Goal: Information Seeking & Learning: Learn about a topic

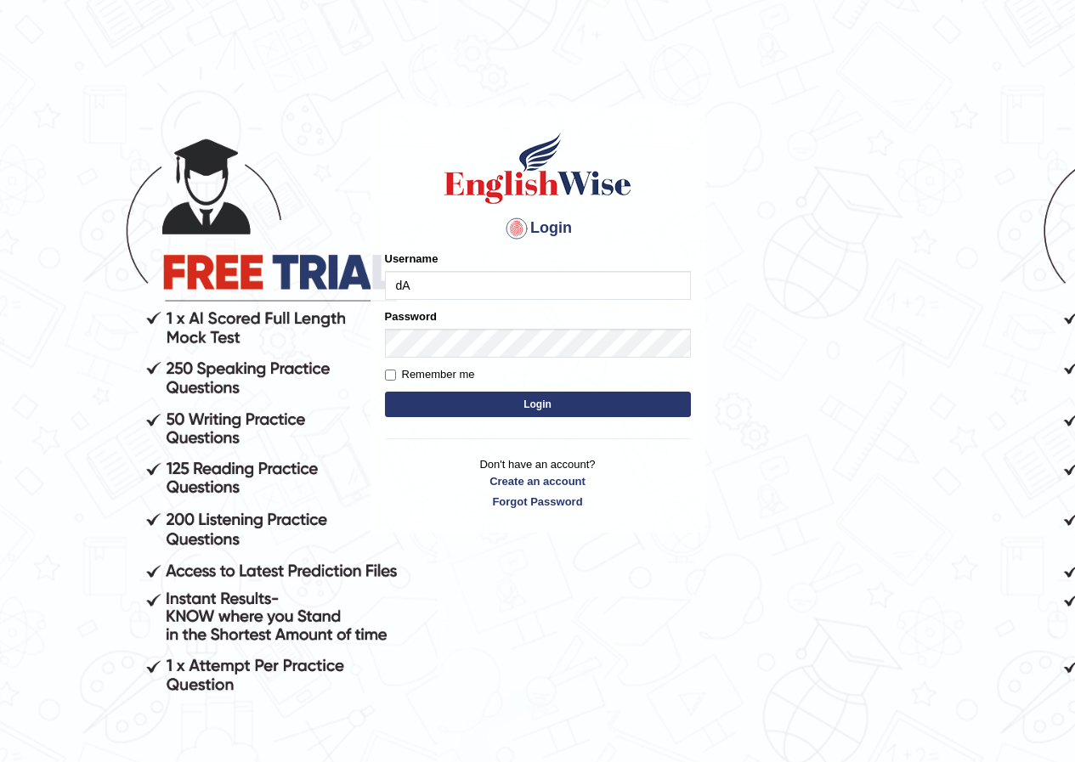
type input "d"
type input "DariaZ"
click at [621, 387] on form "Please fix the following errors: Username DariaZ Password Remember me Login" at bounding box center [538, 336] width 306 height 171
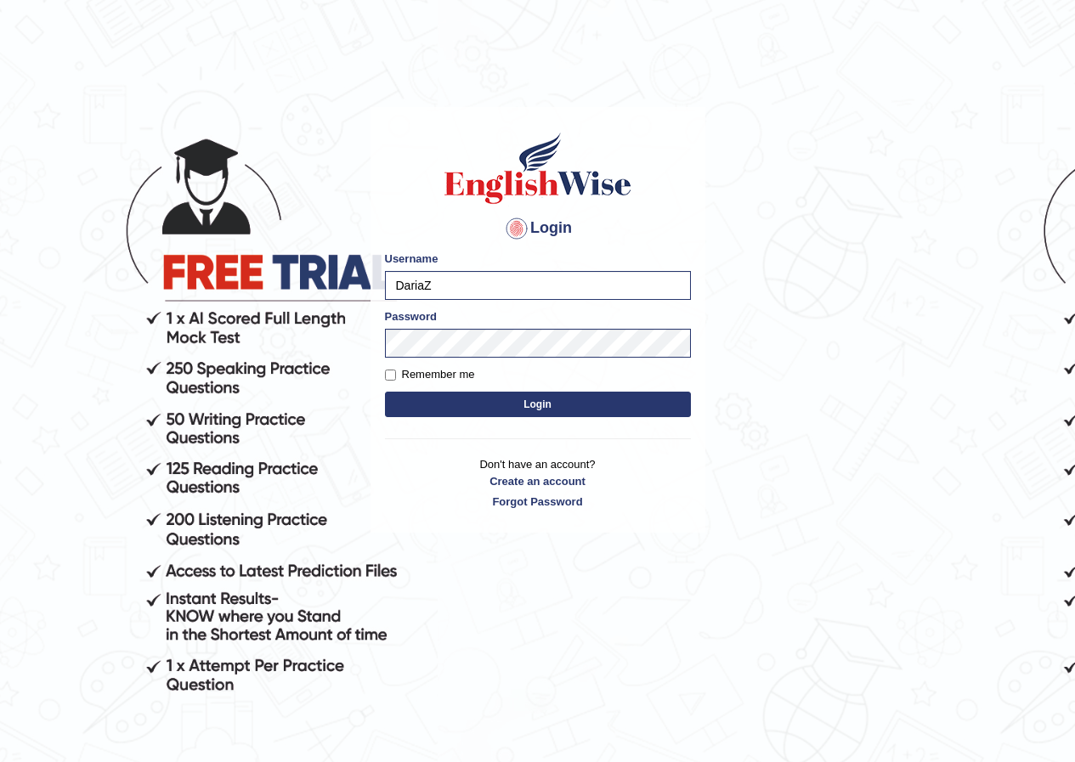
click at [615, 422] on div "Login Please fix the following errors: Username DariaZ Password Remember me Log…" at bounding box center [537, 320] width 335 height 426
click at [615, 392] on button "Login" at bounding box center [538, 404] width 306 height 25
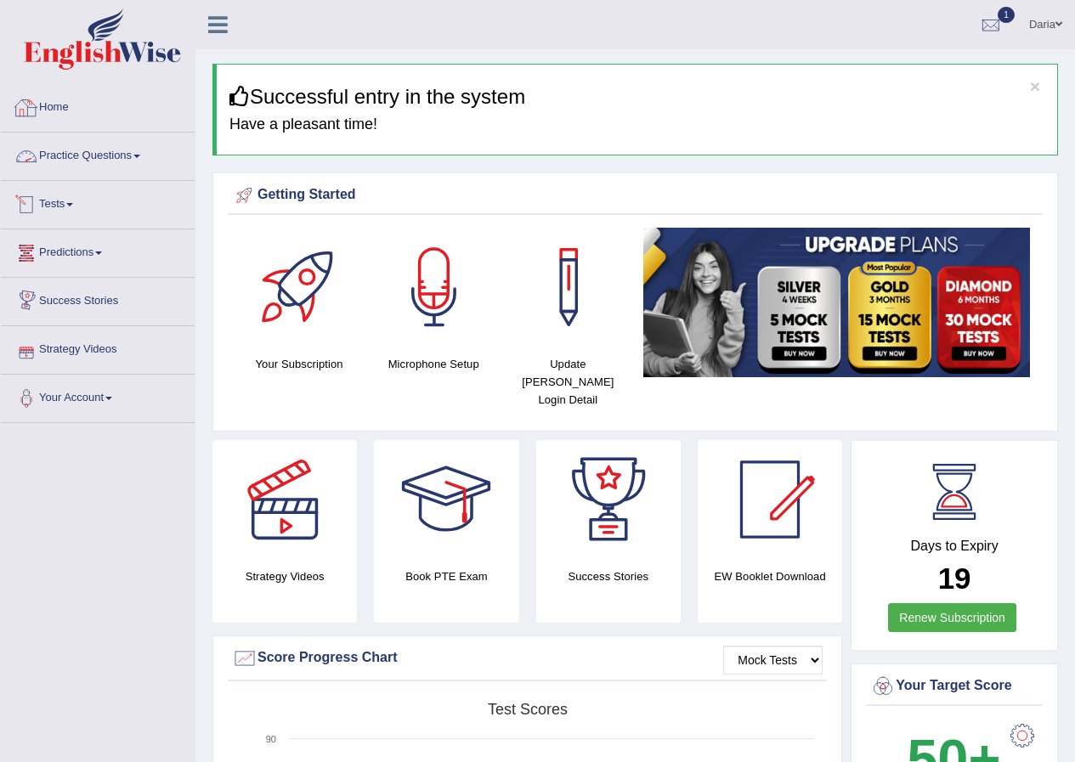
click at [92, 145] on link "Practice Questions" at bounding box center [98, 154] width 194 height 42
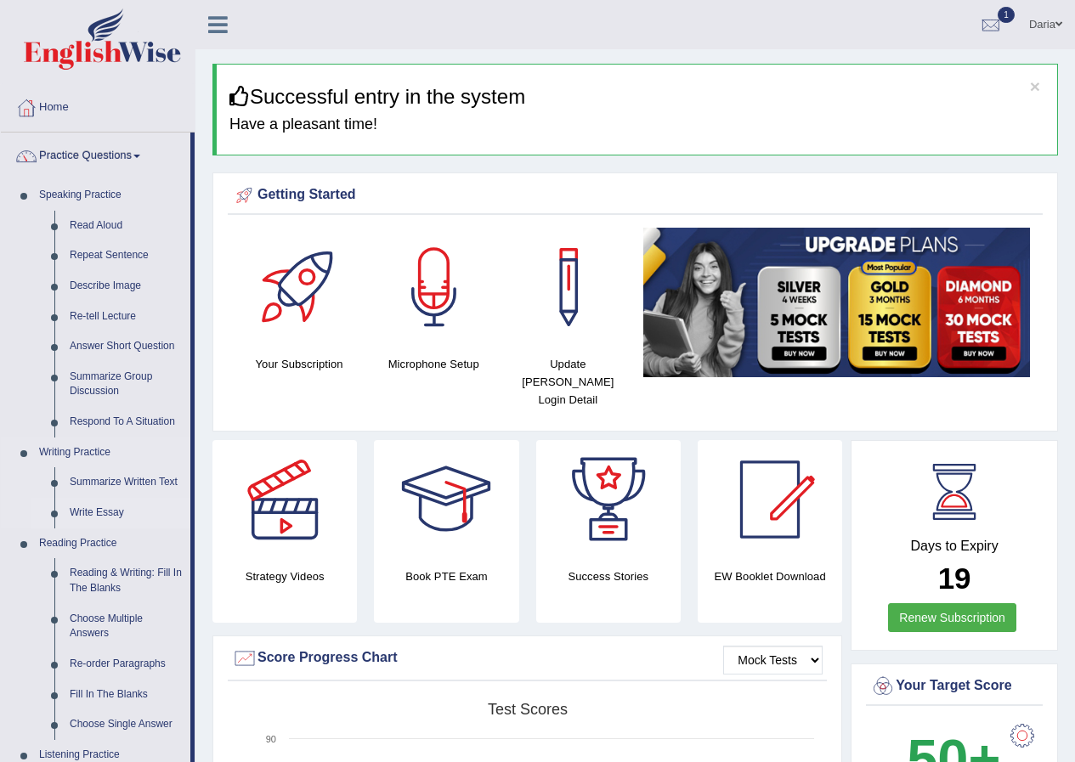
click at [107, 511] on link "Write Essay" at bounding box center [126, 513] width 128 height 31
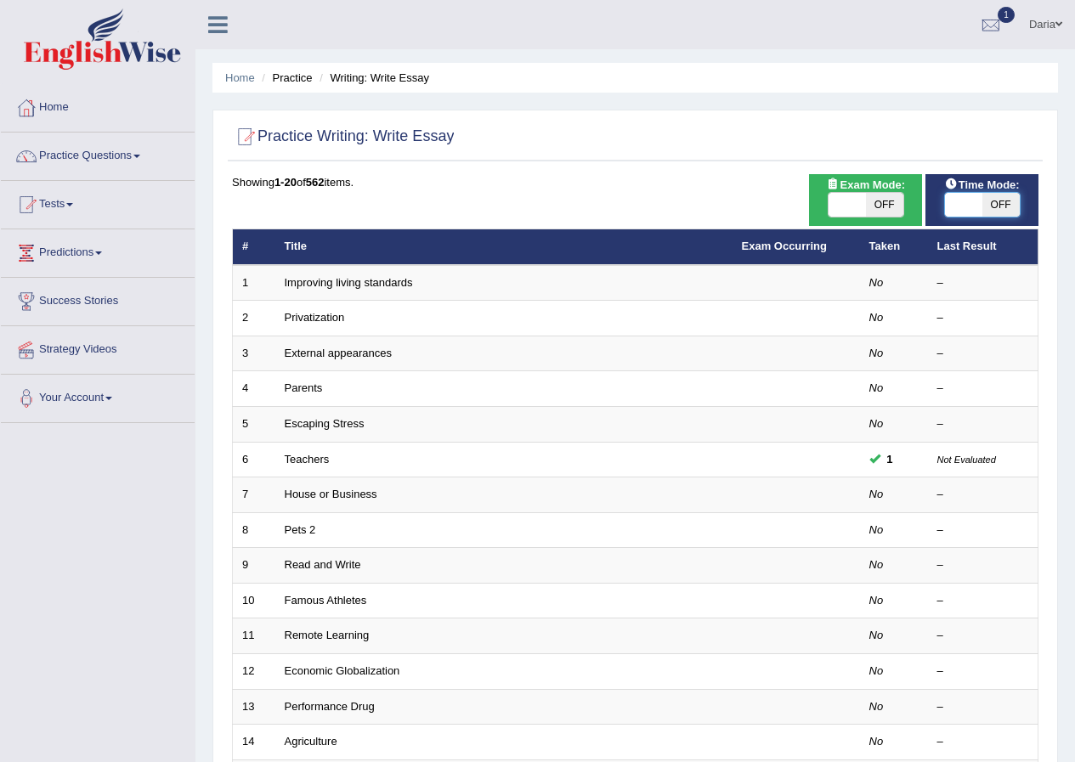
click at [966, 196] on span at bounding box center [963, 205] width 37 height 24
checkbox input "true"
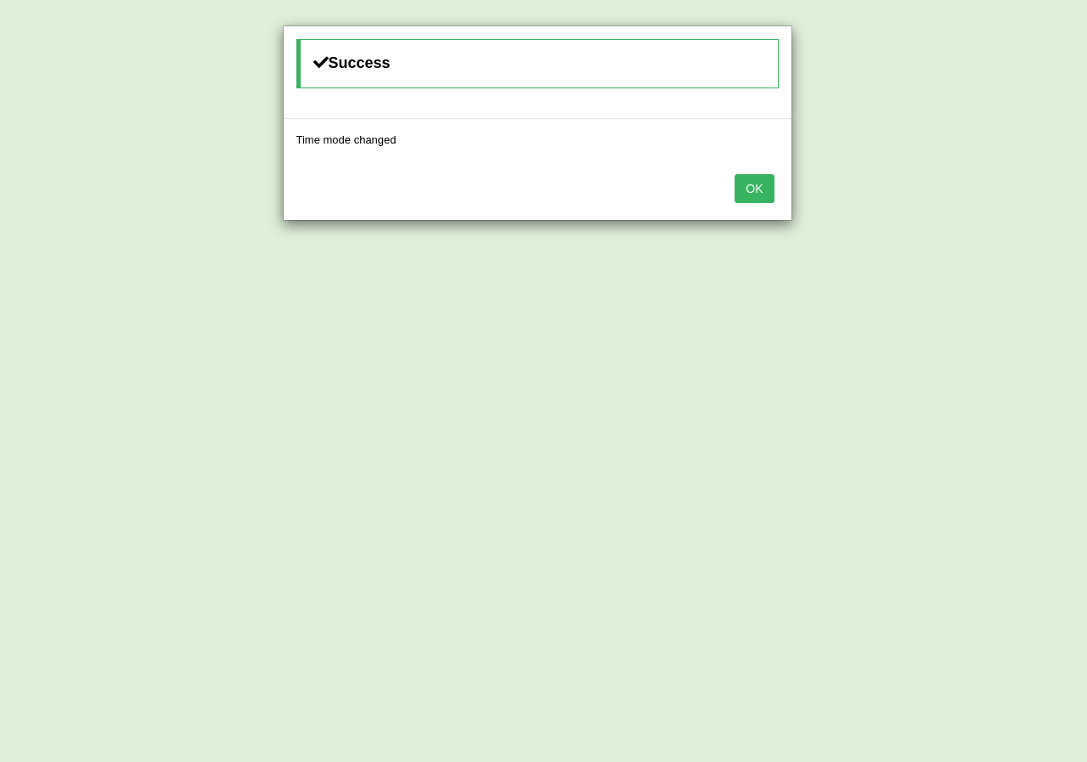
click at [766, 193] on button "OK" at bounding box center [754, 188] width 39 height 29
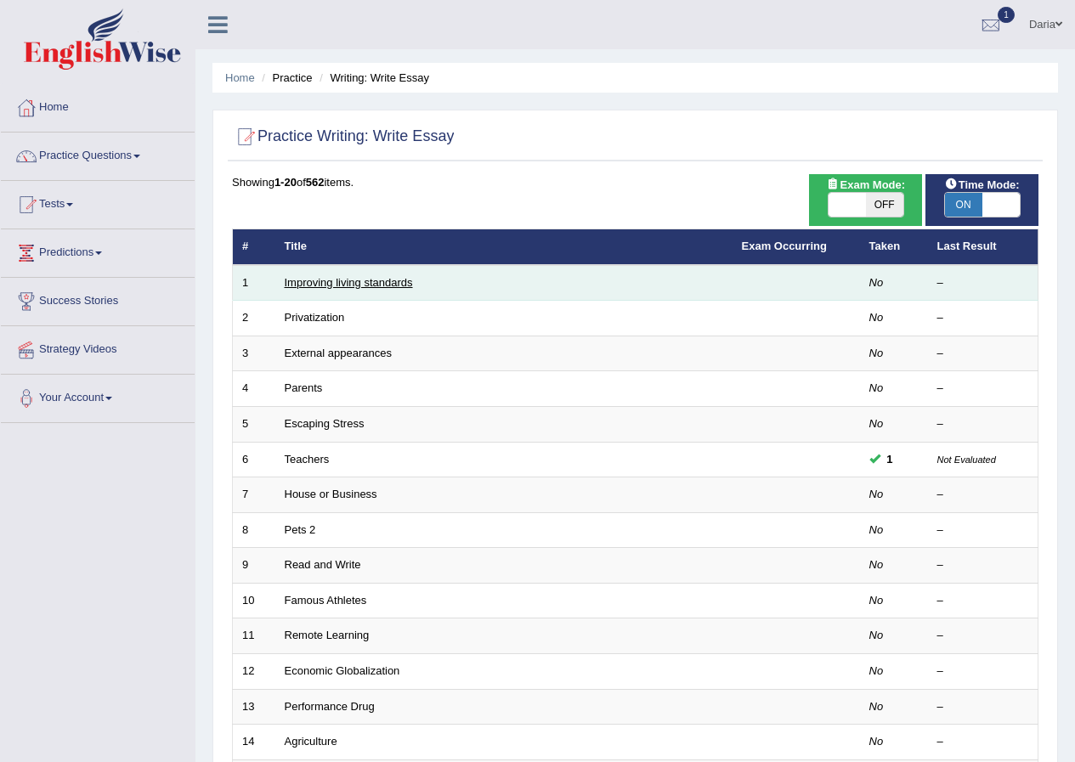
click at [374, 283] on link "Improving living standards" at bounding box center [349, 282] width 128 height 13
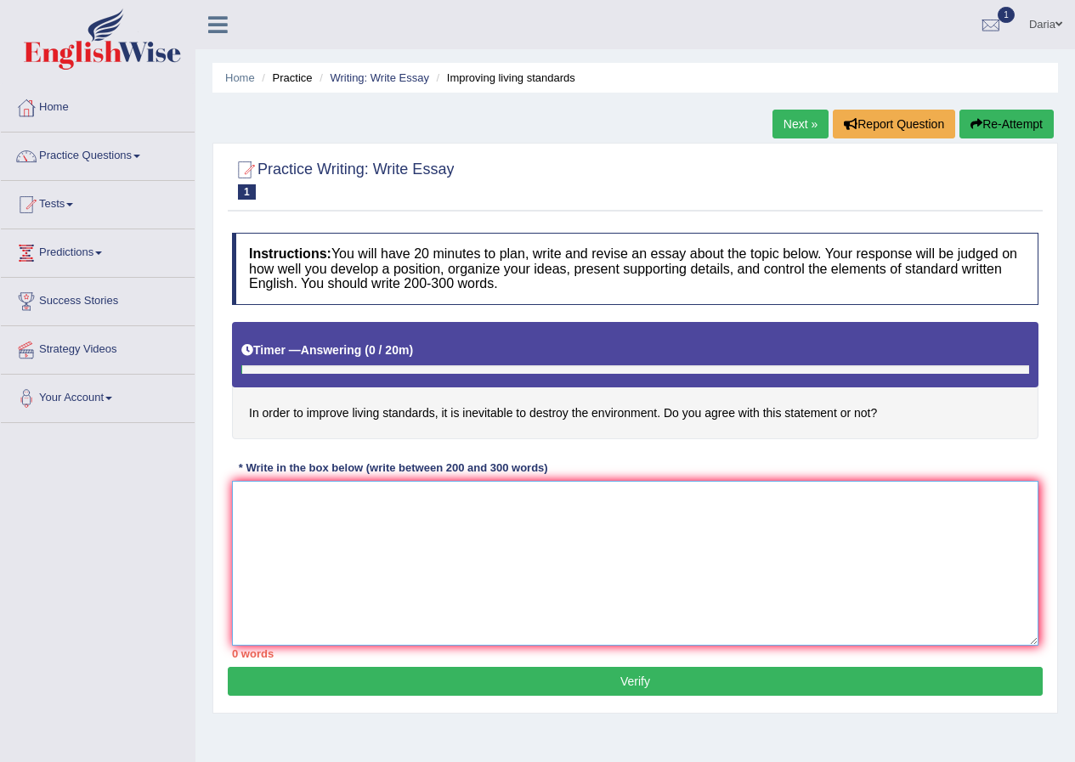
click at [419, 550] on textarea at bounding box center [635, 563] width 806 height 165
type textarea "O"
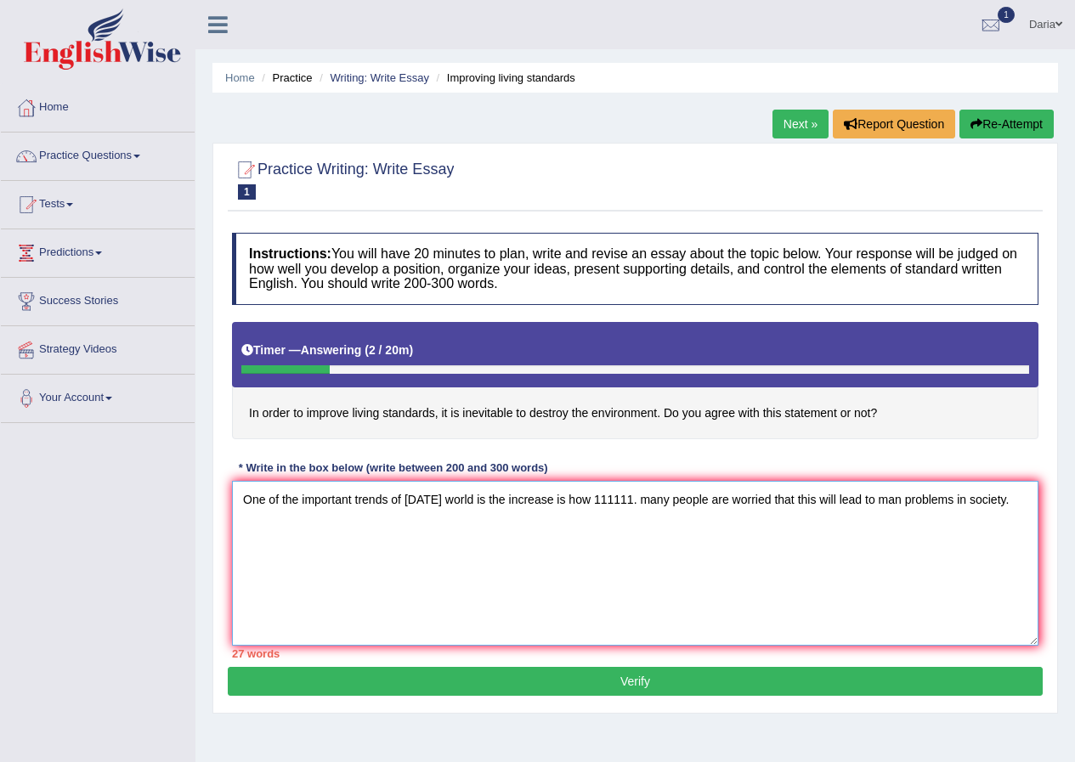
click at [642, 500] on textarea "One of the important trends of today's world is the increase is how 111111. man…" at bounding box center [635, 563] width 806 height 165
drag, startPoint x: 1004, startPoint y: 473, endPoint x: 1019, endPoint y: 490, distance: 22.9
click at [1010, 482] on div "Instructions: You will have 20 minutes to plan, write and revise an essay about…" at bounding box center [635, 445] width 815 height 443
click at [1017, 496] on textarea "One of the important trends of today's world is the increase is how 111111. Man…" at bounding box center [635, 563] width 806 height 165
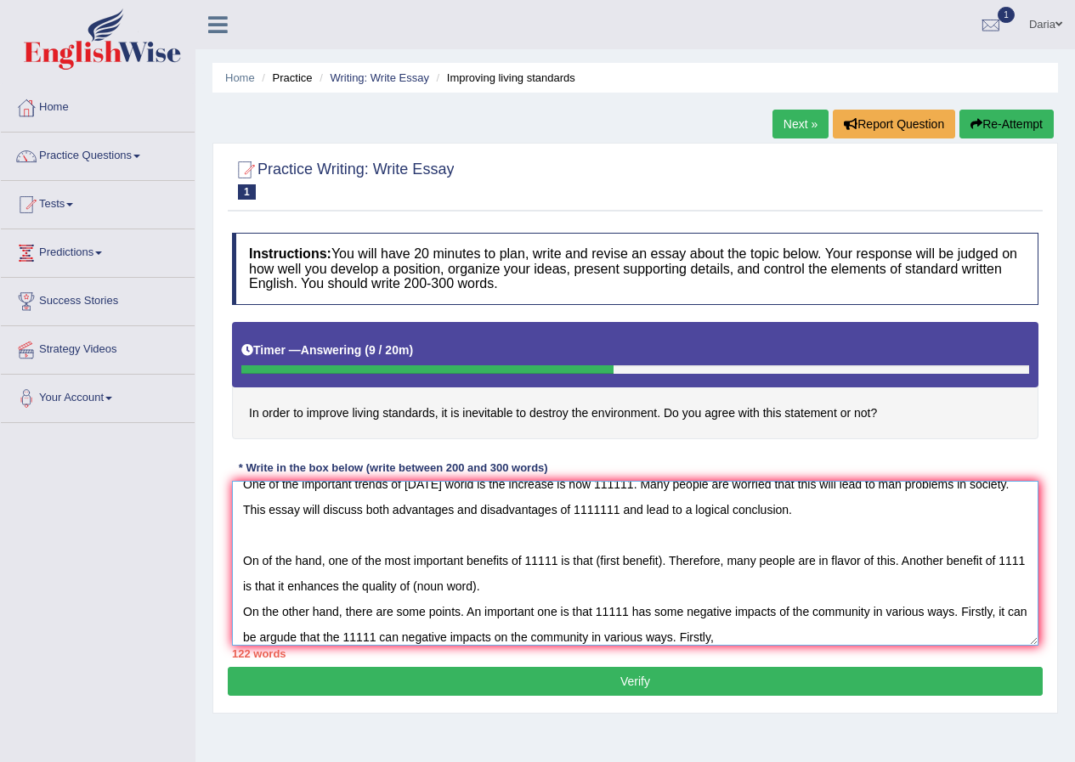
scroll to position [25, 0]
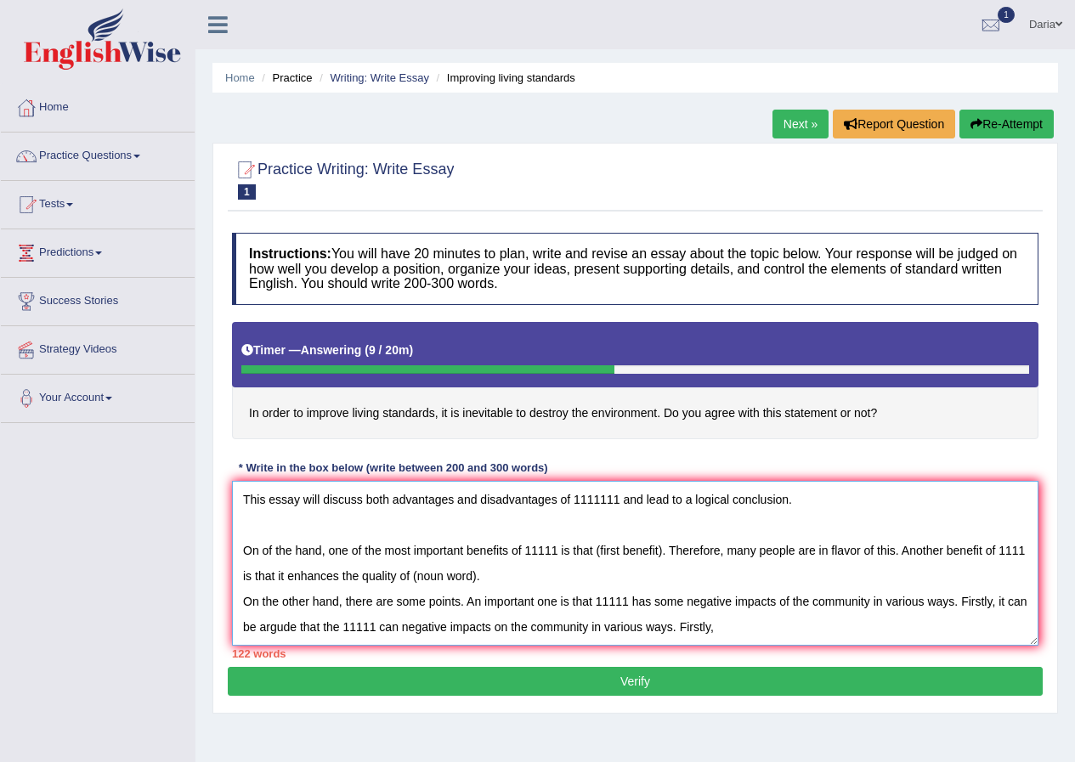
drag, startPoint x: 514, startPoint y: 639, endPoint x: 1016, endPoint y: 648, distance: 502.1
click at [1016, 648] on div "Instructions: You will have 20 minutes to plan, write and revise an essay about…" at bounding box center [635, 445] width 815 height 443
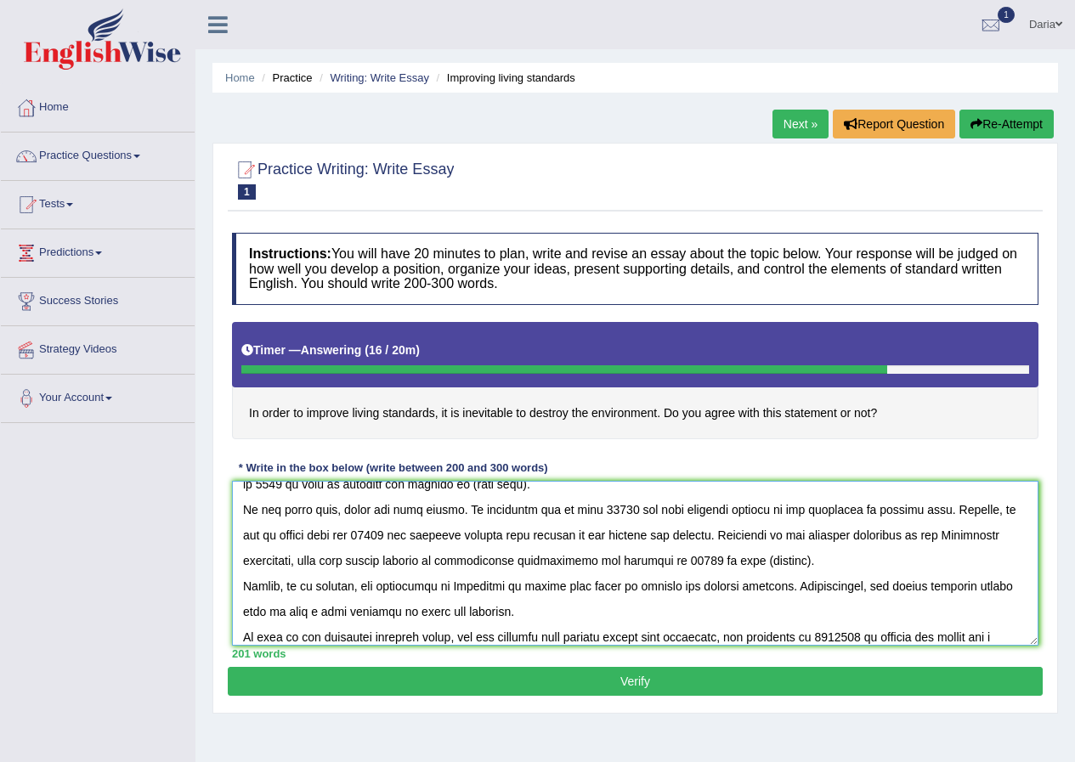
scroll to position [143, 0]
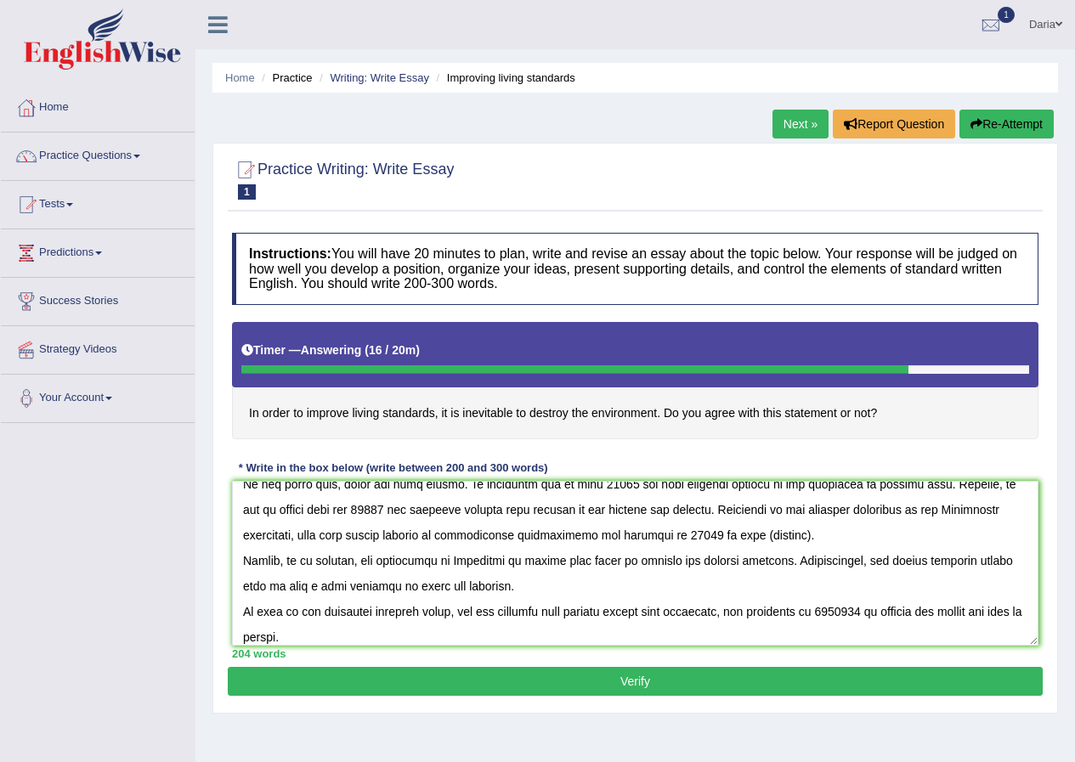
drag, startPoint x: 308, startPoint y: 414, endPoint x: 449, endPoint y: 416, distance: 140.2
click at [449, 416] on h4 "In order to improve living standards, it is inevitable to destroy the environme…" at bounding box center [635, 380] width 806 height 117
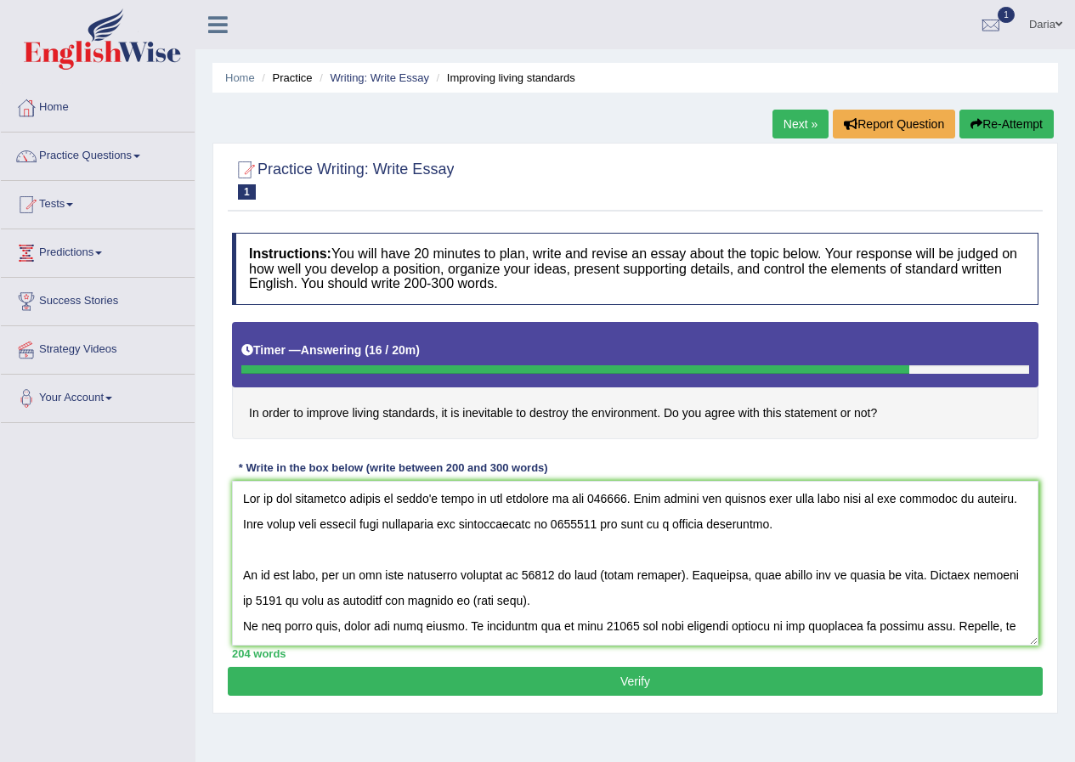
scroll to position [0, 0]
drag, startPoint x: 595, startPoint y: 500, endPoint x: 627, endPoint y: 505, distance: 32.8
click at [627, 505] on textarea at bounding box center [635, 563] width 806 height 165
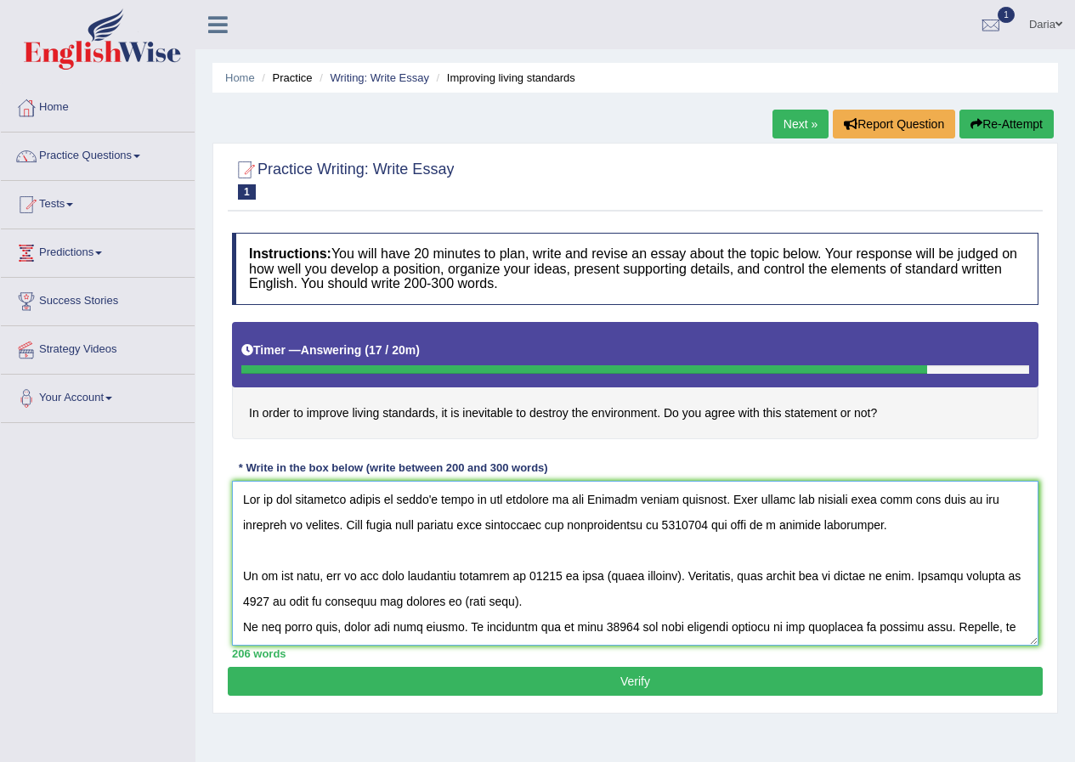
click at [573, 500] on textarea at bounding box center [635, 563] width 806 height 165
click at [597, 497] on textarea at bounding box center [635, 563] width 806 height 165
drag, startPoint x: 710, startPoint y: 497, endPoint x: 597, endPoint y: 497, distance: 113.0
click at [597, 497] on textarea at bounding box center [635, 563] width 806 height 165
drag, startPoint x: 595, startPoint y: 503, endPoint x: 713, endPoint y: 505, distance: 118.1
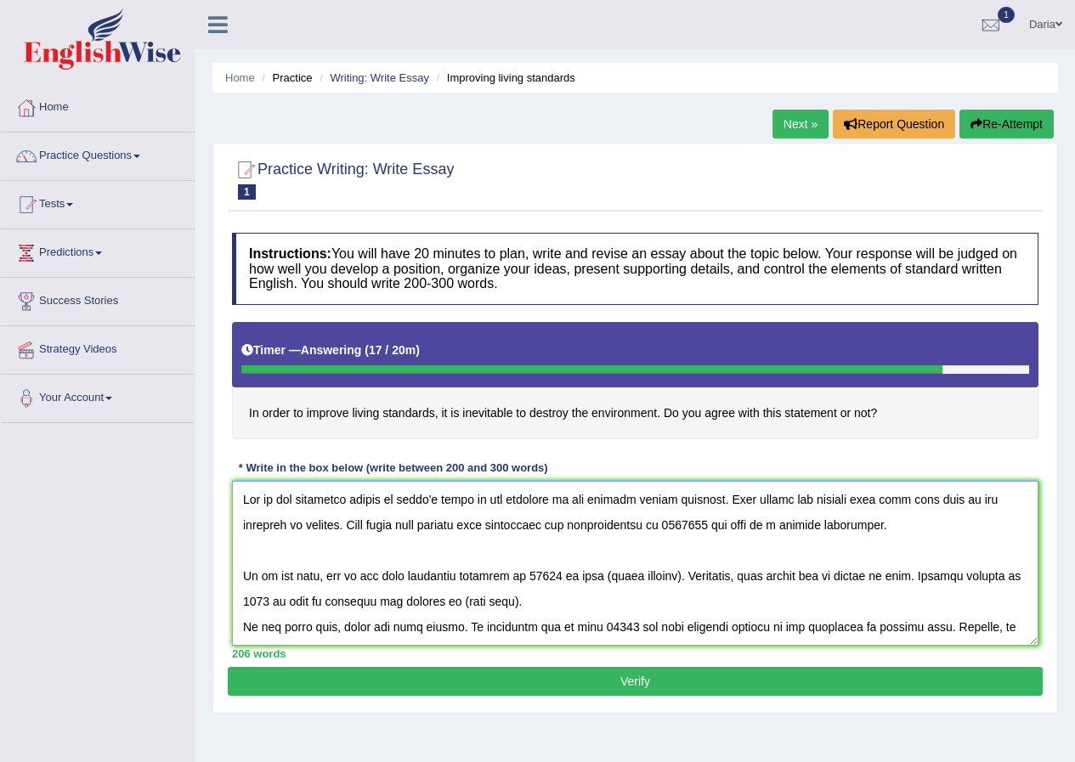
click at [713, 505] on textarea at bounding box center [635, 563] width 806 height 165
drag, startPoint x: 675, startPoint y: 520, endPoint x: 701, endPoint y: 523, distance: 26.6
click at [701, 523] on textarea at bounding box center [635, 563] width 806 height 165
click at [704, 547] on textarea at bounding box center [635, 563] width 806 height 165
drag, startPoint x: 680, startPoint y: 526, endPoint x: 719, endPoint y: 529, distance: 38.4
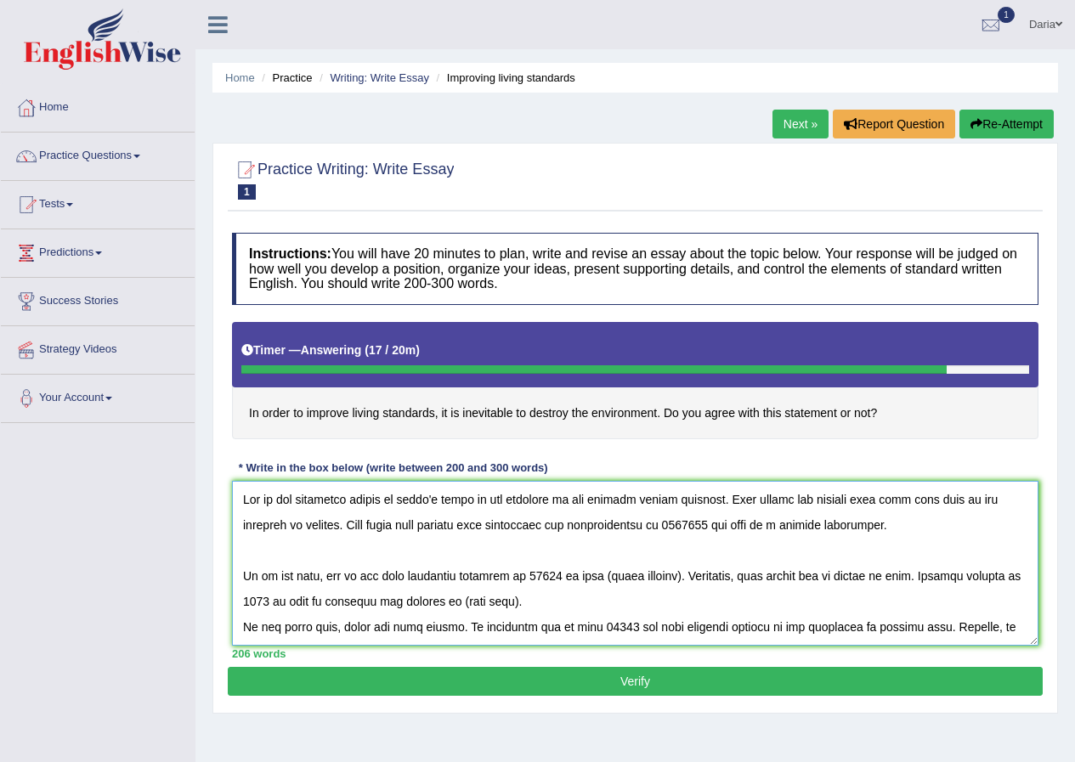
click at [719, 529] on textarea at bounding box center [635, 563] width 806 height 165
paste textarea "improve living standart"
drag, startPoint x: 499, startPoint y: 527, endPoint x: 562, endPoint y: 532, distance: 63.1
click at [562, 532] on textarea at bounding box center [635, 563] width 806 height 165
drag, startPoint x: 526, startPoint y: 574, endPoint x: 552, endPoint y: 574, distance: 26.3
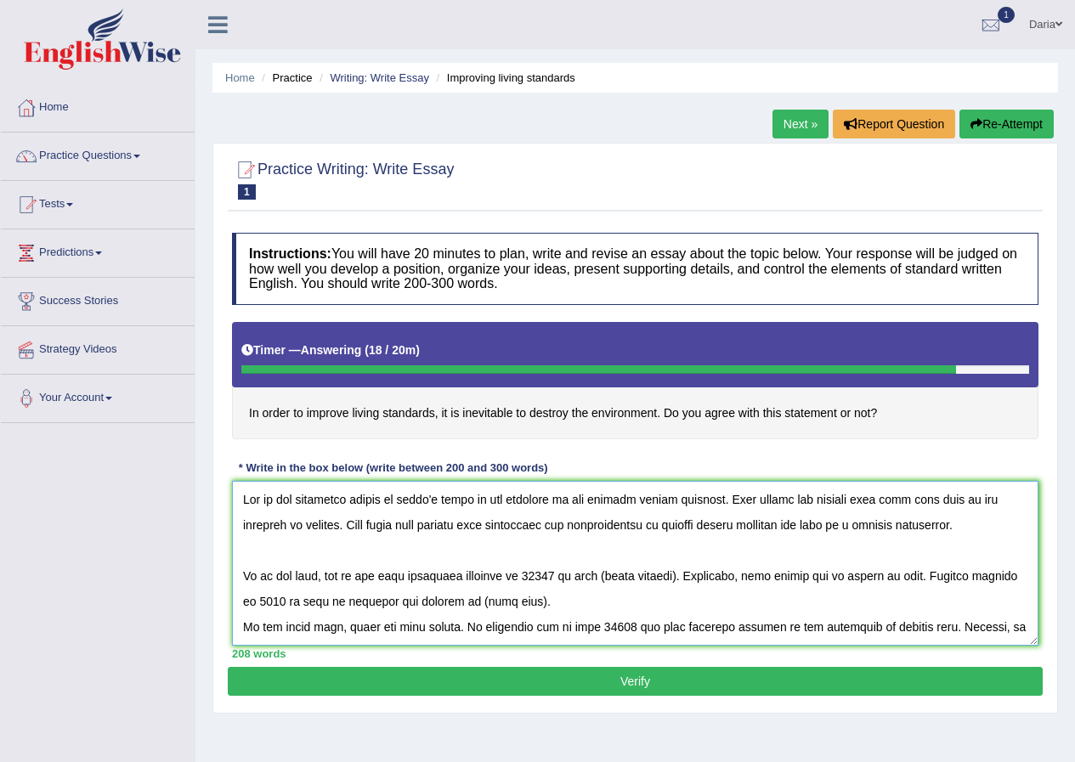
click at [552, 574] on textarea at bounding box center [635, 563] width 806 height 165
paste textarea "improve living standart"
drag, startPoint x: 339, startPoint y: 601, endPoint x: 362, endPoint y: 598, distance: 23.1
click at [362, 598] on textarea at bounding box center [635, 563] width 806 height 165
paste textarea "improve living standart"
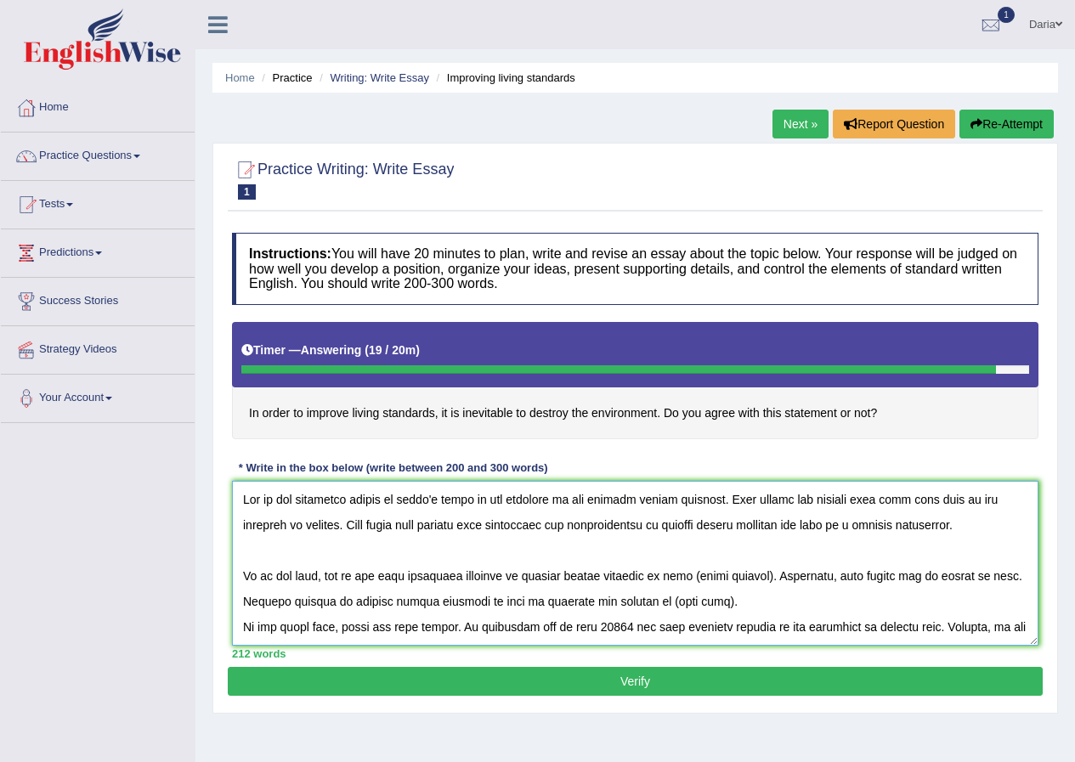
drag, startPoint x: 594, startPoint y: 624, endPoint x: 627, endPoint y: 624, distance: 33.1
click at [627, 624] on textarea at bounding box center [635, 563] width 806 height 165
paste textarea "improve living standart"
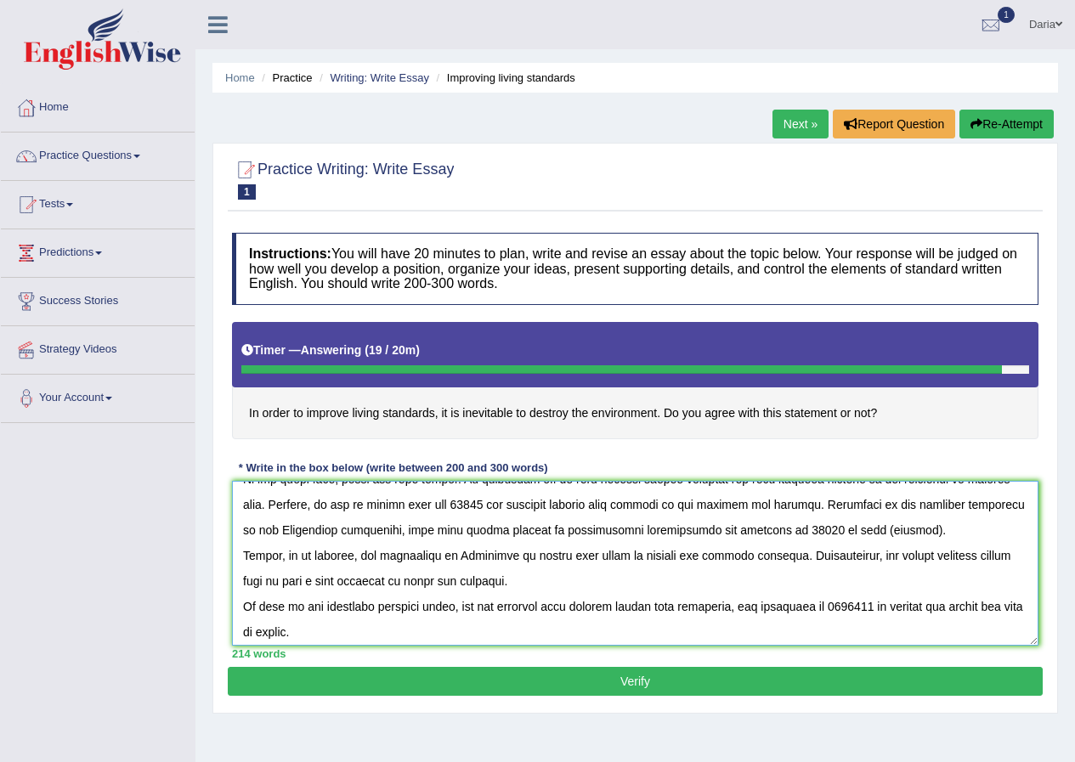
scroll to position [153, 0]
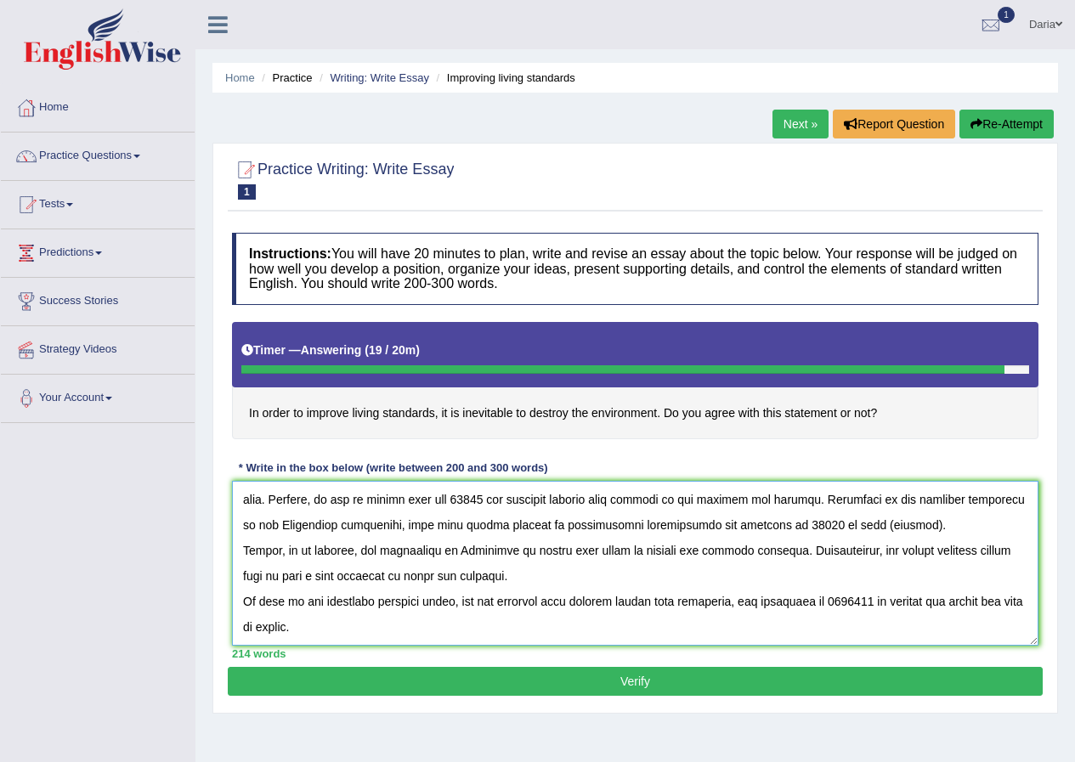
drag, startPoint x: 805, startPoint y: 521, endPoint x: 779, endPoint y: 523, distance: 26.5
click at [779, 523] on textarea at bounding box center [635, 563] width 806 height 165
paste textarea "improve living standart"
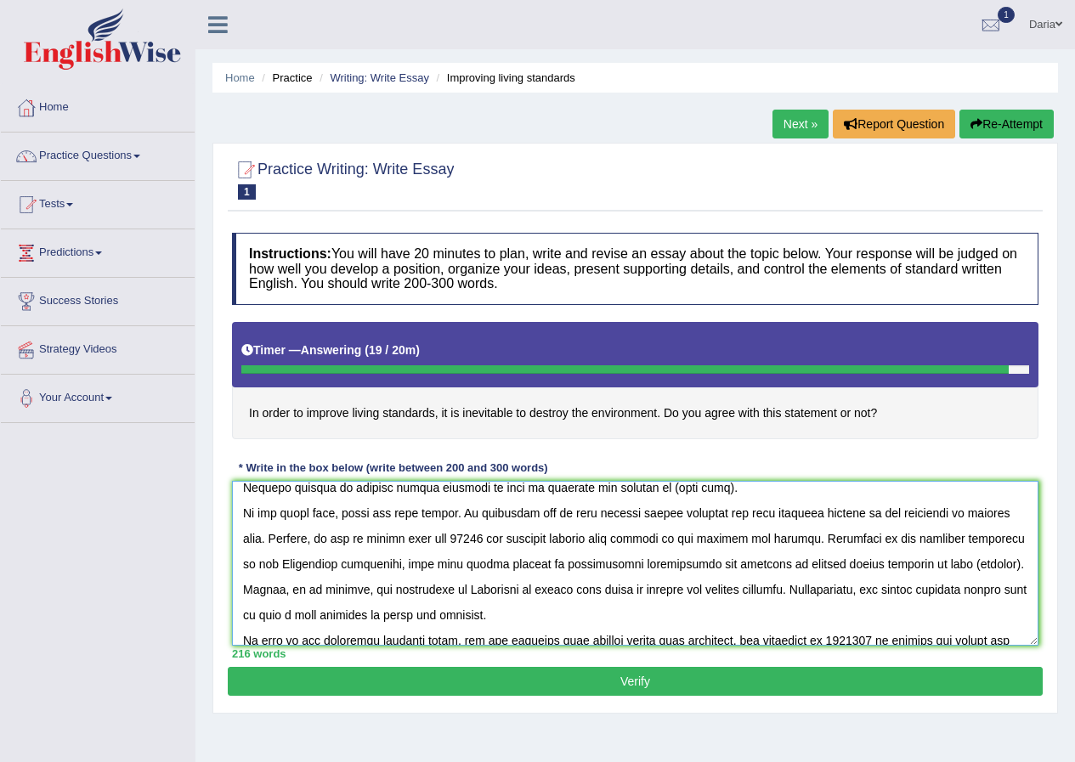
scroll to position [107, 0]
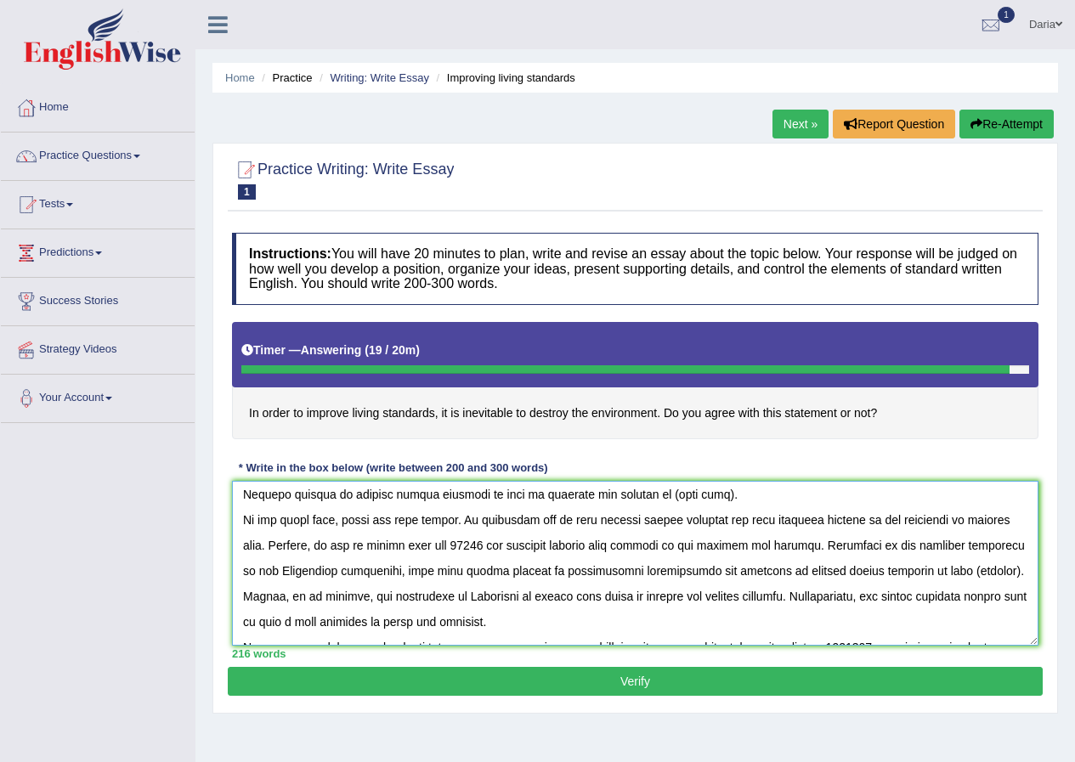
drag, startPoint x: 472, startPoint y: 500, endPoint x: 445, endPoint y: 545, distance: 52.6
click at [445, 545] on textarea at bounding box center [635, 563] width 806 height 165
paste textarea "improve living standart"
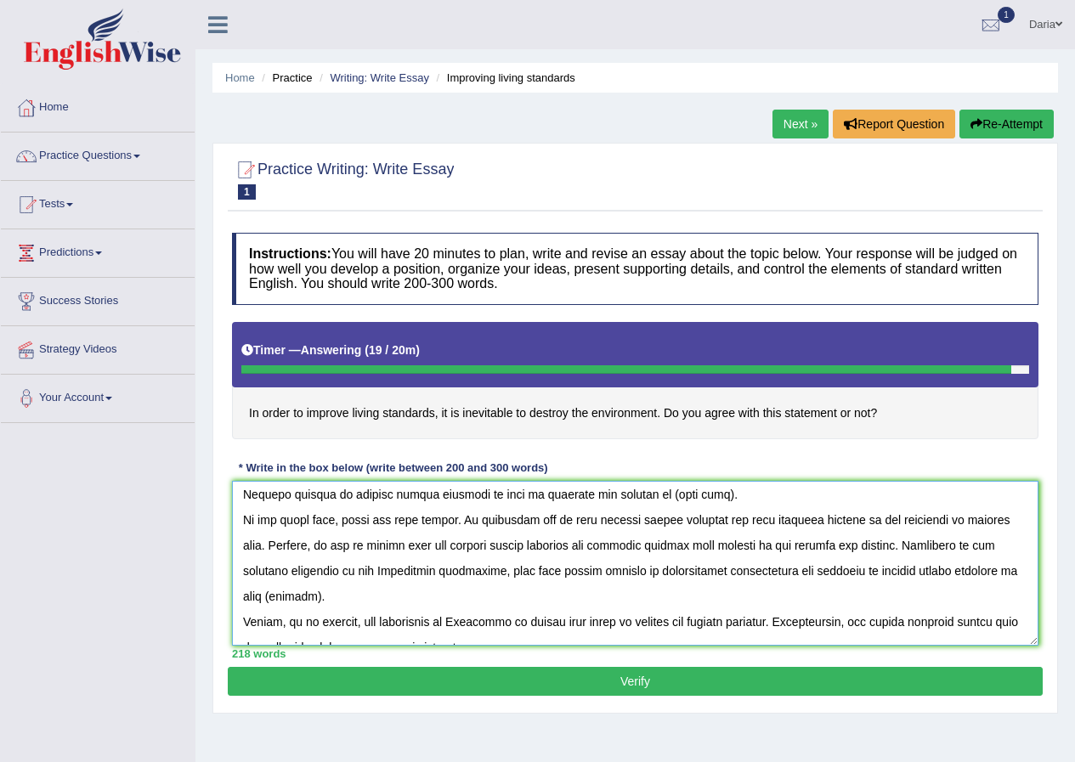
scroll to position [178, 0]
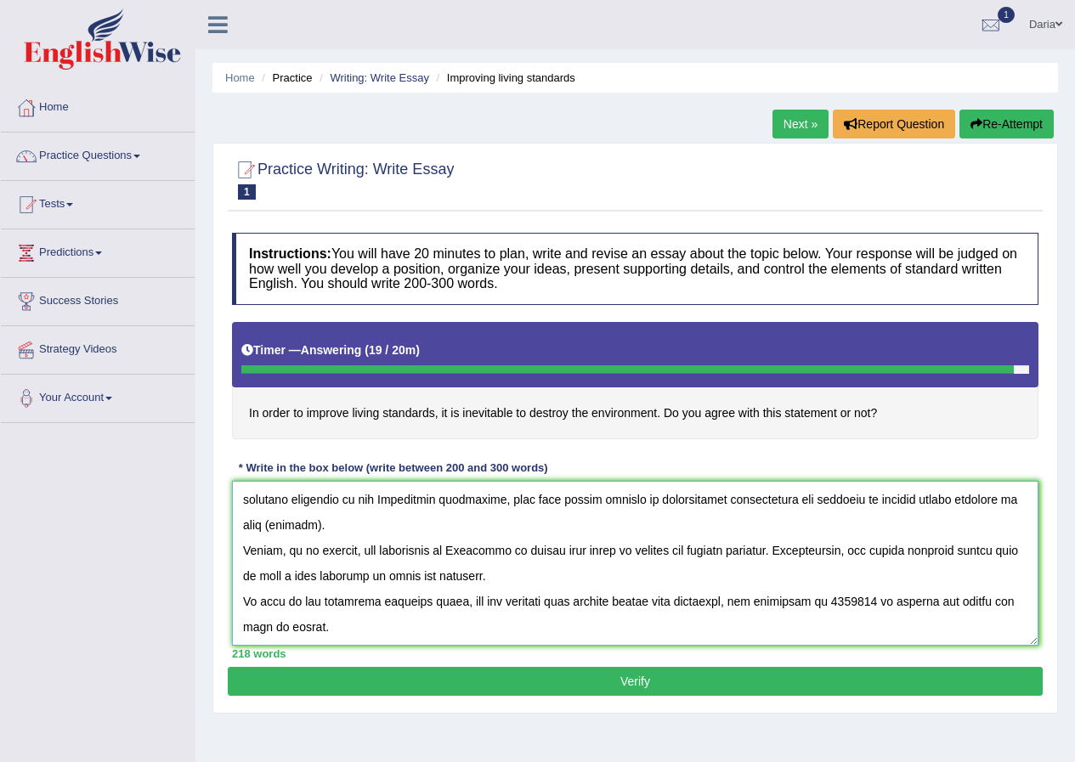
drag, startPoint x: 835, startPoint y: 601, endPoint x: 879, endPoint y: 598, distance: 44.2
click at [879, 598] on textarea at bounding box center [635, 563] width 806 height 165
paste textarea "improve living standart"
click at [832, 601] on textarea at bounding box center [635, 563] width 806 height 165
click at [832, 603] on textarea at bounding box center [635, 563] width 806 height 165
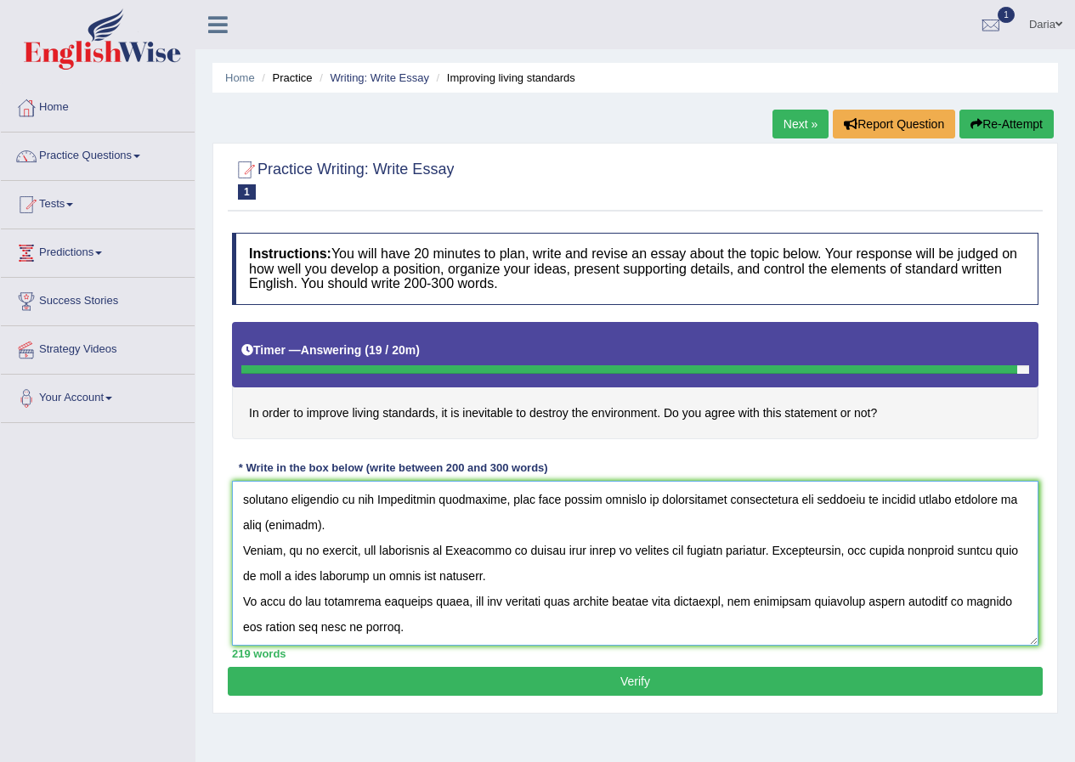
click at [835, 607] on textarea at bounding box center [635, 563] width 806 height 165
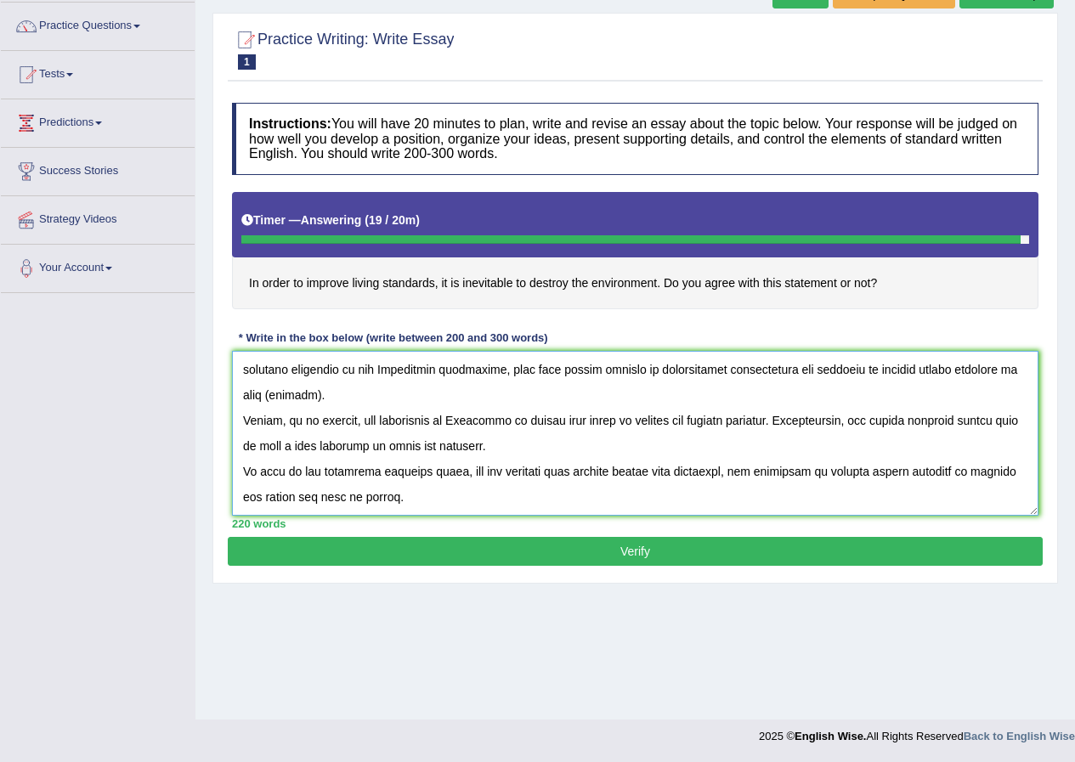
scroll to position [0, 0]
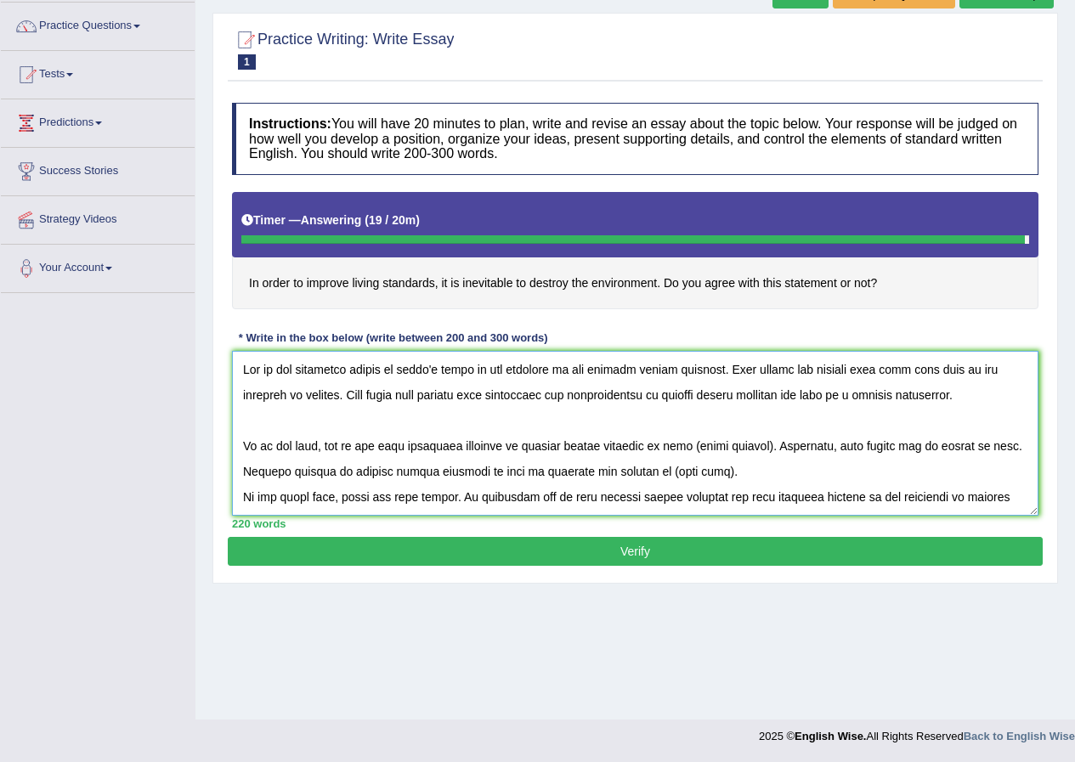
drag, startPoint x: 680, startPoint y: 443, endPoint x: 748, endPoint y: 440, distance: 68.0
click at [748, 440] on textarea at bounding box center [635, 433] width 806 height 165
type textarea "One of the important trends of today's world is the increase is how improve liv…"
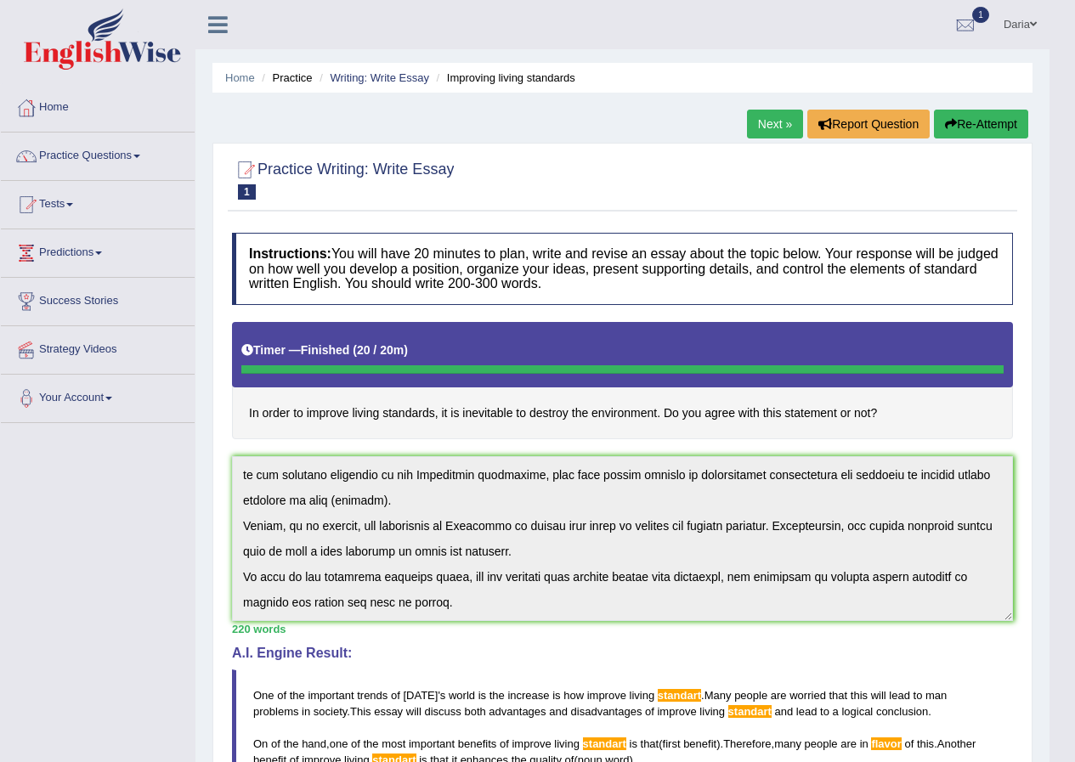
scroll to position [476, 0]
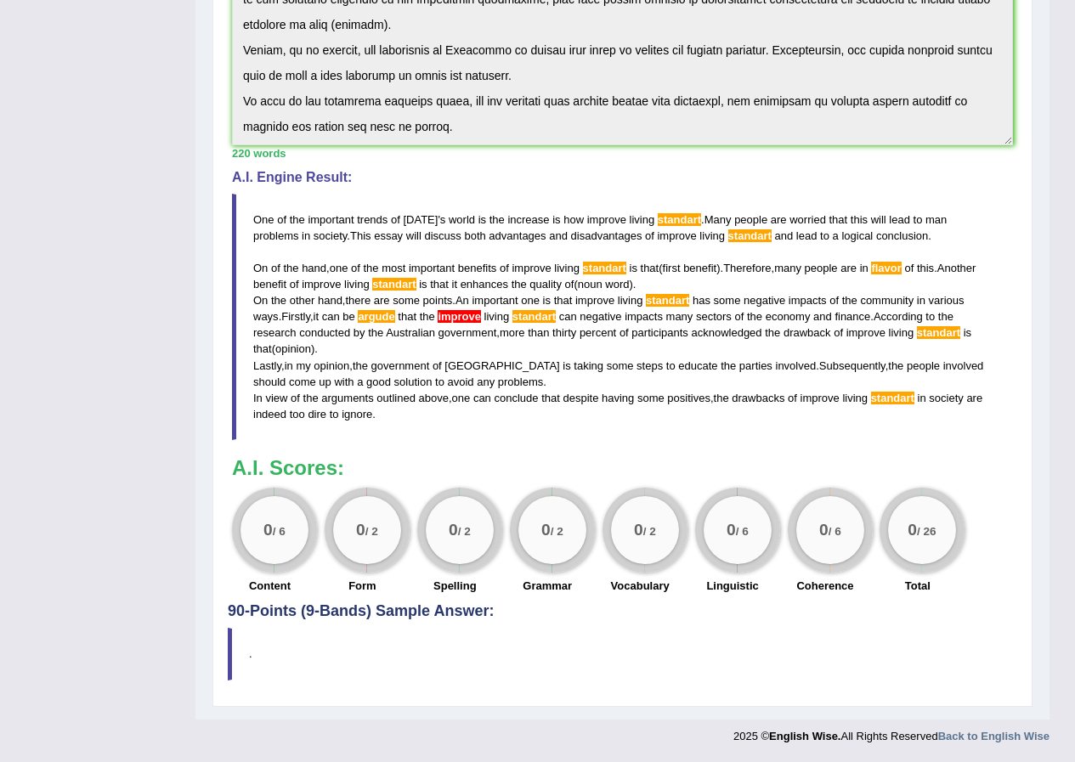
drag, startPoint x: 252, startPoint y: 217, endPoint x: 327, endPoint y: 276, distance: 95.0
click at [330, 276] on blockquote "One of the important trends of today ' s world is the increase is how improve l…" at bounding box center [622, 317] width 781 height 246
click at [369, 426] on blockquote "One of the important trends of today ' s world is the increase is how improve l…" at bounding box center [622, 317] width 781 height 246
drag, startPoint x: 371, startPoint y: 416, endPoint x: 232, endPoint y: 194, distance: 262.6
click at [234, 200] on blockquote "One of the important trends of today ' s world is the increase is how improve l…" at bounding box center [622, 317] width 781 height 246
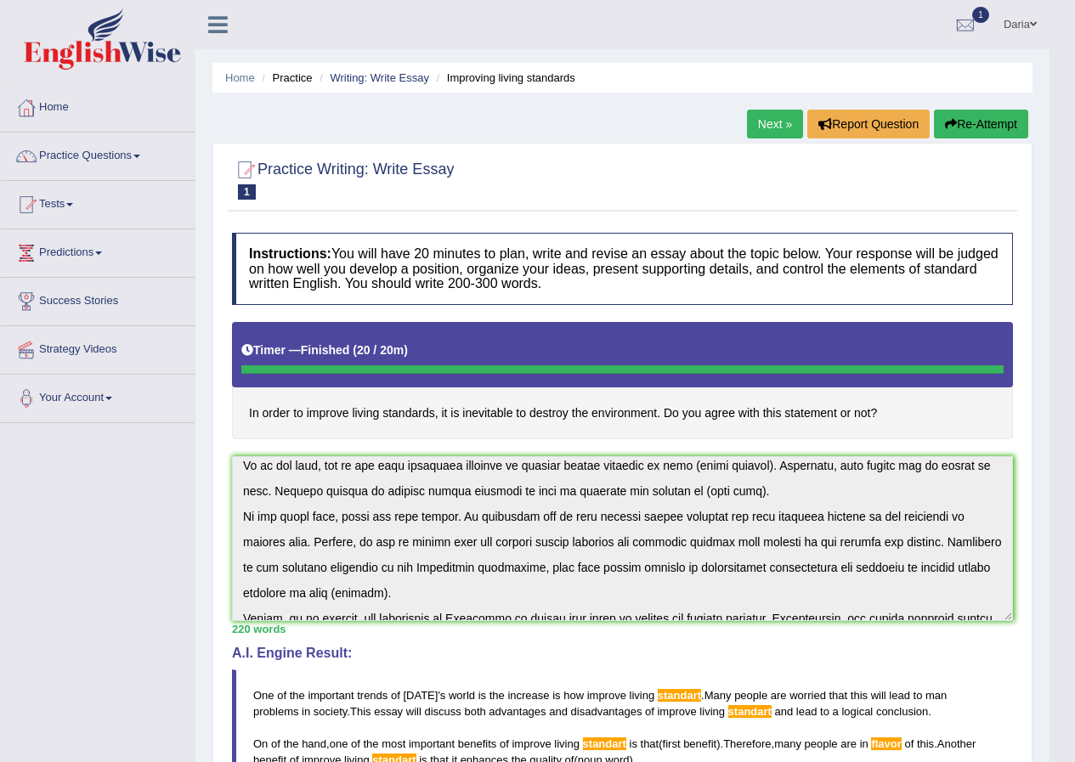
scroll to position [178, 0]
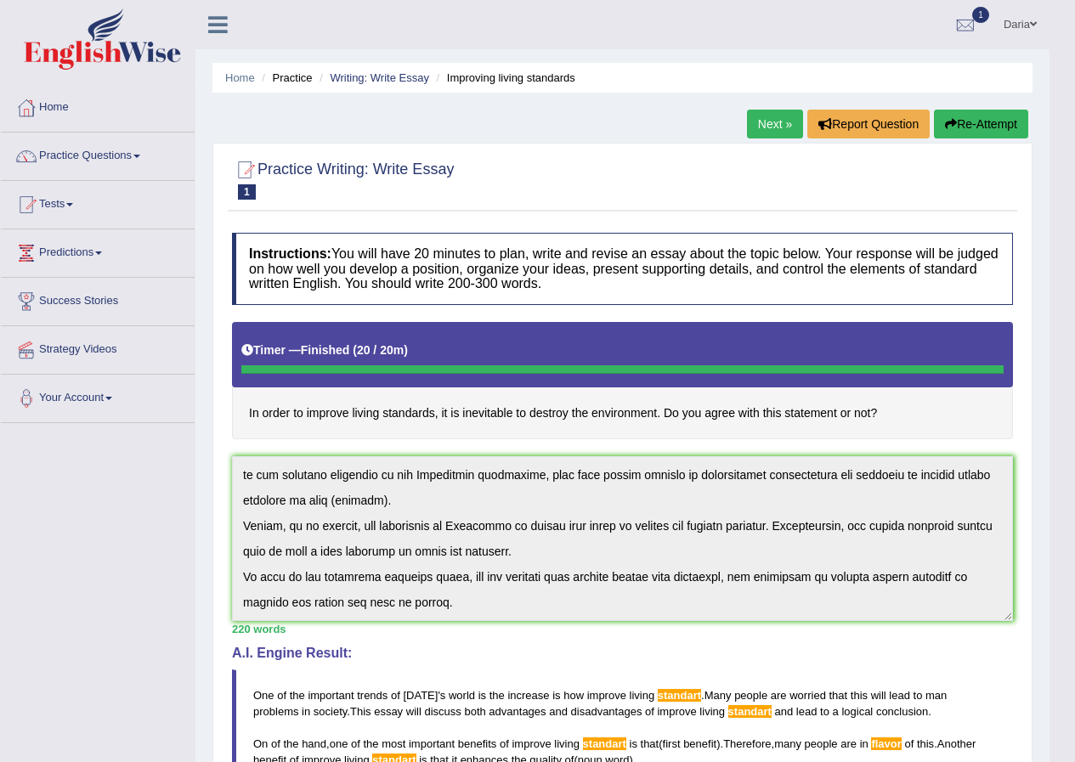
click at [748, 696] on div "Instructions: You will have 20 minutes to plan, write and revise an essay about…" at bounding box center [622, 651] width 789 height 855
click at [95, 155] on link "Practice Questions" at bounding box center [98, 154] width 194 height 42
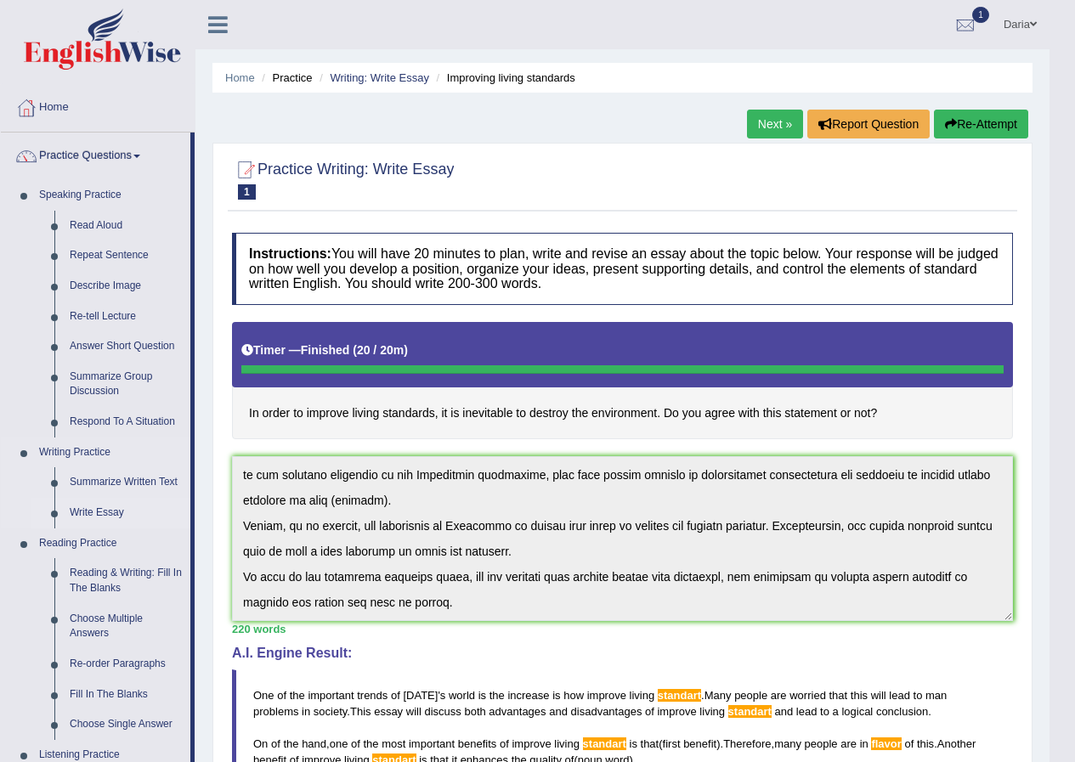
click at [110, 517] on link "Write Essay" at bounding box center [126, 513] width 128 height 31
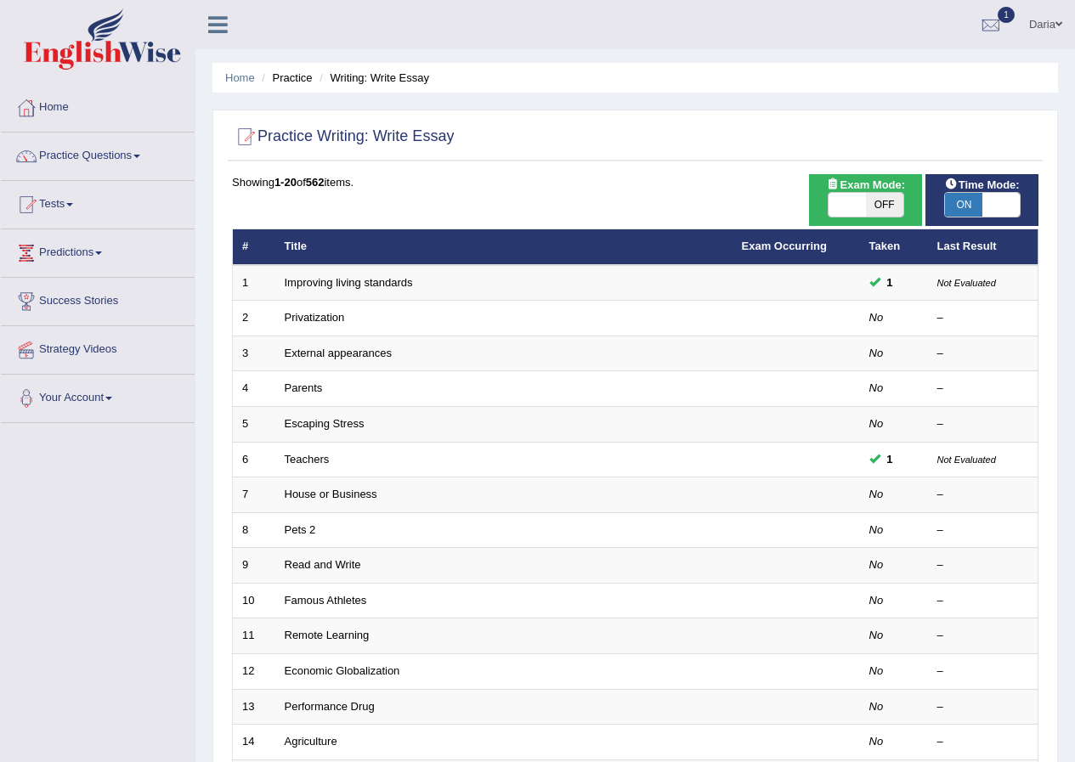
click at [326, 315] on link "Privatization" at bounding box center [315, 317] width 60 height 13
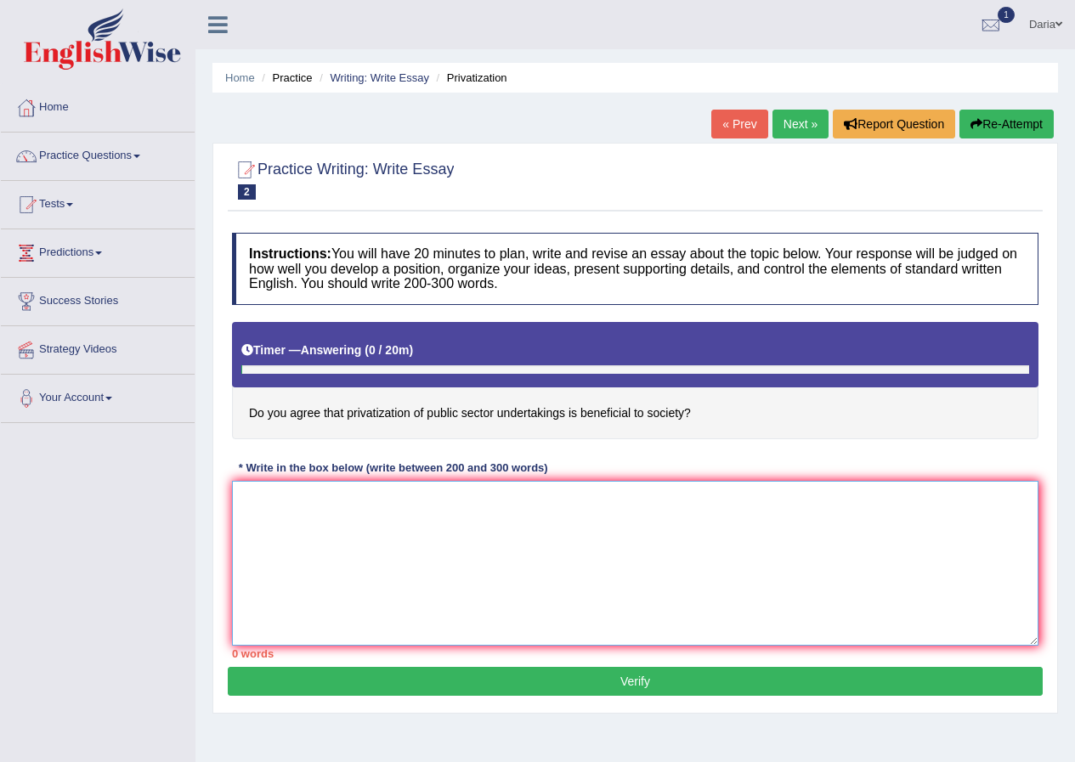
click at [347, 523] on textarea at bounding box center [635, 563] width 806 height 165
click at [94, 163] on link "Practice Questions" at bounding box center [98, 154] width 194 height 42
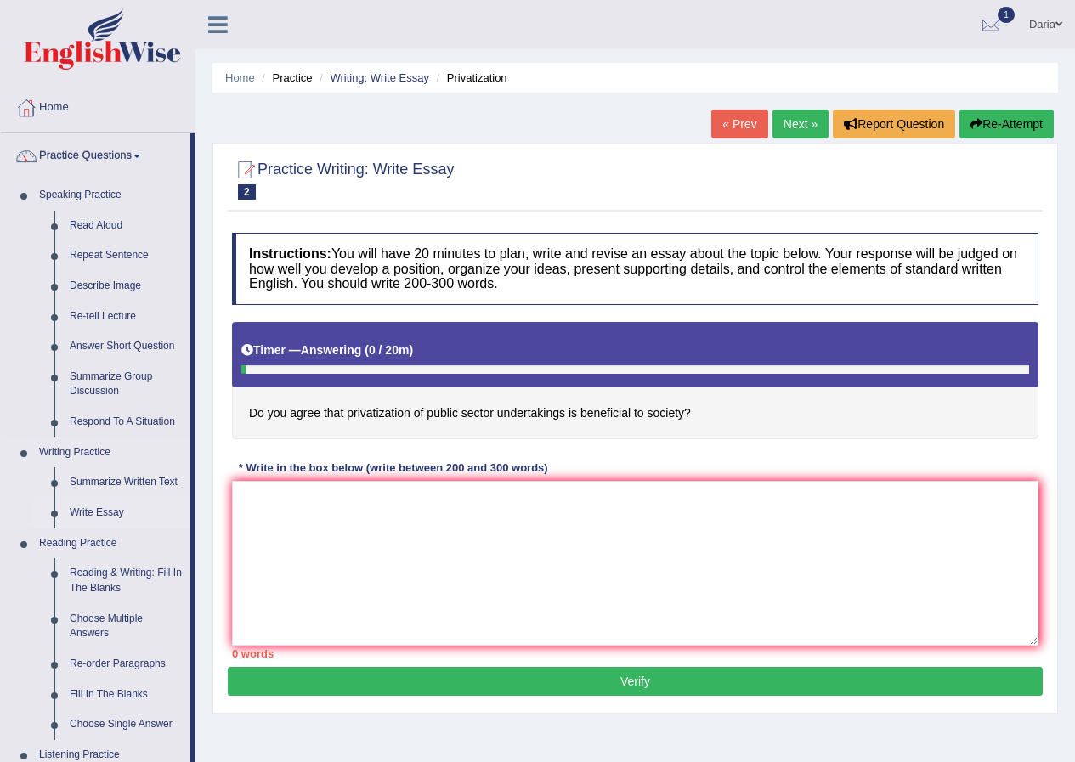
click at [106, 515] on link "Write Essay" at bounding box center [126, 513] width 128 height 31
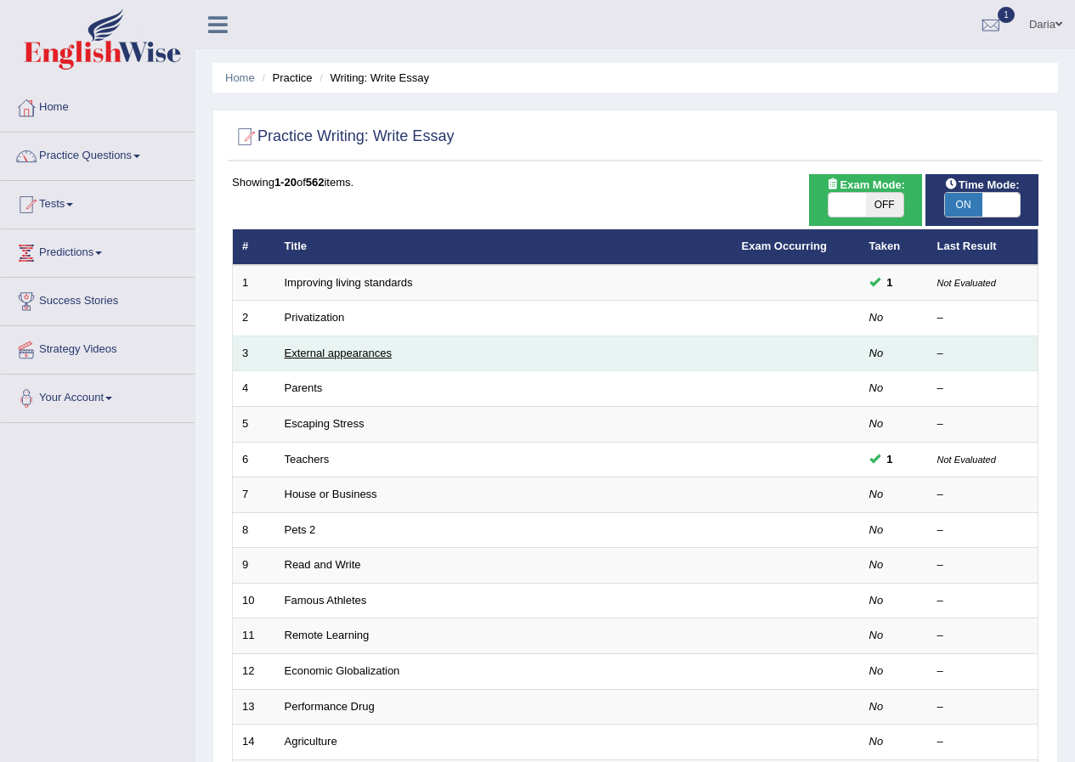
click at [383, 353] on link "External appearances" at bounding box center [338, 353] width 107 height 13
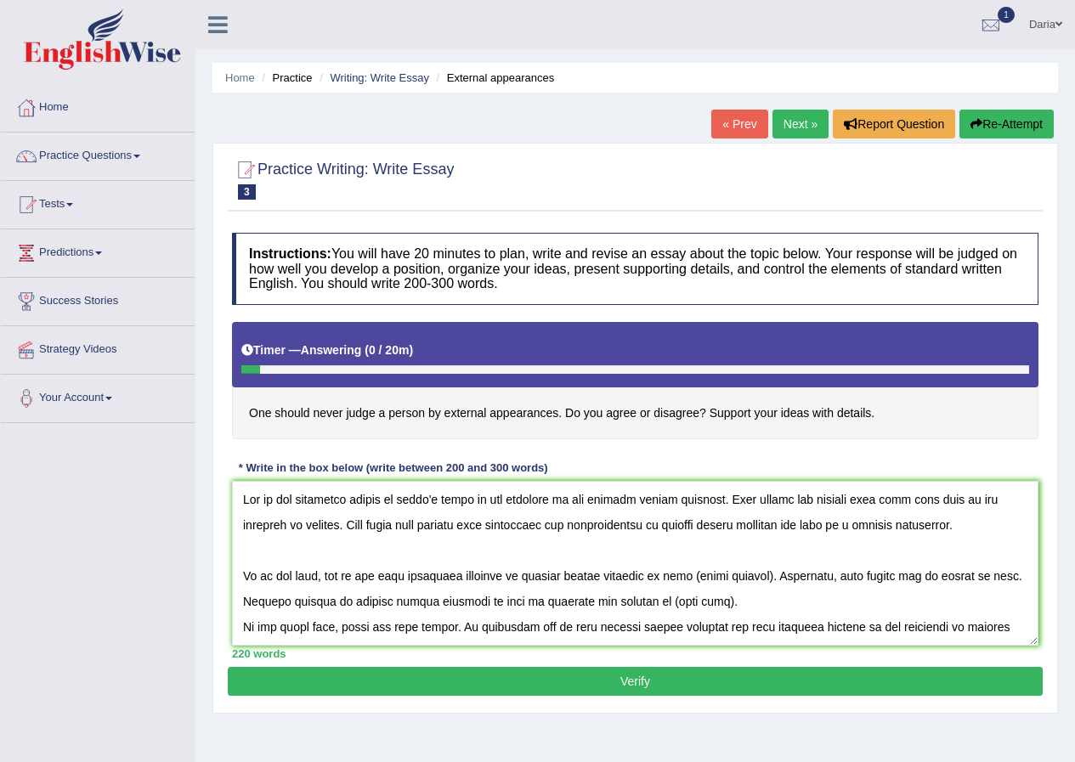
drag, startPoint x: 595, startPoint y: 497, endPoint x: 713, endPoint y: 505, distance: 118.4
click at [713, 505] on textarea at bounding box center [635, 563] width 806 height 165
click at [446, 527] on textarea at bounding box center [635, 563] width 806 height 165
drag, startPoint x: 627, startPoint y: 523, endPoint x: 748, endPoint y: 532, distance: 121.8
click at [748, 532] on textarea at bounding box center [635, 563] width 806 height 165
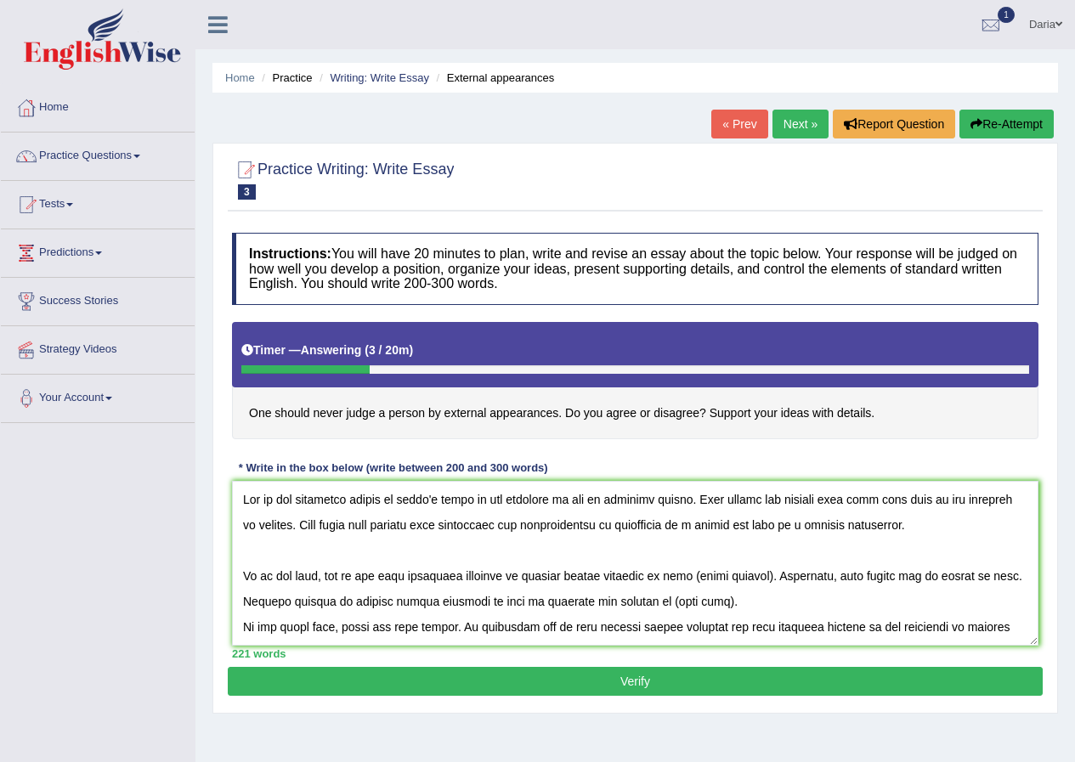
drag, startPoint x: 748, startPoint y: 521, endPoint x: 629, endPoint y: 529, distance: 119.2
click at [629, 529] on textarea at bounding box center [635, 563] width 806 height 165
click at [240, 577] on textarea at bounding box center [635, 563] width 806 height 165
drag, startPoint x: 410, startPoint y: 573, endPoint x: 562, endPoint y: 579, distance: 151.3
click at [562, 579] on textarea at bounding box center [635, 563] width 806 height 165
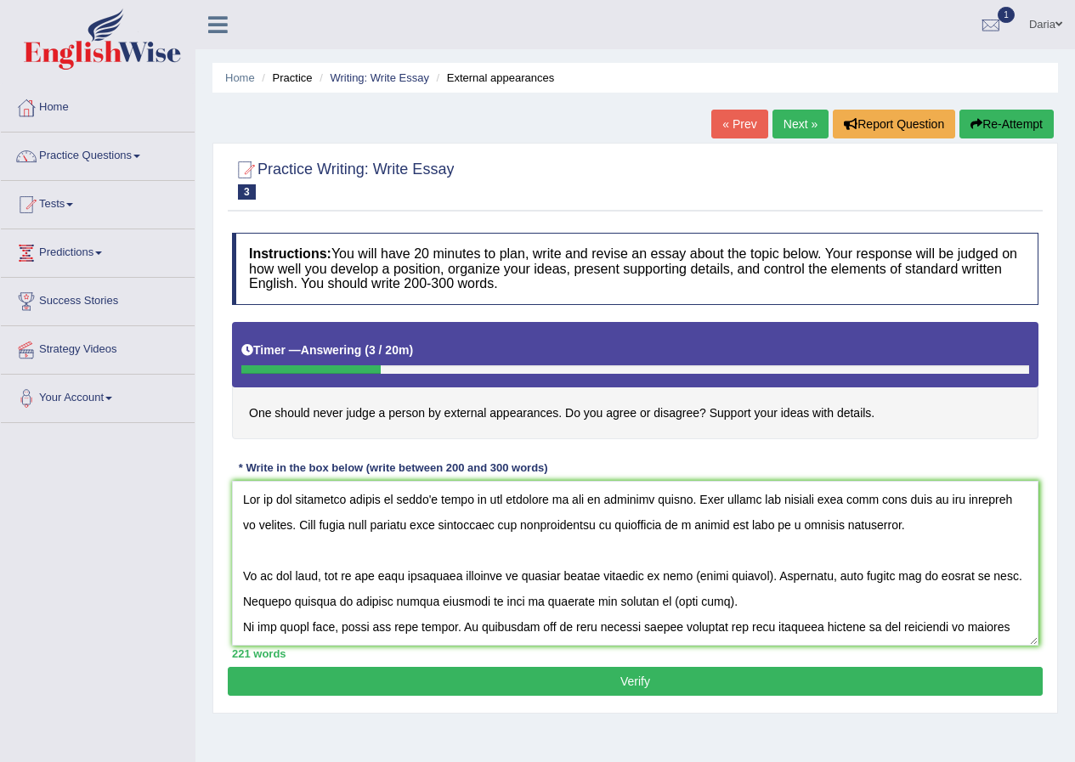
click at [523, 597] on textarea at bounding box center [635, 563] width 806 height 165
drag, startPoint x: 523, startPoint y: 577, endPoint x: 645, endPoint y: 577, distance: 121.5
click at [645, 577] on textarea at bounding box center [635, 563] width 806 height 165
click at [782, 571] on textarea at bounding box center [635, 563] width 806 height 165
drag, startPoint x: 815, startPoint y: 574, endPoint x: 880, endPoint y: 574, distance: 65.4
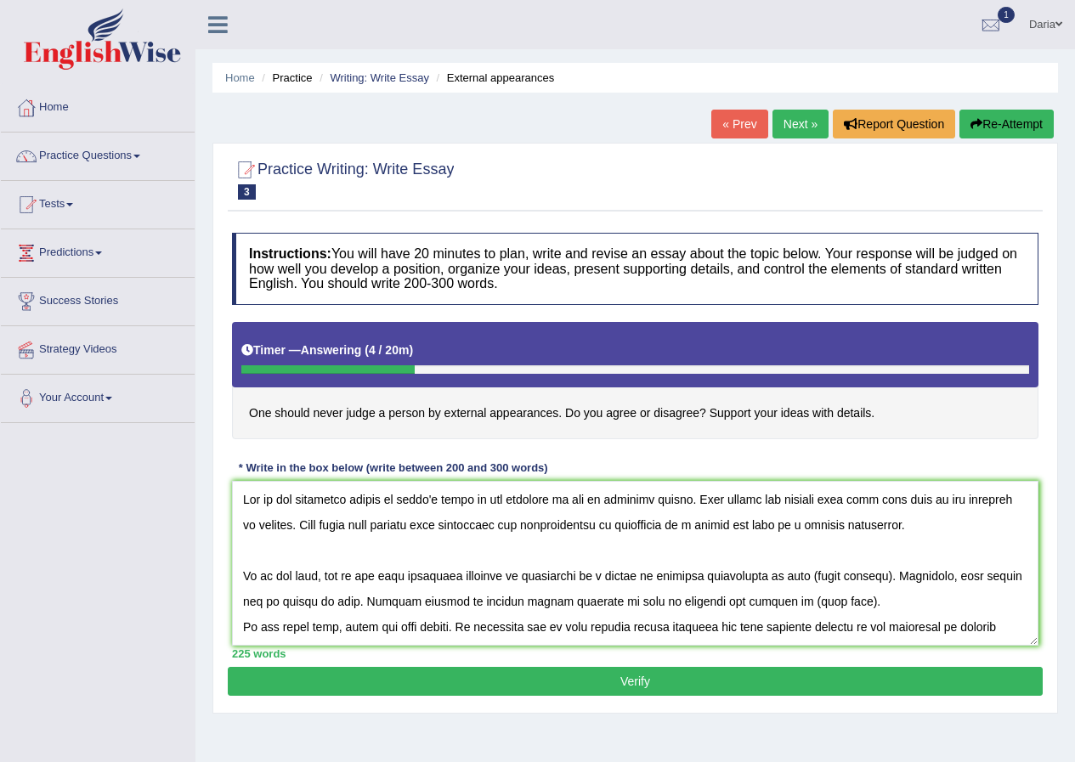
click at [880, 574] on textarea at bounding box center [635, 563] width 806 height 165
drag, startPoint x: 926, startPoint y: 579, endPoint x: 896, endPoint y: 577, distance: 29.8
click at [896, 577] on textarea at bounding box center [635, 563] width 806 height 165
drag, startPoint x: 629, startPoint y: 526, endPoint x: 748, endPoint y: 521, distance: 119.0
click at [748, 521] on textarea at bounding box center [635, 563] width 806 height 165
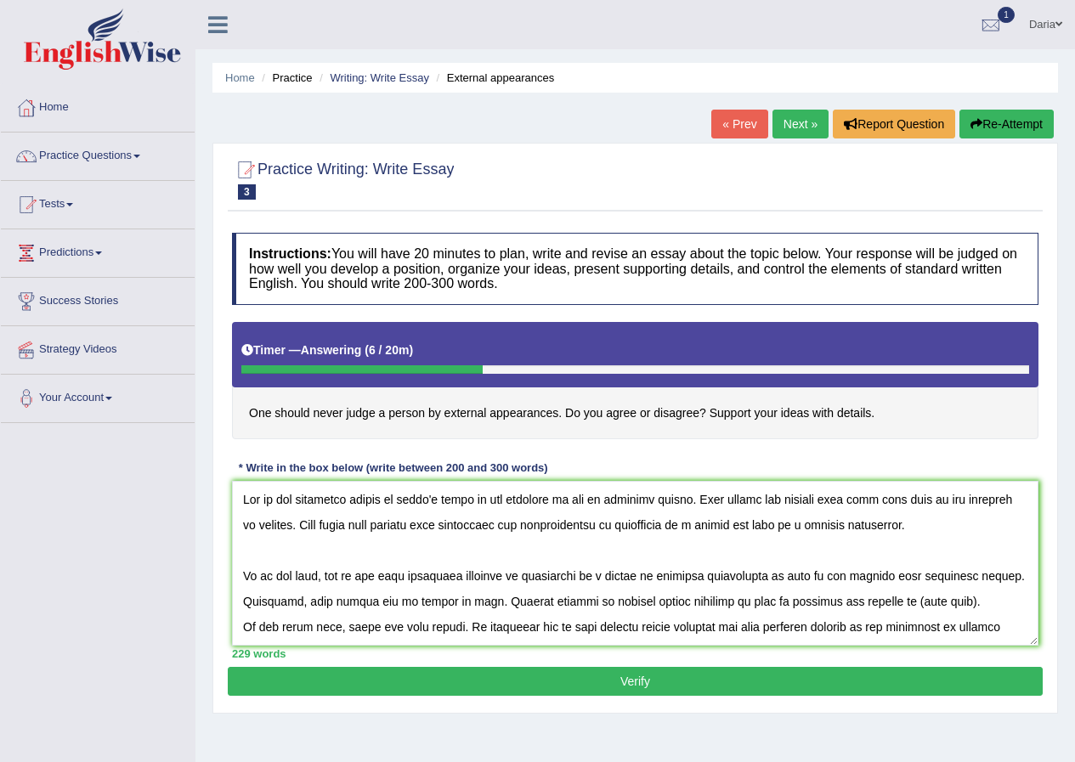
drag, startPoint x: 629, startPoint y: 597, endPoint x: 727, endPoint y: 603, distance: 98.7
click at [738, 598] on textarea at bounding box center [635, 563] width 806 height 165
drag, startPoint x: 908, startPoint y: 598, endPoint x: 970, endPoint y: 601, distance: 62.1
click at [970, 601] on textarea at bounding box center [635, 563] width 806 height 165
click at [237, 624] on textarea at bounding box center [635, 563] width 806 height 165
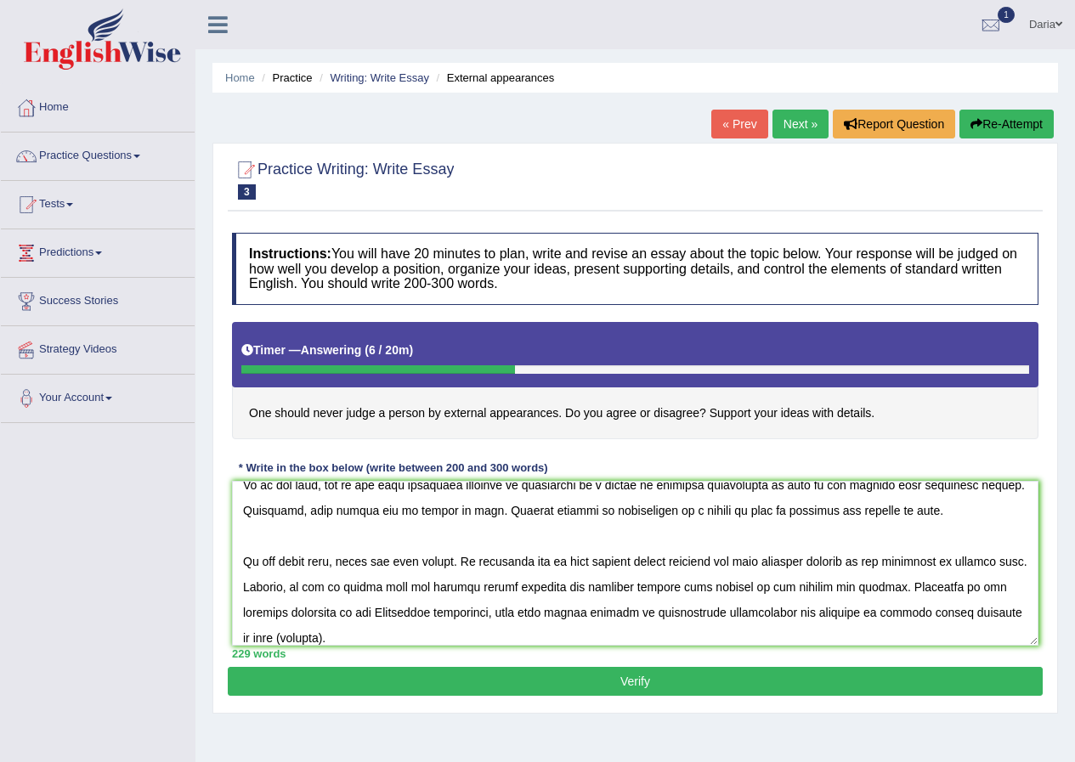
scroll to position [102, 0]
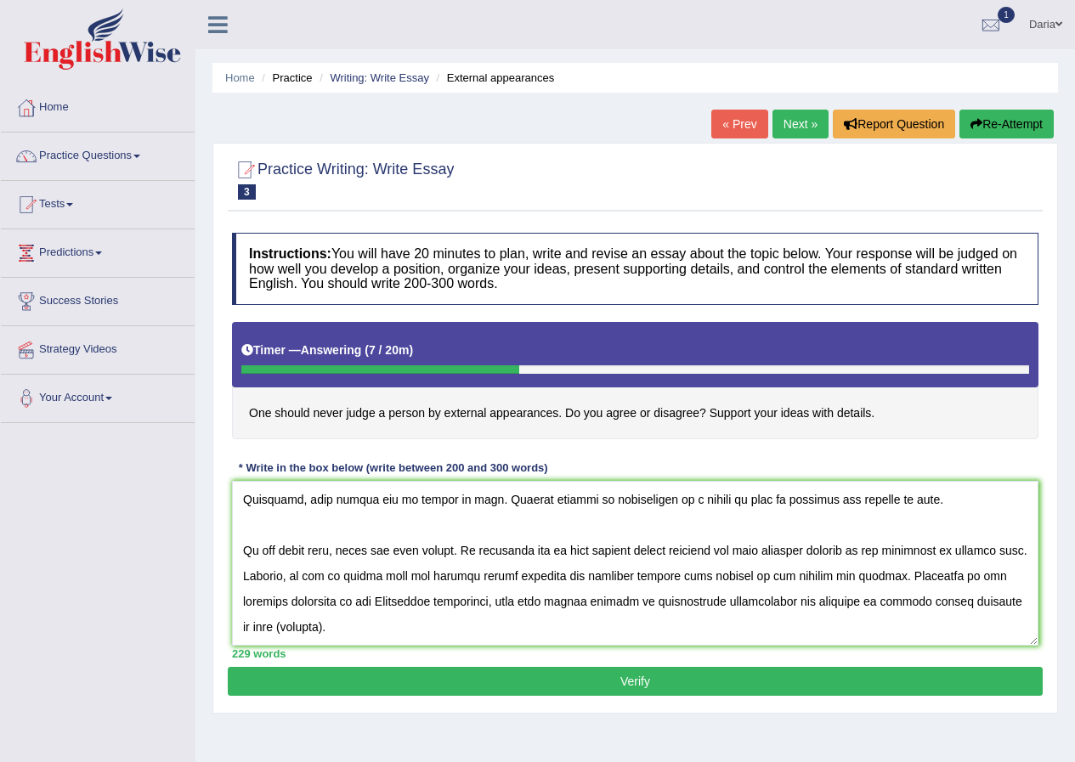
drag, startPoint x: 593, startPoint y: 550, endPoint x: 649, endPoint y: 553, distance: 56.1
click at [649, 553] on textarea at bounding box center [635, 563] width 806 height 165
click at [661, 559] on textarea at bounding box center [635, 563] width 806 height 165
click at [715, 553] on textarea at bounding box center [635, 563] width 806 height 165
drag, startPoint x: 712, startPoint y: 550, endPoint x: 596, endPoint y: 550, distance: 116.4
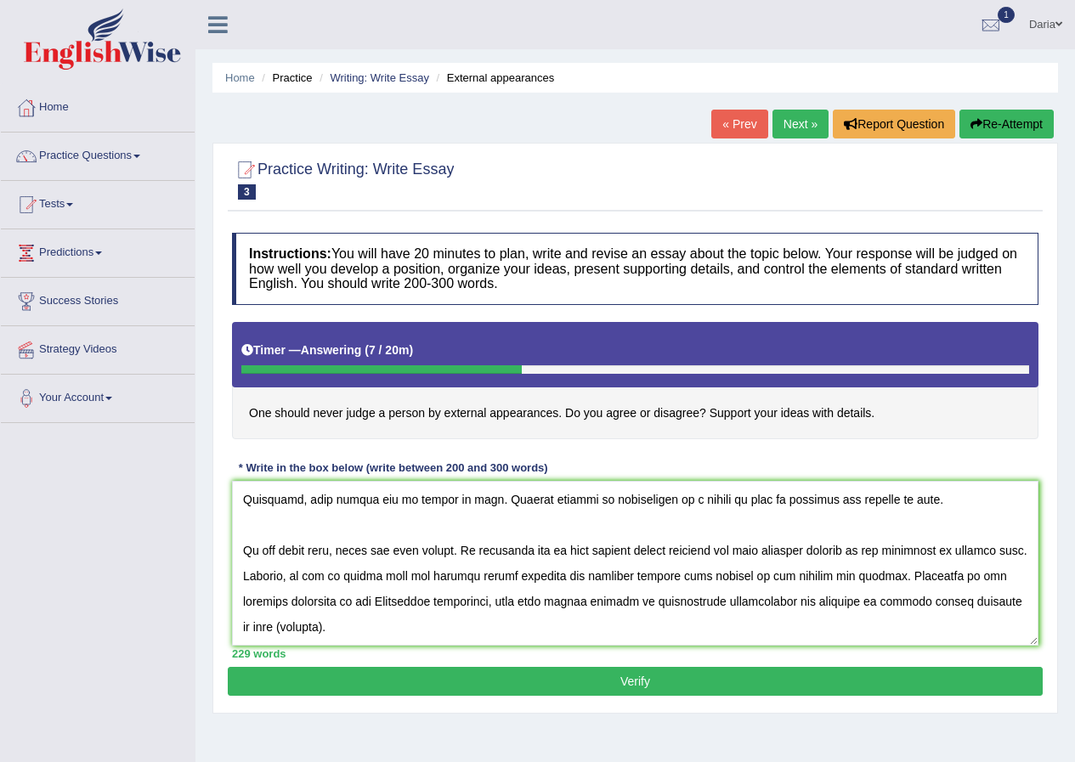
click at [596, 550] on textarea at bounding box center [635, 563] width 806 height 165
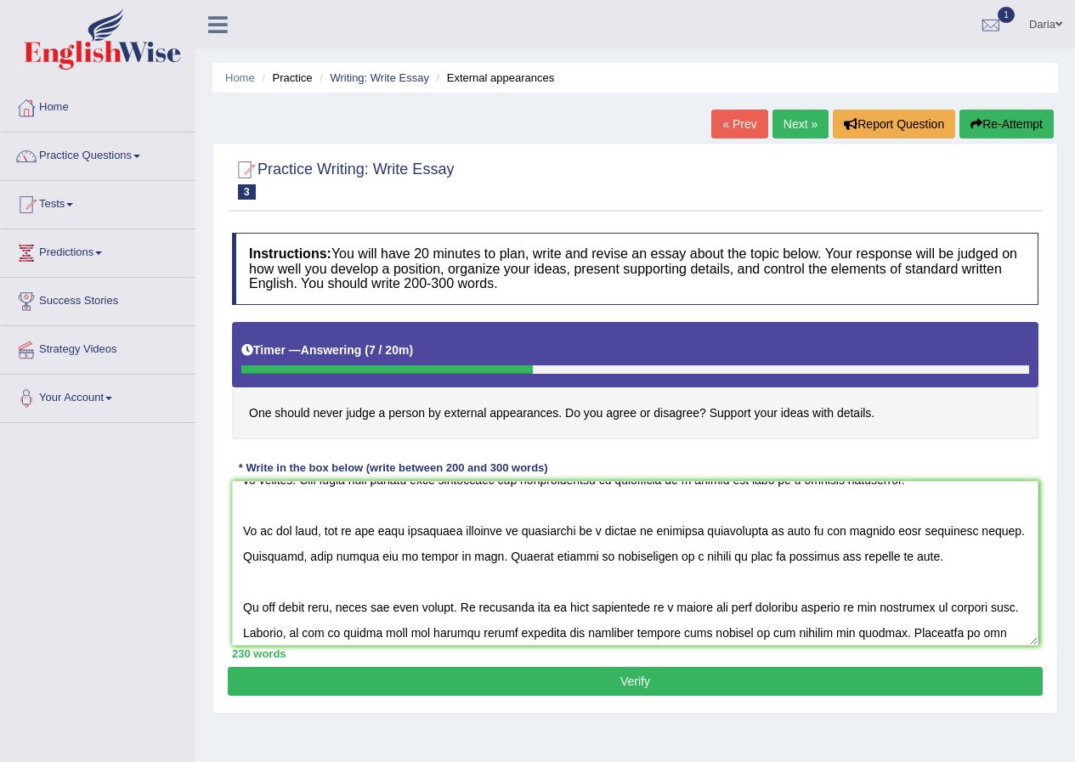
scroll to position [0, 0]
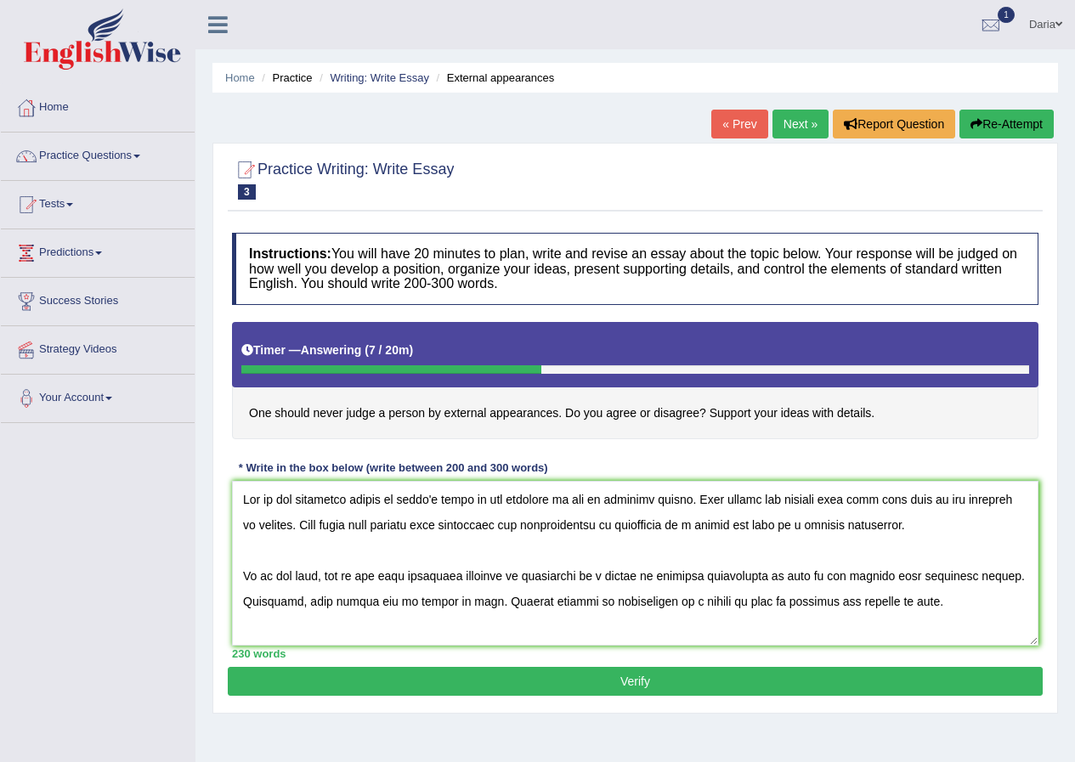
drag, startPoint x: 522, startPoint y: 577, endPoint x: 774, endPoint y: 585, distance: 252.4
click at [774, 585] on textarea at bounding box center [635, 563] width 806 height 165
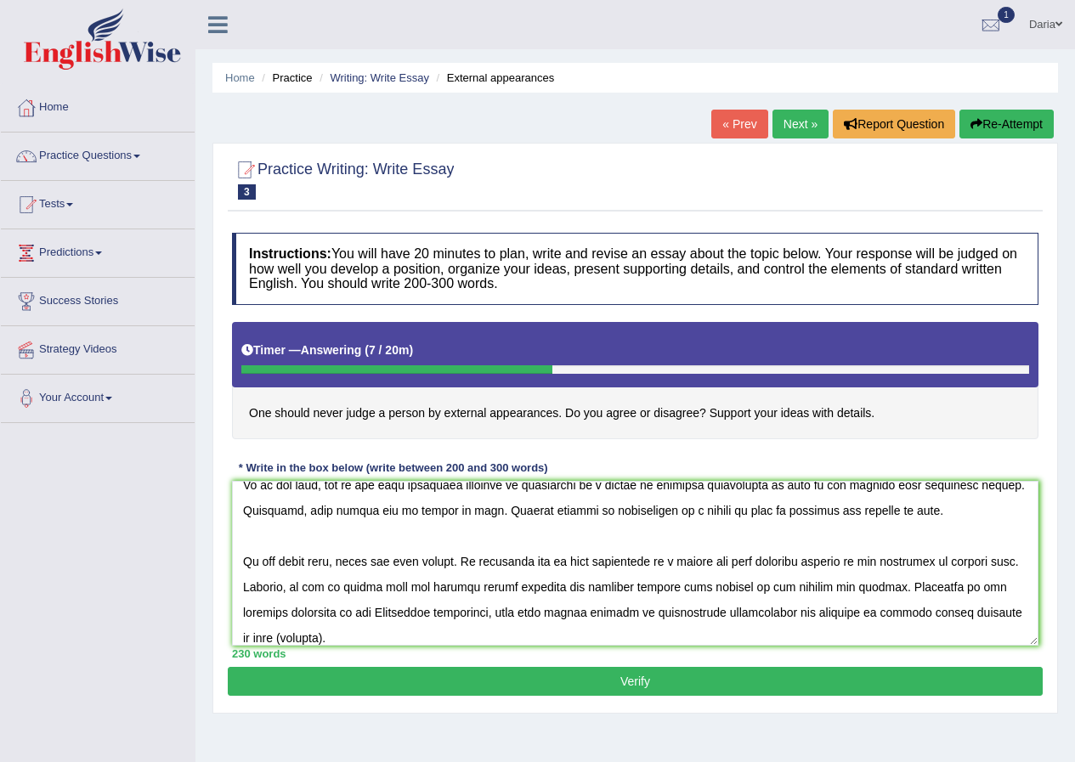
scroll to position [102, 0]
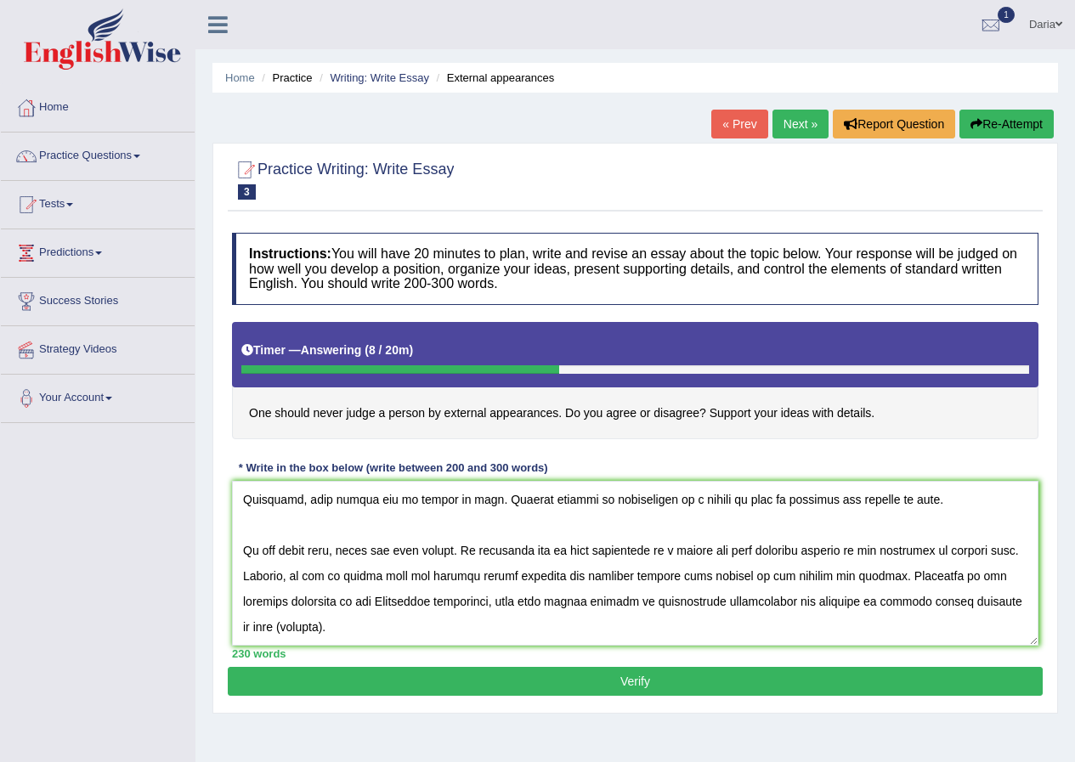
drag, startPoint x: 444, startPoint y: 574, endPoint x: 563, endPoint y: 583, distance: 119.2
click at [563, 583] on textarea at bounding box center [635, 563] width 806 height 165
drag, startPoint x: 593, startPoint y: 550, endPoint x: 712, endPoint y: 553, distance: 119.0
click at [712, 553] on textarea at bounding box center [635, 563] width 806 height 165
click at [786, 601] on textarea at bounding box center [635, 563] width 806 height 165
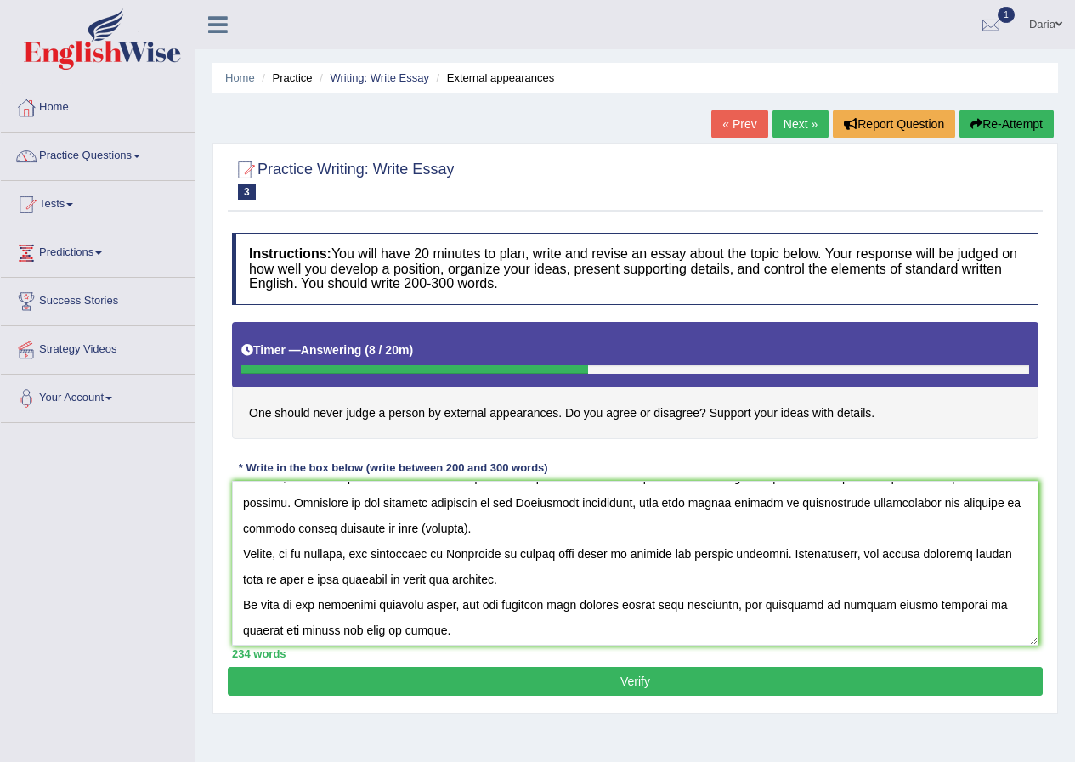
scroll to position [204, 0]
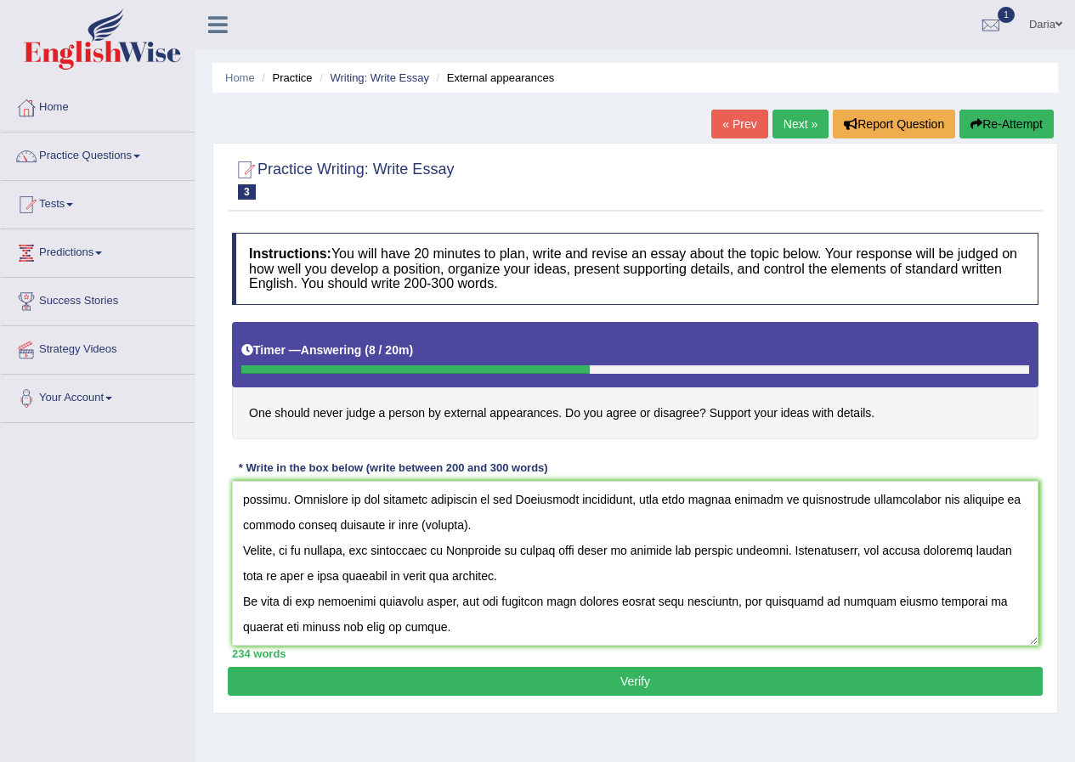
drag, startPoint x: 251, startPoint y: 627, endPoint x: 375, endPoint y: 517, distance: 165.5
click at [375, 517] on textarea at bounding box center [635, 563] width 806 height 165
drag, startPoint x: 313, startPoint y: 523, endPoint x: 385, endPoint y: 521, distance: 71.4
click at [385, 521] on textarea at bounding box center [635, 563] width 806 height 165
click at [399, 529] on textarea at bounding box center [635, 563] width 806 height 165
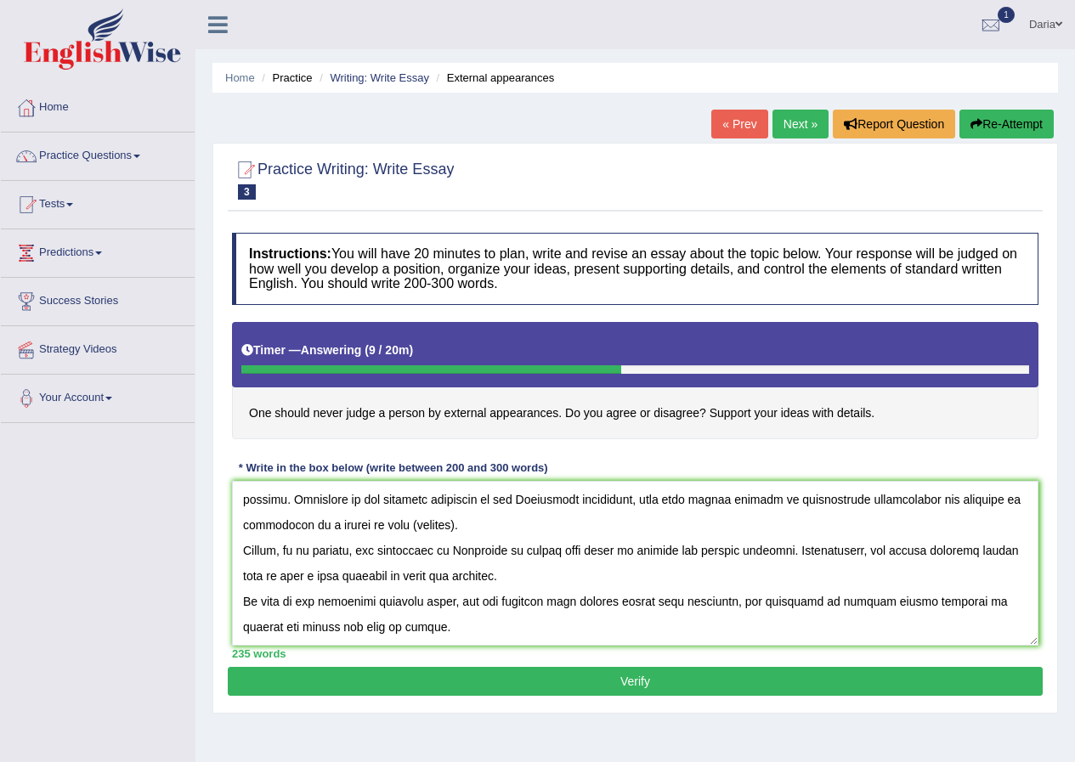
drag, startPoint x: 373, startPoint y: 527, endPoint x: 462, endPoint y: 529, distance: 89.2
click at [462, 529] on textarea at bounding box center [635, 563] width 806 height 165
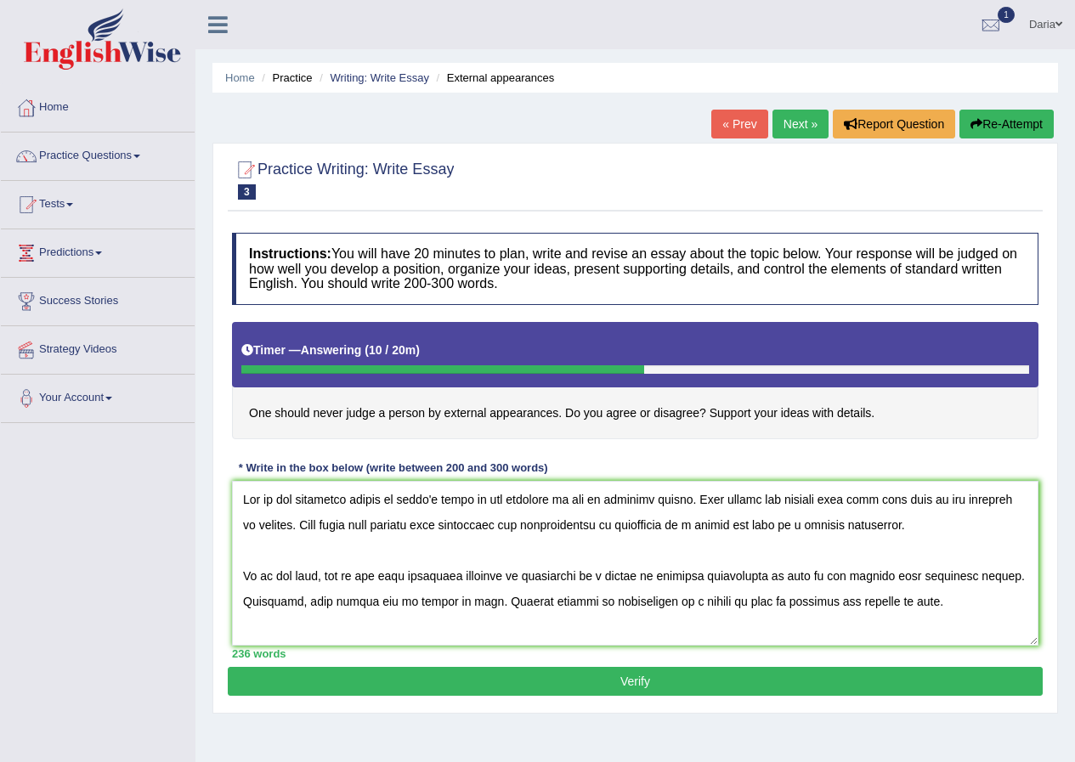
drag, startPoint x: 525, startPoint y: 580, endPoint x: 774, endPoint y: 585, distance: 249.0
click at [774, 585] on textarea at bounding box center [635, 563] width 806 height 165
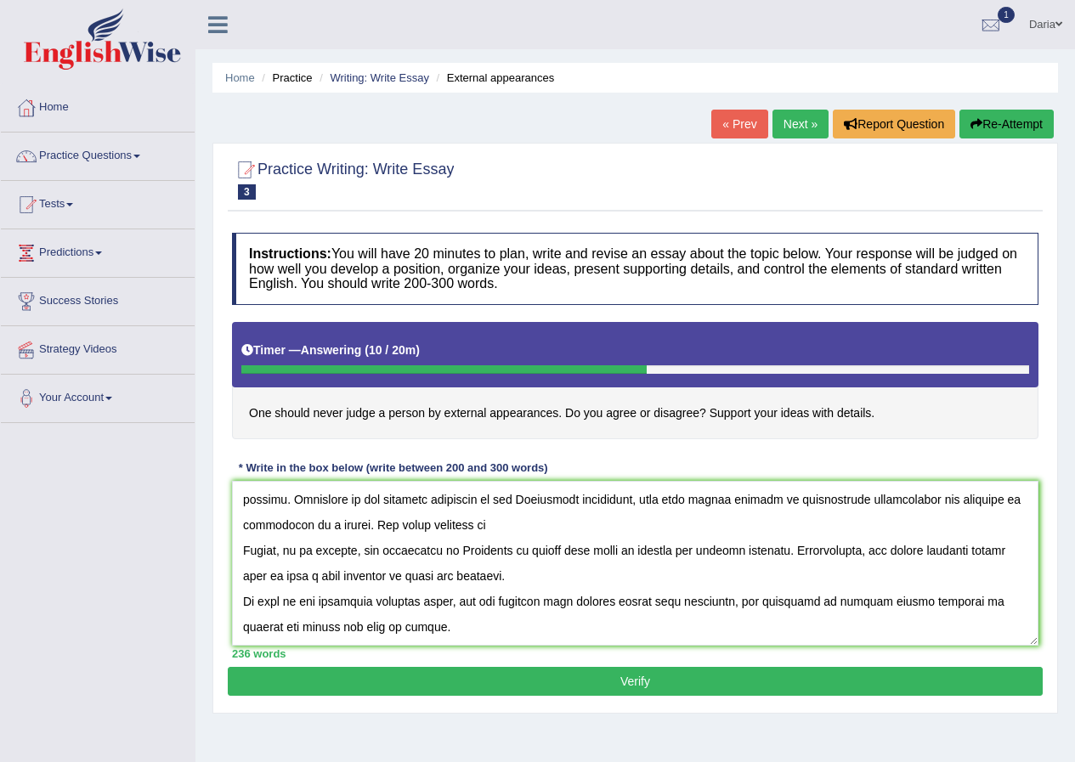
click at [519, 527] on textarea at bounding box center [635, 563] width 806 height 165
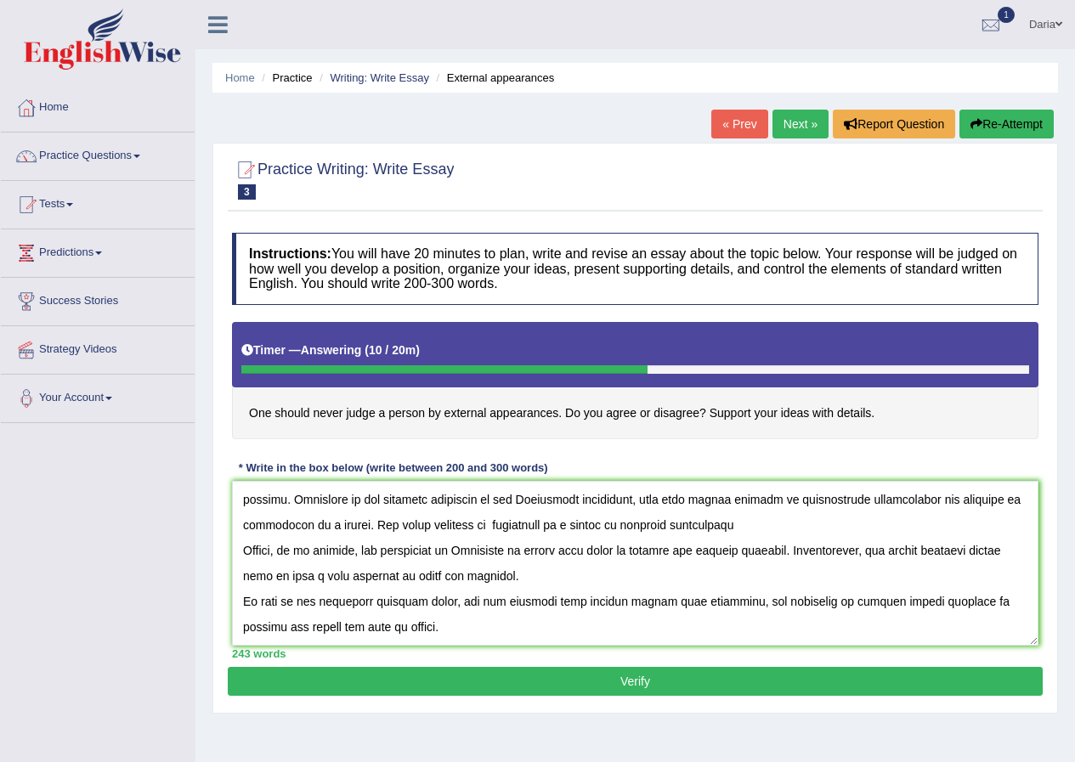
click at [498, 520] on textarea at bounding box center [635, 563] width 806 height 165
click at [504, 523] on textarea at bounding box center [635, 563] width 806 height 165
click at [756, 521] on textarea at bounding box center [635, 563] width 806 height 165
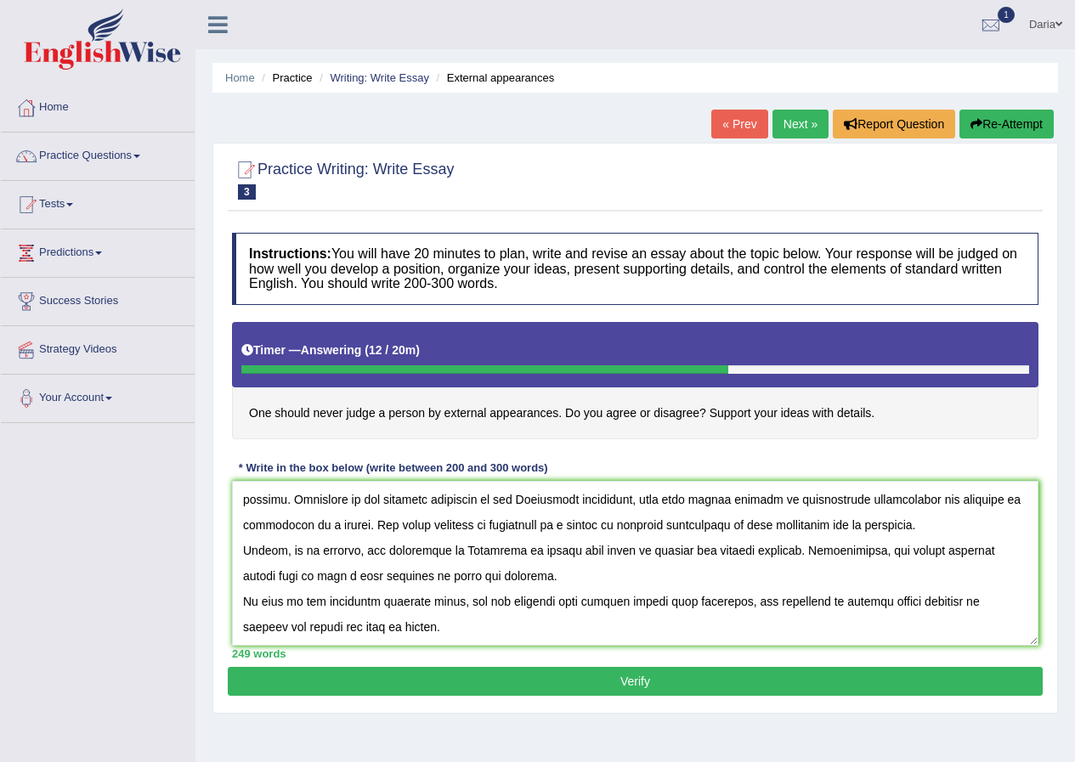
click at [917, 529] on textarea at bounding box center [635, 563] width 806 height 165
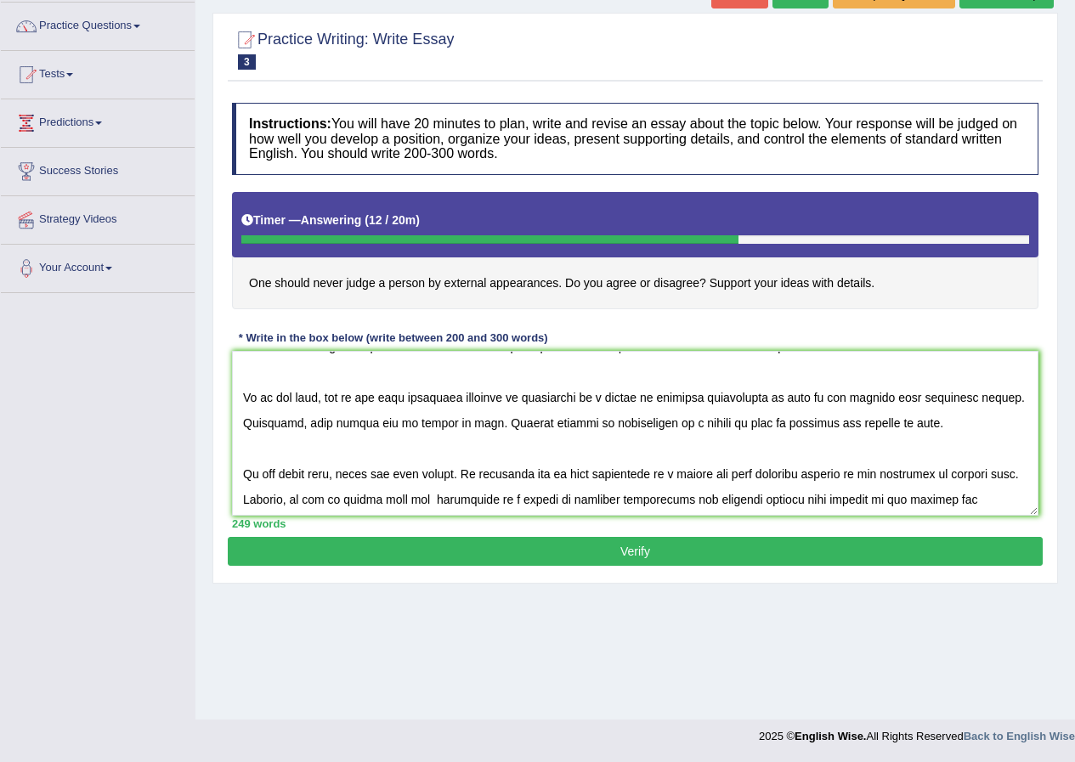
scroll to position [0, 0]
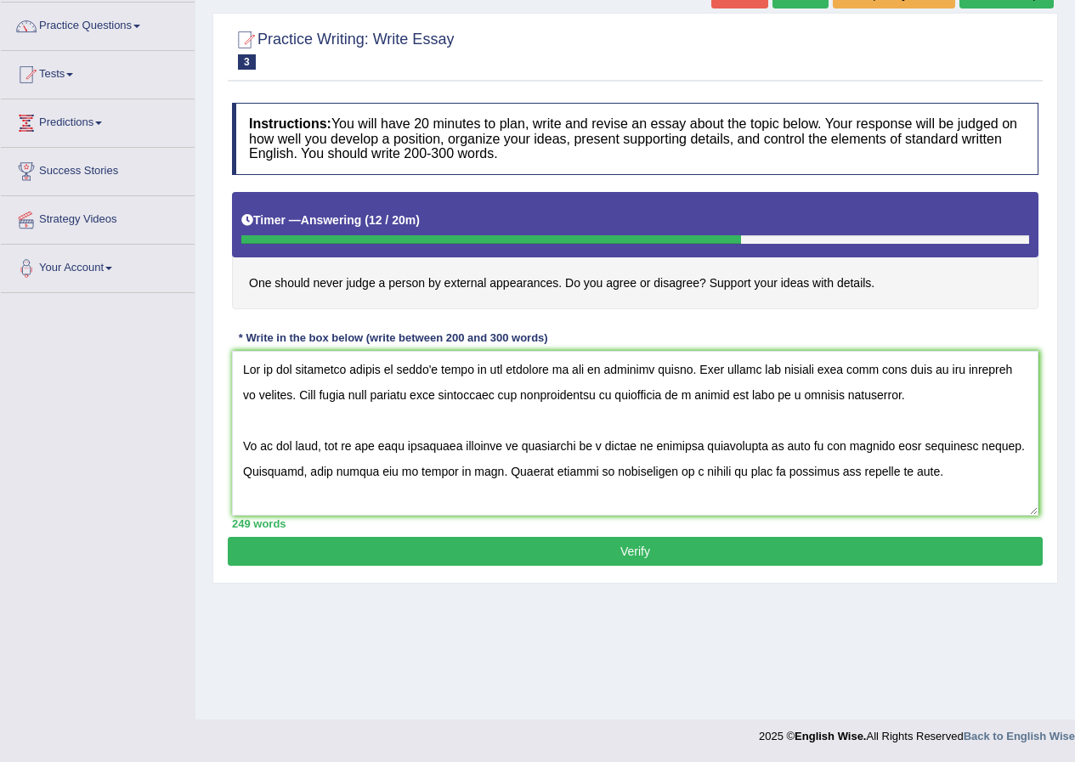
drag, startPoint x: 522, startPoint y: 446, endPoint x: 643, endPoint y: 446, distance: 121.5
click at [643, 446] on textarea at bounding box center [635, 433] width 806 height 165
drag, startPoint x: 602, startPoint y: 369, endPoint x: 691, endPoint y: 372, distance: 88.4
click at [691, 372] on textarea at bounding box center [635, 433] width 806 height 165
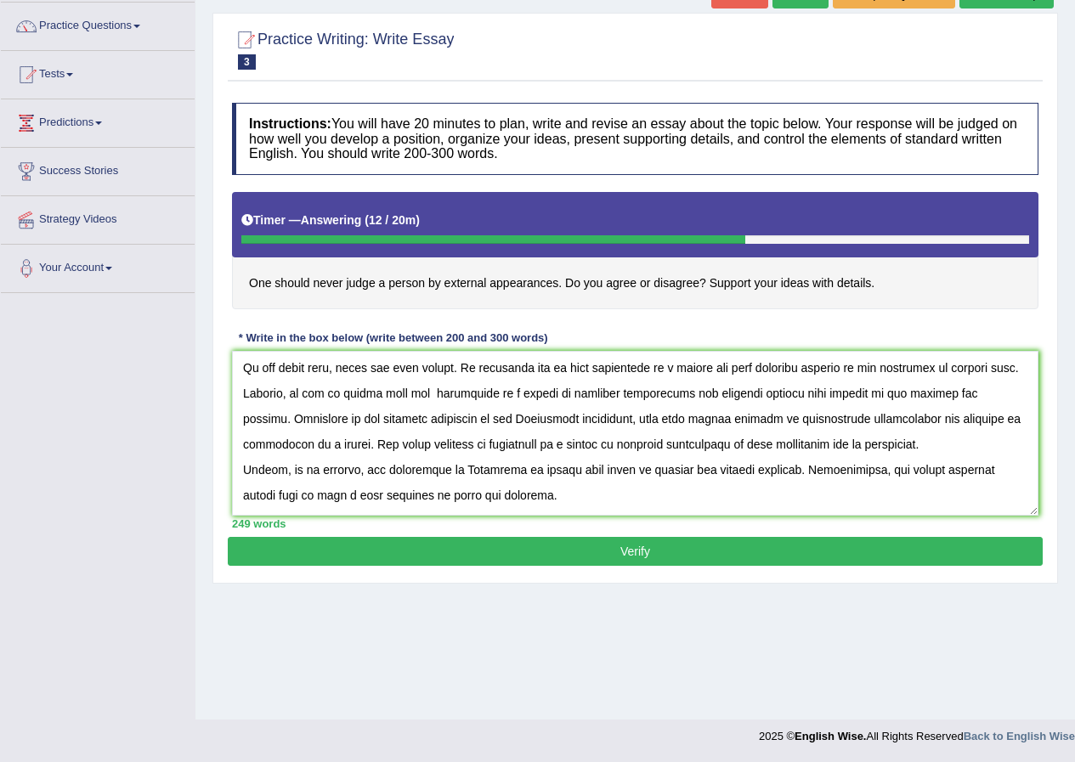
scroll to position [204, 0]
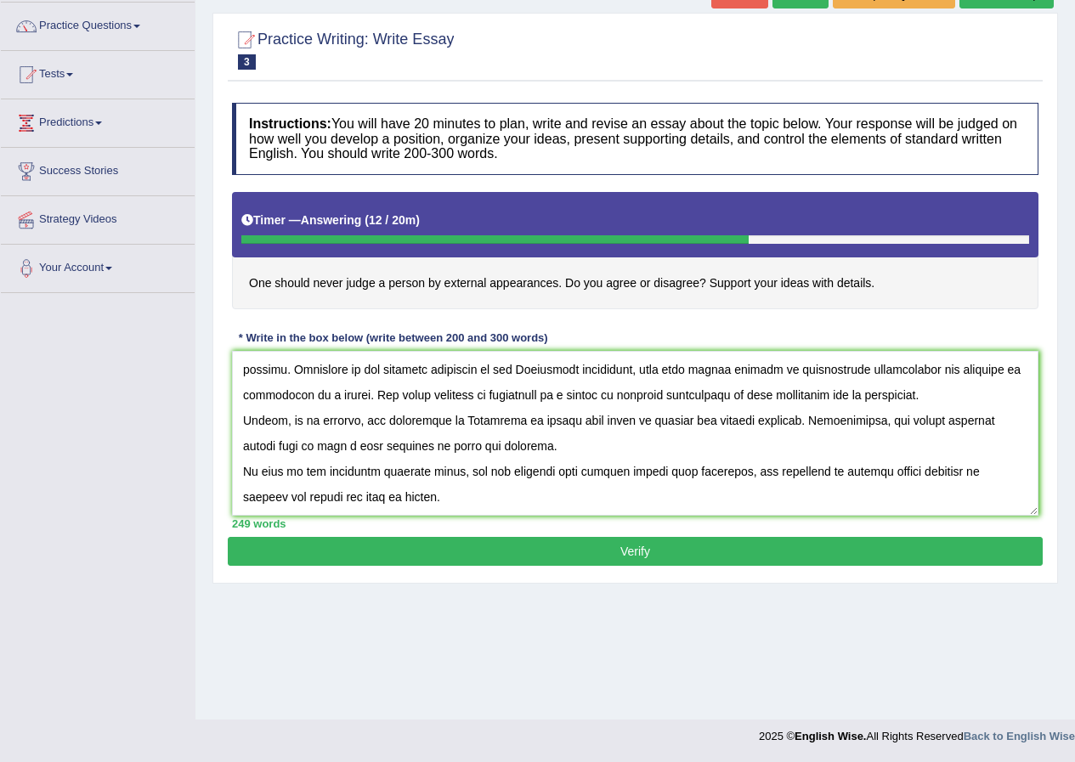
drag, startPoint x: 837, startPoint y: 473, endPoint x: 958, endPoint y: 476, distance: 121.5
click at [958, 476] on textarea at bounding box center [635, 433] width 806 height 165
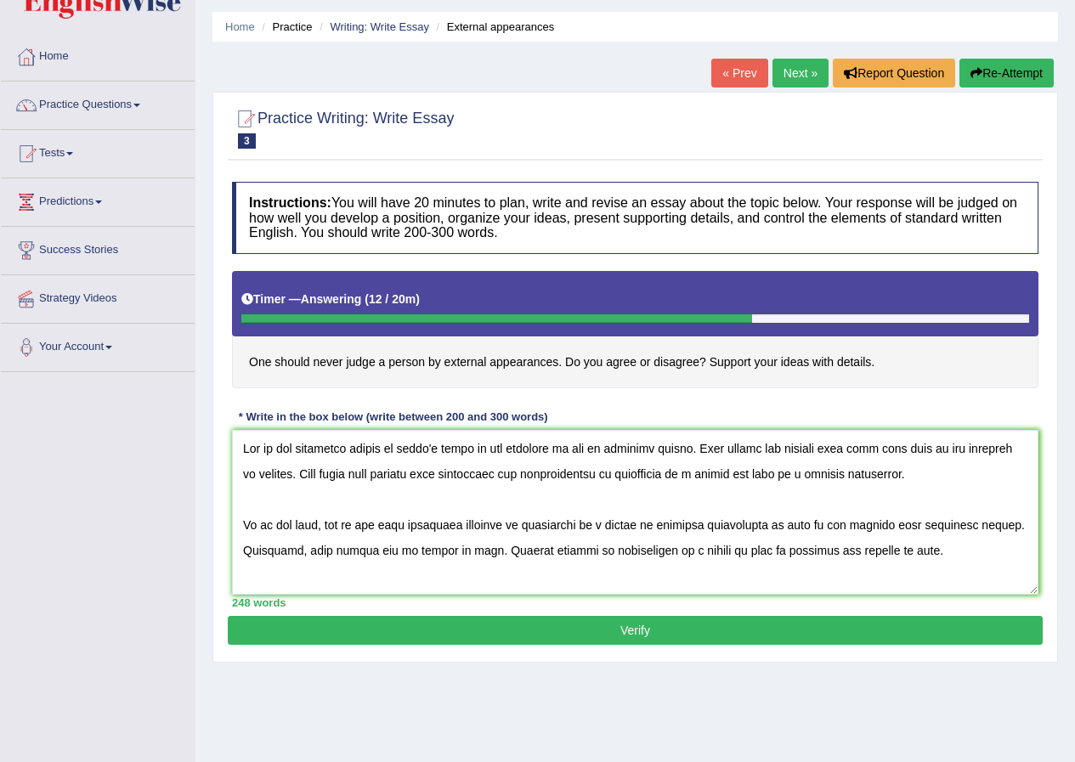
scroll to position [0, 0]
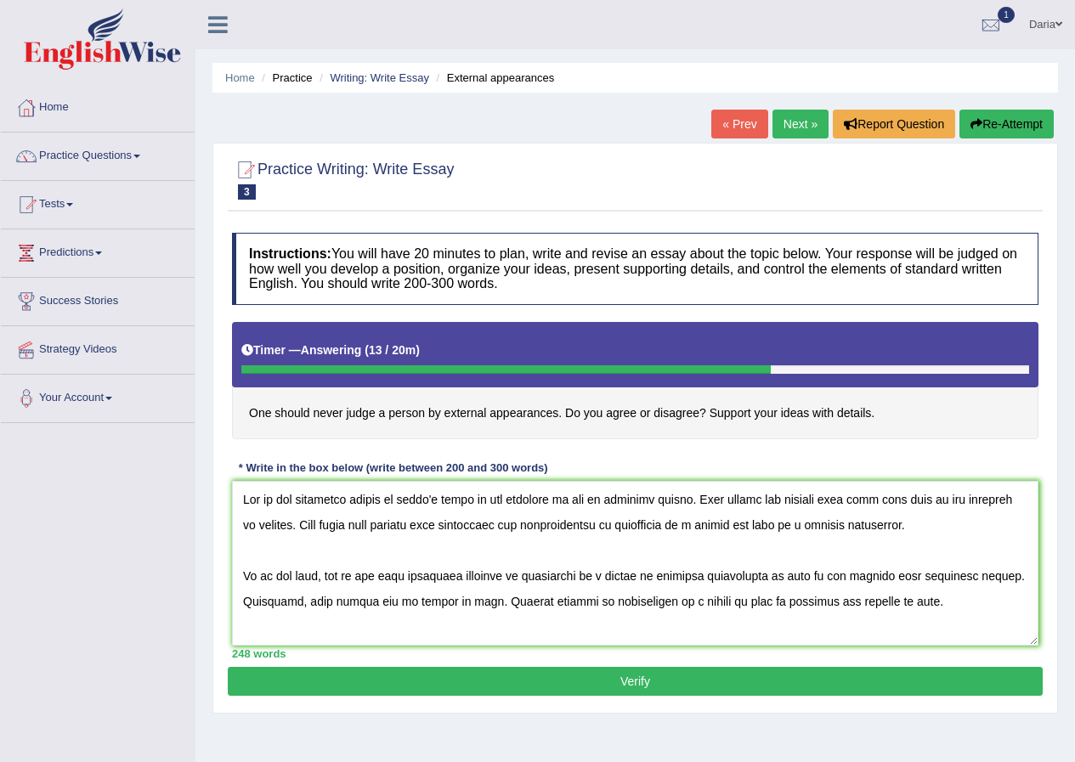
click at [959, 505] on textarea at bounding box center [635, 563] width 806 height 165
click at [450, 597] on textarea at bounding box center [635, 563] width 806 height 165
click at [263, 574] on textarea at bounding box center [635, 563] width 806 height 165
click at [940, 604] on textarea at bounding box center [635, 563] width 806 height 165
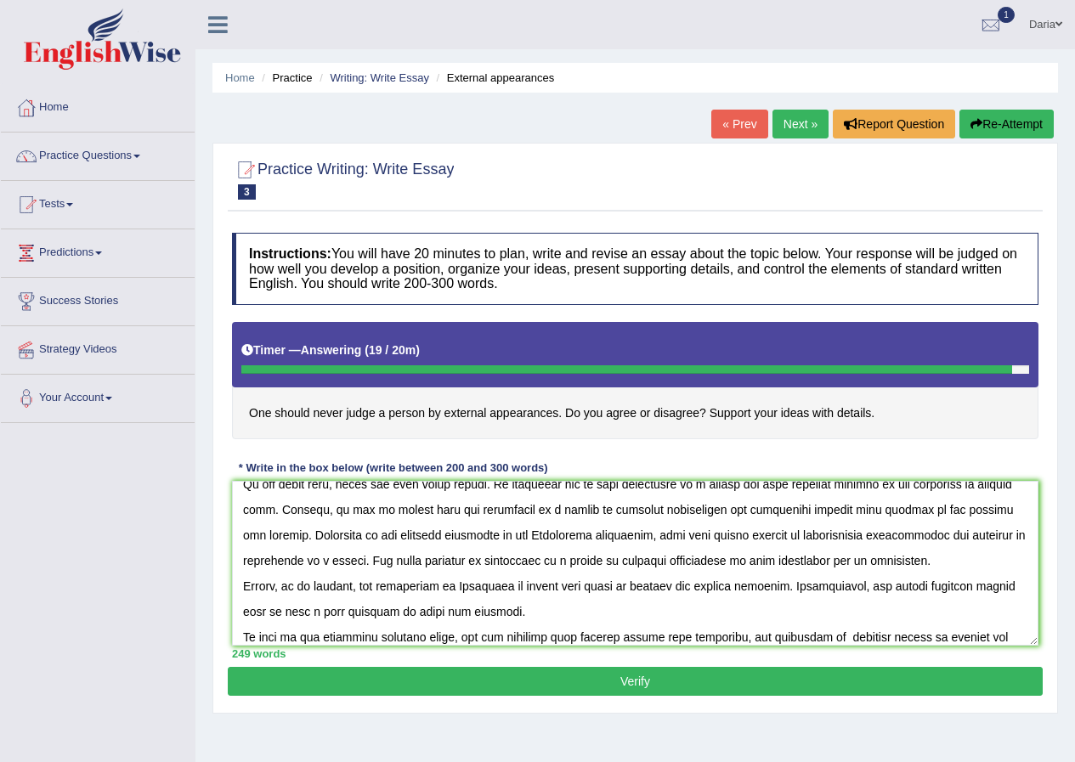
scroll to position [194, 0]
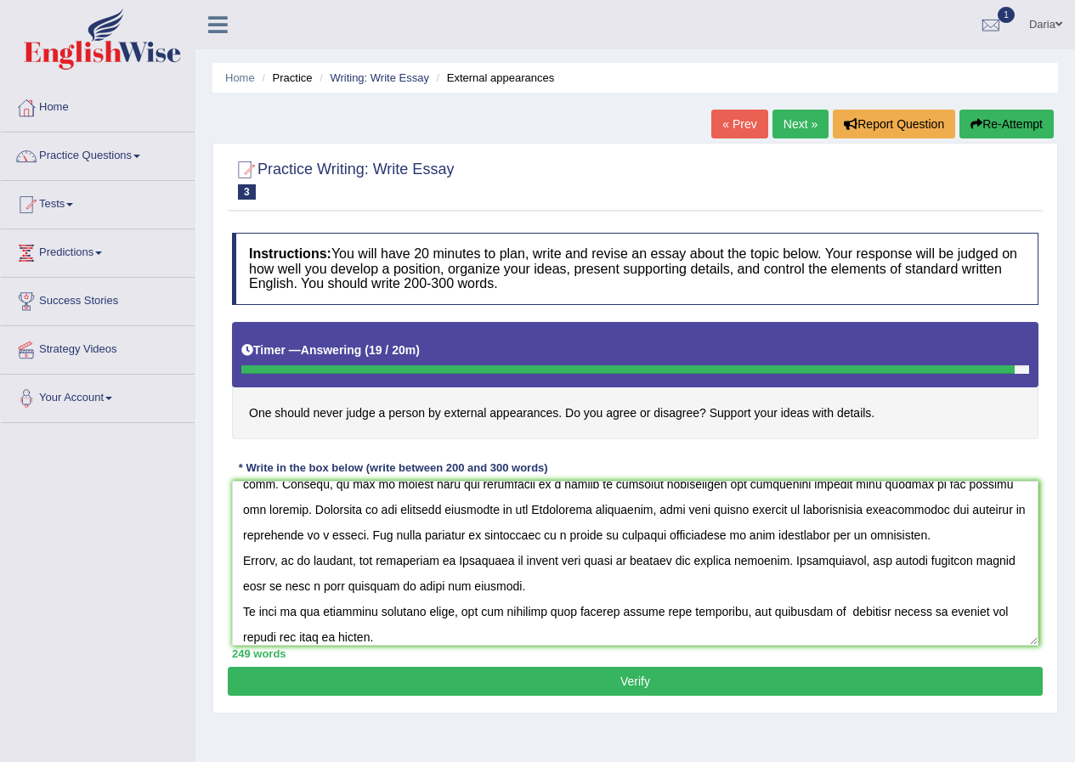
type textarea "One of the important trends of today's world is the increase is how to evaluate…"
click at [575, 666] on div "Instructions: You will have 20 minutes to plan, write and revise an essay about…" at bounding box center [635, 445] width 815 height 443
click at [590, 678] on button "Verify" at bounding box center [635, 681] width 815 height 29
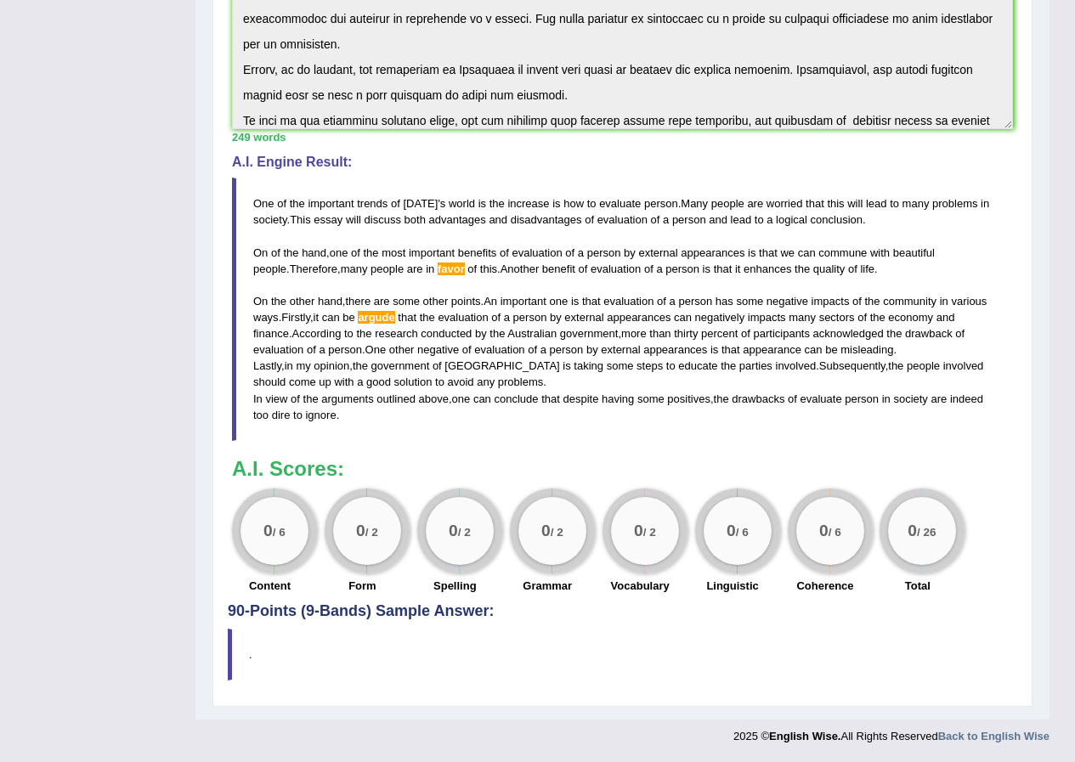
scroll to position [0, 0]
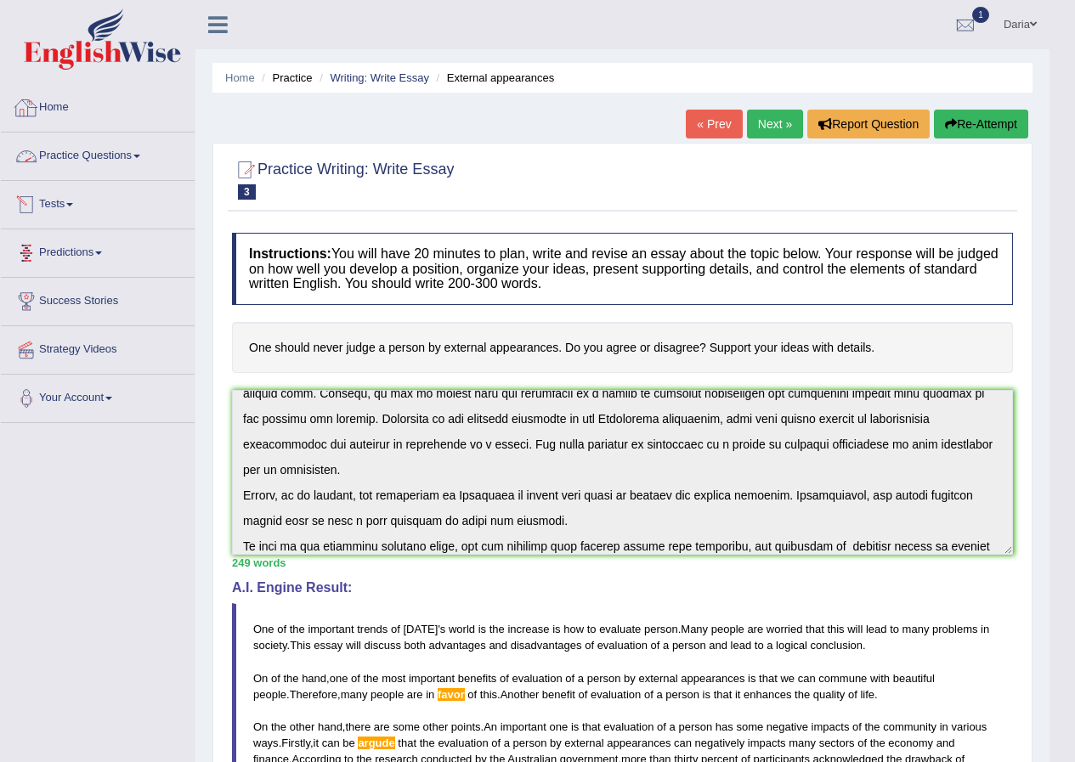
click at [129, 161] on link "Practice Questions" at bounding box center [98, 154] width 194 height 42
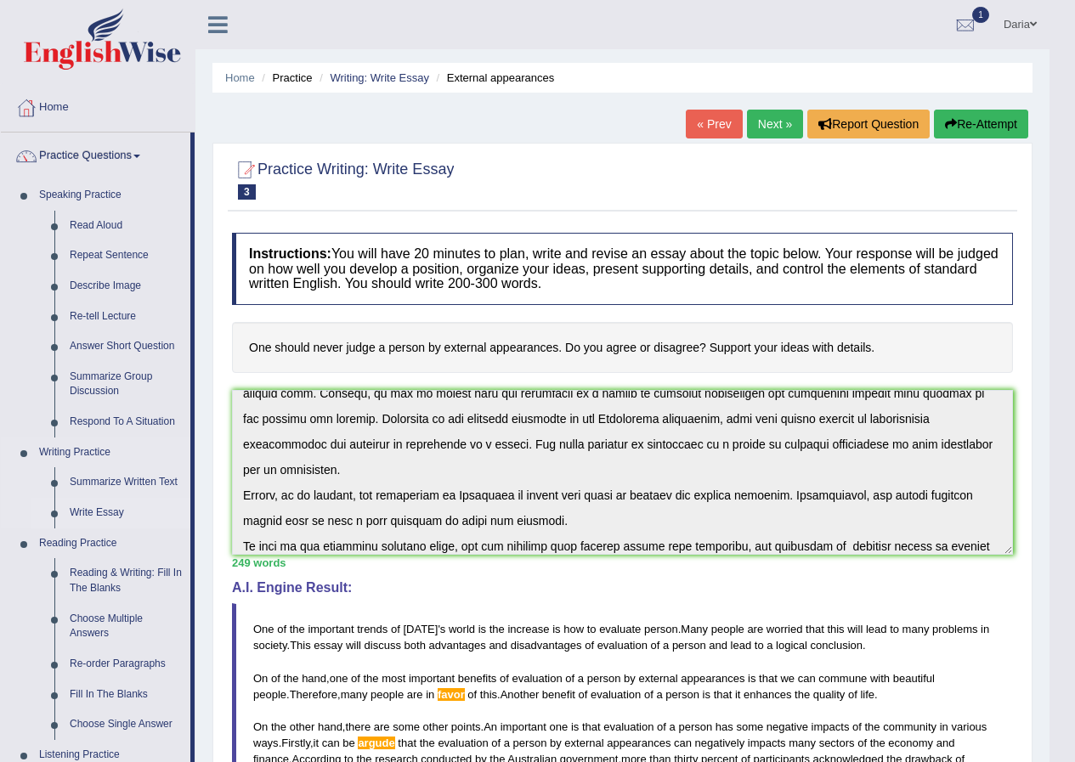
click at [99, 517] on link "Write Essay" at bounding box center [126, 513] width 128 height 31
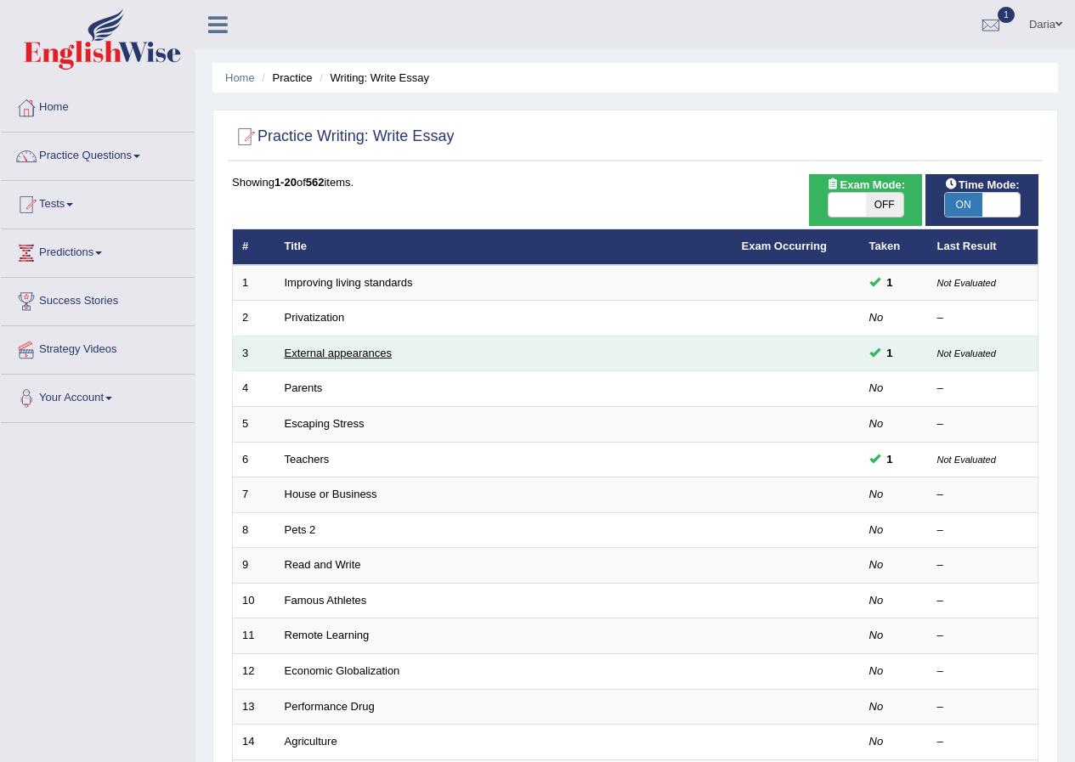
click at [370, 357] on link "External appearances" at bounding box center [338, 353] width 107 height 13
click at [312, 352] on link "External appearances" at bounding box center [338, 353] width 107 height 13
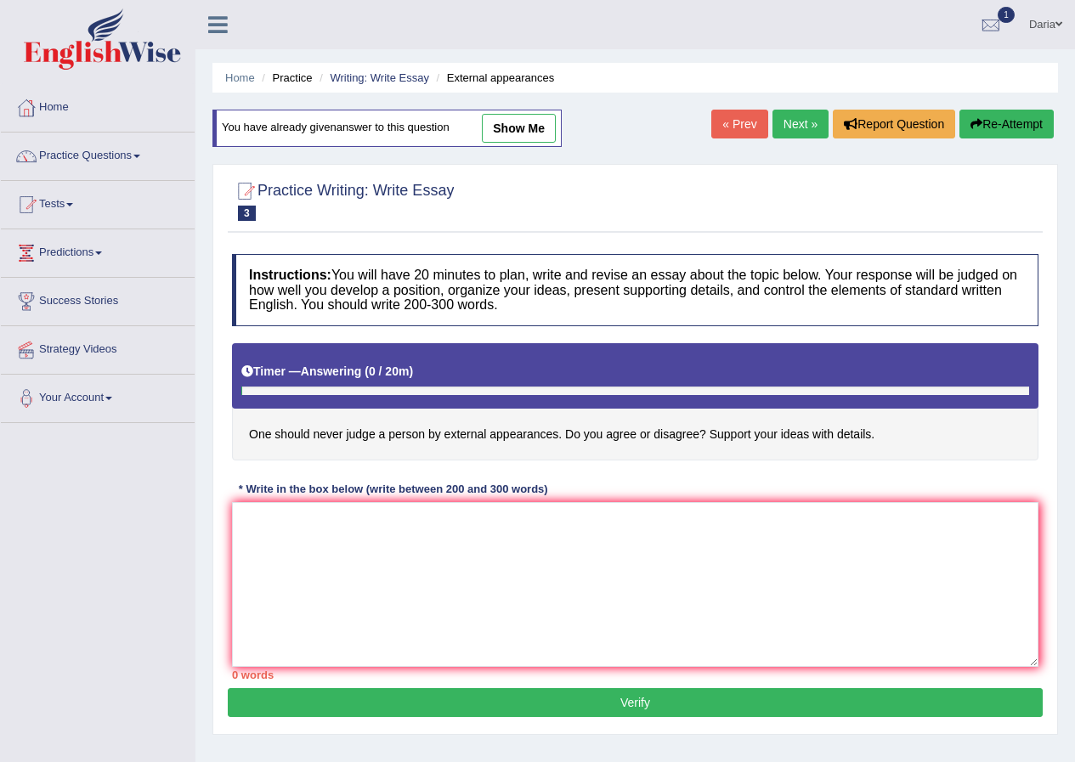
click at [535, 122] on link "show me" at bounding box center [519, 128] width 74 height 29
type textarea "One of the important trends of today's world is the increase is how to evaluate…"
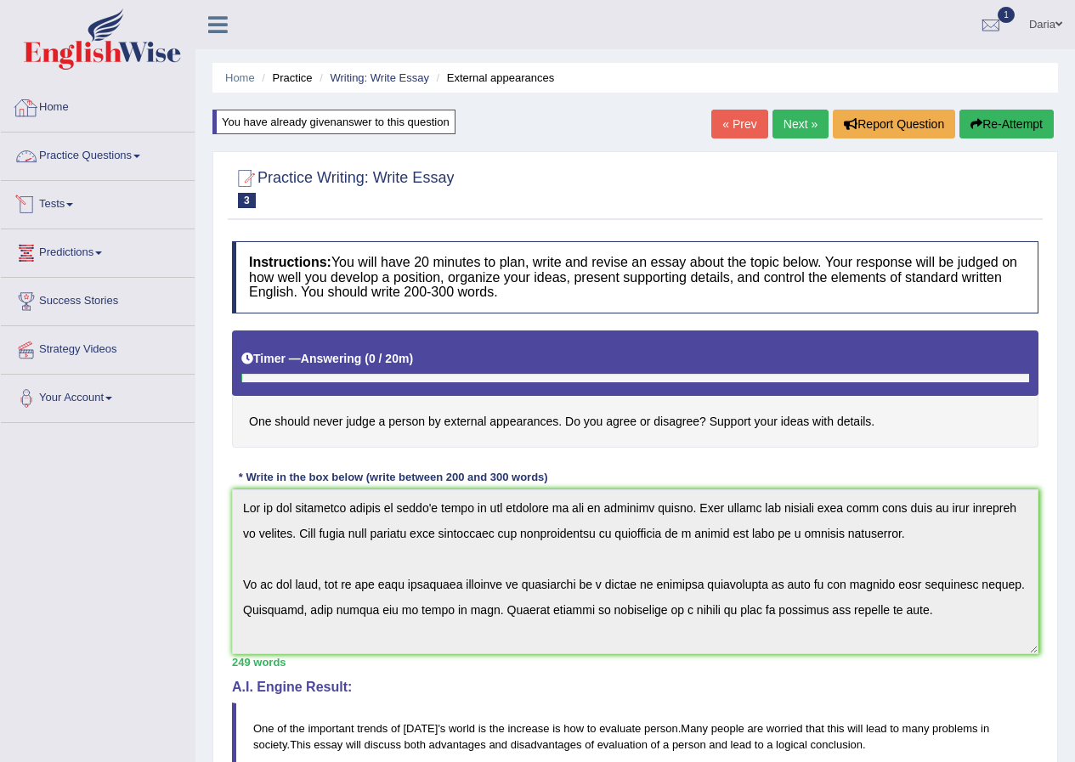
click at [58, 145] on link "Practice Questions" at bounding box center [98, 154] width 194 height 42
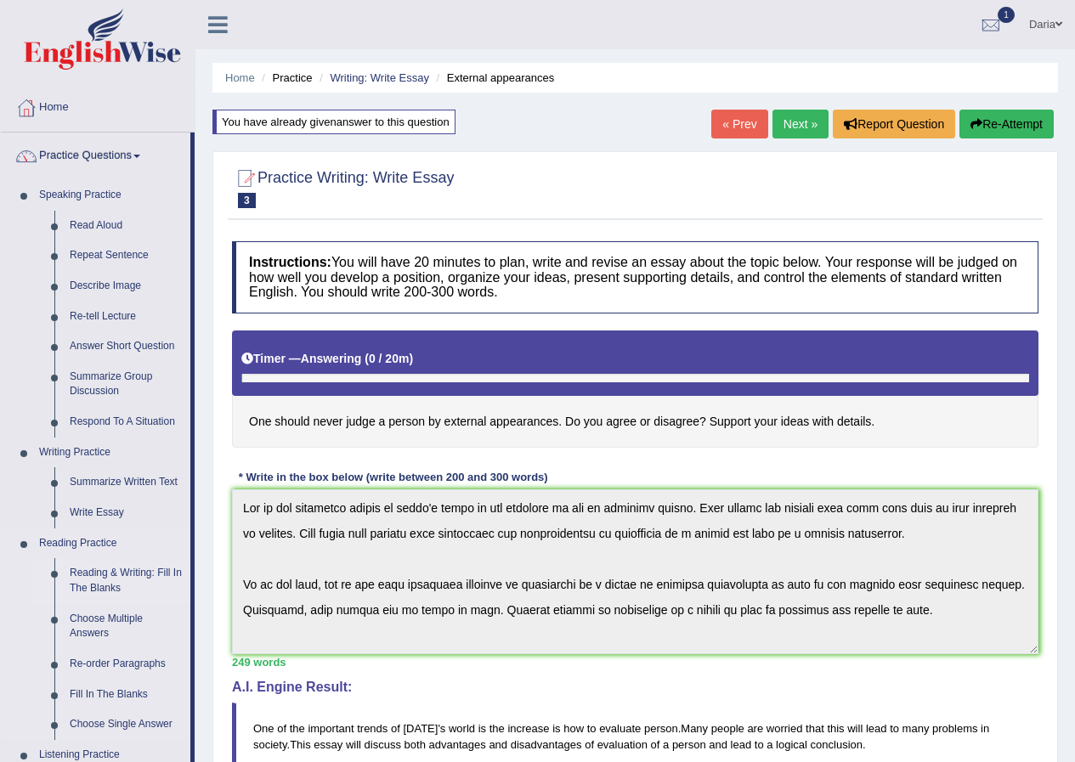
click at [128, 574] on link "Reading & Writing: Fill In The Blanks" at bounding box center [126, 580] width 128 height 45
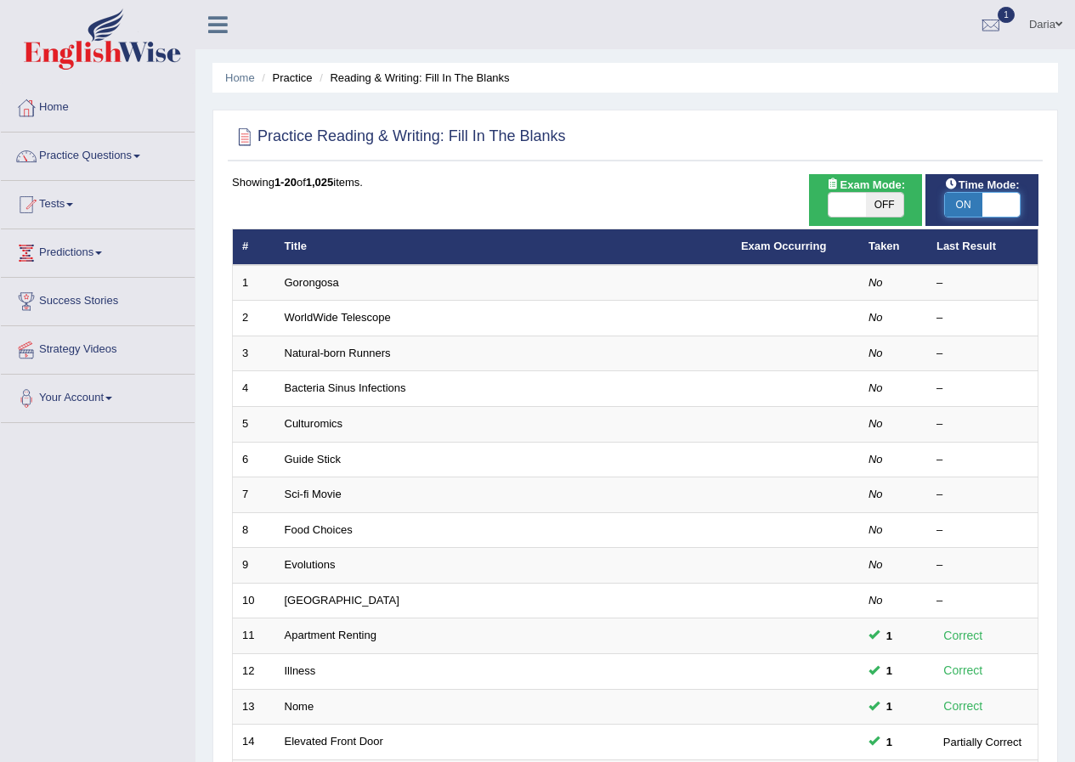
click at [1005, 205] on span at bounding box center [1000, 205] width 37 height 24
checkbox input "false"
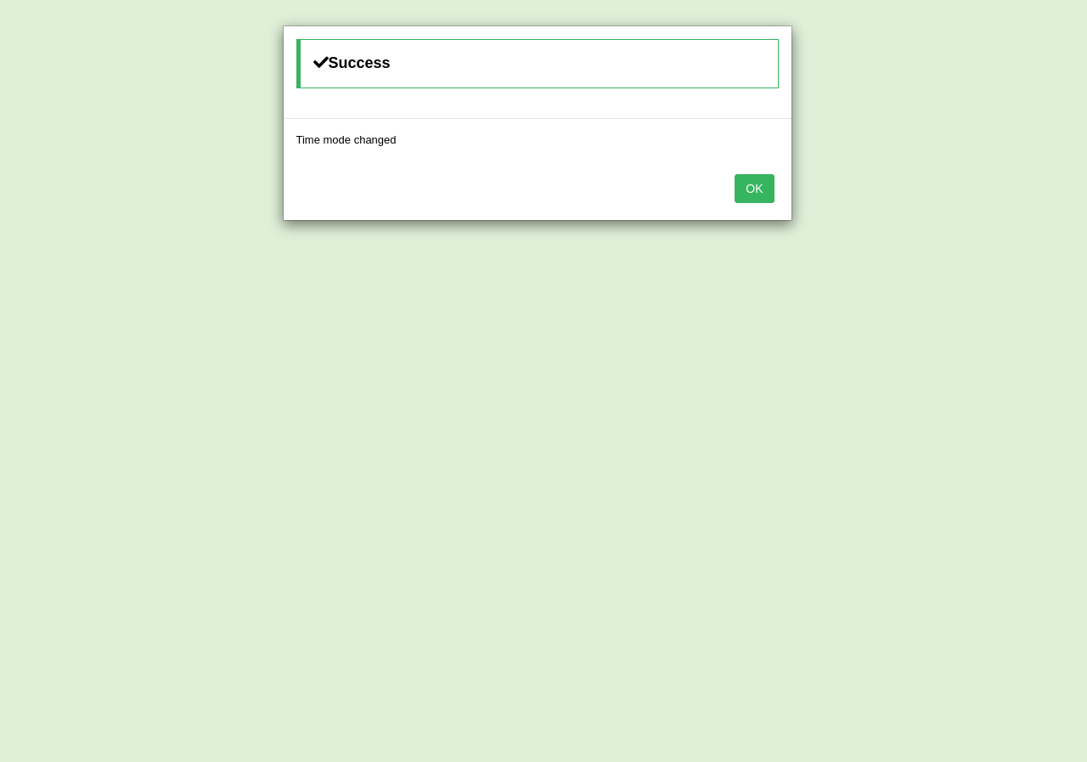
click at [764, 176] on button "OK" at bounding box center [754, 188] width 39 height 29
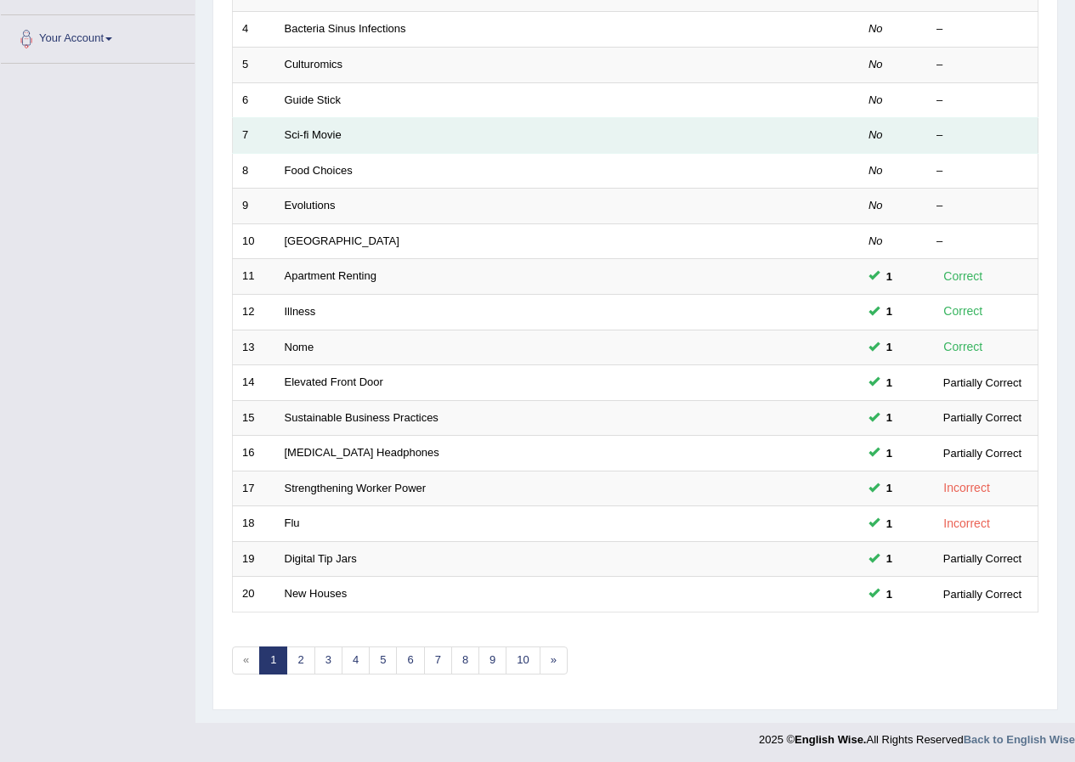
scroll to position [363, 0]
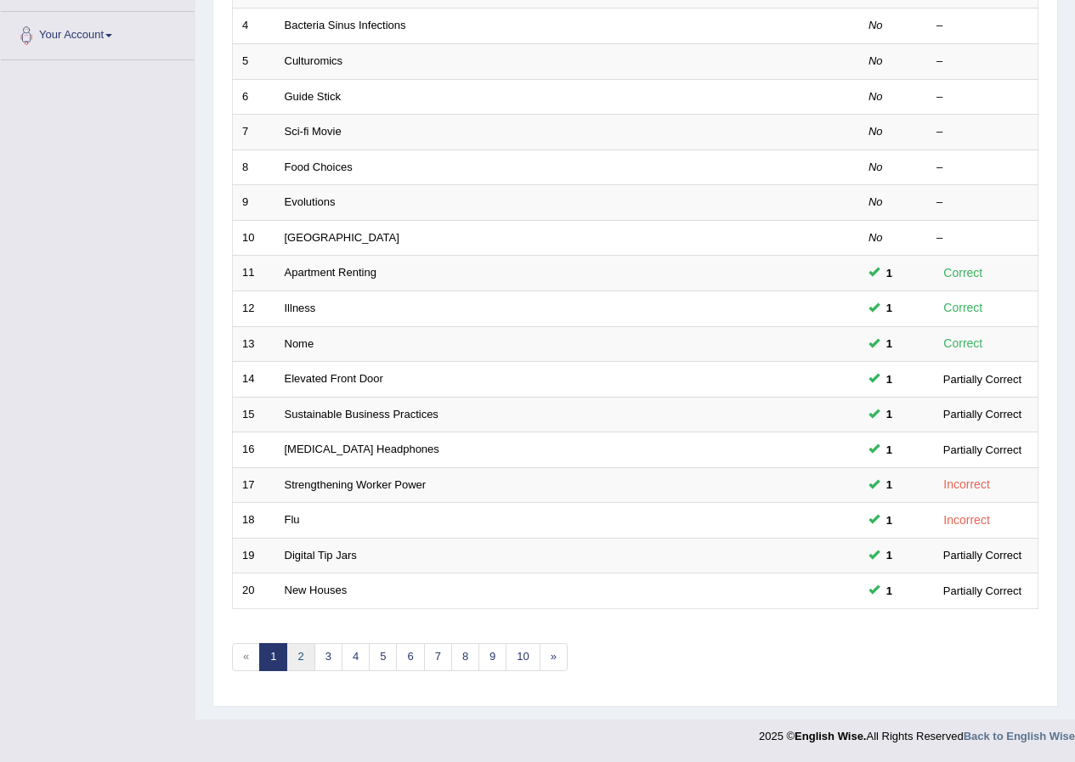
click at [300, 658] on link "2" at bounding box center [300, 657] width 28 height 28
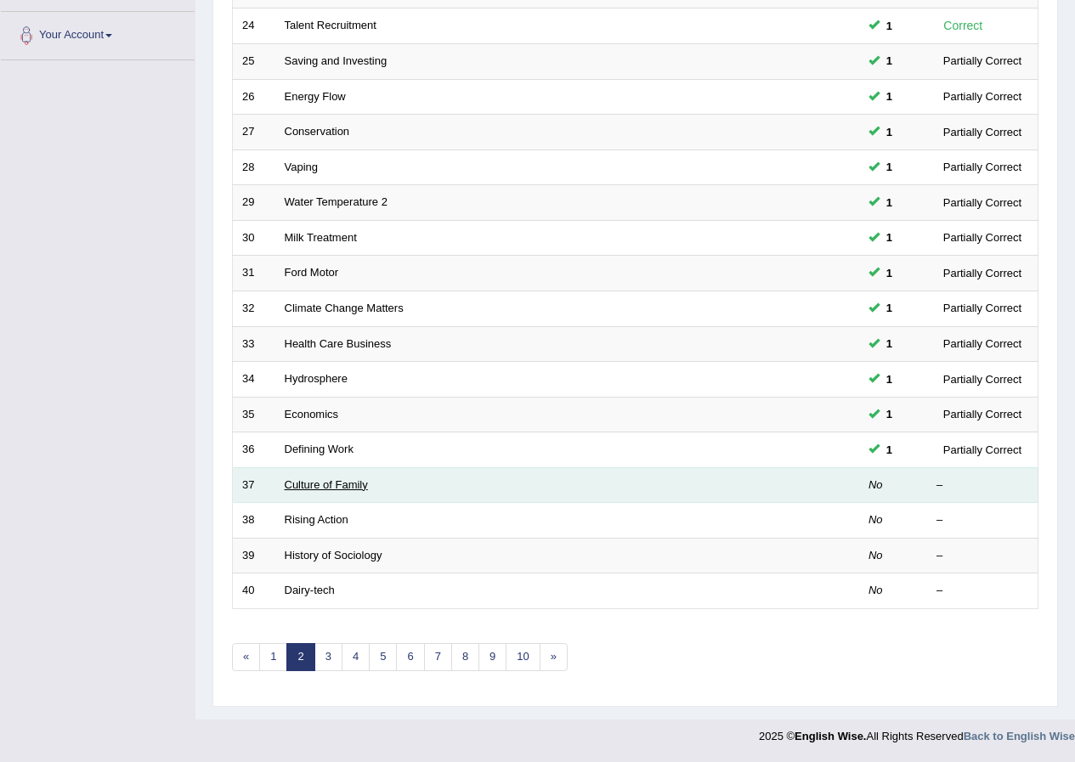
click at [312, 484] on link "Culture of Family" at bounding box center [326, 484] width 83 height 13
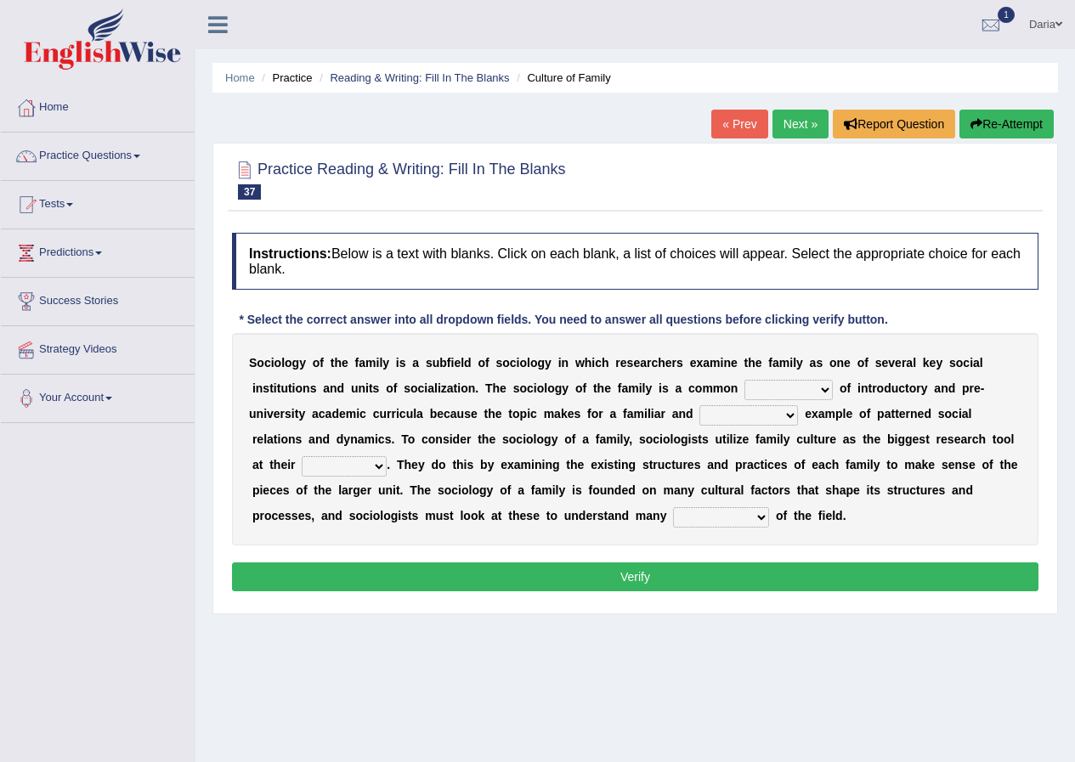
click at [823, 387] on select "component eminent opponent continent" at bounding box center [788, 390] width 88 height 20
select select "component"
click at [744, 380] on select "component eminent opponent continent" at bounding box center [788, 390] width 88 height 20
click at [731, 422] on select "ineffective introspective illustrative inoperative" at bounding box center [748, 415] width 99 height 20
select select "illustrative"
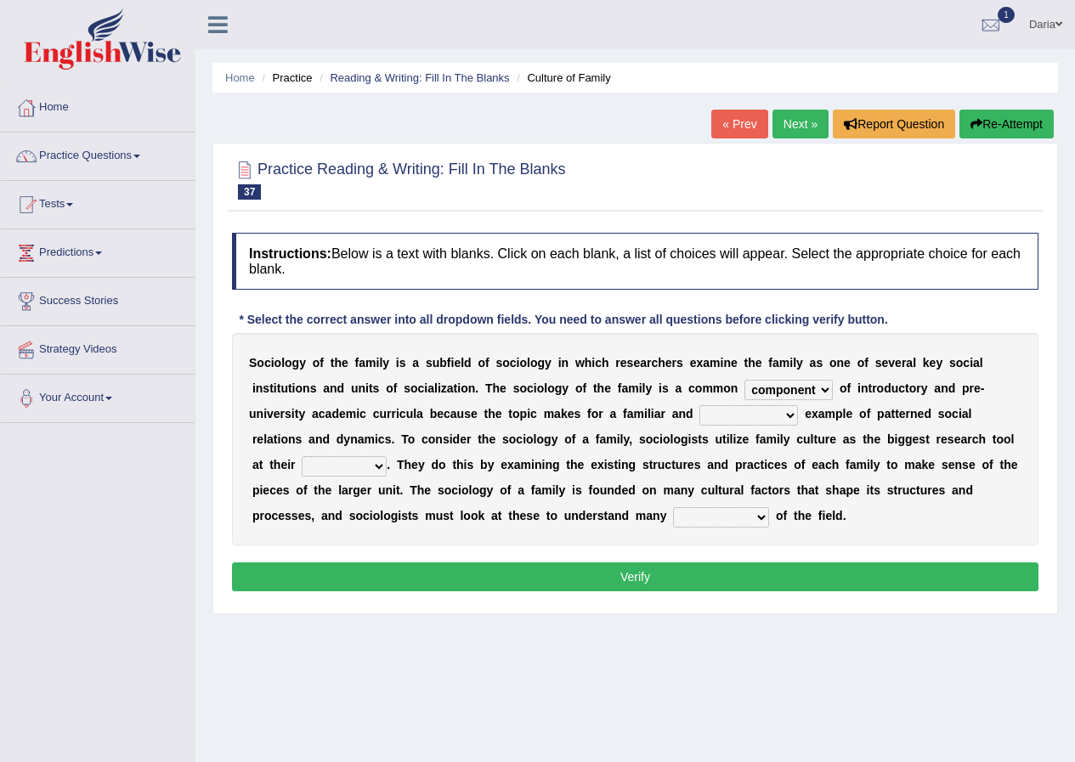
click at [699, 405] on select "ineffective introspective illustrative inoperative" at bounding box center [748, 415] width 99 height 20
click at [375, 467] on select "disposal proposal rehearsal refusal" at bounding box center [344, 466] width 85 height 20
select select "proposal"
click at [302, 456] on select "disposal proposal rehearsal refusal" at bounding box center [344, 466] width 85 height 20
click at [710, 517] on select "refusal frailties amenities complexities" at bounding box center [721, 517] width 96 height 20
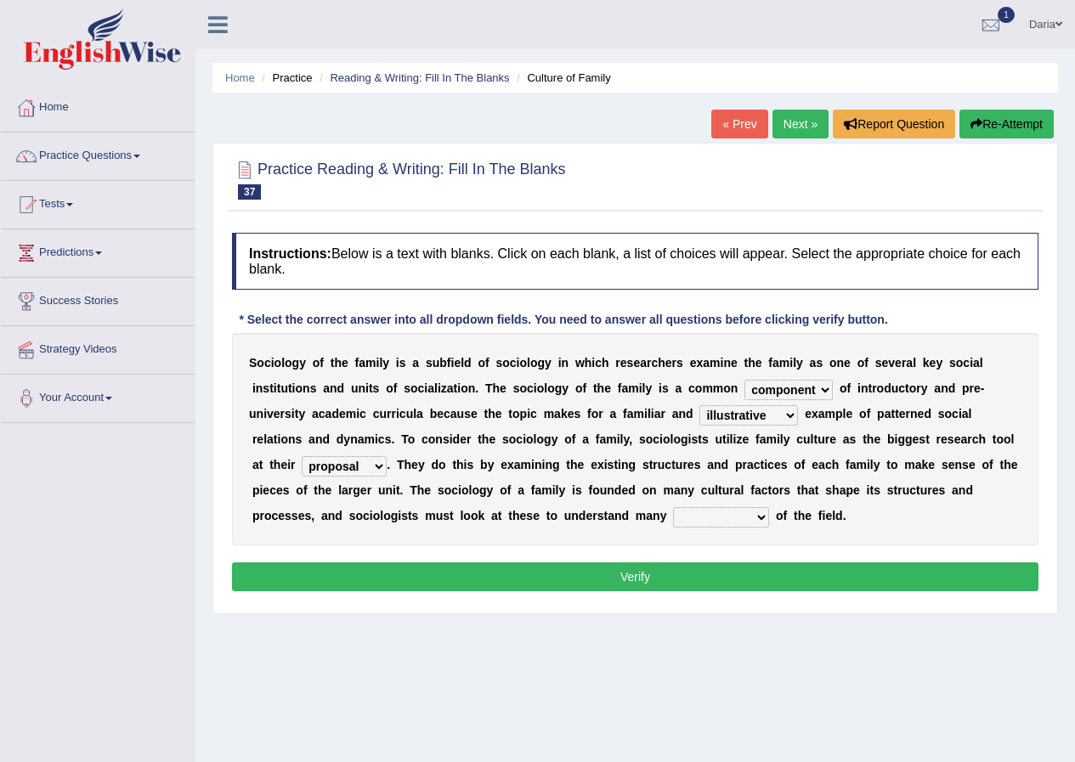
select select "complexities"
click at [673, 507] on select "refusal frailties amenities complexities" at bounding box center [721, 517] width 96 height 20
click at [714, 571] on button "Verify" at bounding box center [635, 576] width 806 height 29
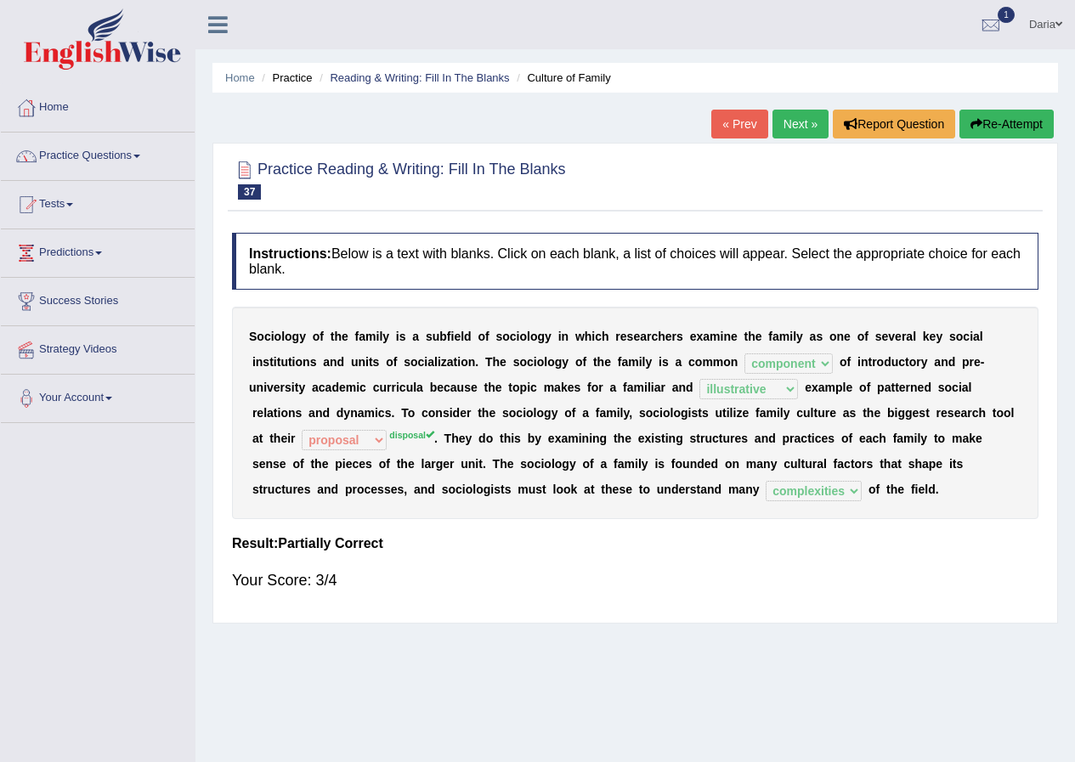
click at [82, 152] on link "Practice Questions" at bounding box center [98, 154] width 194 height 42
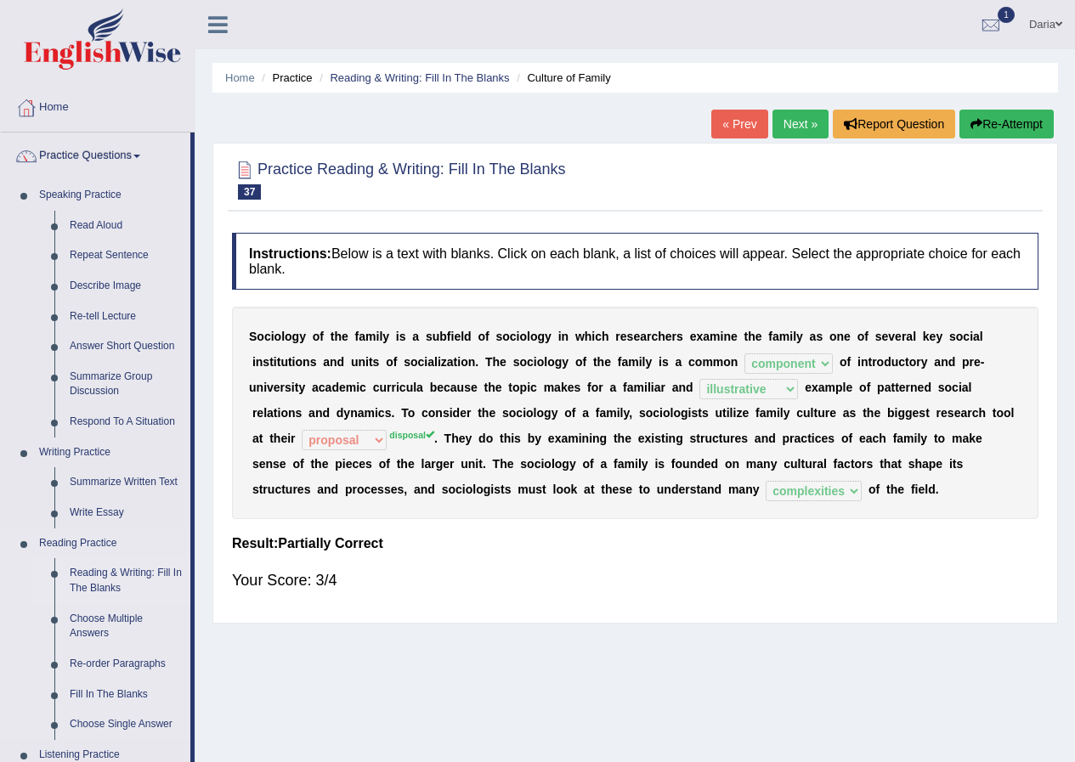
click at [112, 580] on link "Reading & Writing: Fill In The Blanks" at bounding box center [126, 580] width 128 height 45
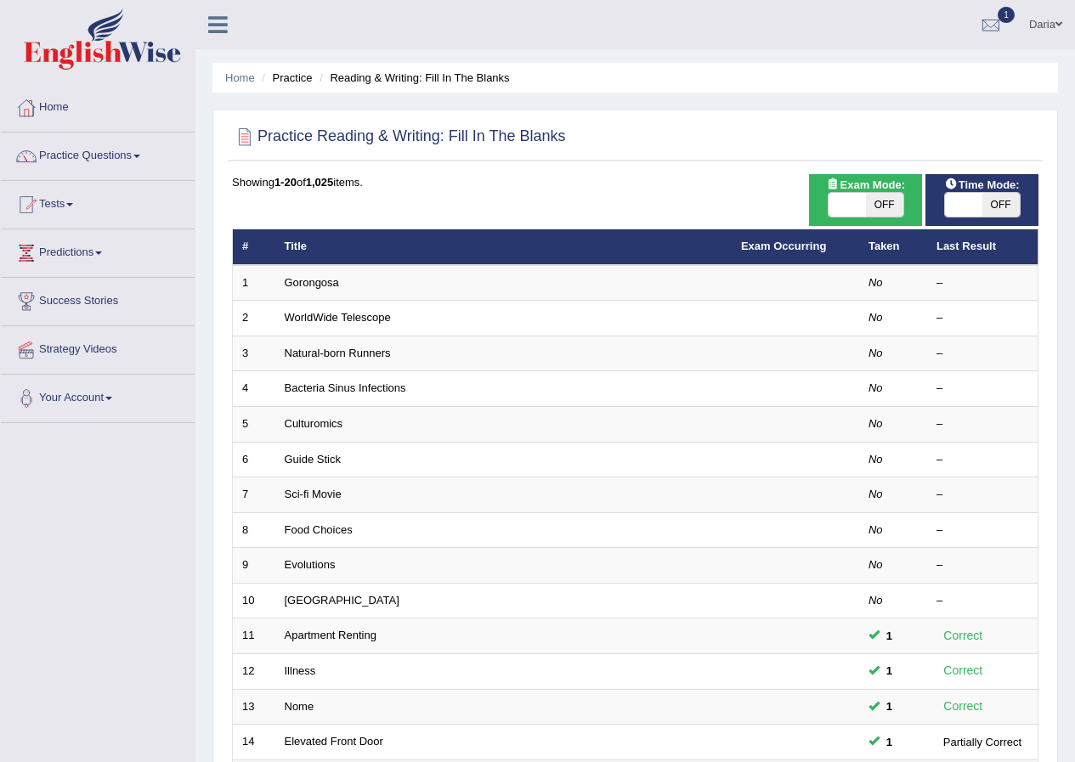
click at [945, 232] on th "Last Result" at bounding box center [982, 247] width 111 height 36
click at [954, 190] on span "Time Mode:" at bounding box center [982, 185] width 88 height 18
click at [962, 205] on span at bounding box center [963, 205] width 37 height 24
click at [978, 208] on span at bounding box center [963, 205] width 37 height 24
checkbox input "true"
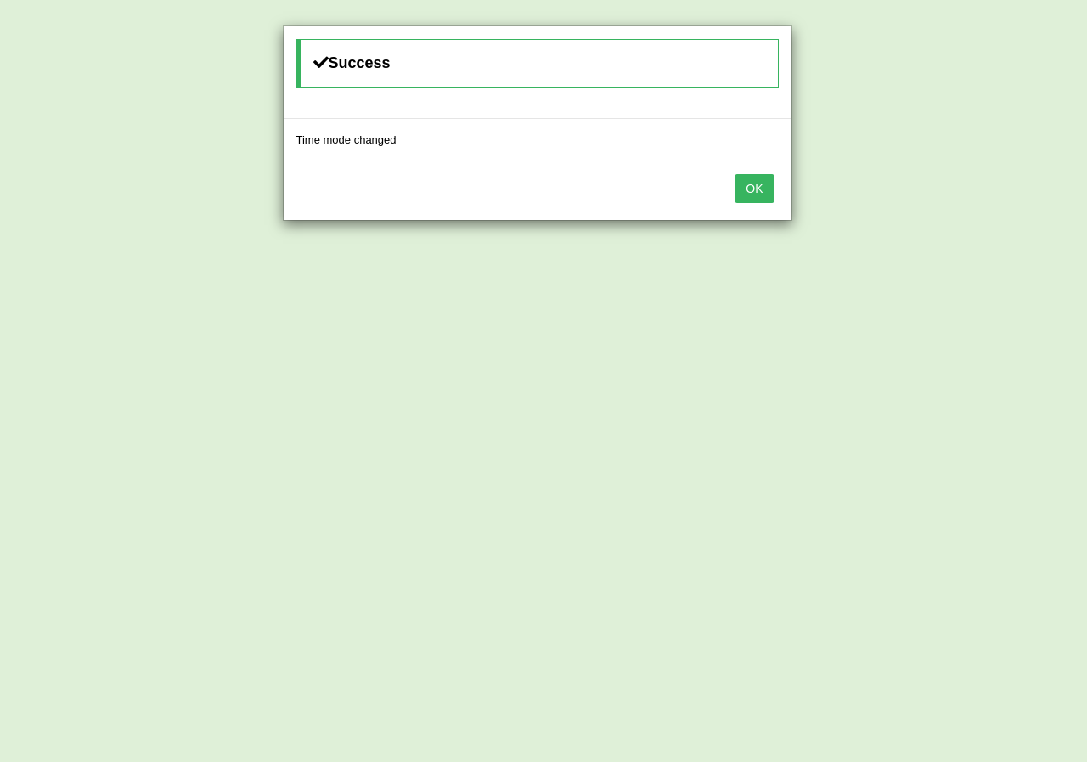
click at [760, 164] on div "OK" at bounding box center [538, 190] width 508 height 59
click at [758, 190] on button "OK" at bounding box center [754, 188] width 39 height 29
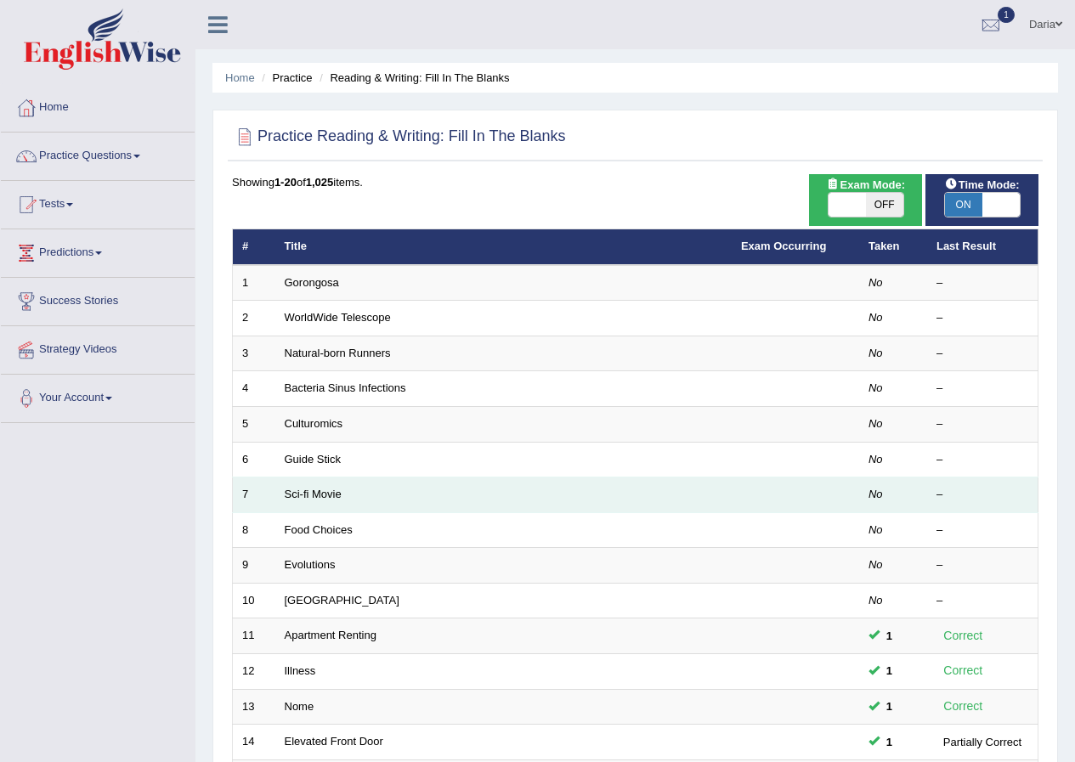
scroll to position [363, 0]
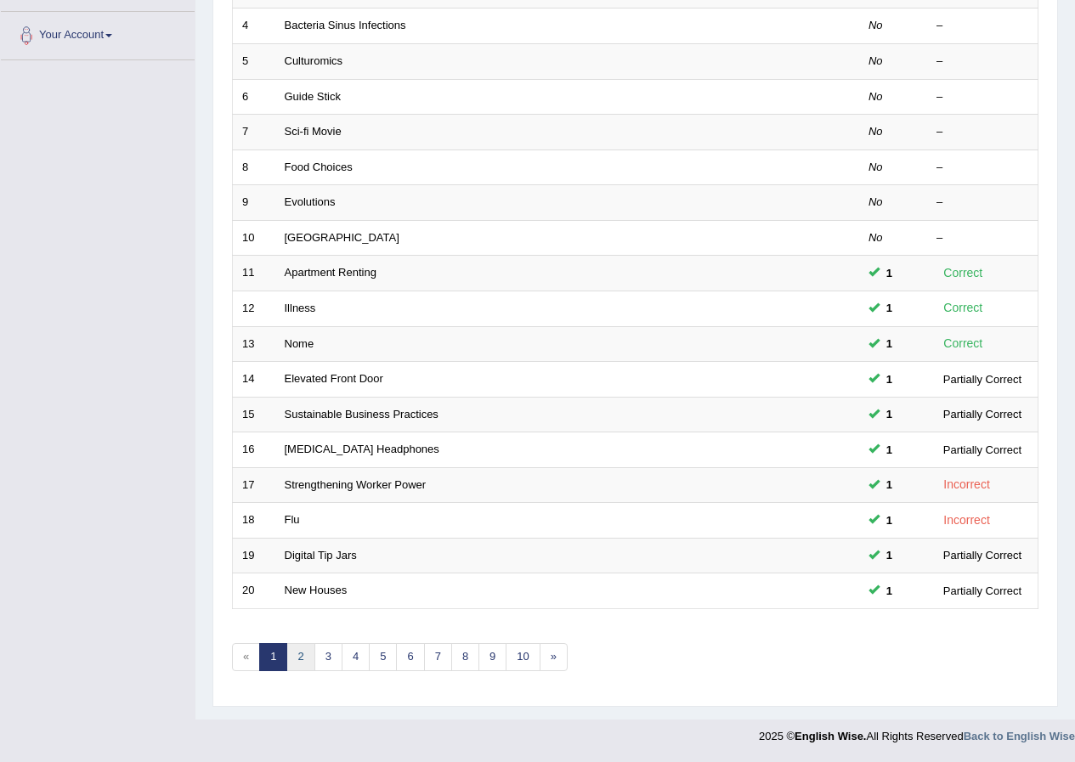
click at [300, 658] on link "2" at bounding box center [300, 657] width 28 height 28
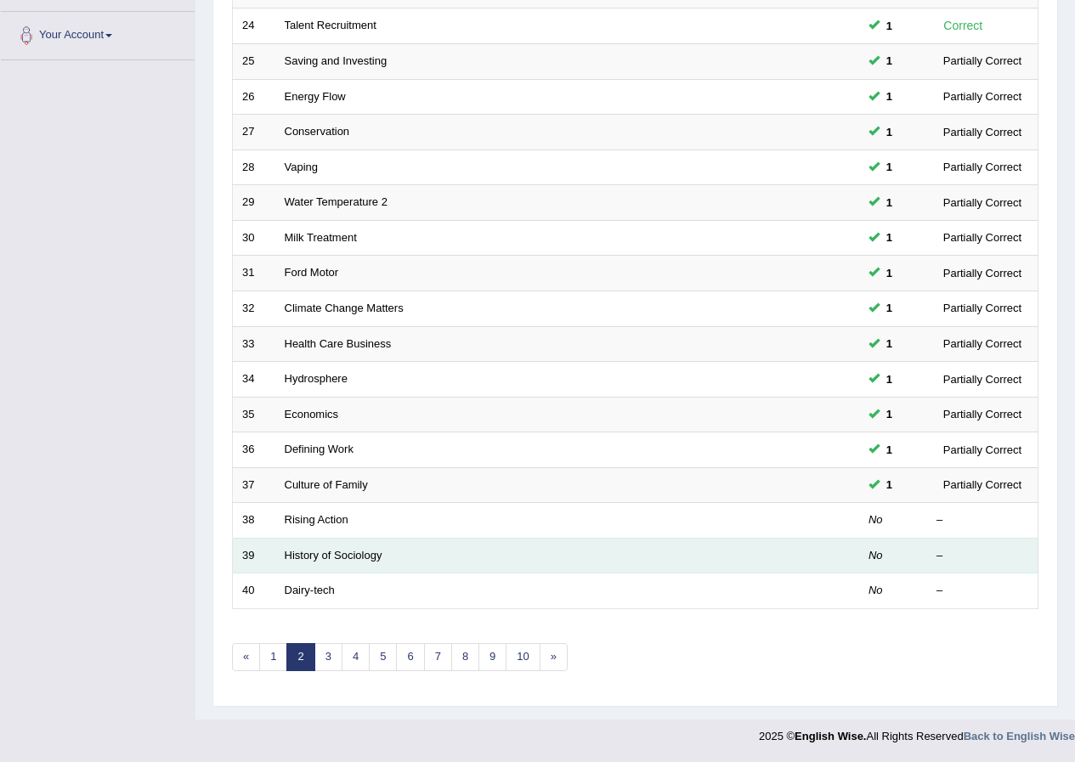
scroll to position [363, 0]
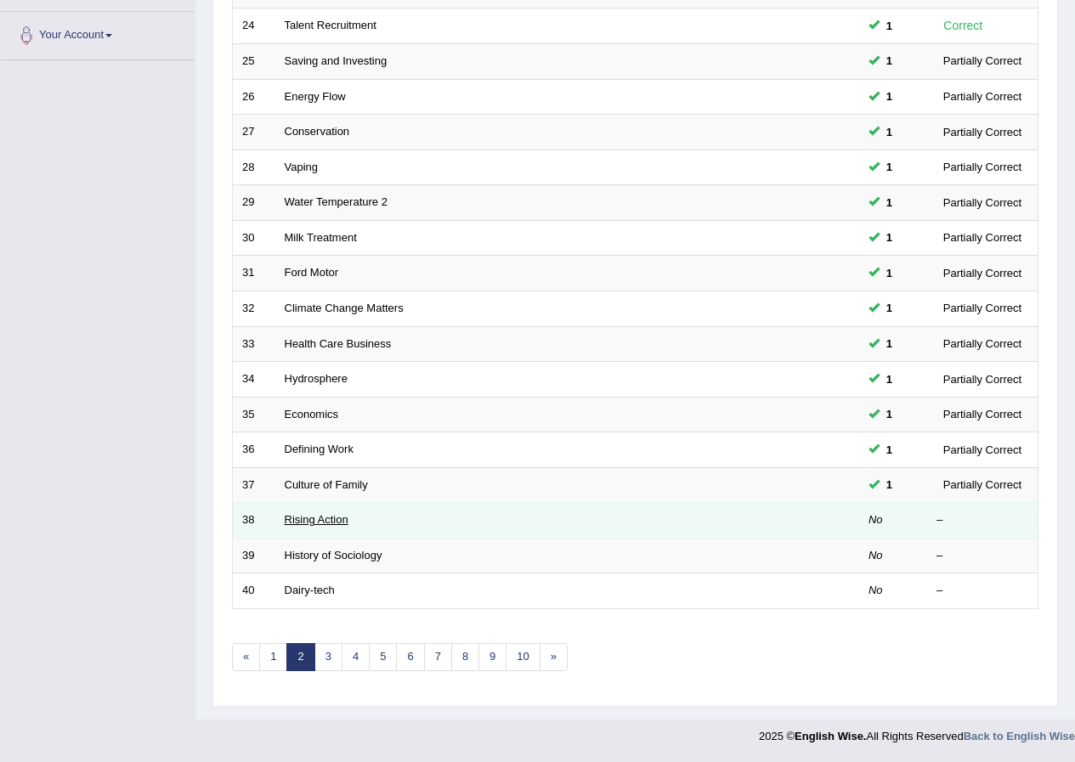
click at [306, 523] on link "Rising Action" at bounding box center [317, 519] width 64 height 13
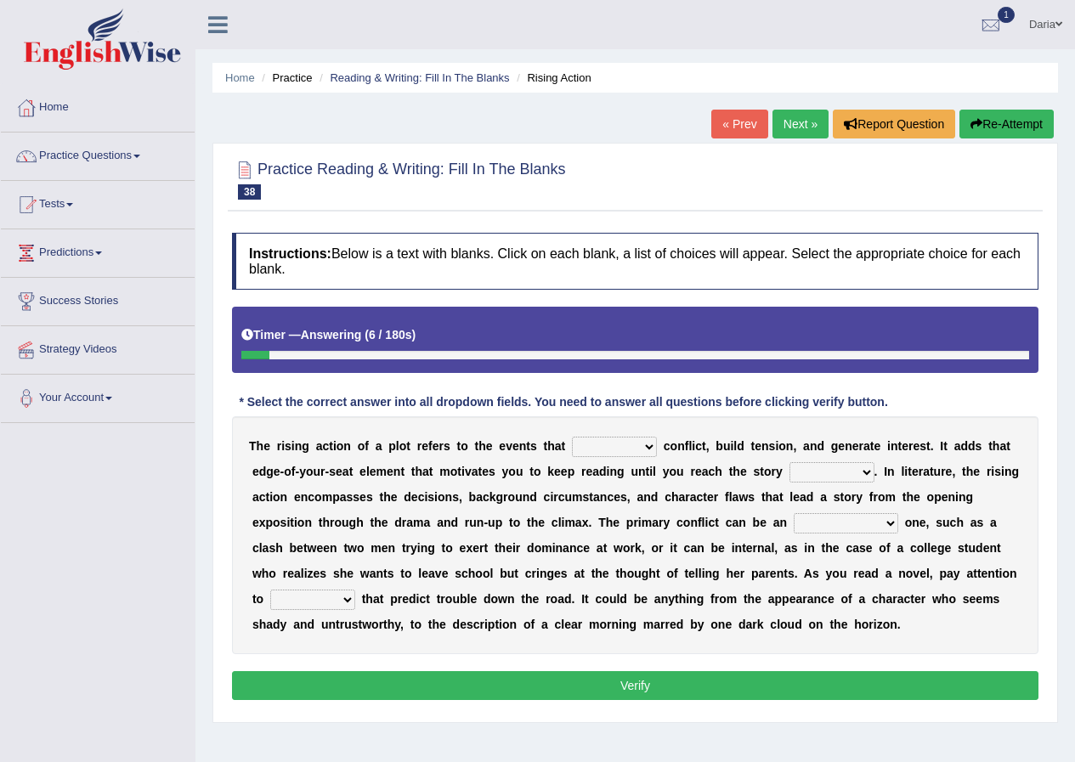
click at [641, 452] on select "provoke invoke revoke convoke" at bounding box center [614, 447] width 85 height 20
click at [707, 455] on div "T h e r i s i n g a c t i o n o f a p l o t r e f e r s t o t h e e v e n t s t…" at bounding box center [635, 535] width 806 height 238
click at [645, 449] on select "provoke invoke revoke convoke" at bounding box center [614, 447] width 85 height 20
select select "provoke"
click at [572, 437] on select "provoke invoke revoke convoke" at bounding box center [614, 447] width 85 height 20
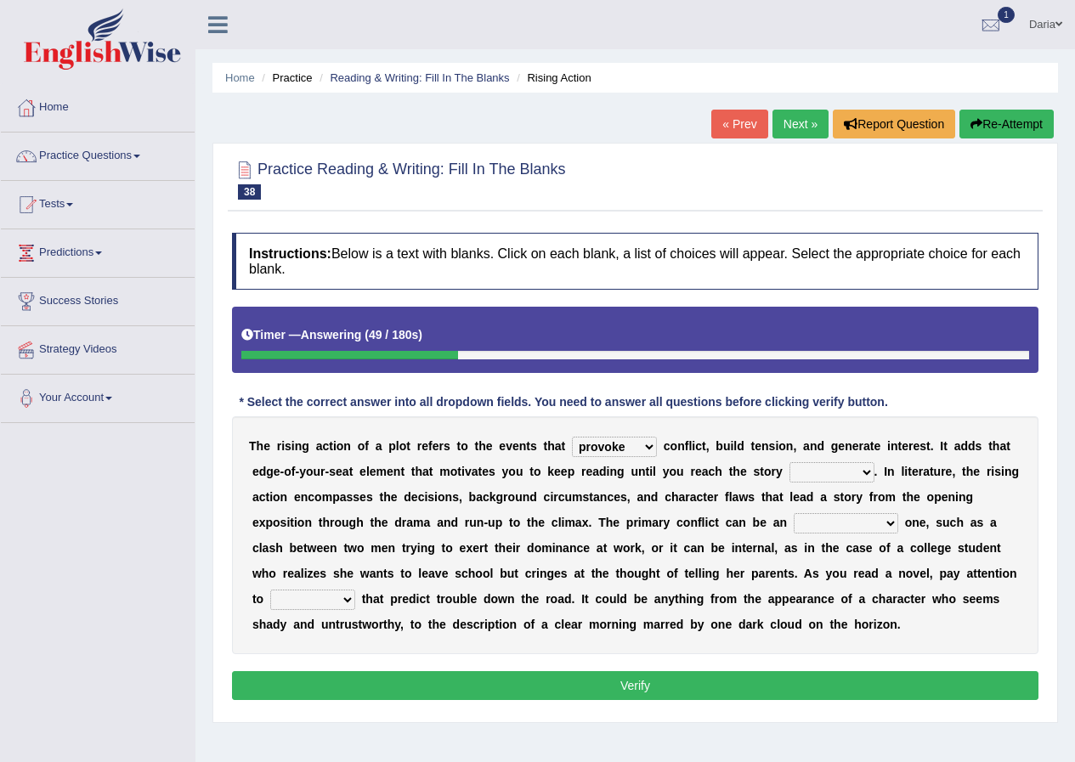
click at [642, 452] on select "provoke invoke revoke convoke" at bounding box center [614, 447] width 85 height 20
click at [832, 482] on select "element line flow climax" at bounding box center [831, 472] width 85 height 20
select select "line"
click at [789, 462] on select "element line flow climax" at bounding box center [831, 472] width 85 height 20
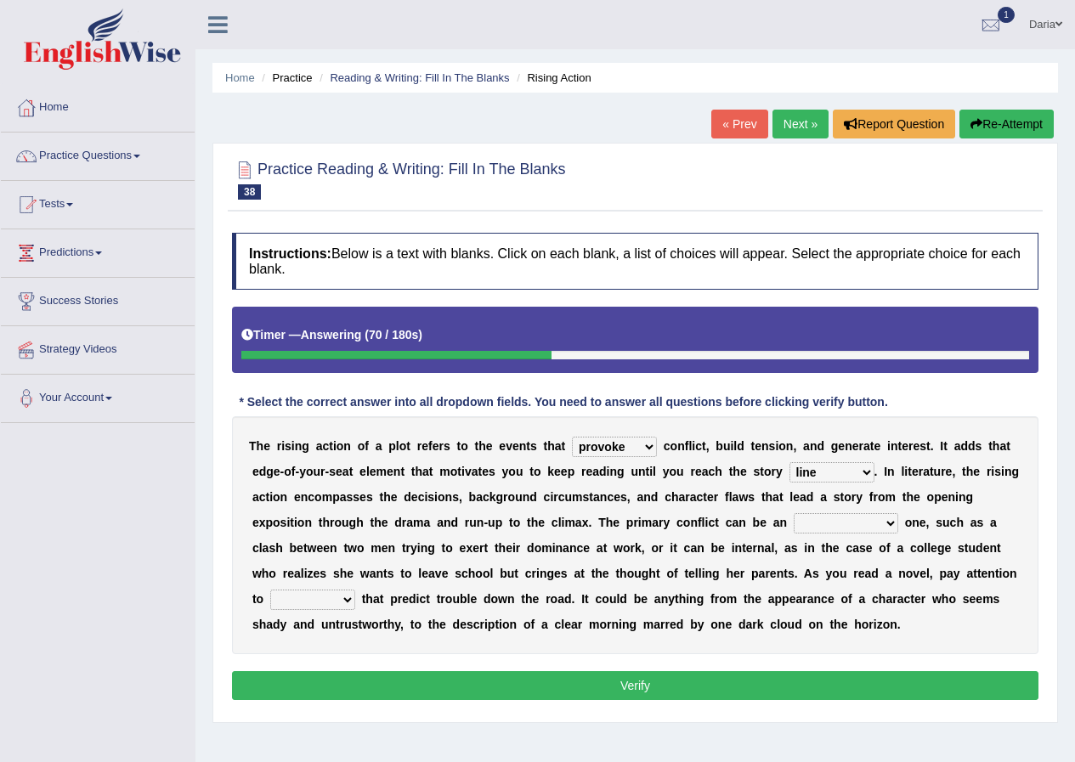
click at [820, 523] on select "conditional external compositional functional" at bounding box center [845, 523] width 104 height 20
select select "external"
click at [793, 513] on select "conditional external compositional functional" at bounding box center [845, 523] width 104 height 20
click at [345, 595] on select "features glues clues traits" at bounding box center [312, 600] width 85 height 20
select select "clues"
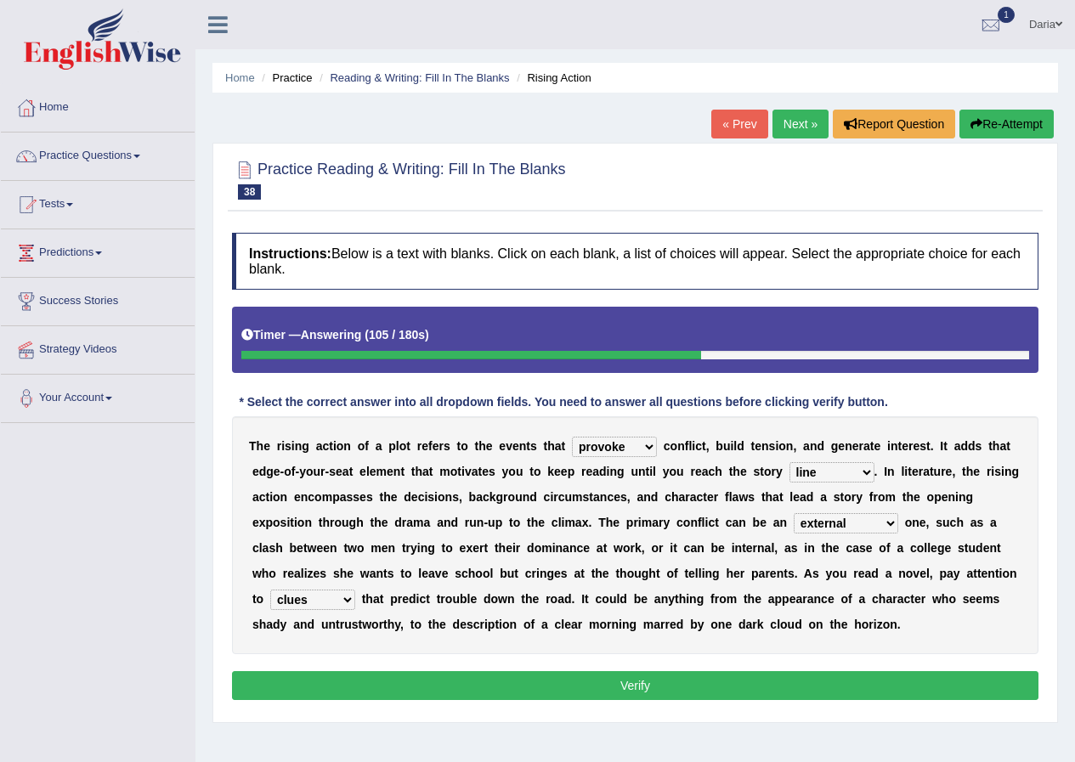
click at [270, 590] on select "features glues clues traits" at bounding box center [312, 600] width 85 height 20
click at [425, 690] on button "Verify" at bounding box center [635, 685] width 806 height 29
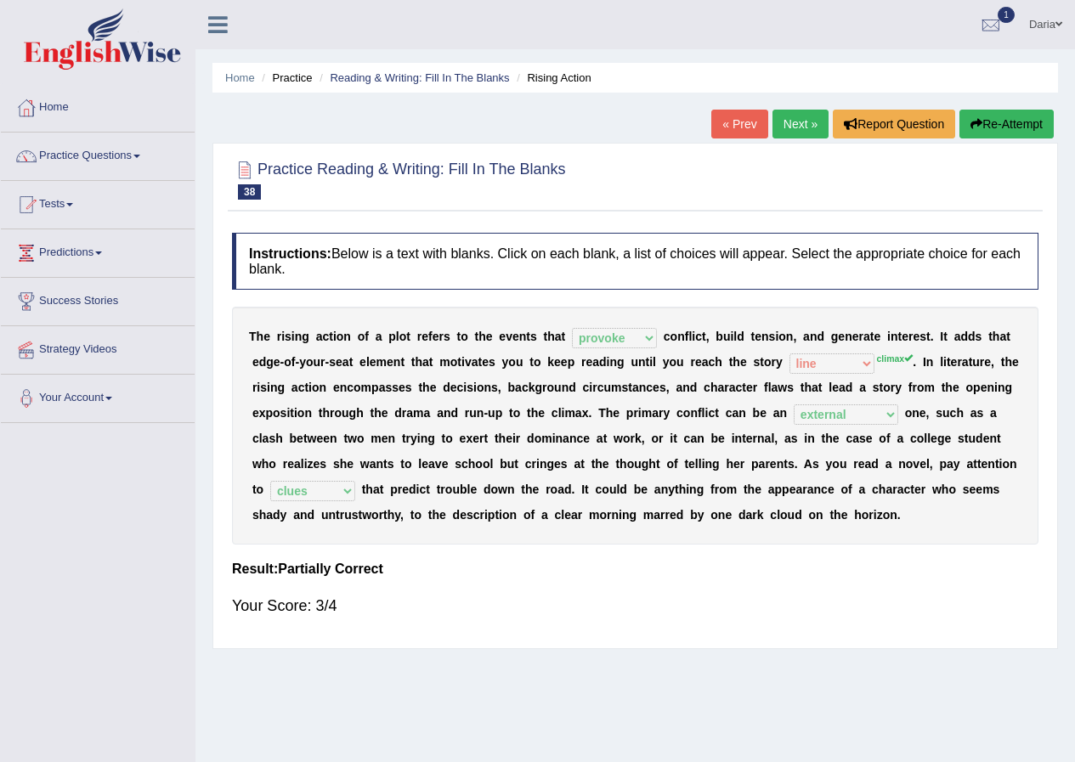
click at [787, 119] on link "Next »" at bounding box center [800, 124] width 56 height 29
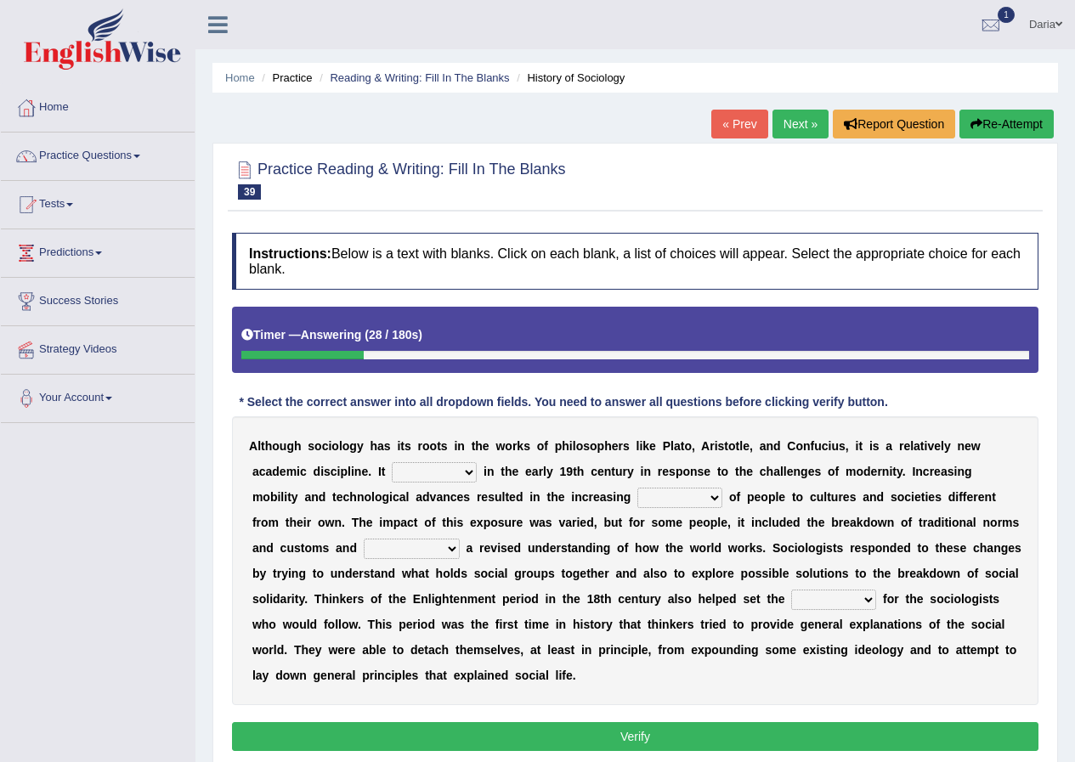
click at [470, 470] on select "emerged traversed survived invented" at bounding box center [434, 472] width 85 height 20
select select "emerged"
click at [392, 462] on select "emerged traversed survived invented" at bounding box center [434, 472] width 85 height 20
click at [692, 491] on select "embrasure closure enclosure exposure" at bounding box center [679, 498] width 85 height 20
click at [637, 488] on select "embrasure closure enclosure exposure" at bounding box center [679, 498] width 85 height 20
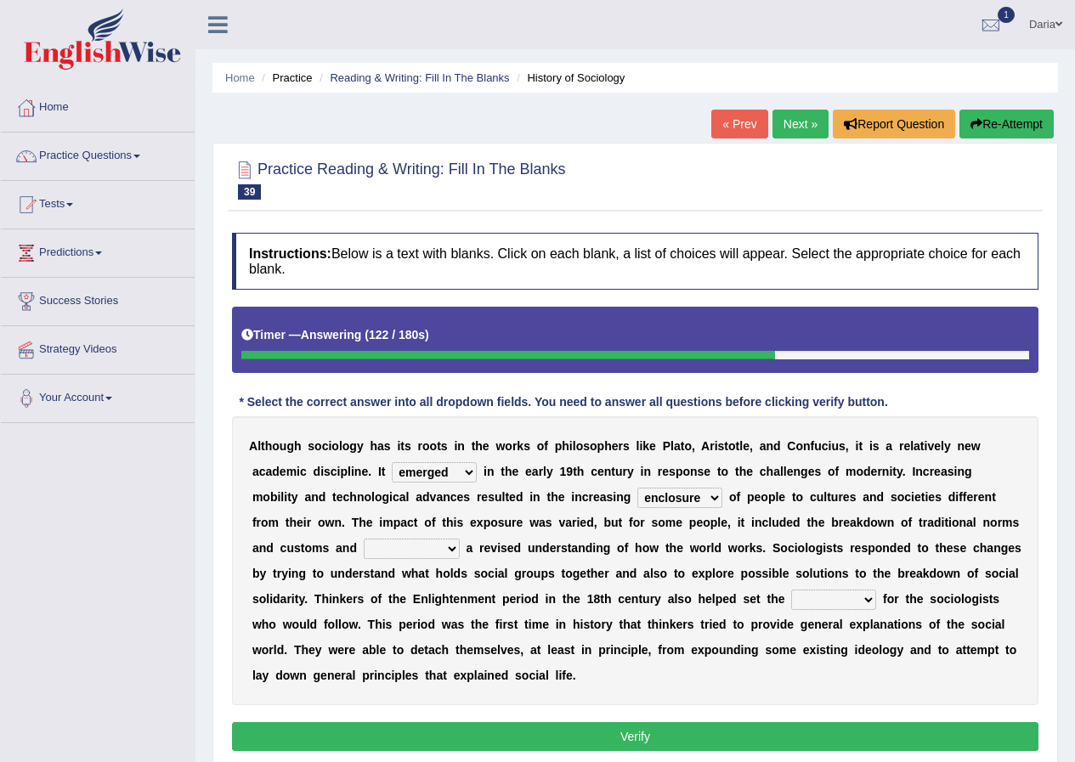
click at [695, 497] on select "embrasure closure enclosure exposure" at bounding box center [679, 498] width 85 height 20
select select "exposure"
click at [637, 488] on select "embrasure closure enclosure exposure" at bounding box center [679, 498] width 85 height 20
click at [401, 547] on select "unwarranted transplanted warranted implanted" at bounding box center [412, 549] width 96 height 20
select select "implanted"
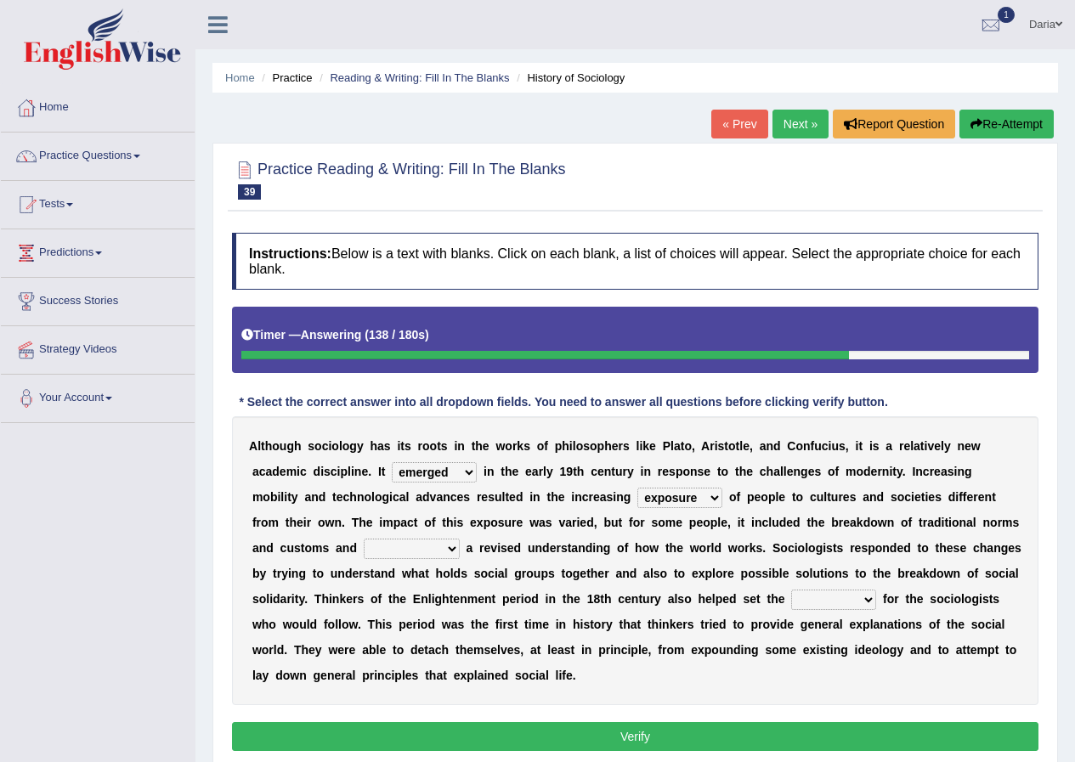
click at [364, 539] on select "unwarranted transplanted warranted implanted" at bounding box center [412, 549] width 96 height 20
click at [799, 601] on select "rule standard tone stage" at bounding box center [833, 600] width 85 height 20
click at [791, 590] on select "rule standard tone stage" at bounding box center [833, 600] width 85 height 20
click at [871, 595] on select "rule standard tone stage" at bounding box center [833, 600] width 85 height 20
select select "rule"
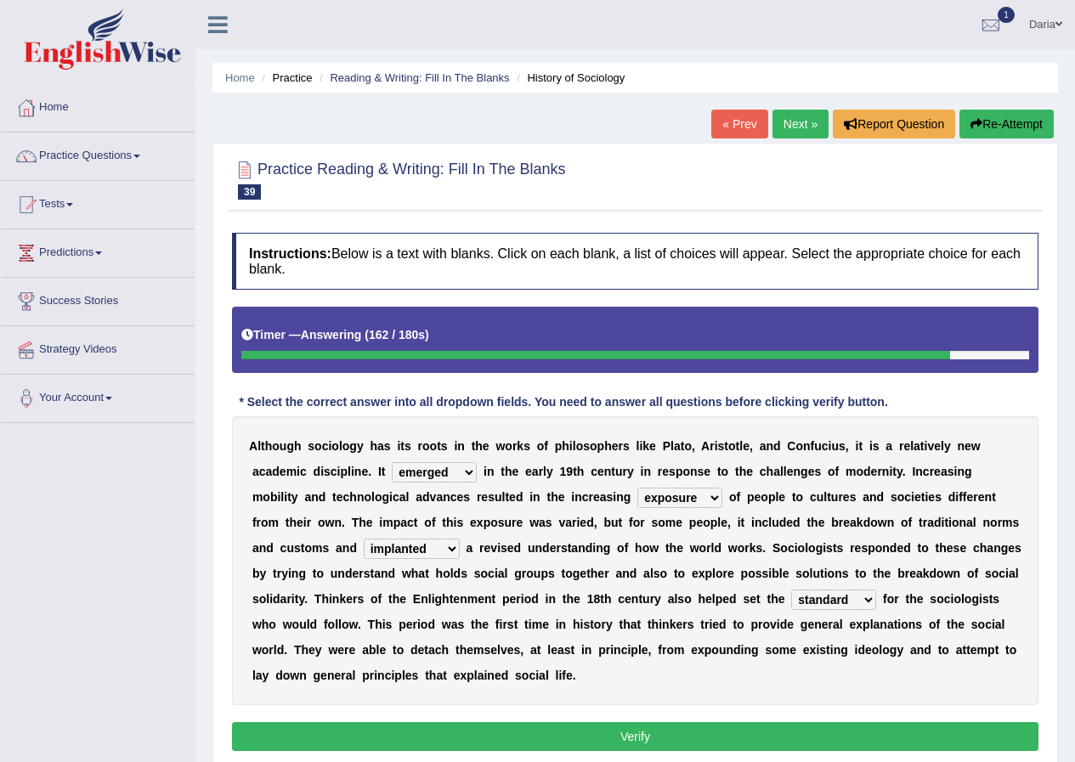
click at [791, 590] on select "rule standard tone stage" at bounding box center [833, 600] width 85 height 20
click at [600, 723] on button "Verify" at bounding box center [635, 736] width 806 height 29
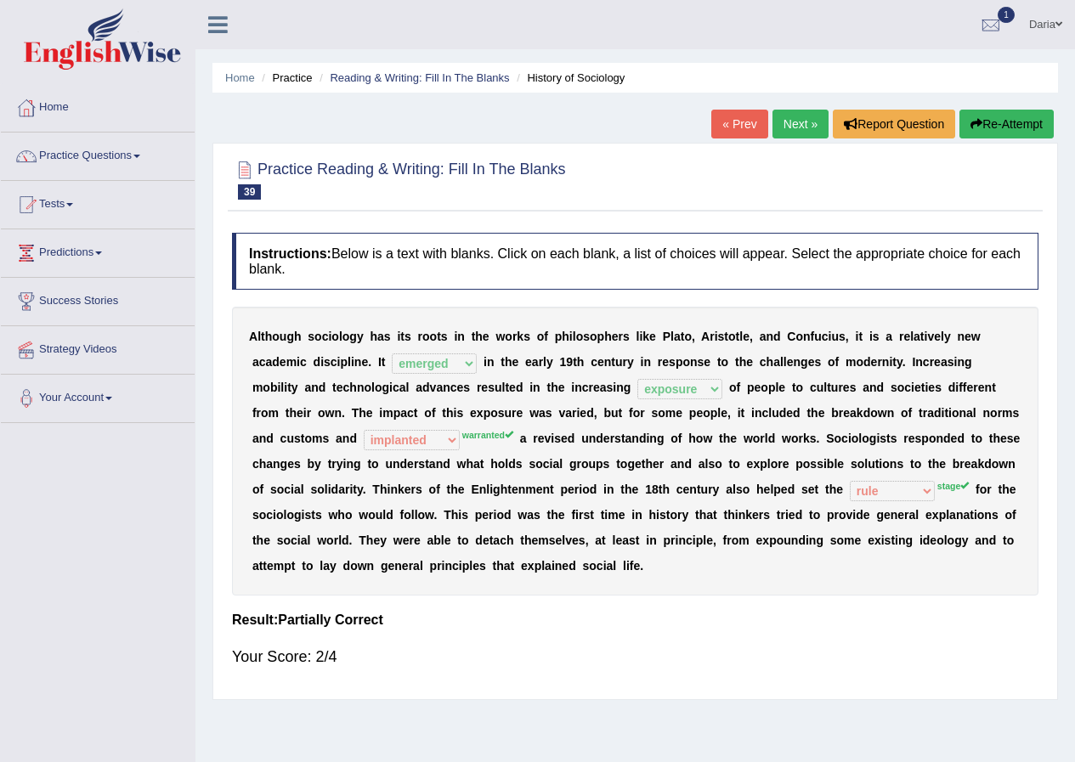
click at [796, 125] on link "Next »" at bounding box center [800, 124] width 56 height 29
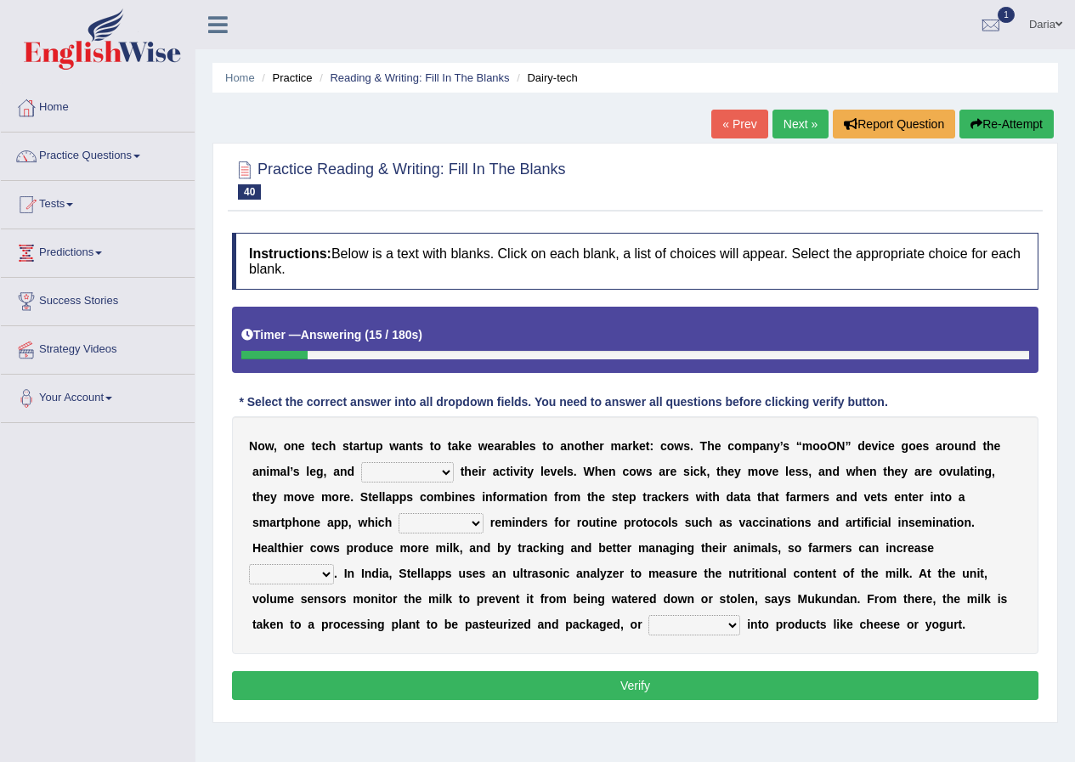
click at [439, 470] on select "stabilizes tracks polls overwhelms" at bounding box center [407, 472] width 93 height 20
select select "tracks"
click at [361, 462] on select "stabilizes tracks polls overwhelms" at bounding box center [407, 472] width 93 height 20
click at [437, 466] on select "stabilizes tracks polls overwhelms" at bounding box center [407, 472] width 93 height 20
click at [361, 462] on select "stabilizes tracks polls overwhelms" at bounding box center [407, 472] width 93 height 20
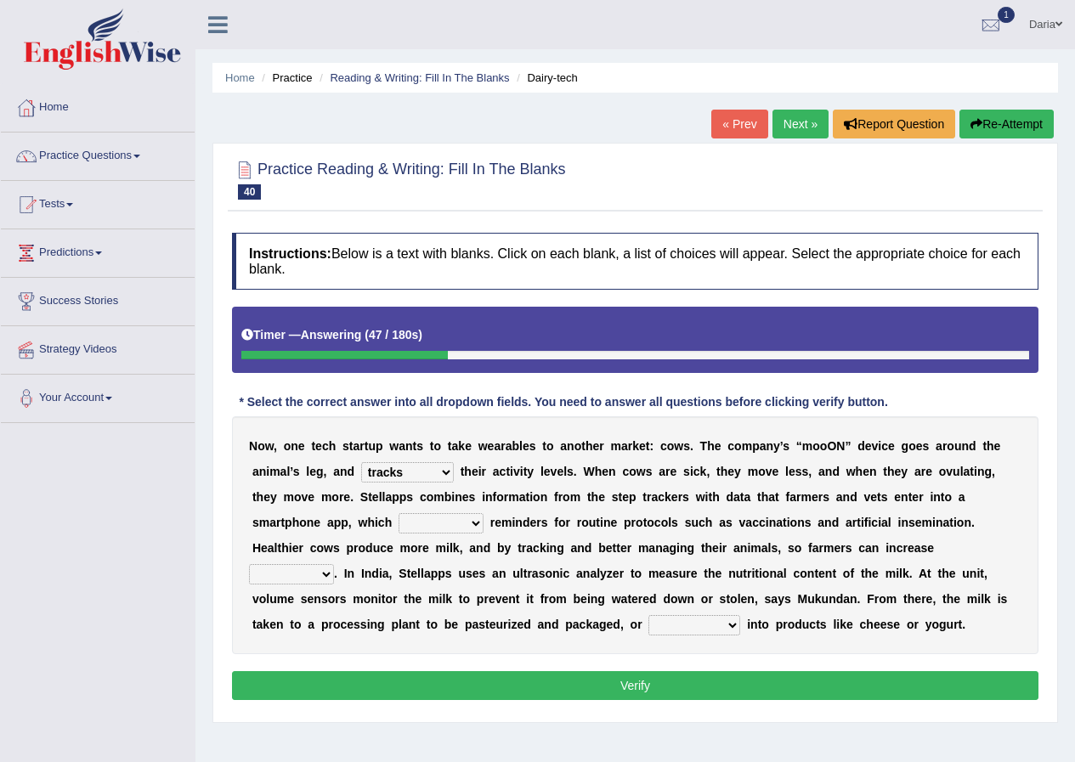
click at [470, 517] on select "argues imbues issues retrieves" at bounding box center [440, 523] width 85 height 20
select select "issues"
click at [398, 513] on select "argues imbues issues retrieves" at bounding box center [440, 523] width 85 height 20
click at [326, 568] on select "fields infields yields heralds" at bounding box center [291, 574] width 85 height 20
select select "yields"
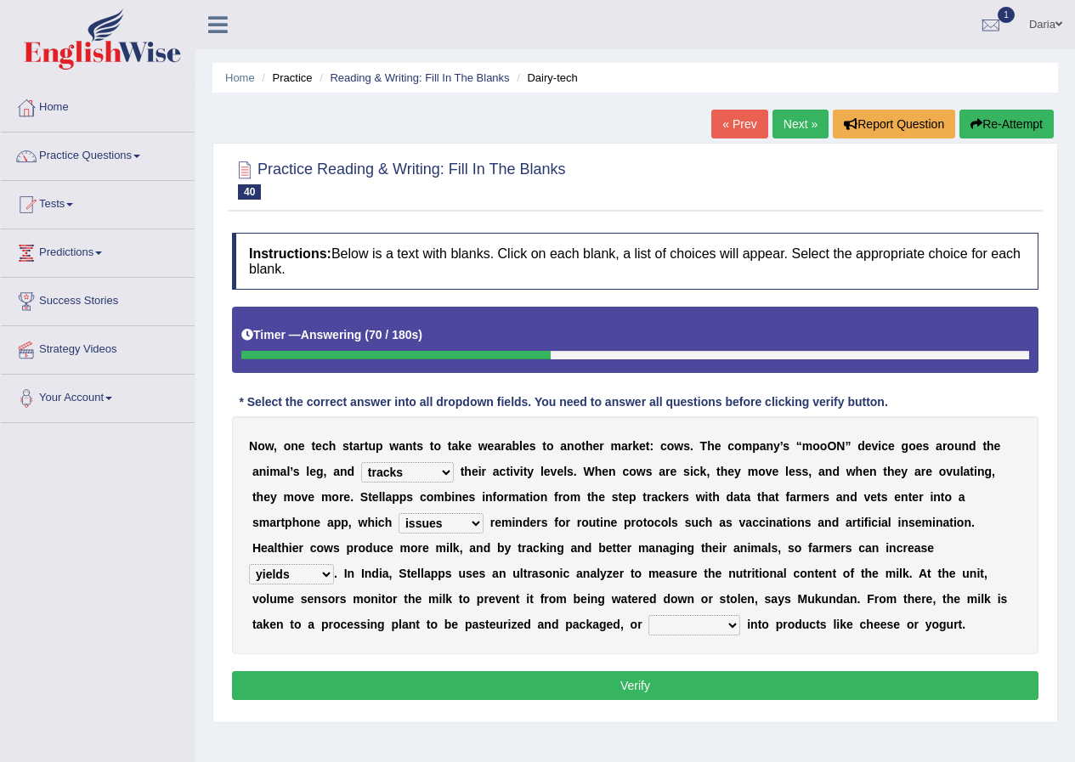
click at [249, 564] on select "fields infields yields heralds" at bounding box center [291, 574] width 85 height 20
click at [704, 628] on select "contracted converted combated constrained" at bounding box center [694, 625] width 92 height 20
select select "combated"
click at [648, 615] on select "contracted converted combated constrained" at bounding box center [694, 625] width 92 height 20
click at [675, 690] on button "Verify" at bounding box center [635, 685] width 806 height 29
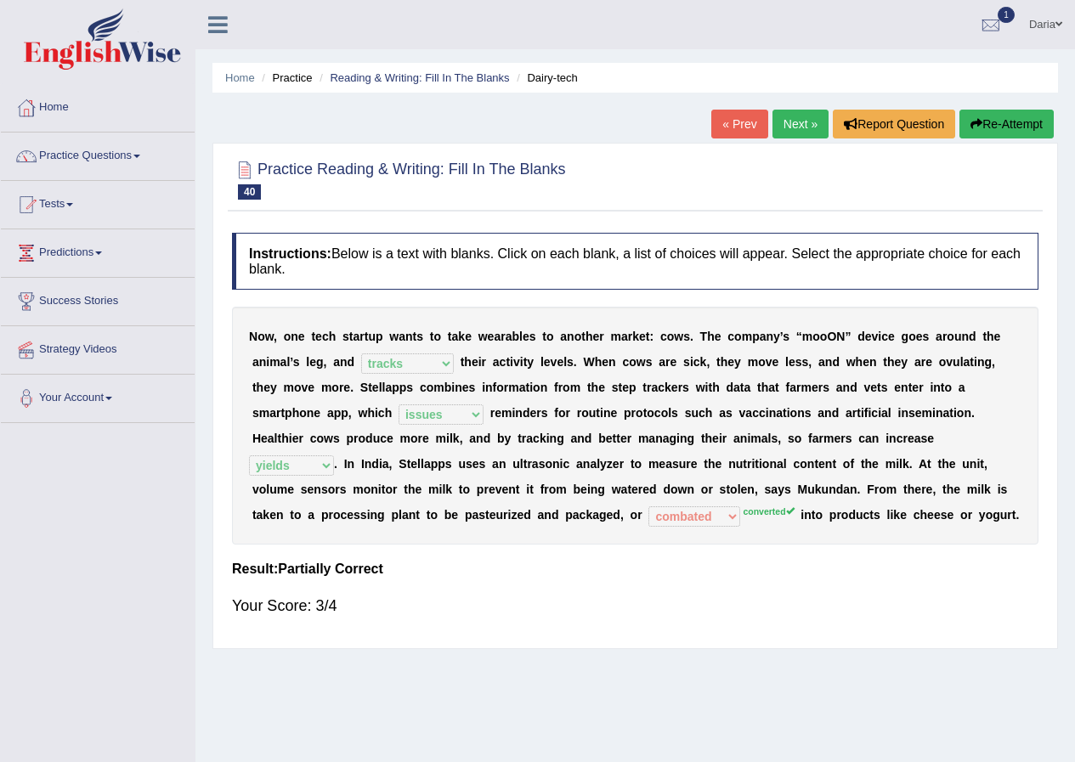
click at [785, 125] on link "Next »" at bounding box center [800, 124] width 56 height 29
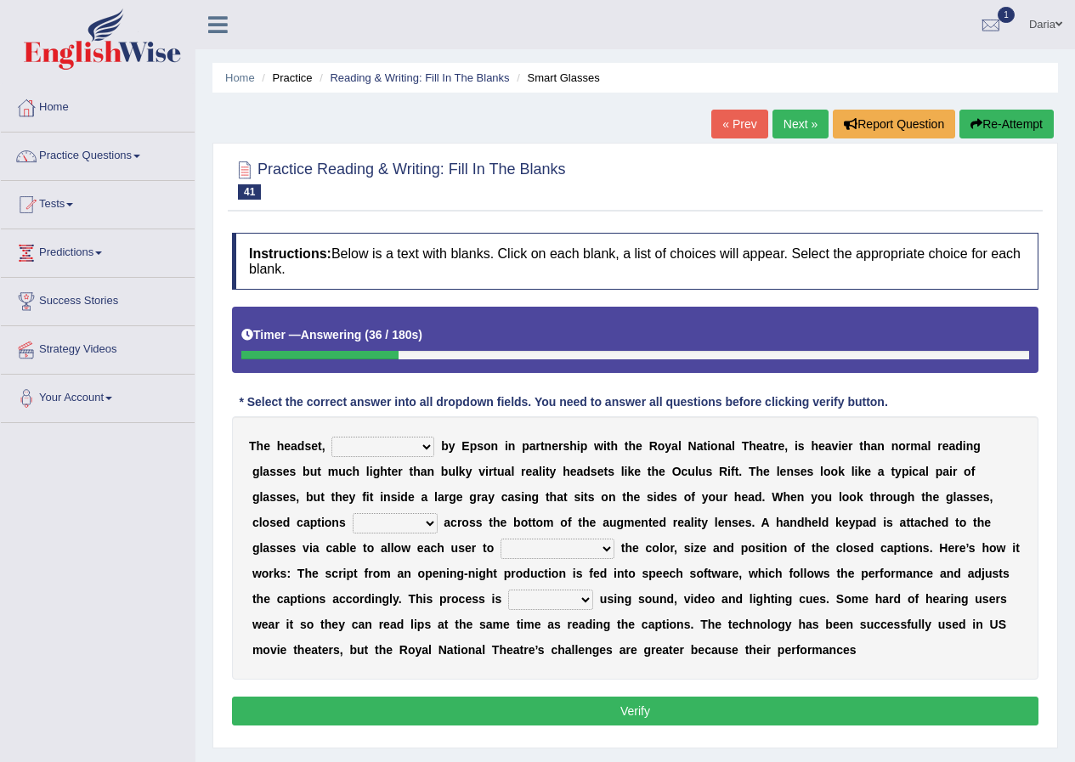
click at [425, 446] on select "expended suspended manufactured criticized" at bounding box center [382, 447] width 103 height 20
select select "manufactured"
click at [331, 437] on select "expended suspended manufactured criticized" at bounding box center [382, 447] width 103 height 20
click at [425, 454] on select "expended suspended manufactured criticized" at bounding box center [382, 447] width 103 height 20
click at [425, 449] on select "expended suspended manufactured criticized" at bounding box center [382, 447] width 103 height 20
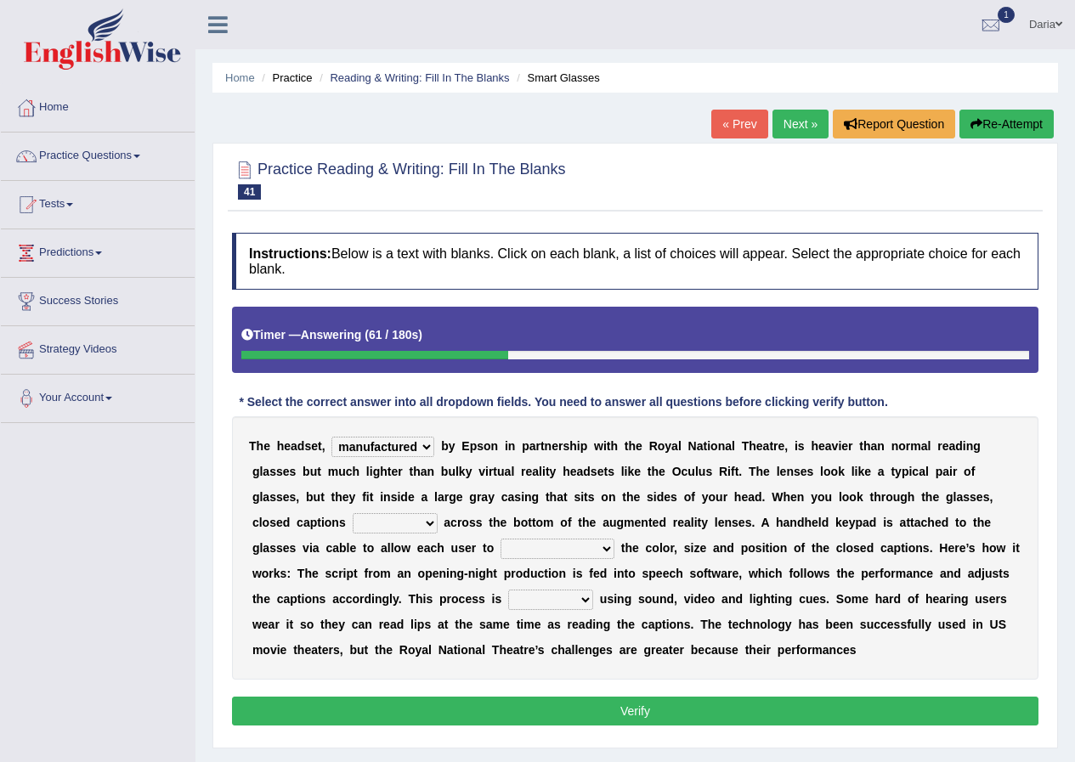
click at [428, 521] on select "process scroll come project" at bounding box center [395, 523] width 85 height 20
select select "come"
click at [353, 513] on select "process scroll come project" at bounding box center [395, 523] width 85 height 20
click at [600, 553] on select "capitalize particularize customize conventionalize" at bounding box center [557, 549] width 114 height 20
select select "customize"
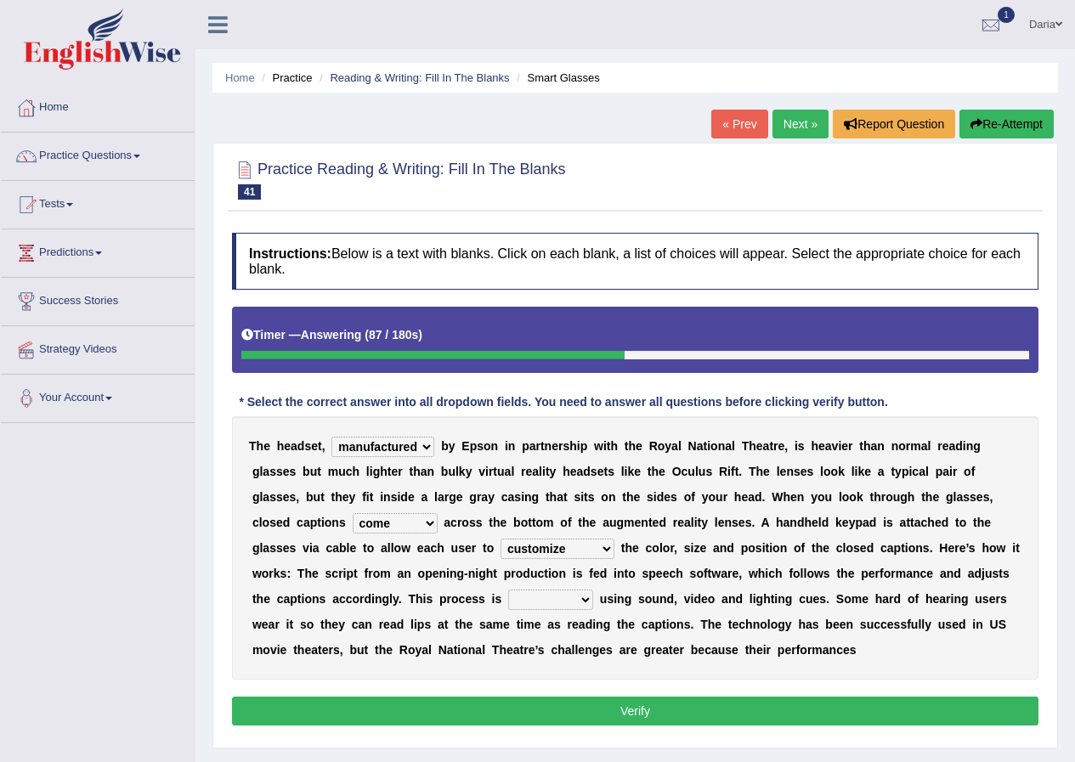
click at [500, 539] on select "capitalize particularize customize conventionalize" at bounding box center [557, 549] width 114 height 20
click at [609, 535] on div "T h e h e a d s e t , expended suspended manufactured criticized b y E p s o n …" at bounding box center [635, 547] width 806 height 263
click at [609, 553] on select "capitalize particularize customize conventionalize" at bounding box center [557, 549] width 114 height 20
click at [582, 595] on select "confined denied refined defined" at bounding box center [550, 600] width 85 height 20
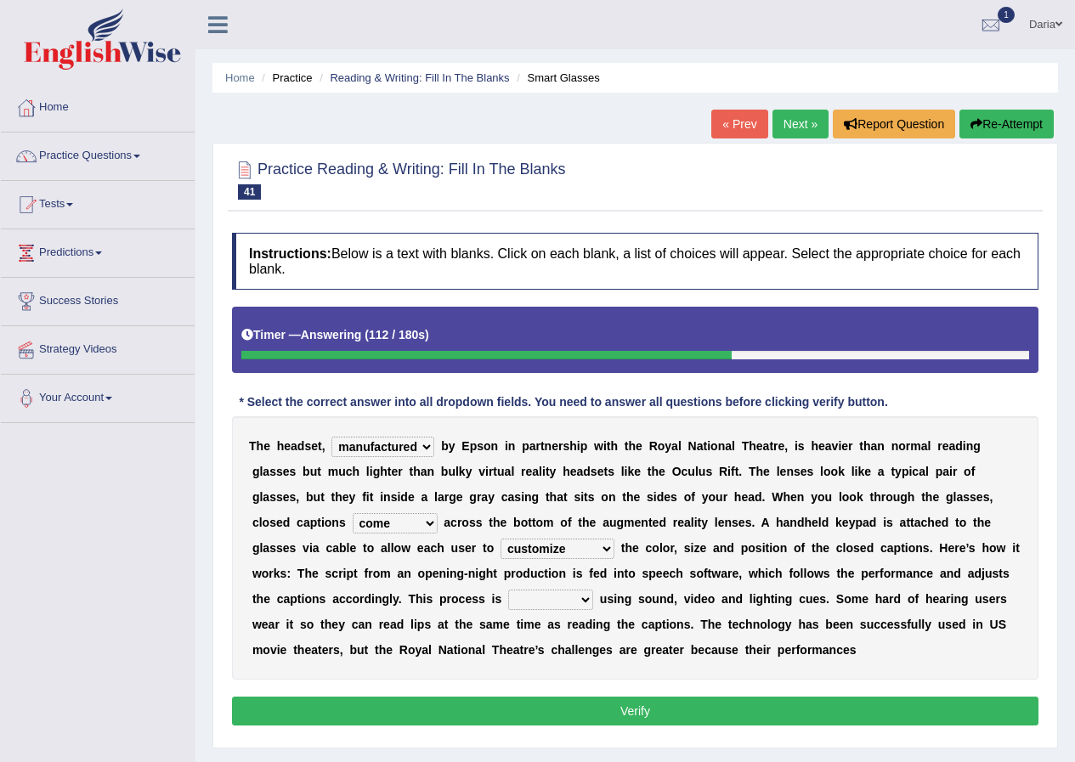
select select "refined"
click at [508, 590] on select "confined denied refined defined" at bounding box center [550, 600] width 85 height 20
click at [582, 595] on select "confined denied refined defined" at bounding box center [550, 600] width 85 height 20
click at [597, 547] on select "capitalize particularize customize conventionalize" at bounding box center [557, 549] width 114 height 20
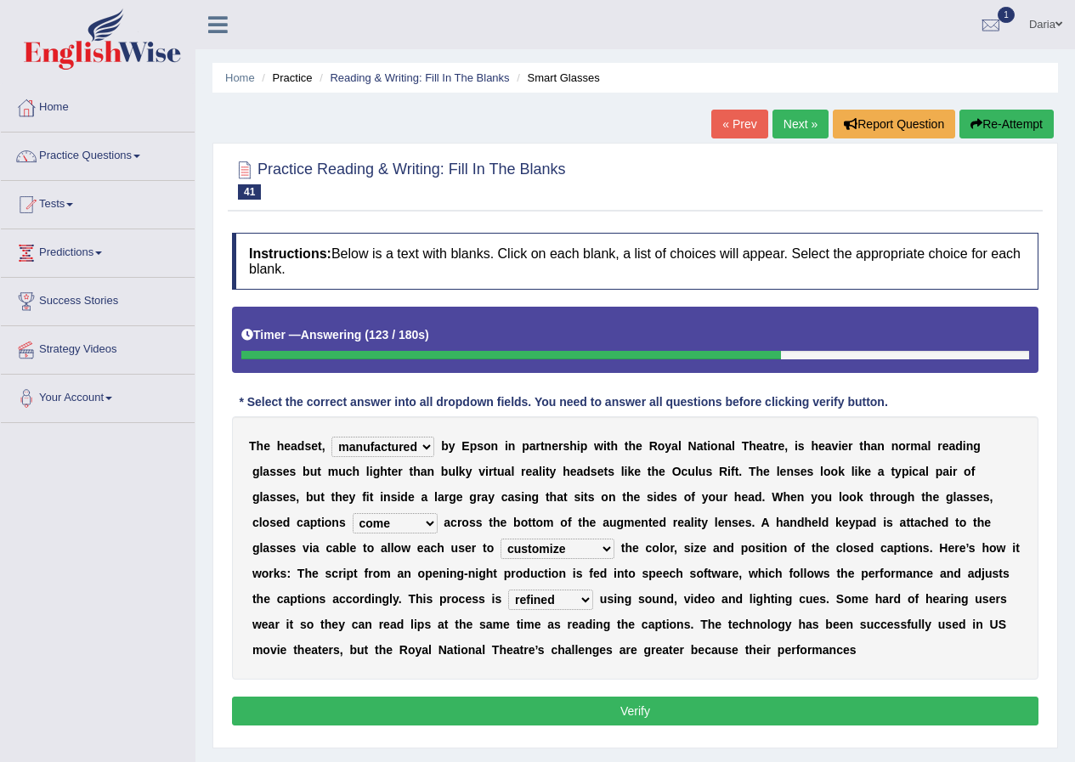
select select "capitalize"
click at [500, 539] on select "capitalize particularize customize conventionalize" at bounding box center [557, 549] width 114 height 20
click at [657, 710] on button "Verify" at bounding box center [635, 711] width 806 height 29
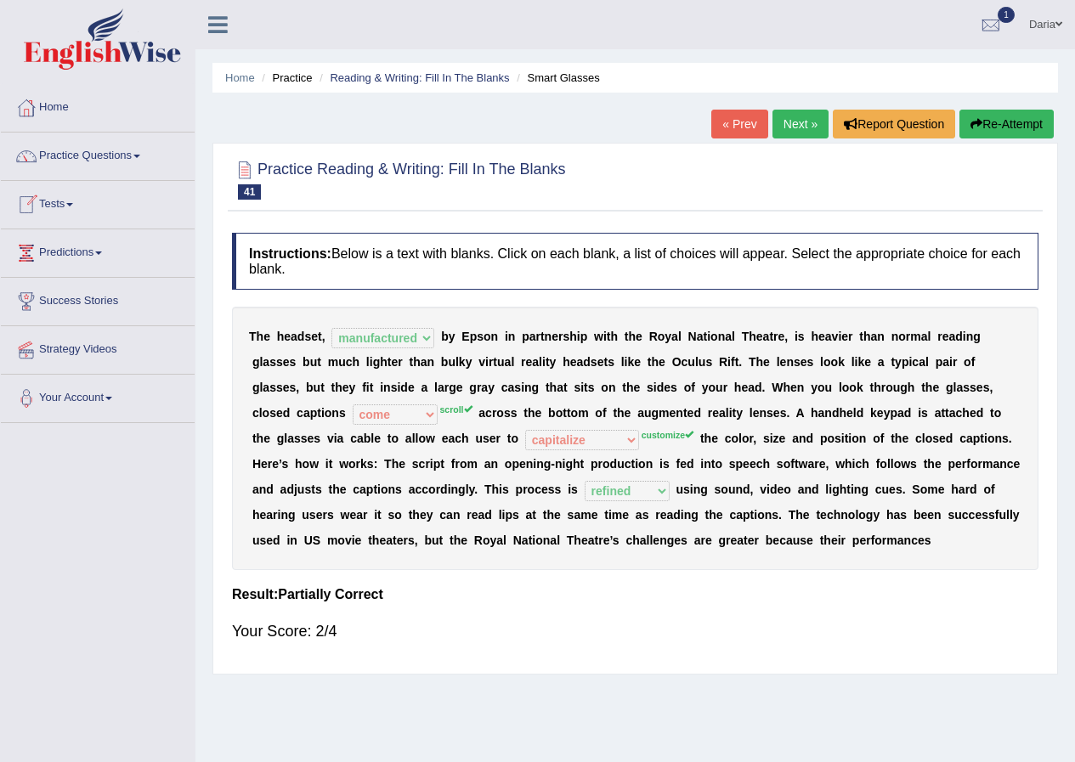
click at [107, 146] on link "Practice Questions" at bounding box center [98, 154] width 194 height 42
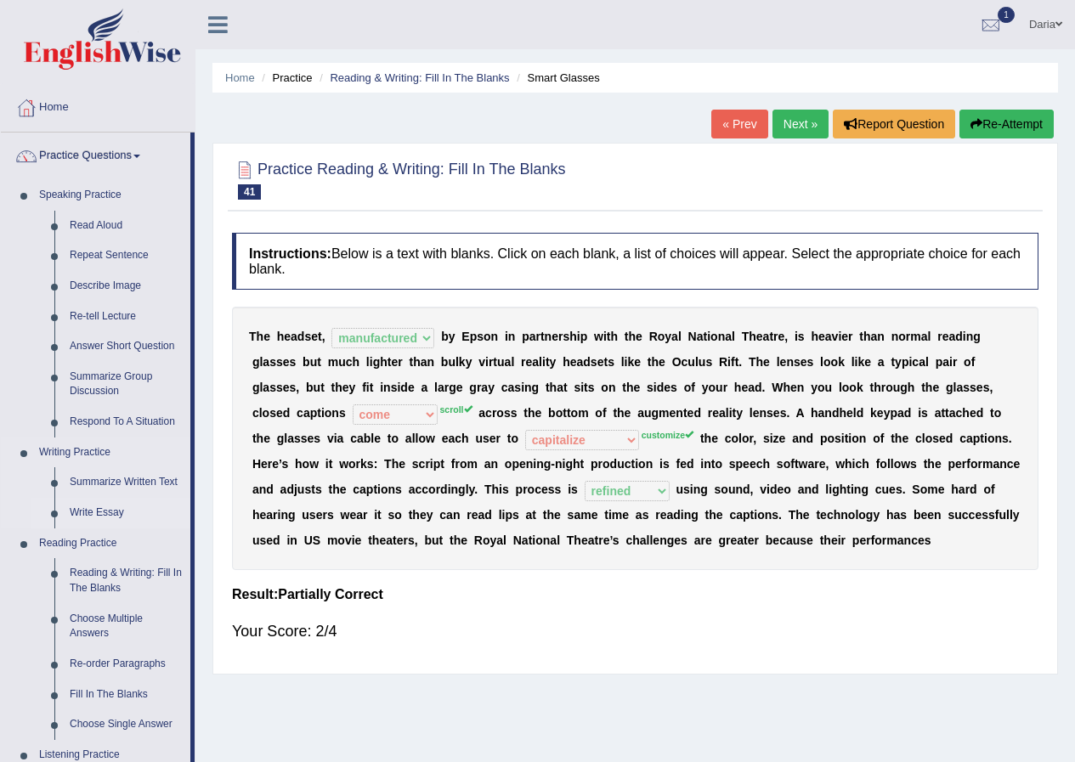
click at [89, 517] on link "Write Essay" at bounding box center [126, 513] width 128 height 31
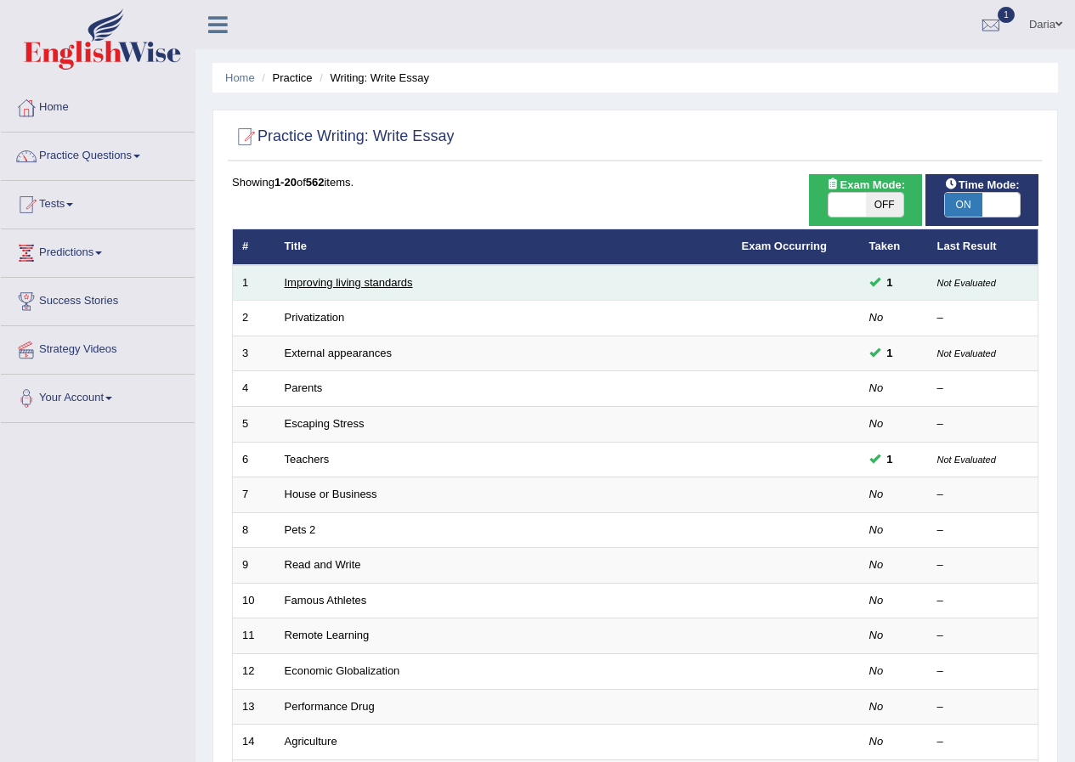
click at [348, 282] on link "Improving living standards" at bounding box center [349, 282] width 128 height 13
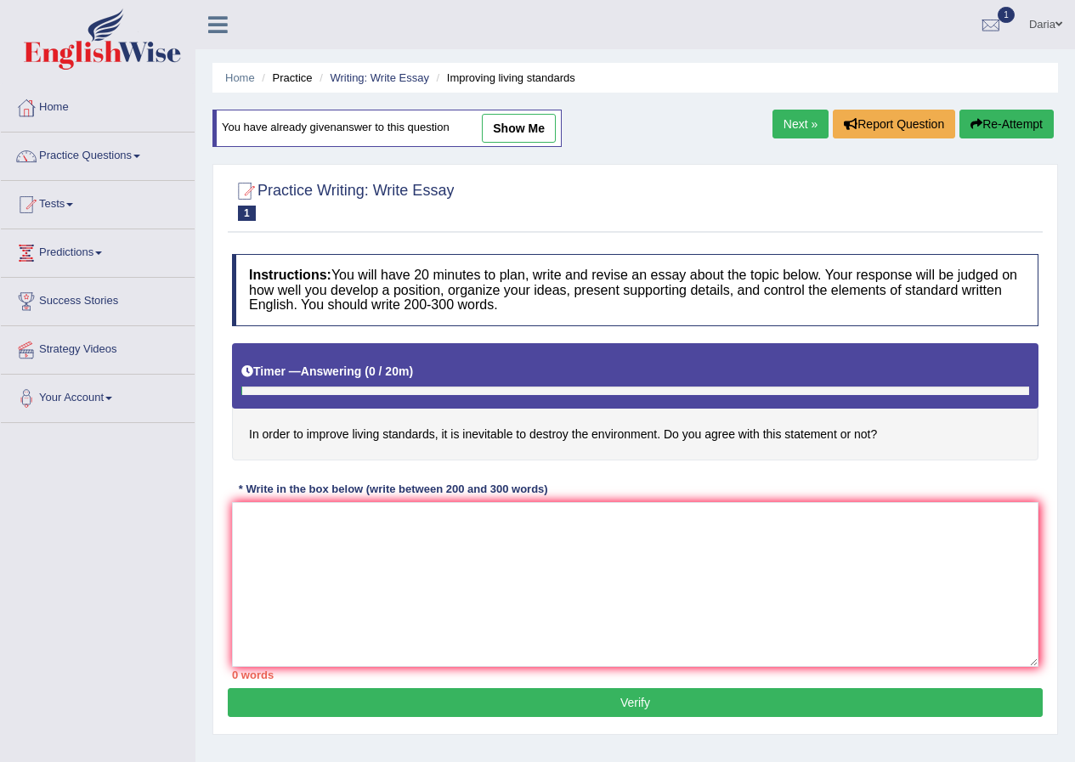
click at [520, 131] on link "show me" at bounding box center [519, 128] width 74 height 29
type textarea "One of the important trends of today's world is the increase is how improve liv…"
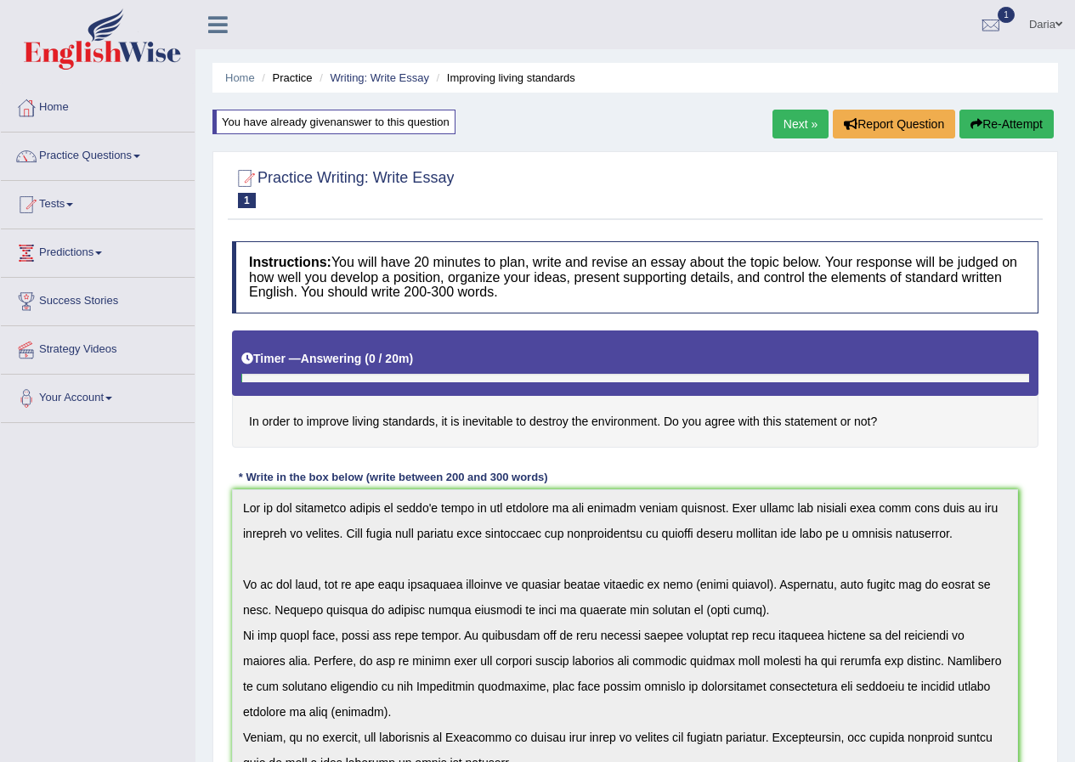
scroll to position [983, 0]
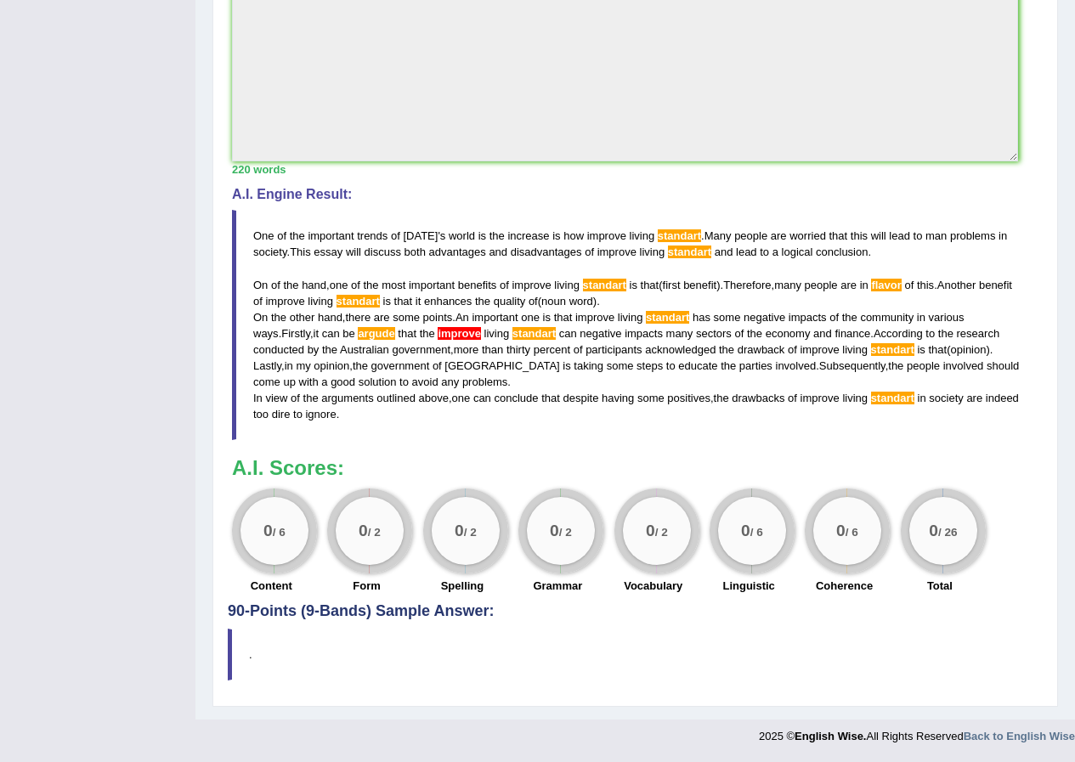
drag, startPoint x: 1072, startPoint y: 514, endPoint x: 1087, endPoint y: 404, distance: 110.5
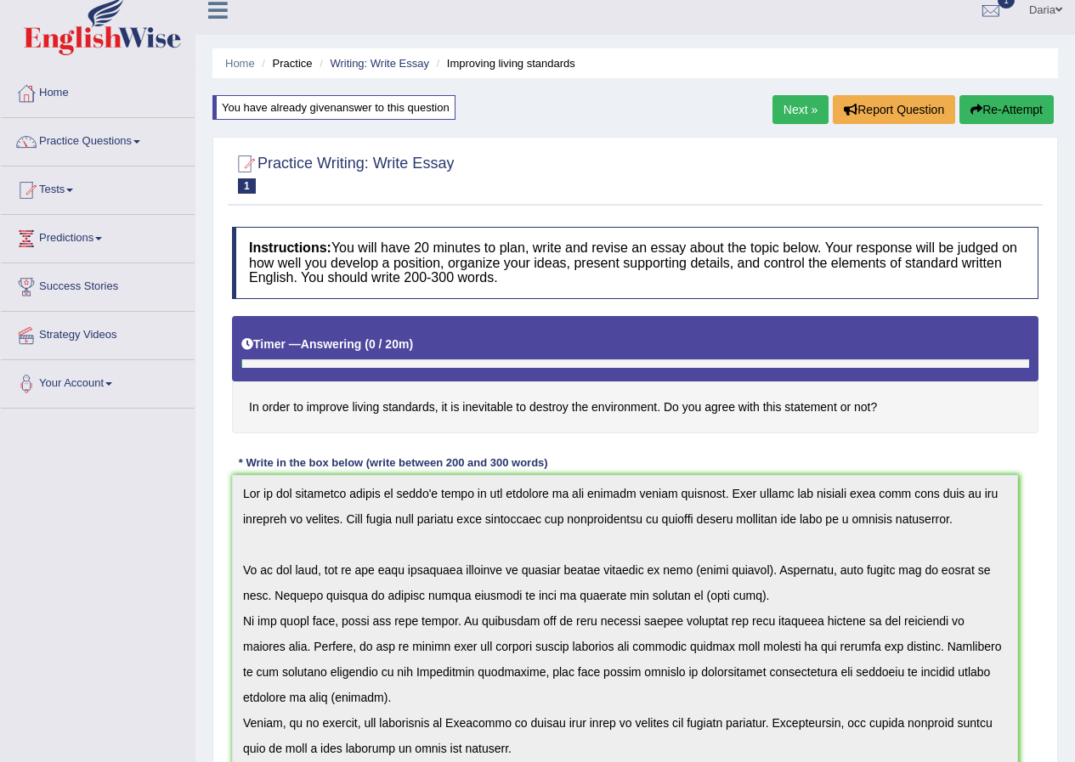
scroll to position [0, 0]
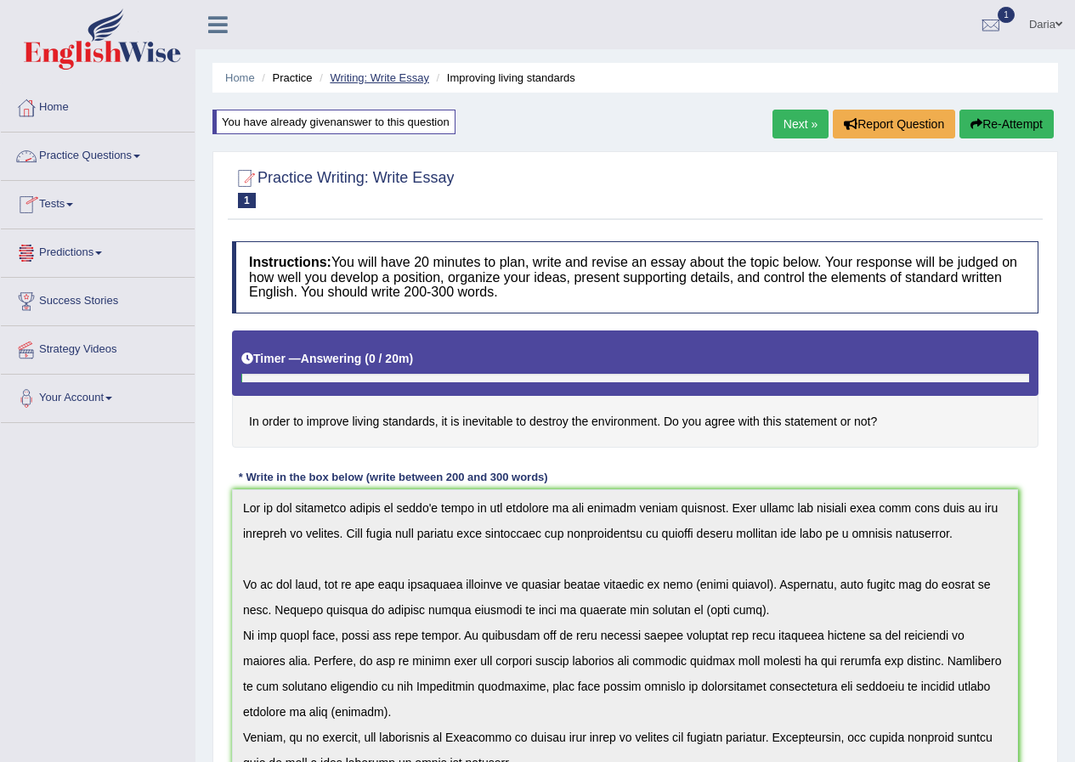
click at [379, 75] on link "Writing: Write Essay" at bounding box center [379, 77] width 99 height 13
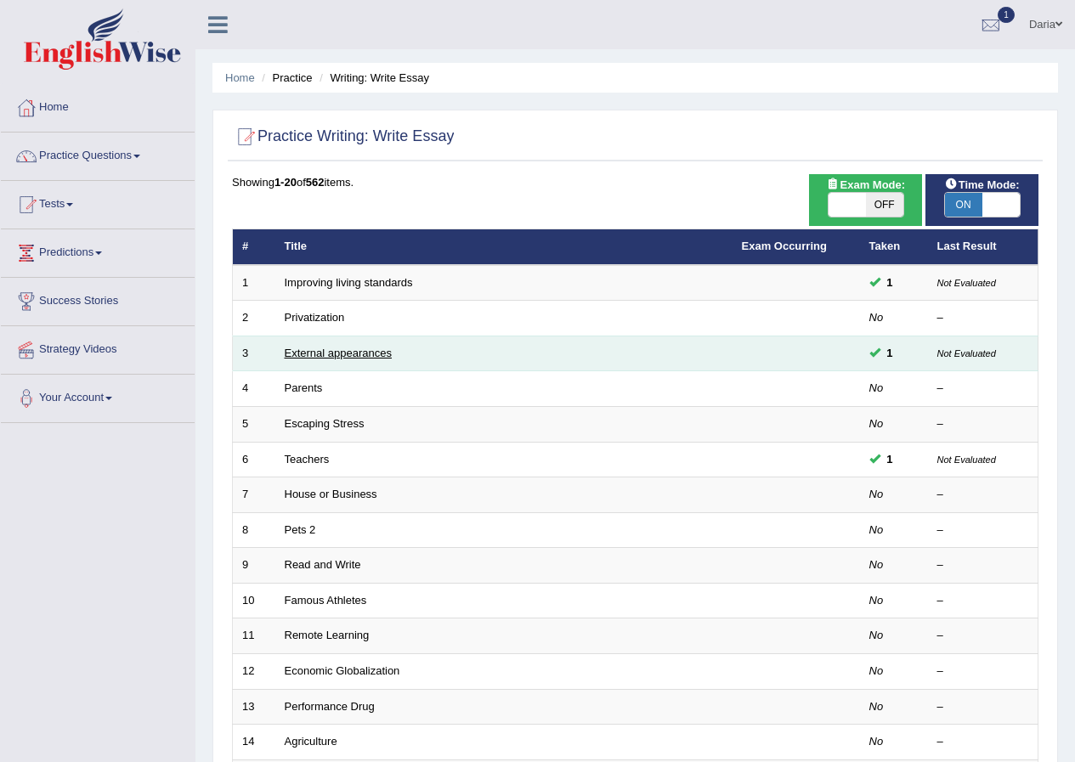
click at [364, 347] on link "External appearances" at bounding box center [338, 353] width 107 height 13
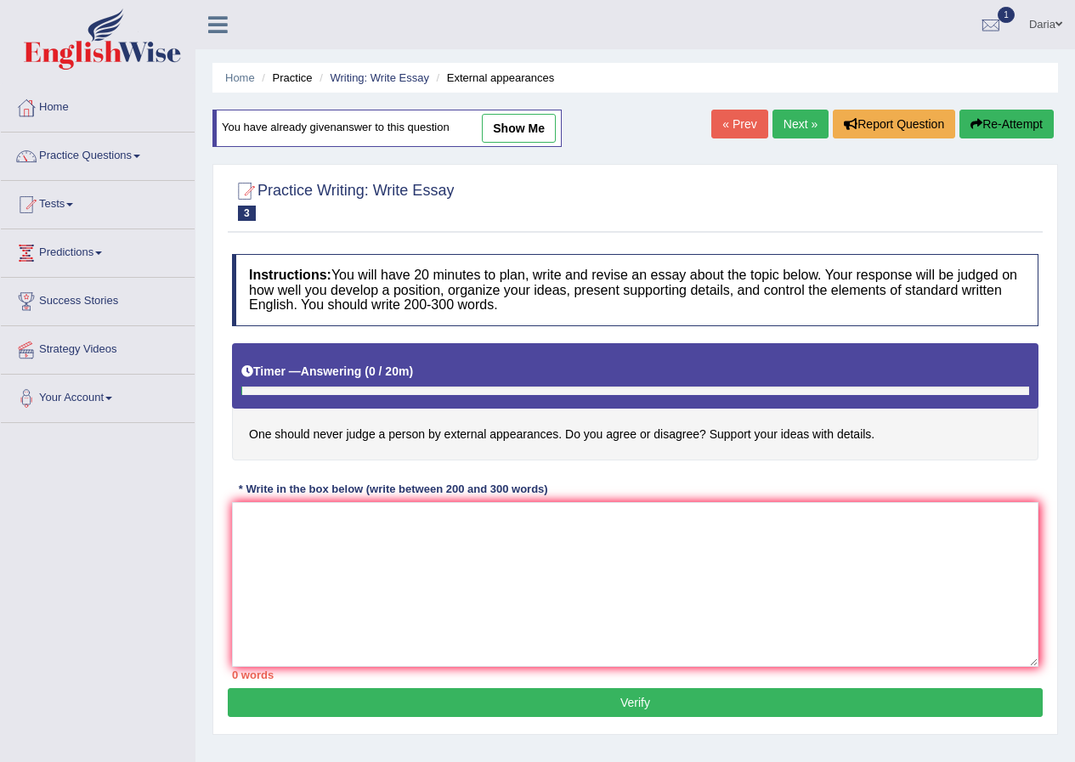
click at [519, 125] on link "show me" at bounding box center [519, 128] width 74 height 29
type textarea "One of the important trends of [DATE] world is the increase is how to evaluate …"
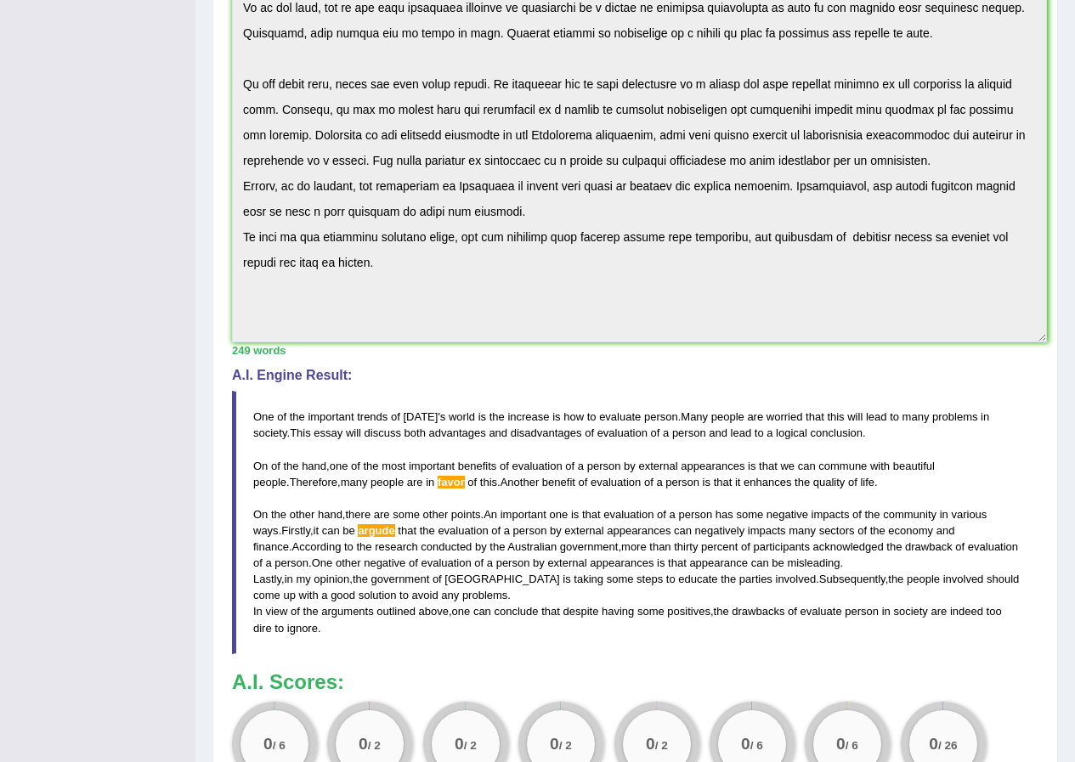
scroll to position [691, 0]
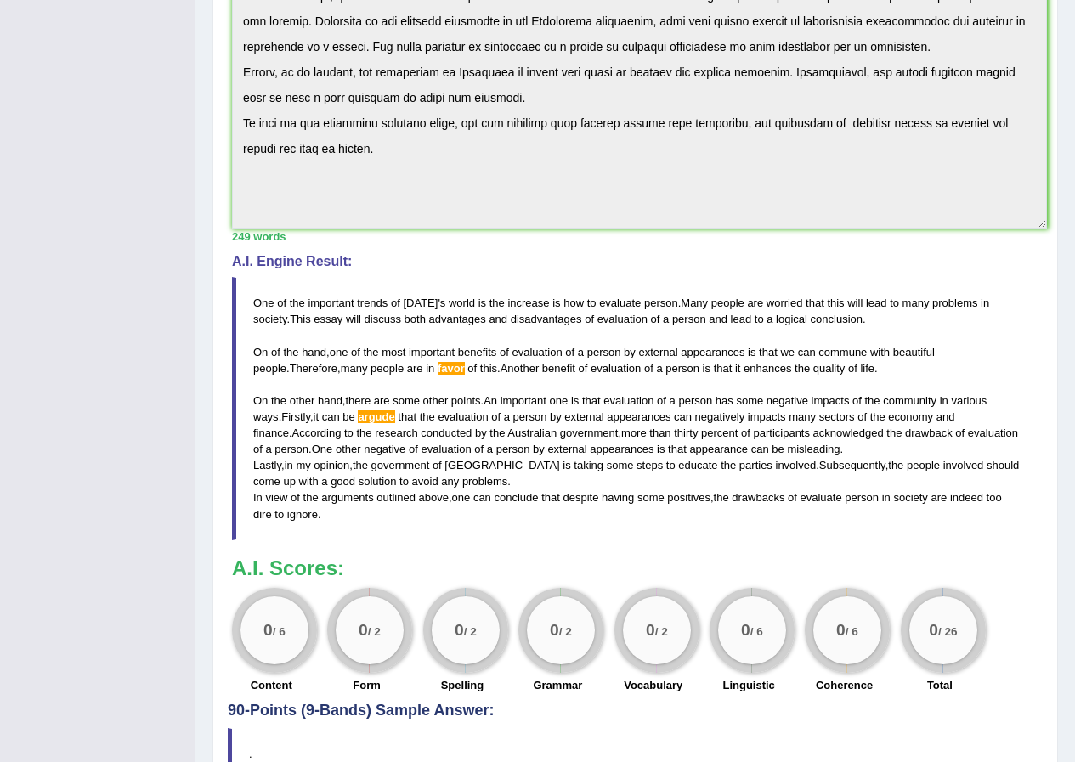
drag, startPoint x: 979, startPoint y: 351, endPoint x: 840, endPoint y: 359, distance: 139.6
click at [840, 359] on blockquote "One of the important trends of today ' s world is the increase is how to evalua…" at bounding box center [635, 408] width 806 height 263
drag, startPoint x: 700, startPoint y: 365, endPoint x: 839, endPoint y: 365, distance: 139.3
click at [839, 365] on blockquote "One of the important trends of today ' s world is the increase is how to evalua…" at bounding box center [635, 408] width 806 height 263
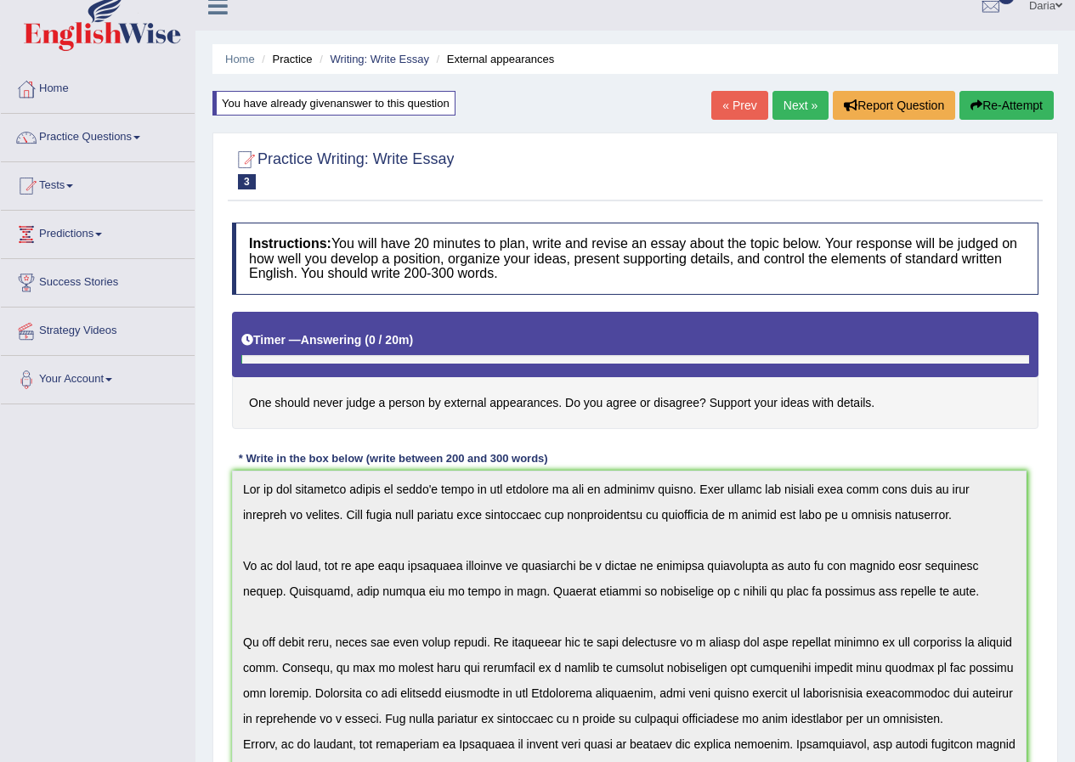
scroll to position [0, 0]
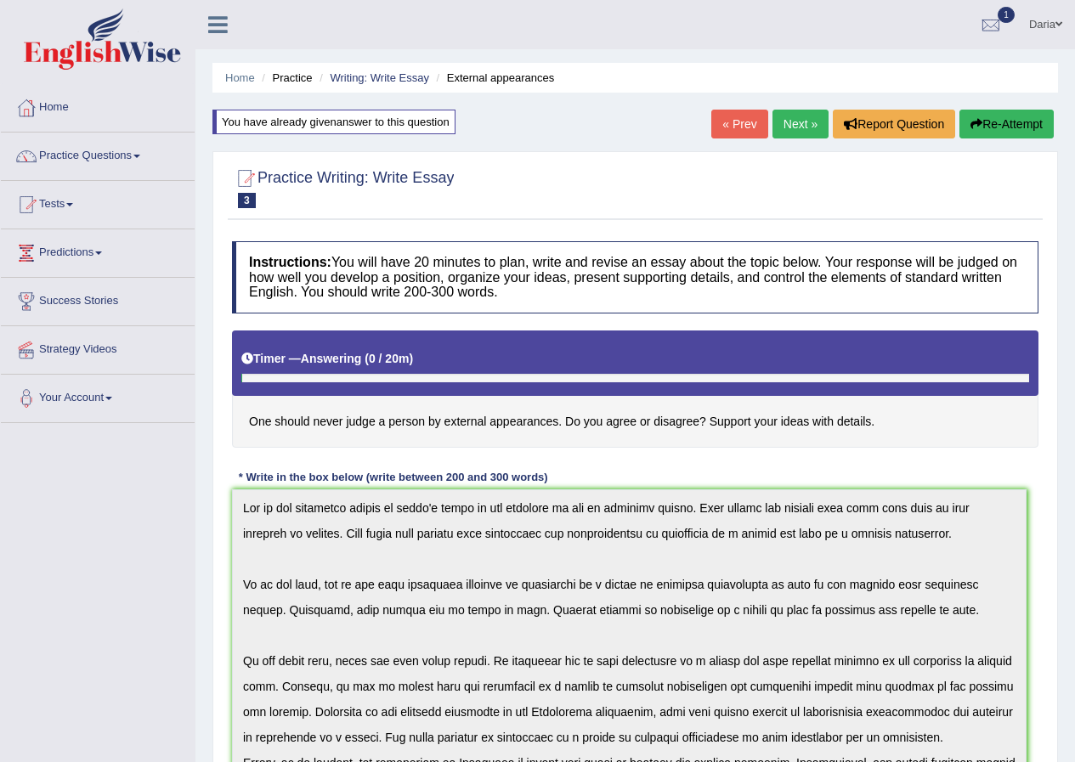
click at [1025, 119] on button "Re-Attempt" at bounding box center [1006, 124] width 94 height 29
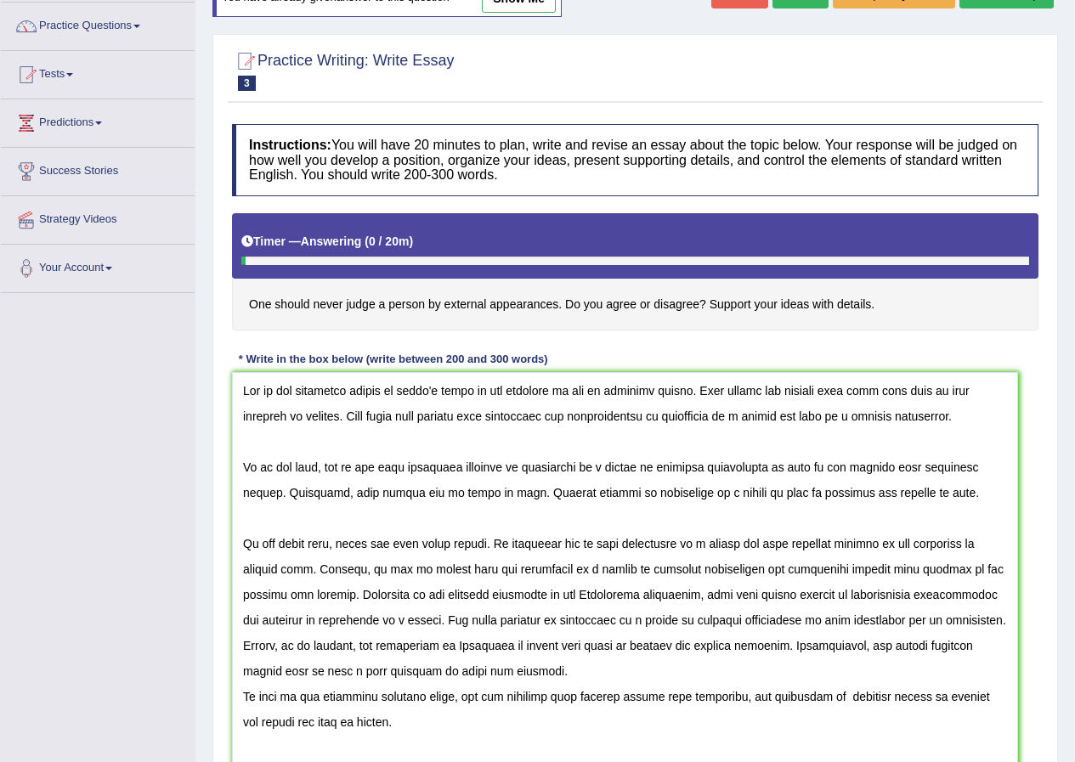
drag, startPoint x: 1030, startPoint y: 527, endPoint x: 814, endPoint y: 587, distance: 224.9
click at [1007, 736] on textarea at bounding box center [625, 576] width 786 height 409
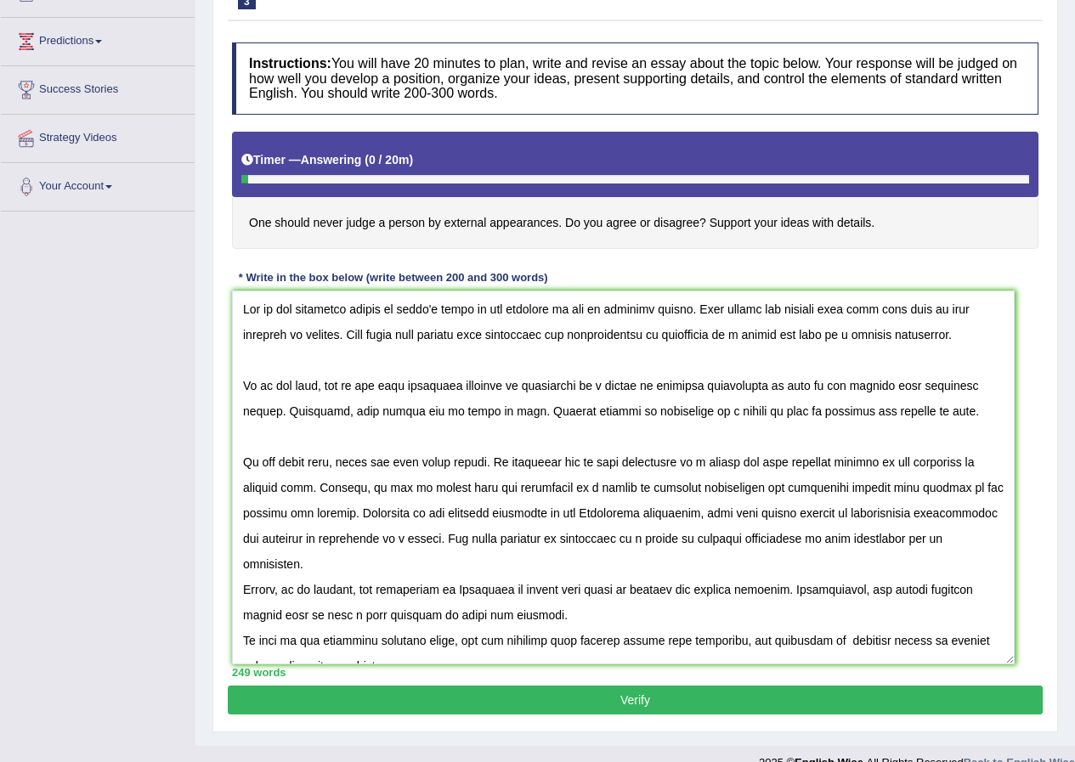
scroll to position [238, 0]
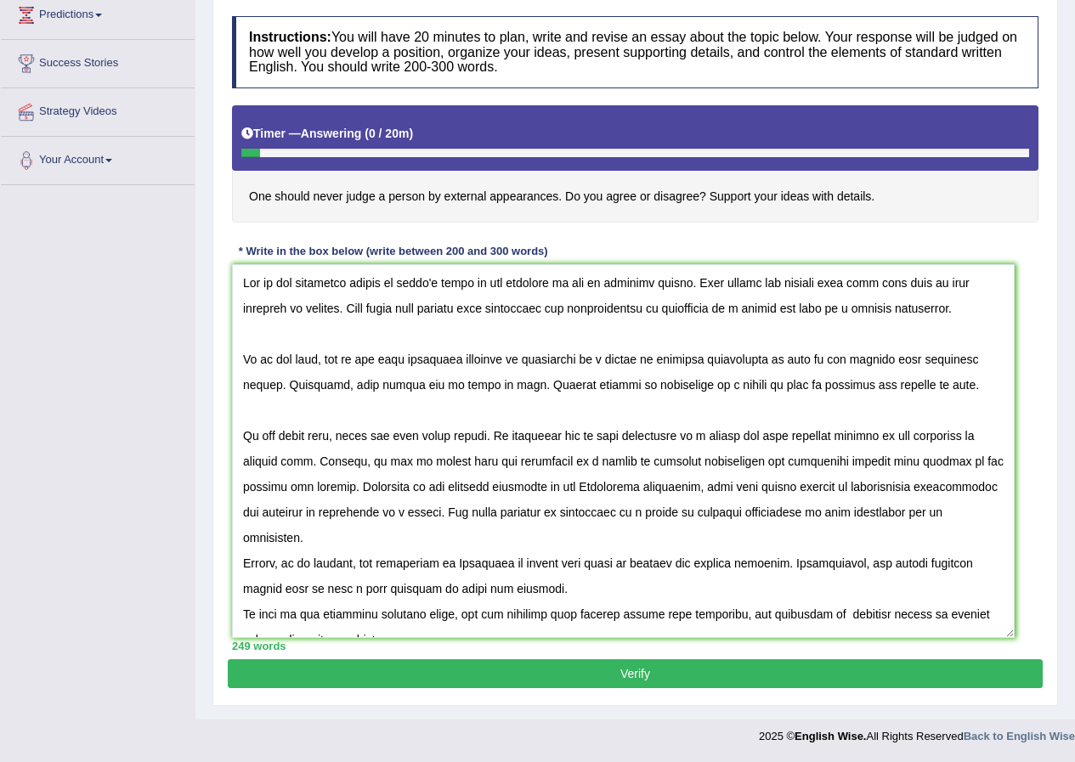
drag, startPoint x: 689, startPoint y: 287, endPoint x: 599, endPoint y: 269, distance: 91.8
click at [599, 269] on textarea at bounding box center [623, 451] width 782 height 374
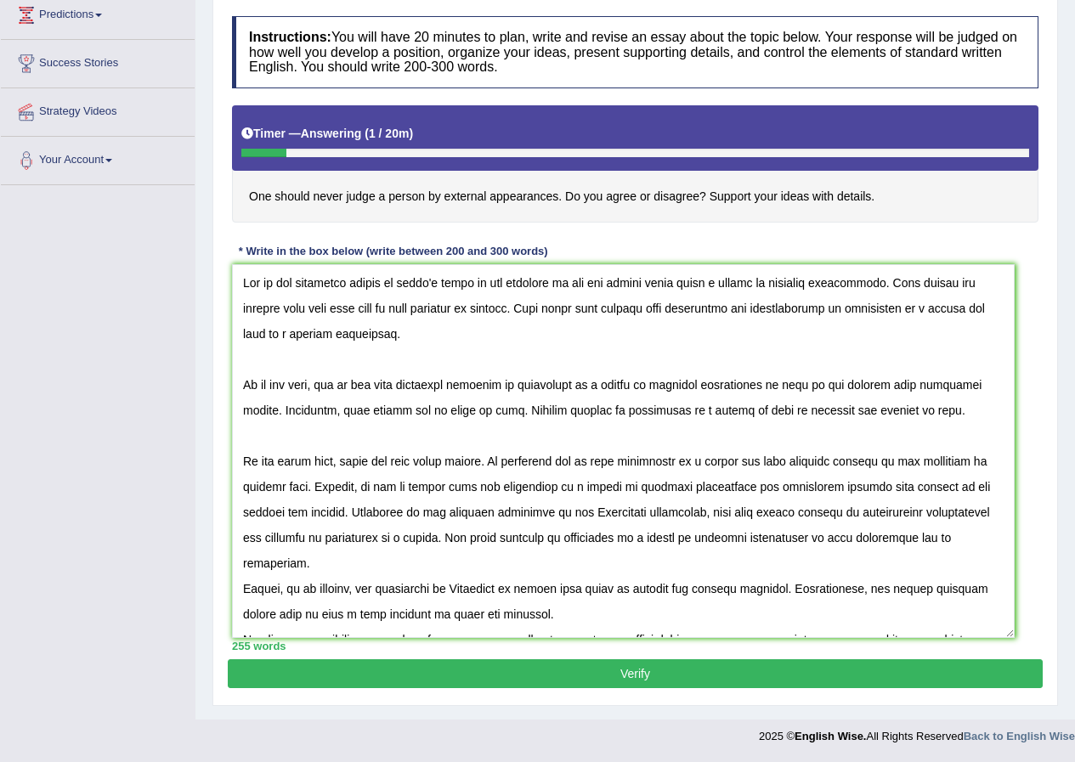
click at [278, 335] on textarea at bounding box center [623, 451] width 782 height 374
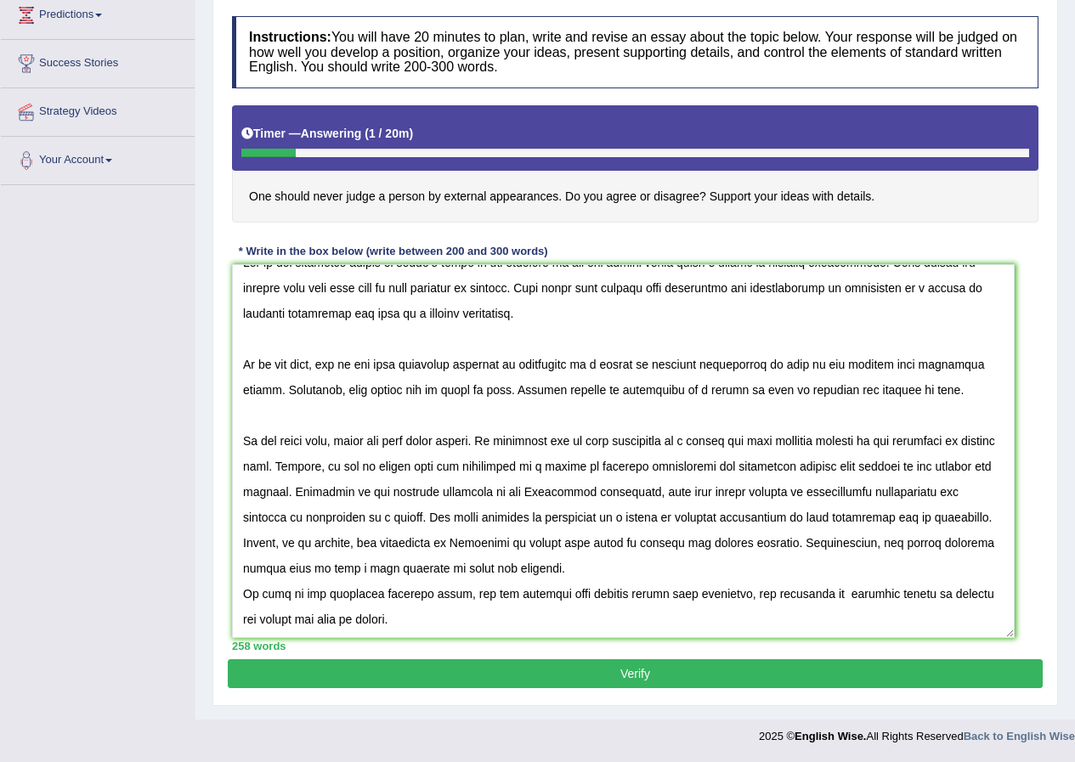
scroll to position [46, 0]
click at [290, 337] on textarea at bounding box center [623, 451] width 782 height 374
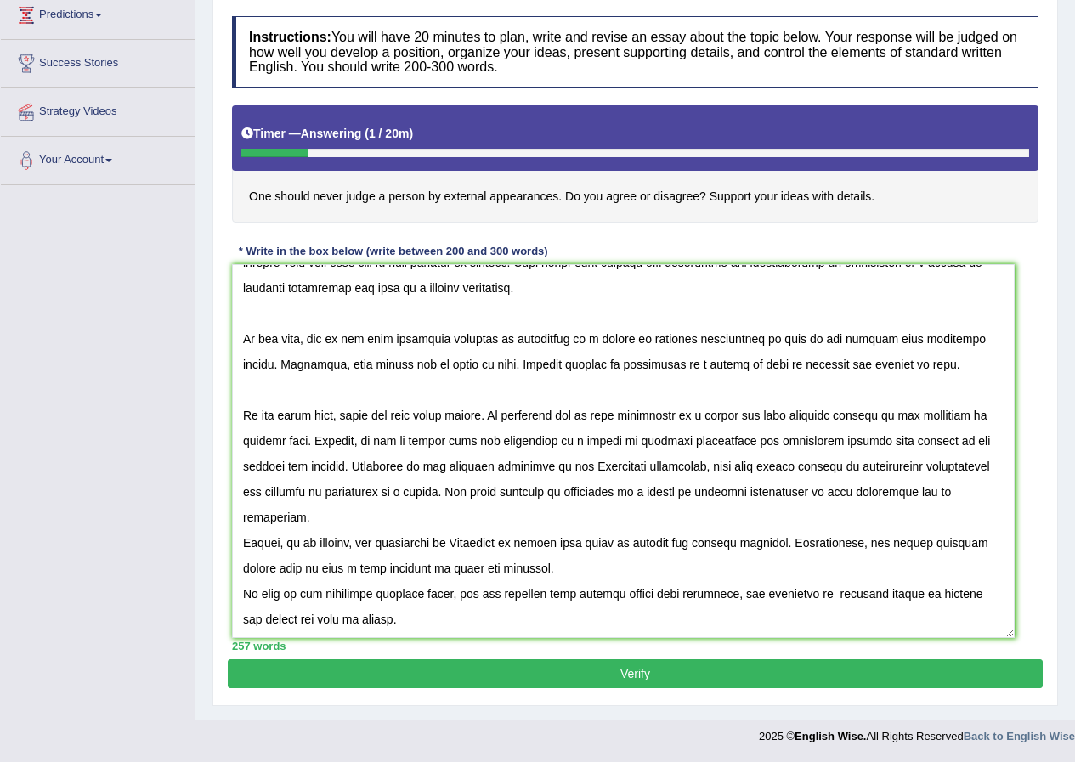
click at [495, 346] on textarea at bounding box center [623, 451] width 782 height 374
click at [257, 335] on textarea at bounding box center [623, 451] width 782 height 374
click at [266, 331] on textarea at bounding box center [623, 451] width 782 height 374
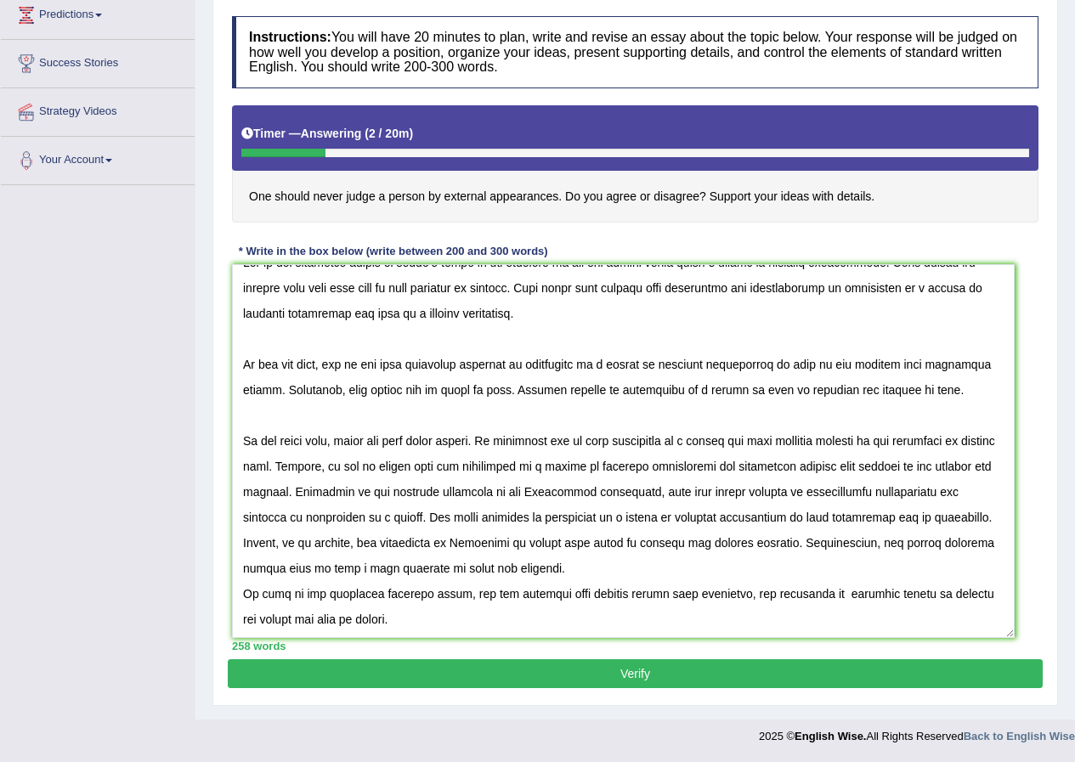
click at [920, 337] on textarea at bounding box center [623, 451] width 782 height 374
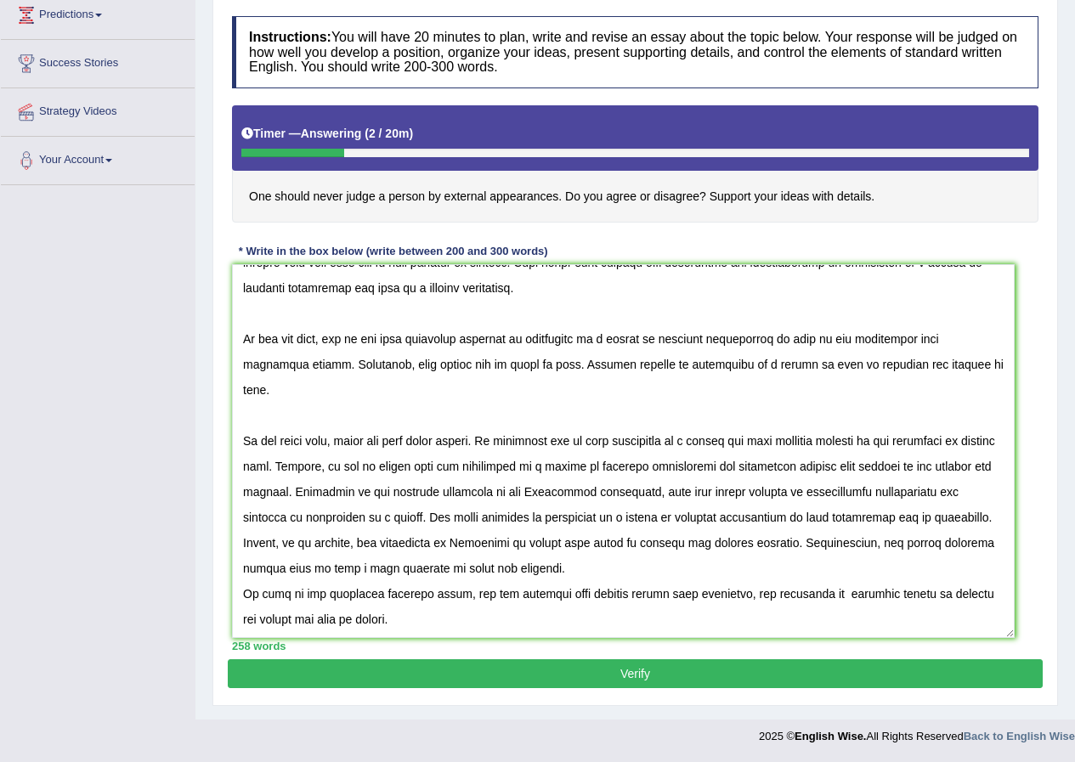
click at [896, 337] on textarea at bounding box center [623, 451] width 782 height 374
click at [962, 367] on textarea at bounding box center [623, 451] width 782 height 374
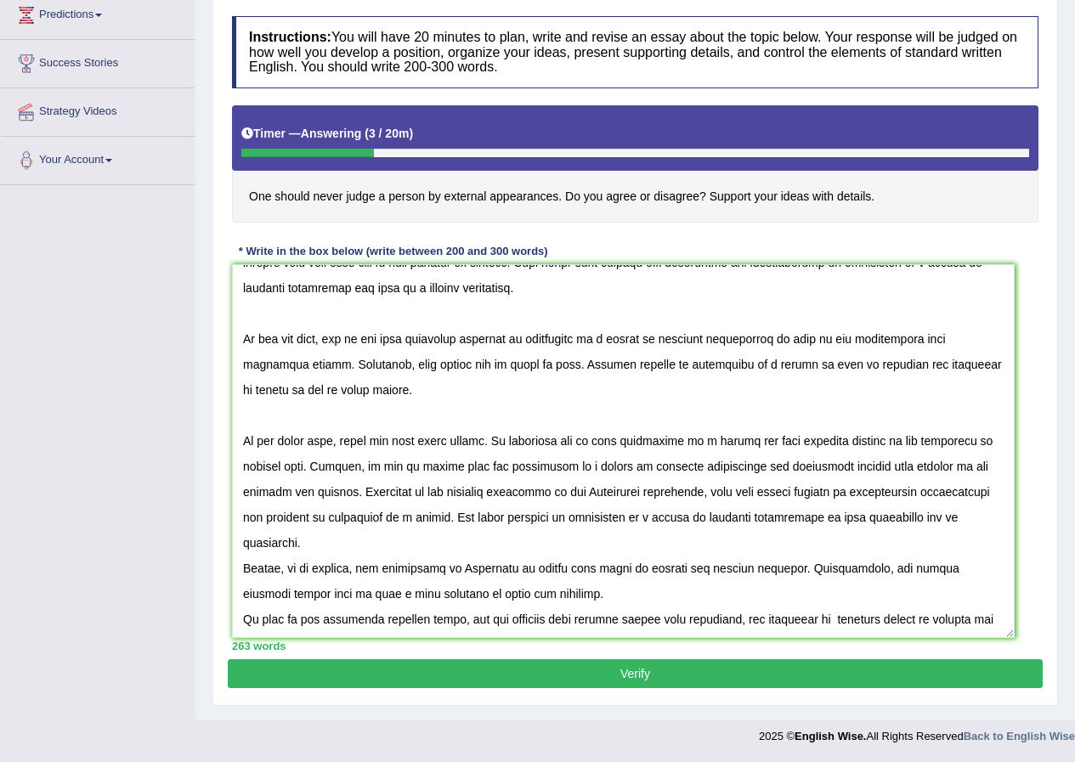
click at [246, 444] on textarea at bounding box center [623, 451] width 782 height 374
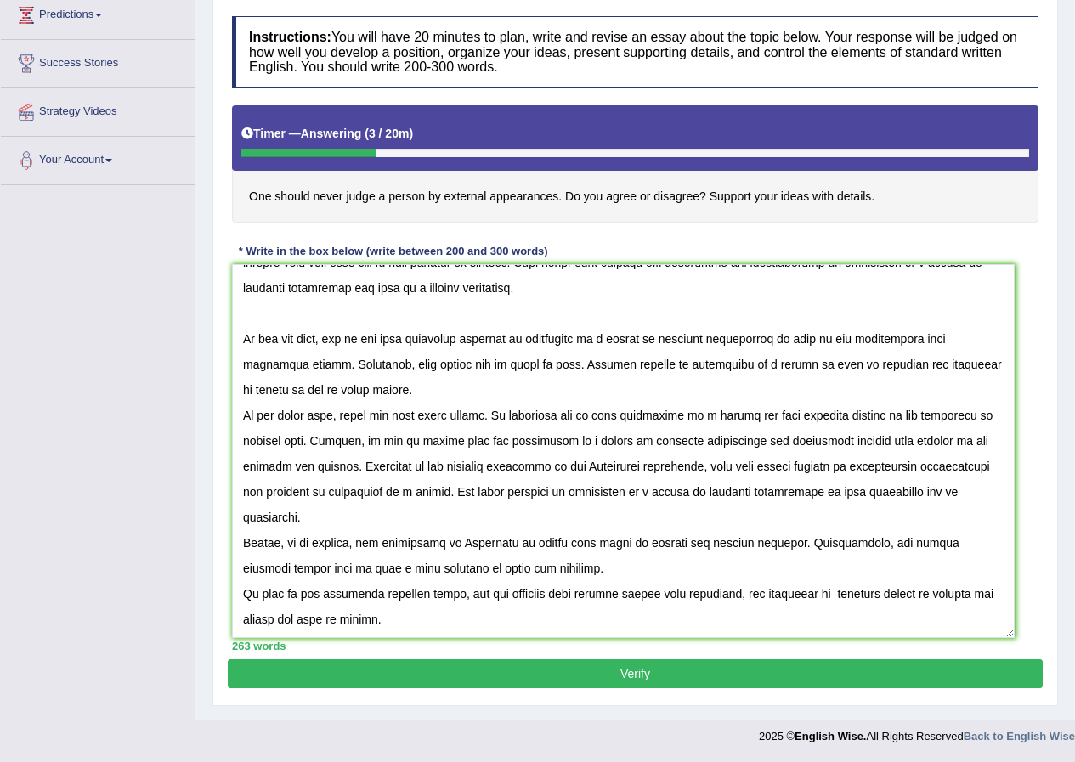
click at [243, 337] on textarea at bounding box center [623, 451] width 782 height 374
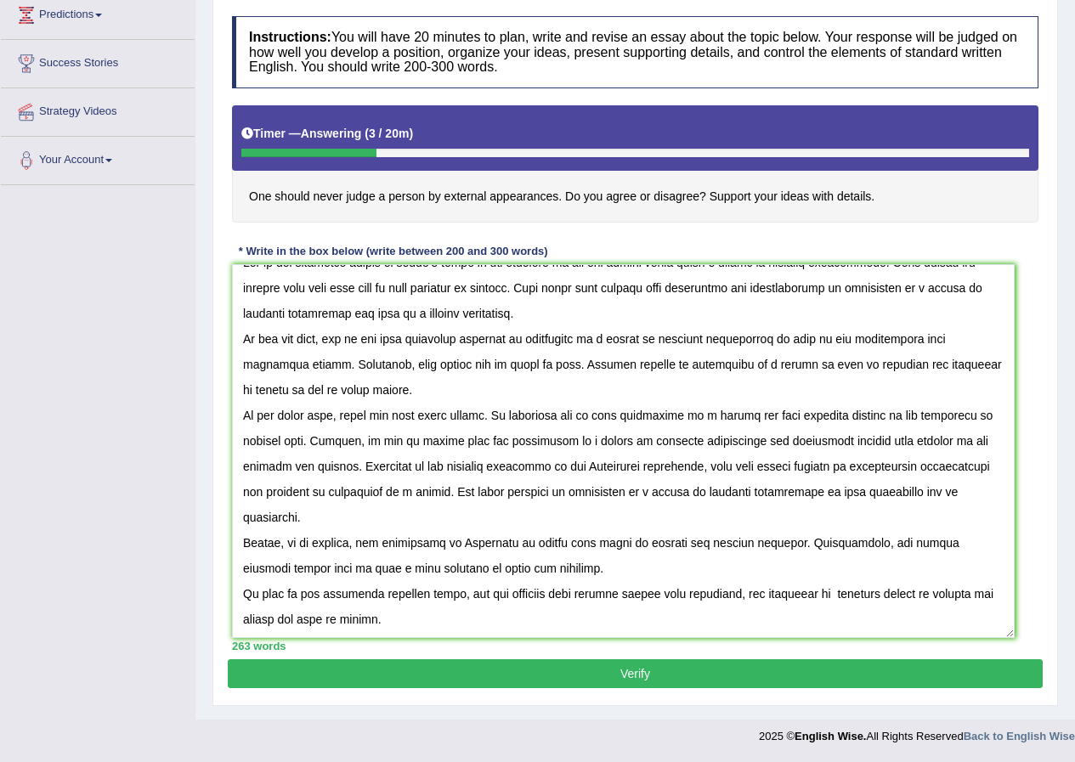
scroll to position [20, 0]
click at [456, 447] on textarea at bounding box center [623, 451] width 782 height 374
click at [872, 448] on textarea at bounding box center [623, 451] width 782 height 374
click at [391, 492] on textarea at bounding box center [623, 451] width 782 height 374
click at [531, 486] on textarea at bounding box center [623, 451] width 782 height 374
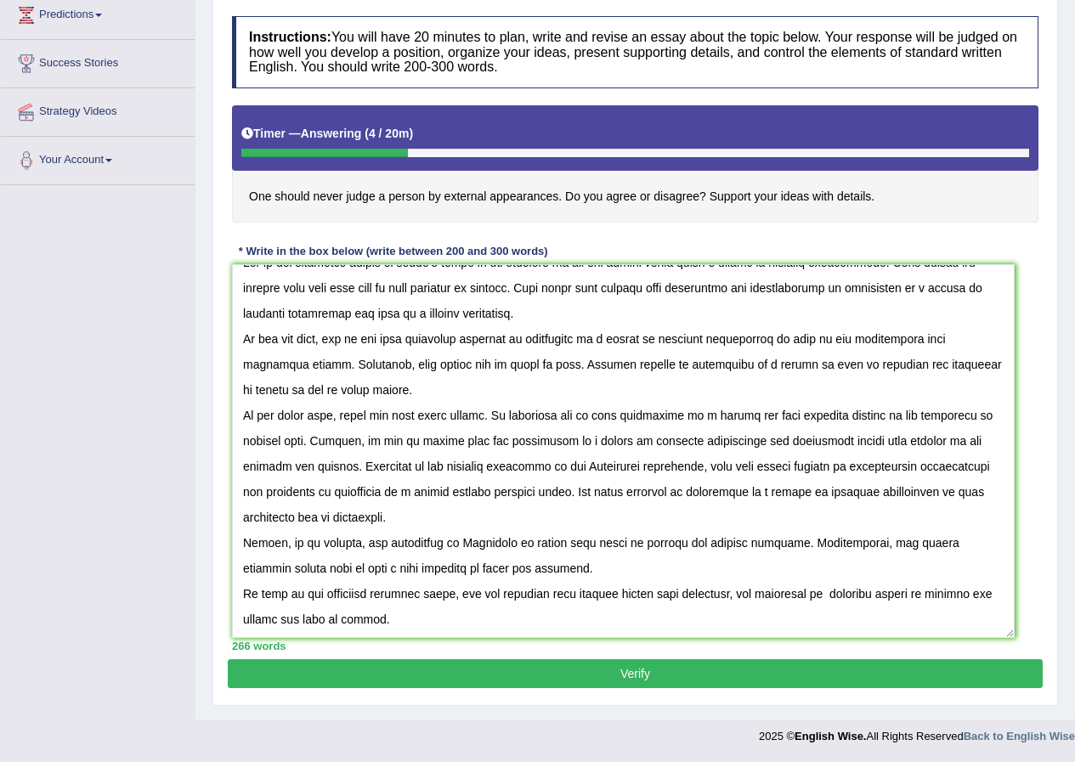
click at [512, 512] on textarea at bounding box center [623, 451] width 782 height 374
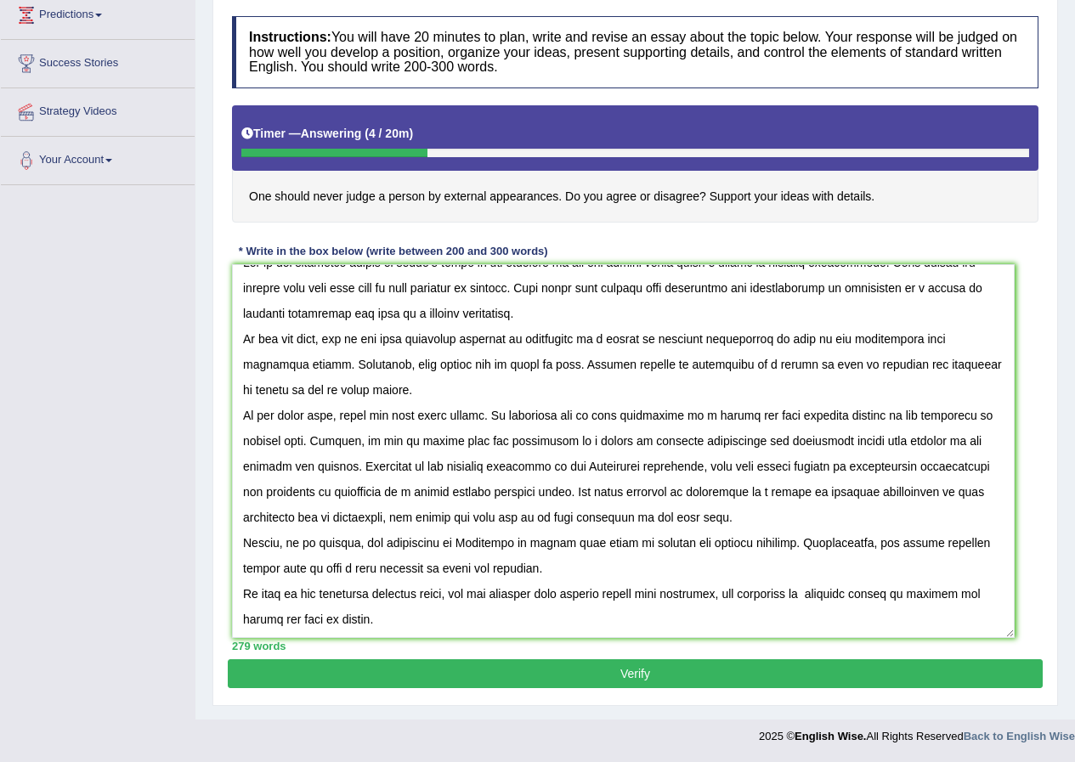
click at [884, 599] on textarea at bounding box center [623, 451] width 782 height 374
click at [845, 596] on textarea at bounding box center [623, 451] width 782 height 374
click at [944, 593] on textarea at bounding box center [623, 451] width 782 height 374
click at [325, 364] on textarea at bounding box center [623, 451] width 782 height 374
type textarea "One of the important trends of today's world is the increase is how one should …"
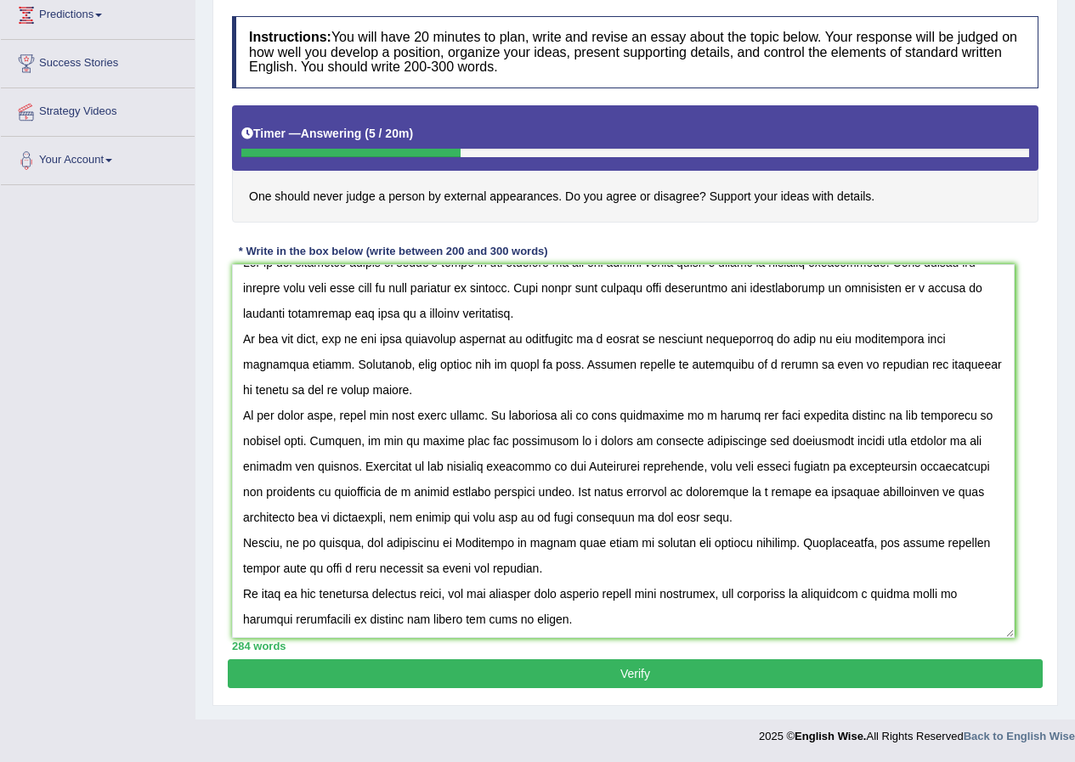
click at [664, 670] on button "Verify" at bounding box center [635, 673] width 815 height 29
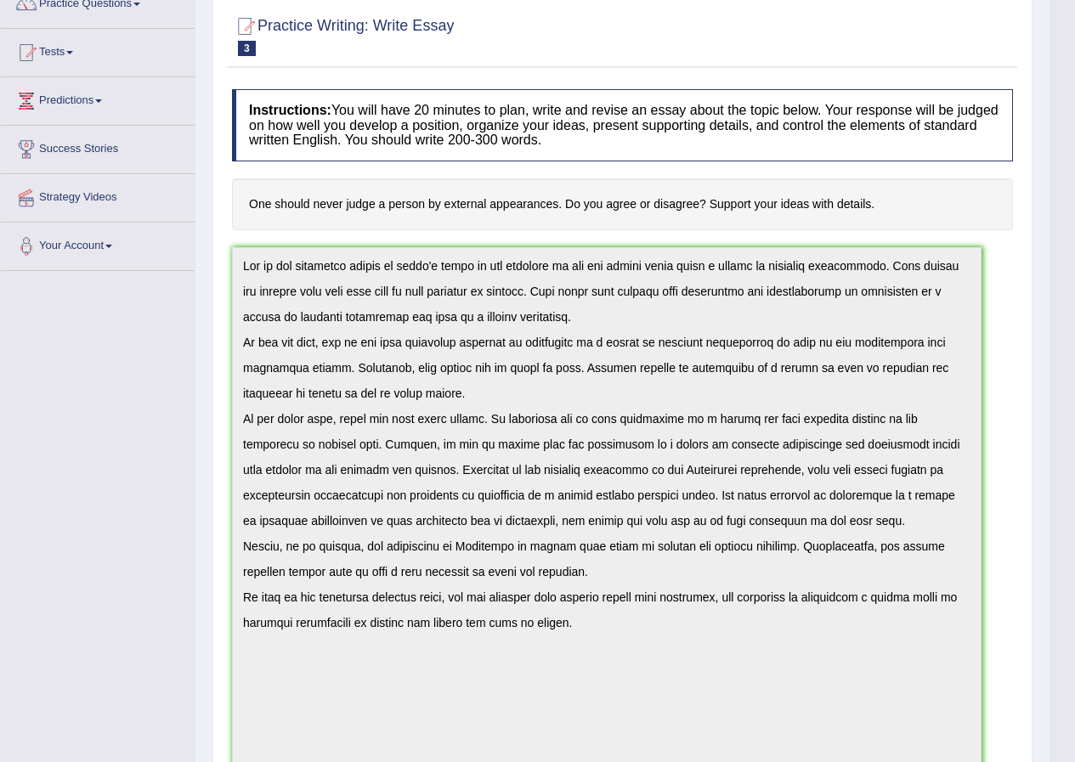
scroll to position [0, 0]
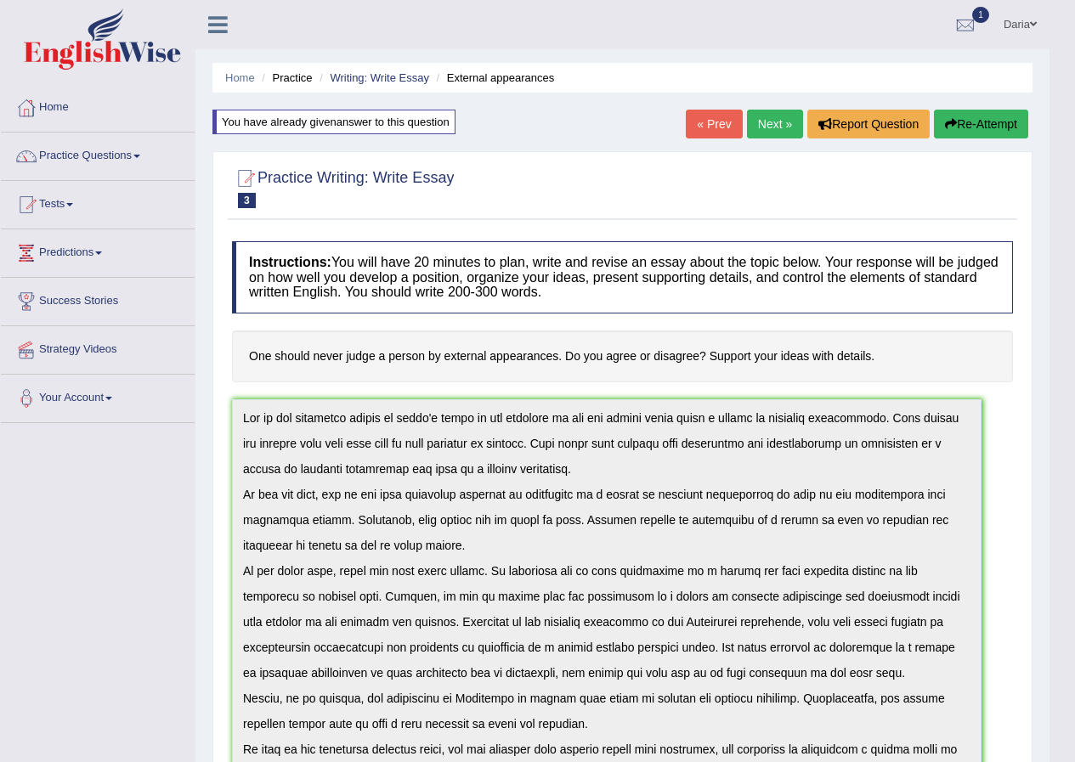
click at [971, 123] on button "Re-Attempt" at bounding box center [981, 124] width 94 height 29
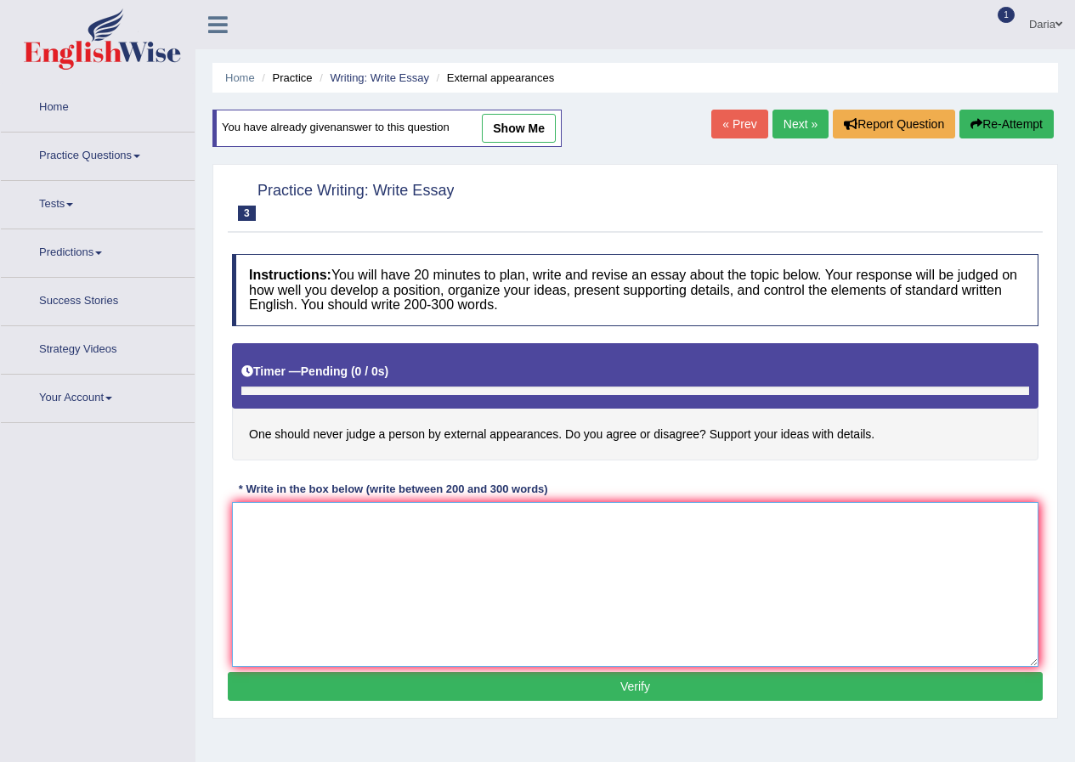
click at [492, 502] on textarea at bounding box center [635, 584] width 806 height 165
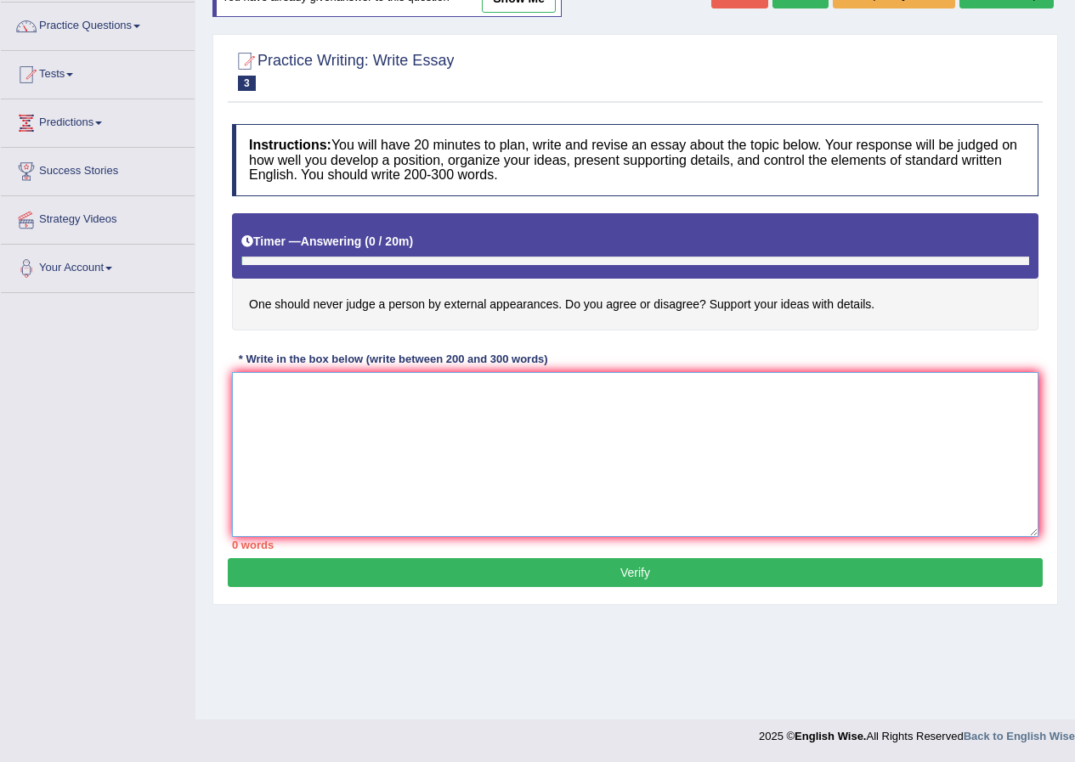
paste textarea "One of the important trends of [DATE] world is the increase is how one should n…"
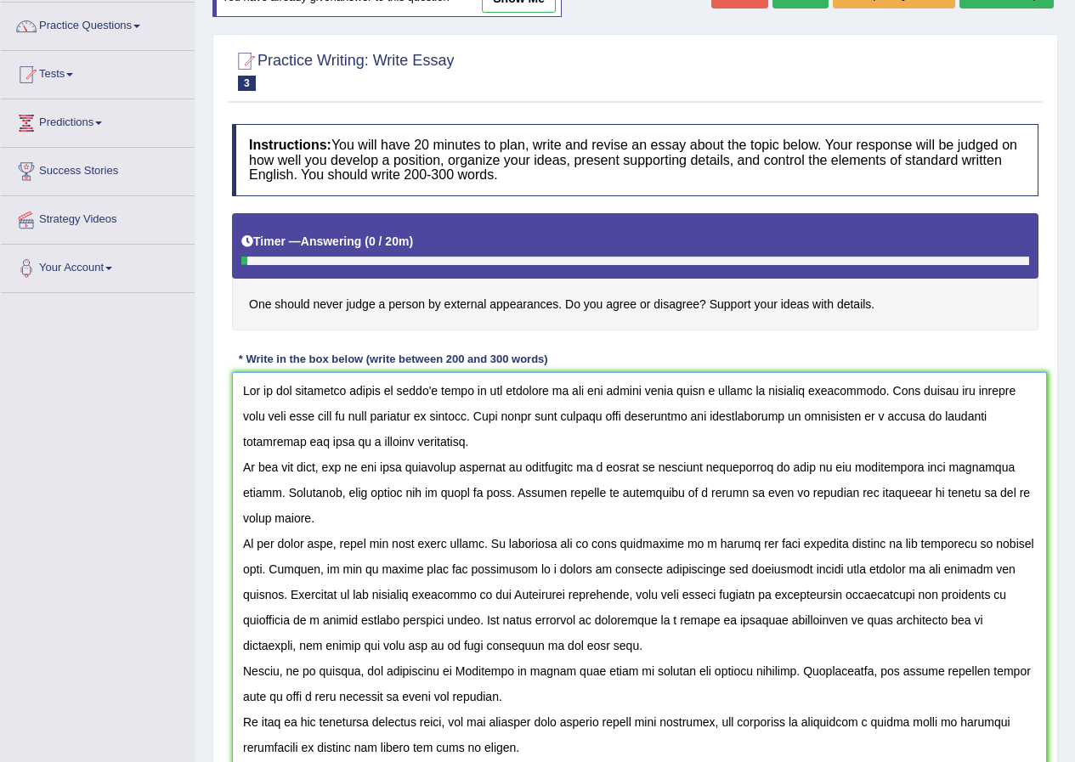
drag, startPoint x: 1025, startPoint y: 530, endPoint x: 1033, endPoint y: 763, distance: 232.9
click at [1033, 632] on html "Toggle navigation Home Practice Questions Speaking Practice Read Aloud Repeat S…" at bounding box center [537, 251] width 1075 height 762
click at [275, 492] on textarea at bounding box center [639, 571] width 815 height 398
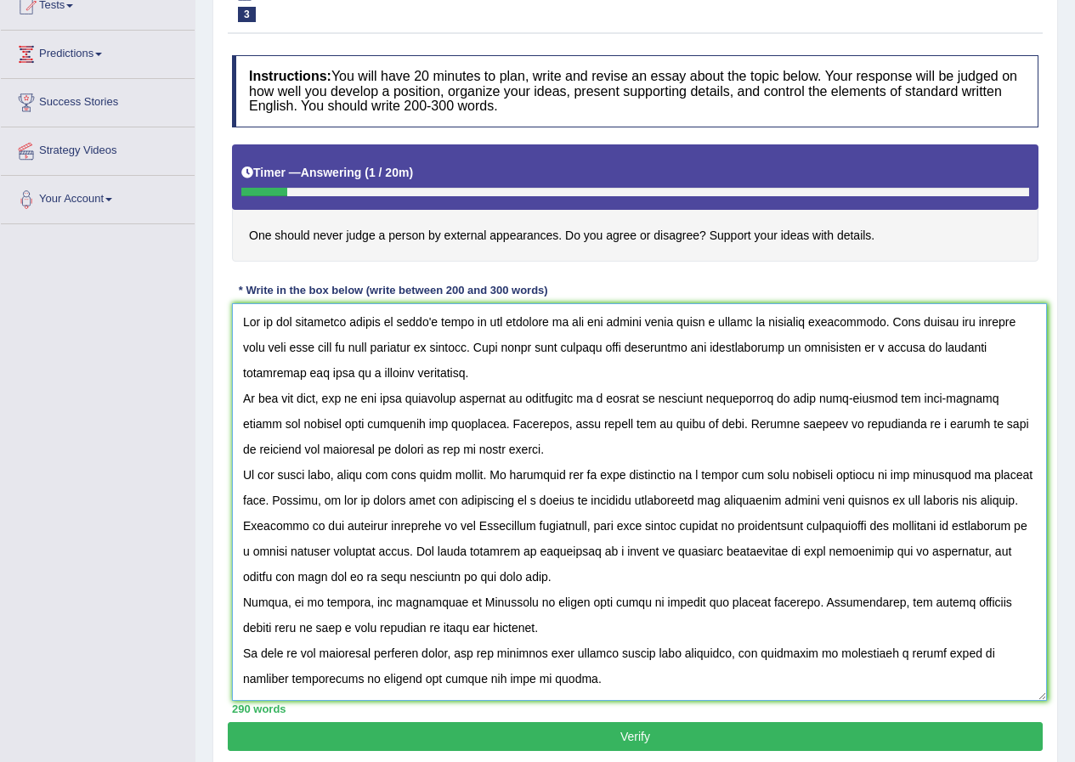
scroll to position [262, 0]
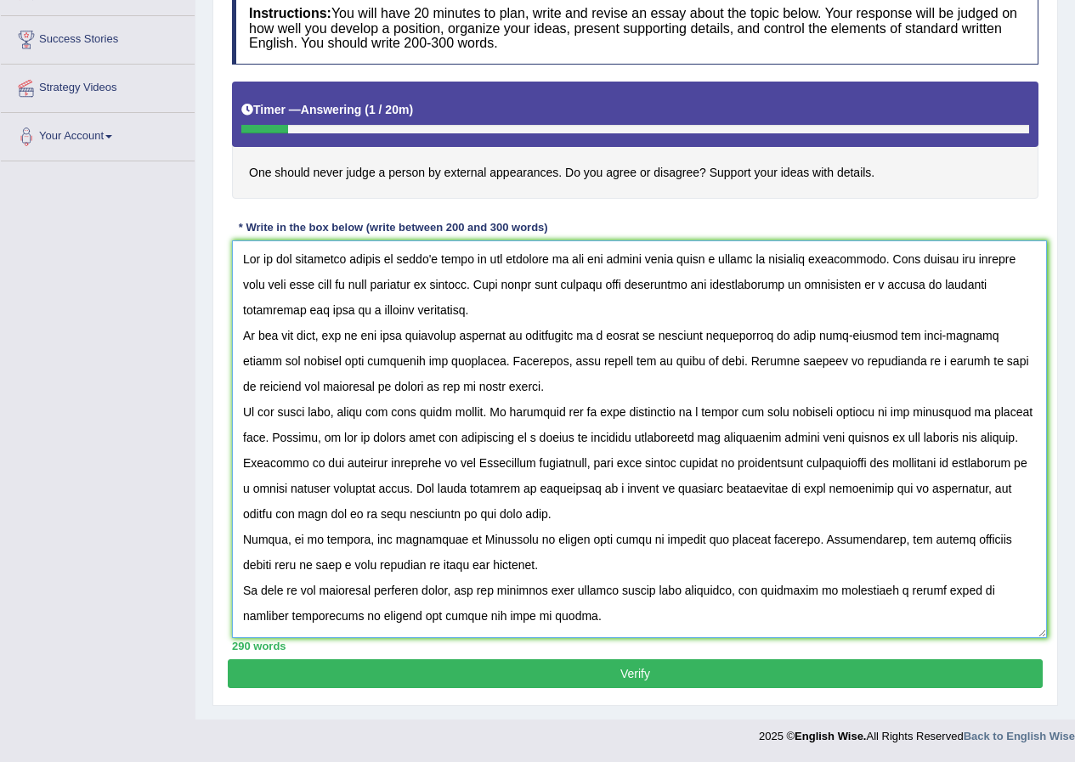
type textarea "One of the important trends of today's world is the increase is how one should …"
click at [625, 674] on button "Verify" at bounding box center [635, 673] width 815 height 29
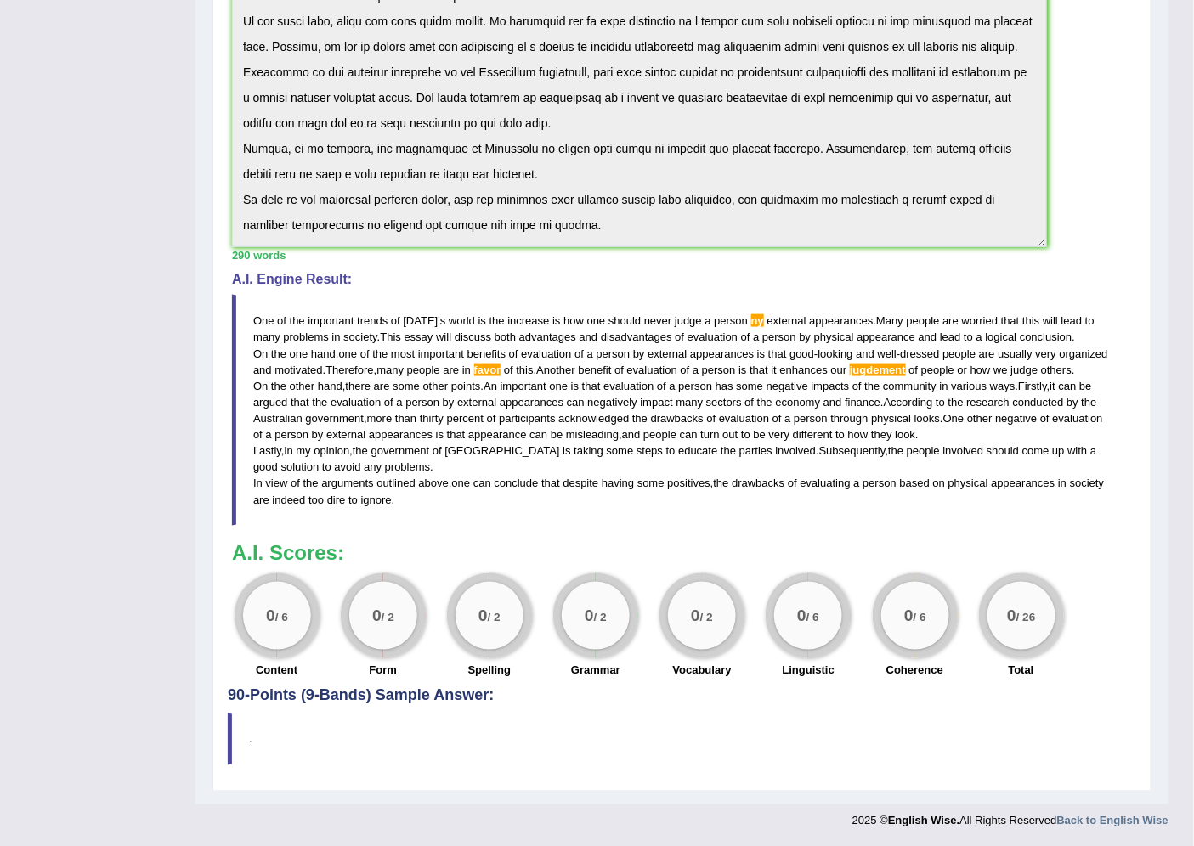
scroll to position [0, 0]
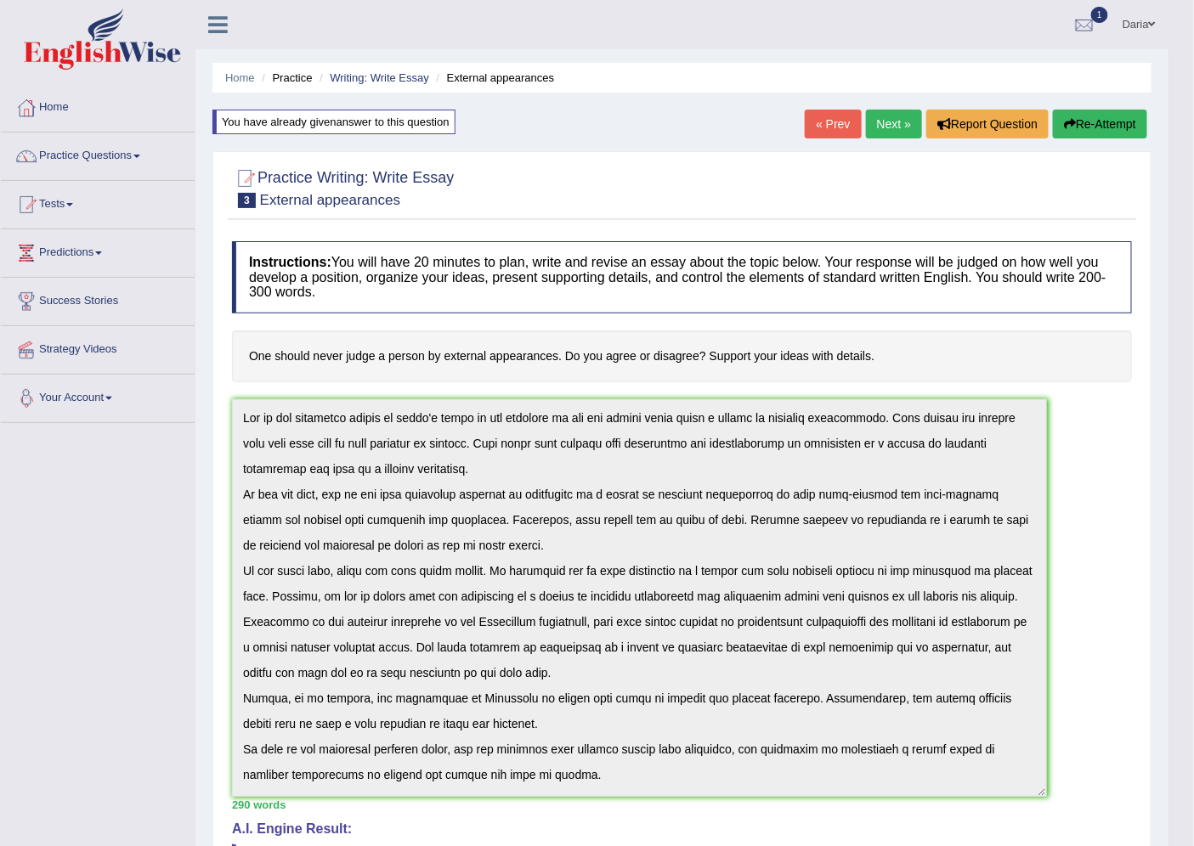
drag, startPoint x: 176, startPoint y: 480, endPoint x: 171, endPoint y: 454, distance: 26.0
click at [171, 454] on div "Toggle navigation Home Practice Questions Speaking Practice Read Aloud Repeat S…" at bounding box center [584, 694] width 1168 height 1388
drag, startPoint x: 1072, startPoint y: 477, endPoint x: 1048, endPoint y: 480, distance: 23.9
click at [1065, 474] on div "Instructions: You will have 20 minutes to plan, write and revise an essay about…" at bounding box center [682, 735] width 908 height 1005
click at [109, 155] on link "Practice Questions" at bounding box center [98, 154] width 194 height 42
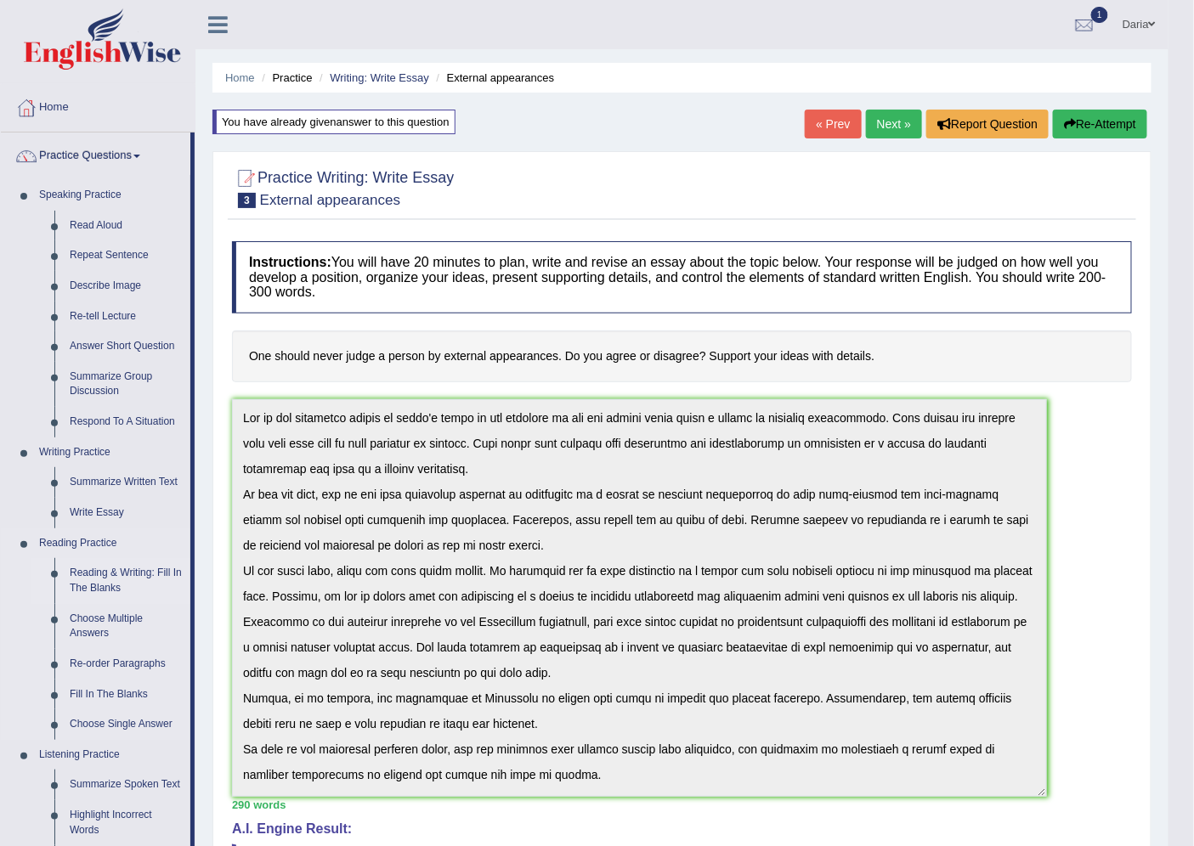
click at [112, 582] on link "Reading & Writing: Fill In The Blanks" at bounding box center [126, 580] width 128 height 45
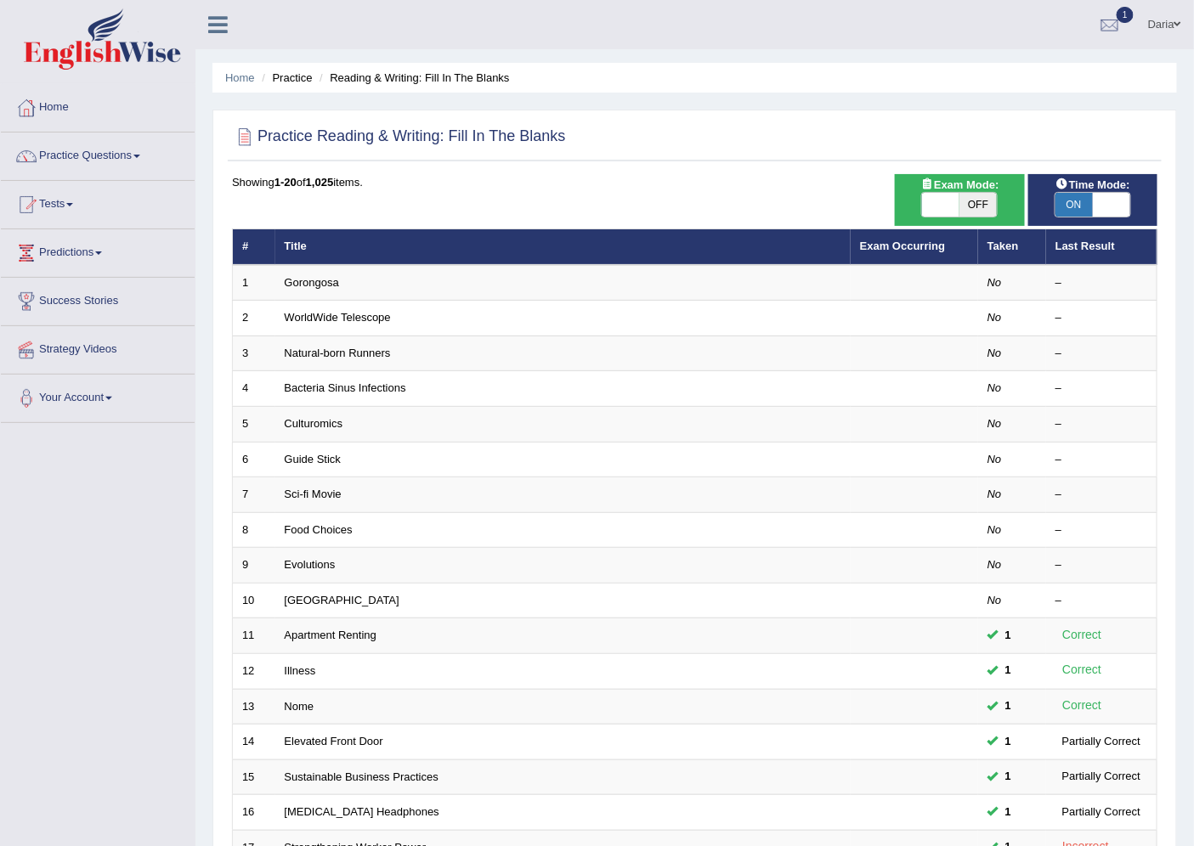
click at [938, 189] on span "Exam Mode:" at bounding box center [959, 185] width 92 height 18
click at [941, 212] on span at bounding box center [940, 205] width 37 height 24
checkbox input "true"
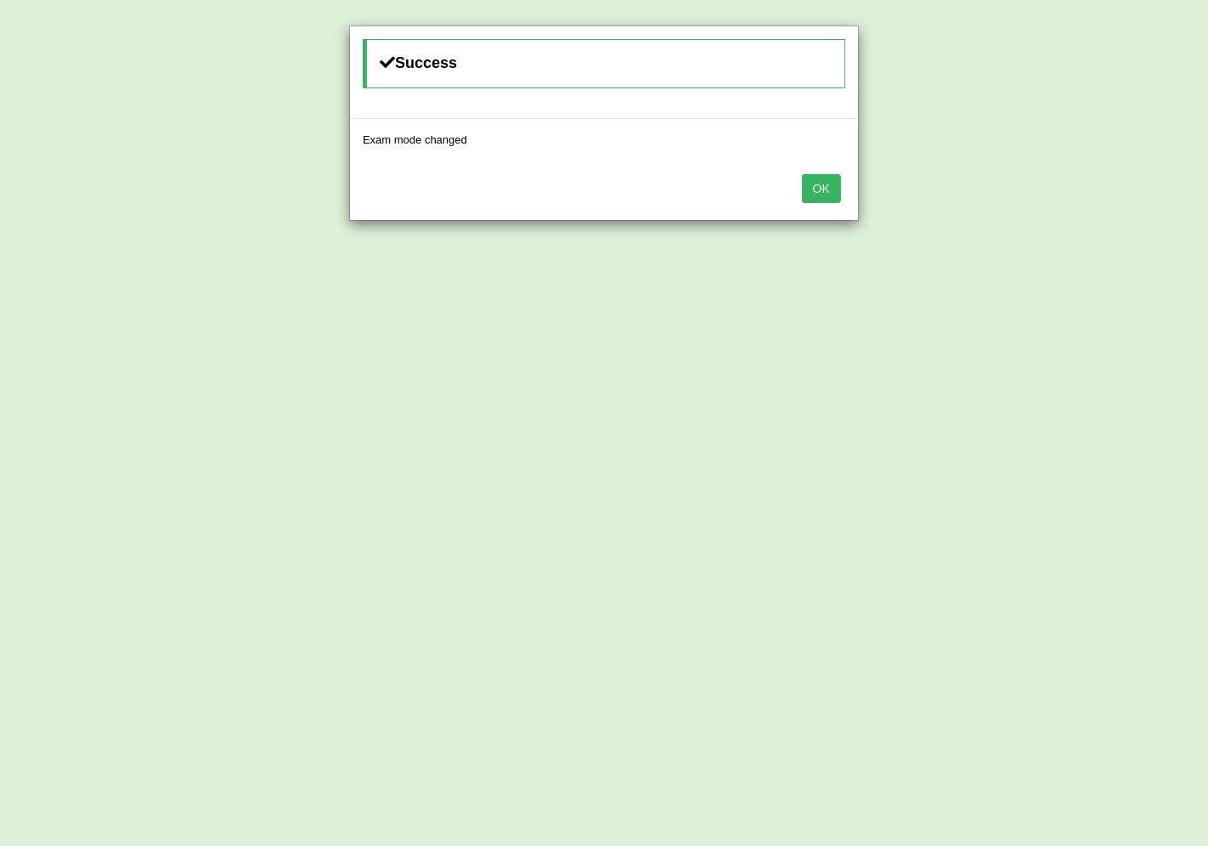
click at [810, 192] on button "OK" at bounding box center [821, 188] width 39 height 29
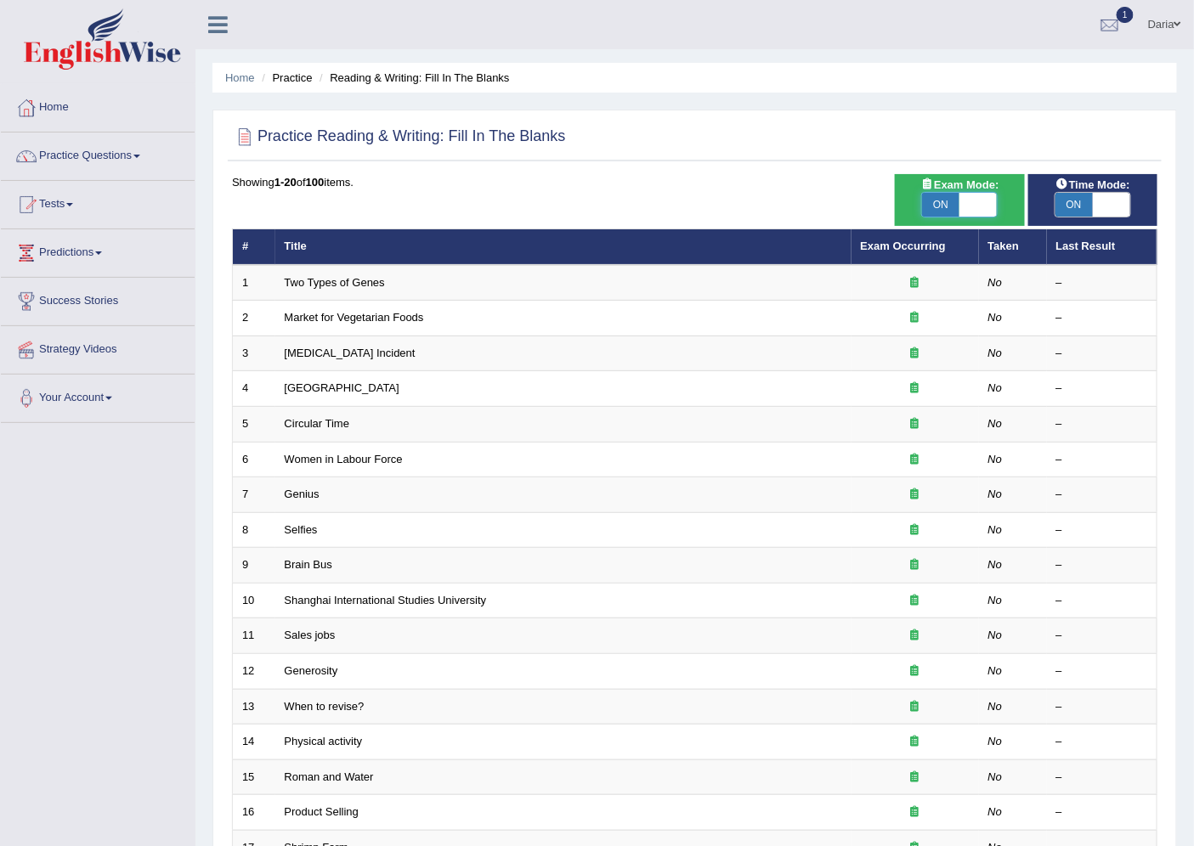
click at [971, 208] on span at bounding box center [977, 205] width 37 height 24
checkbox input "false"
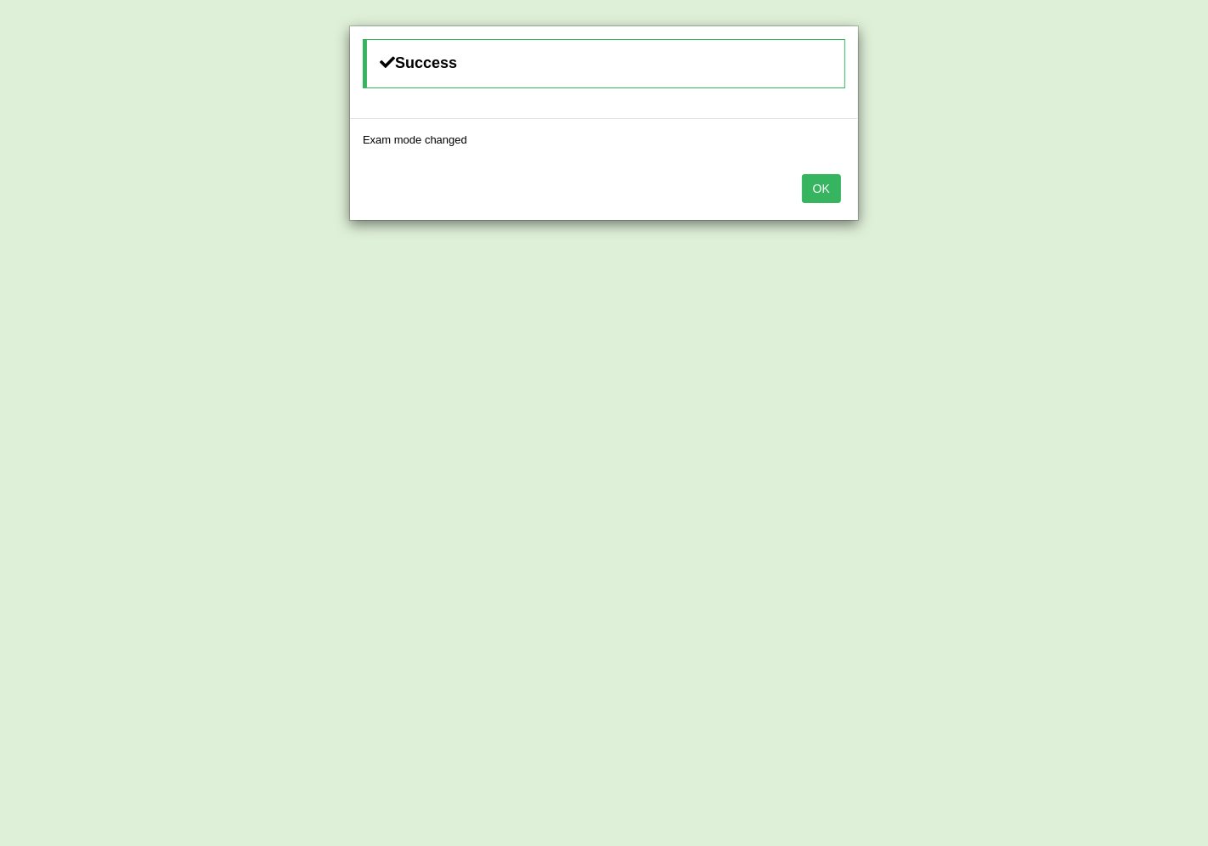
click at [812, 189] on button "OK" at bounding box center [821, 188] width 39 height 29
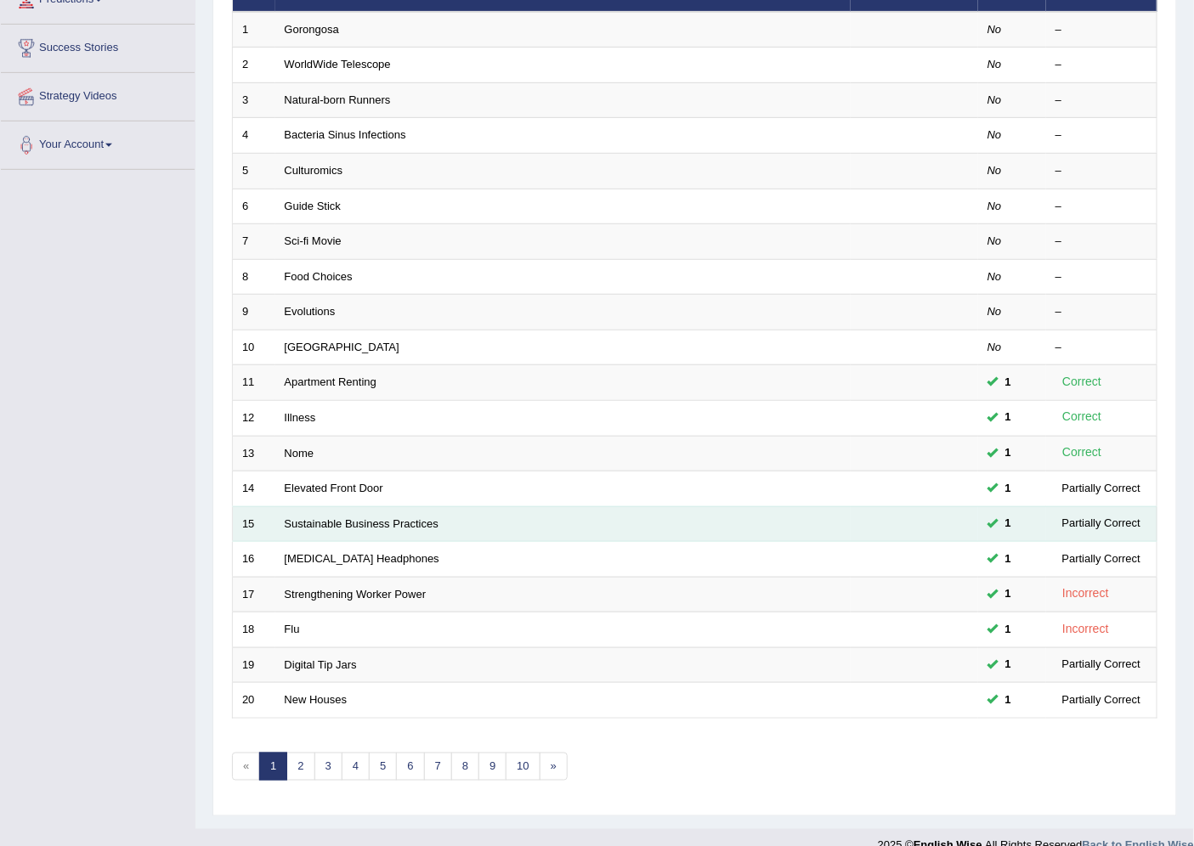
scroll to position [278, 0]
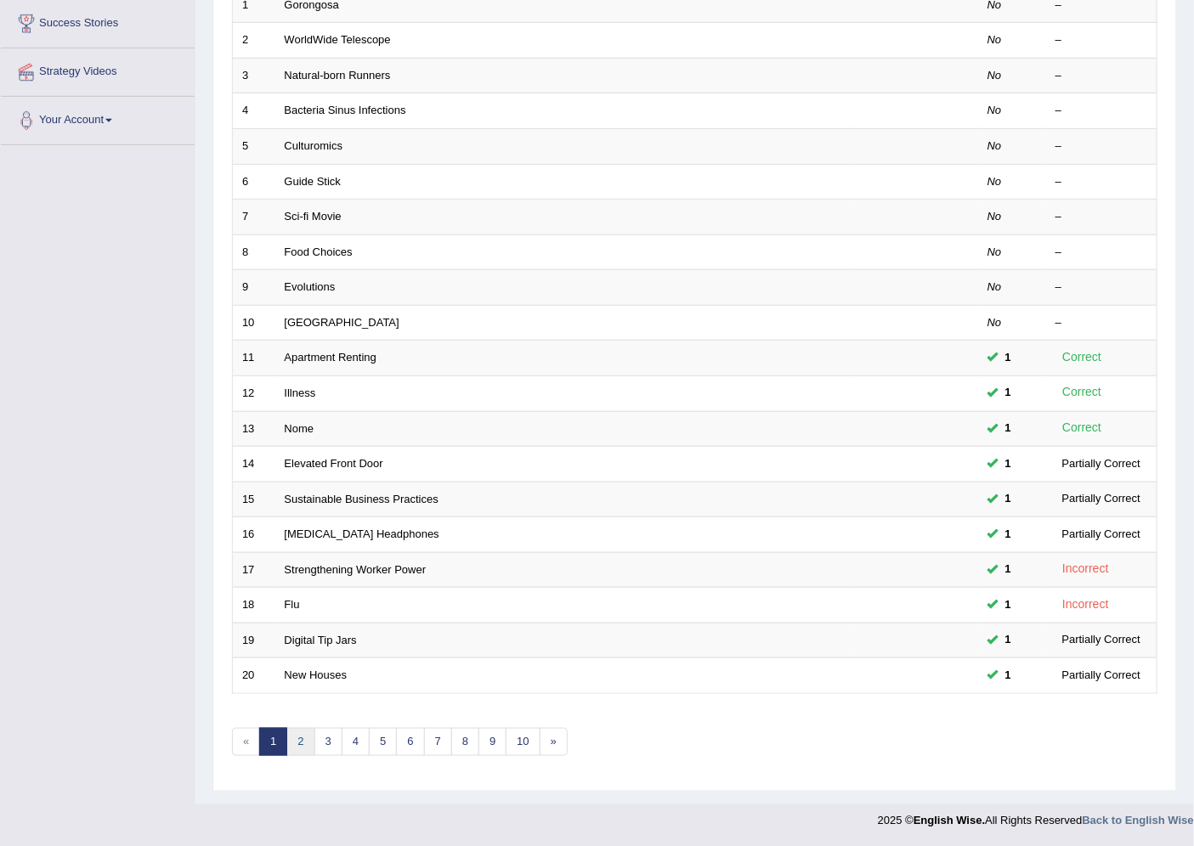
click at [301, 746] on link "2" at bounding box center [300, 742] width 28 height 28
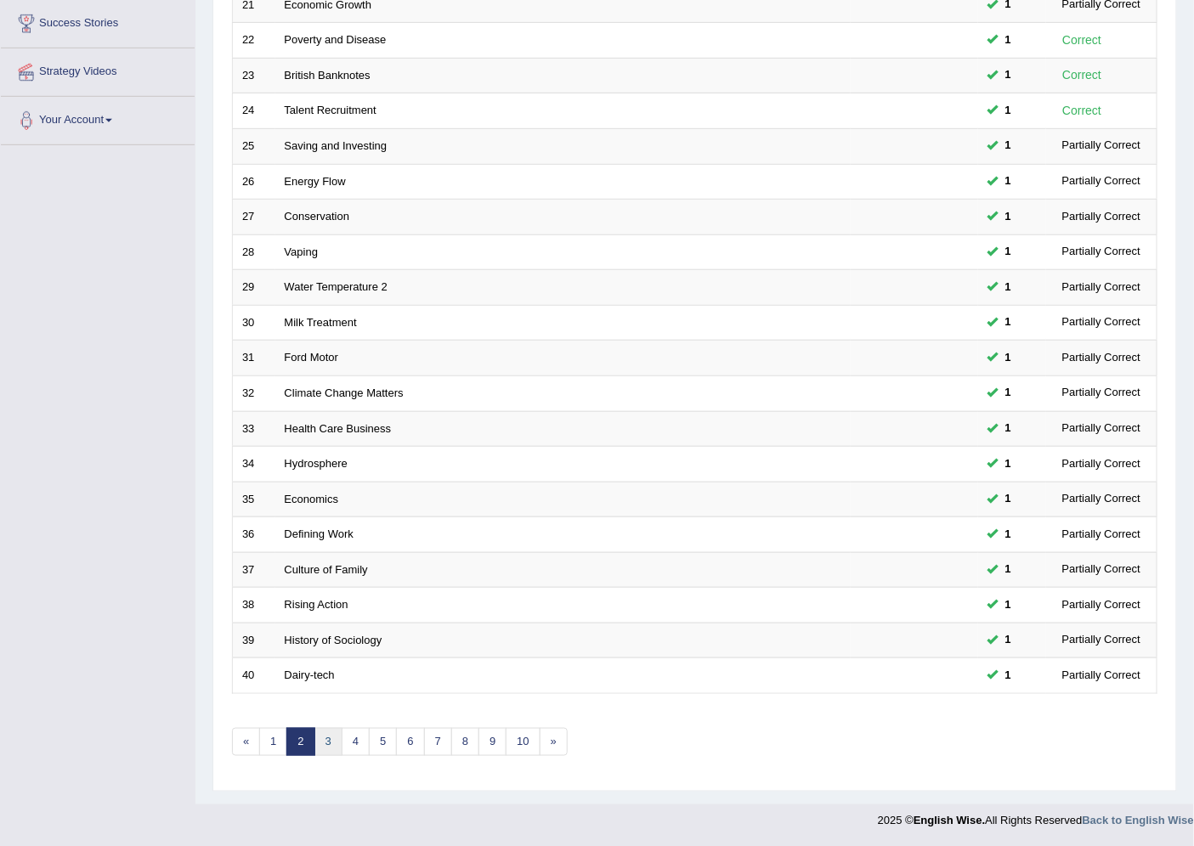
click at [319, 746] on link "3" at bounding box center [328, 742] width 28 height 28
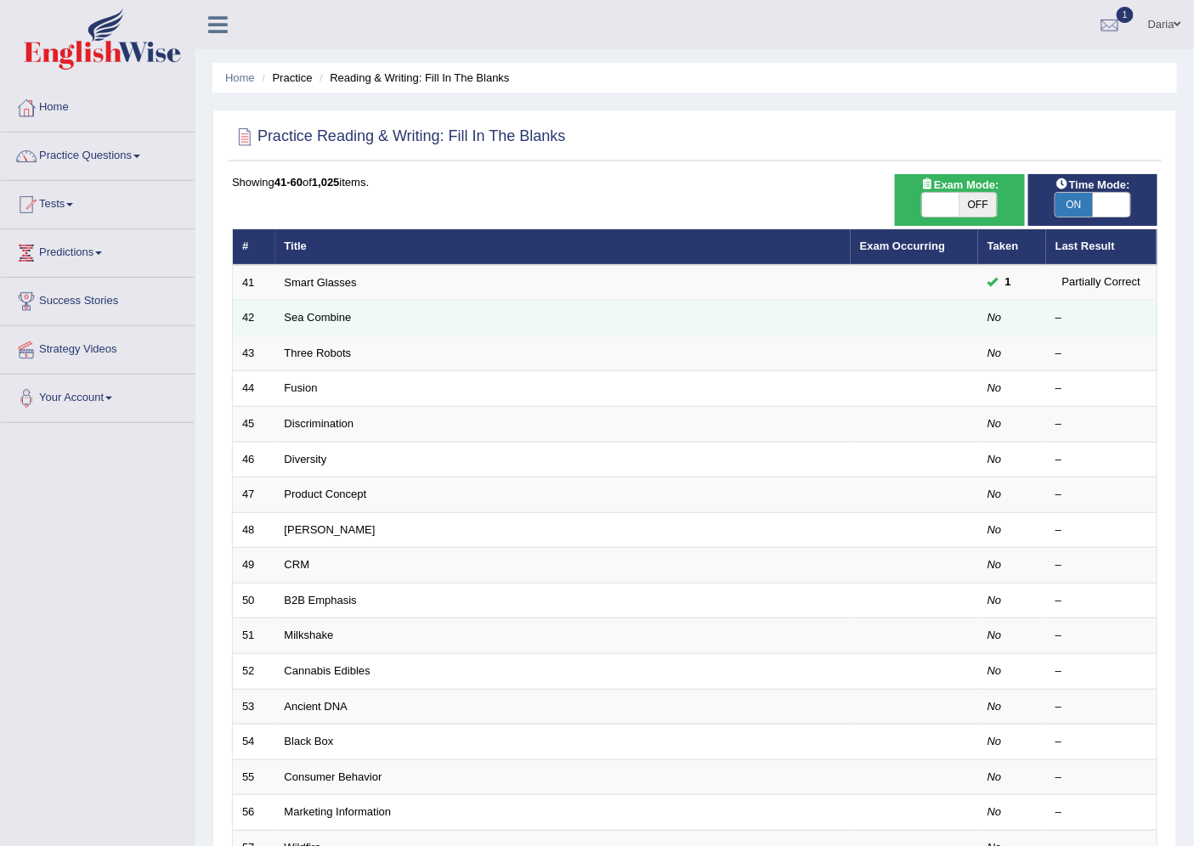
click at [317, 324] on td "Sea Combine" at bounding box center [562, 319] width 575 height 36
click at [319, 320] on link "Sea Combine" at bounding box center [318, 317] width 67 height 13
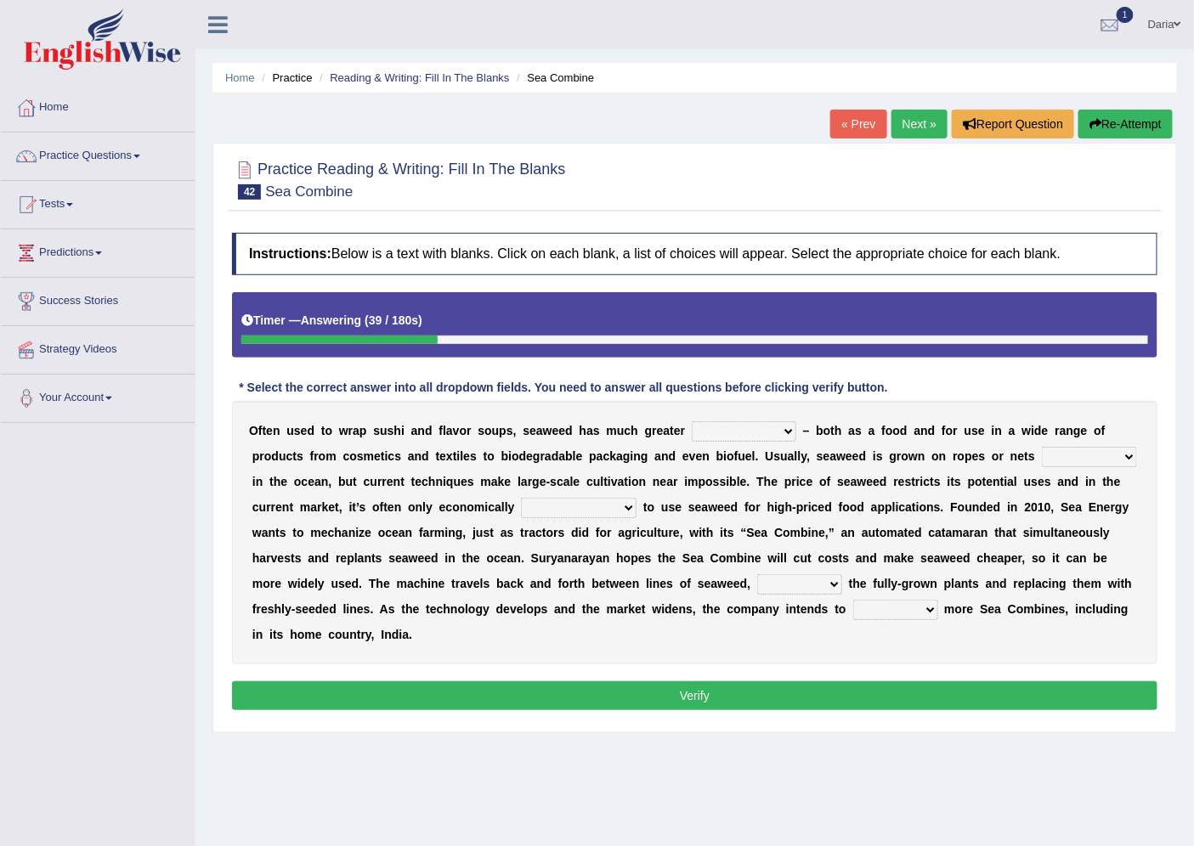
click at [786, 433] on select "spatial consequential initial potential" at bounding box center [743, 431] width 104 height 20
select select "potential"
click at [691, 421] on select "spatial consequential initial potential" at bounding box center [743, 431] width 104 height 20
click at [1080, 460] on select "purchased suspended transcended amended" at bounding box center [1088, 457] width 95 height 20
select select "suspended"
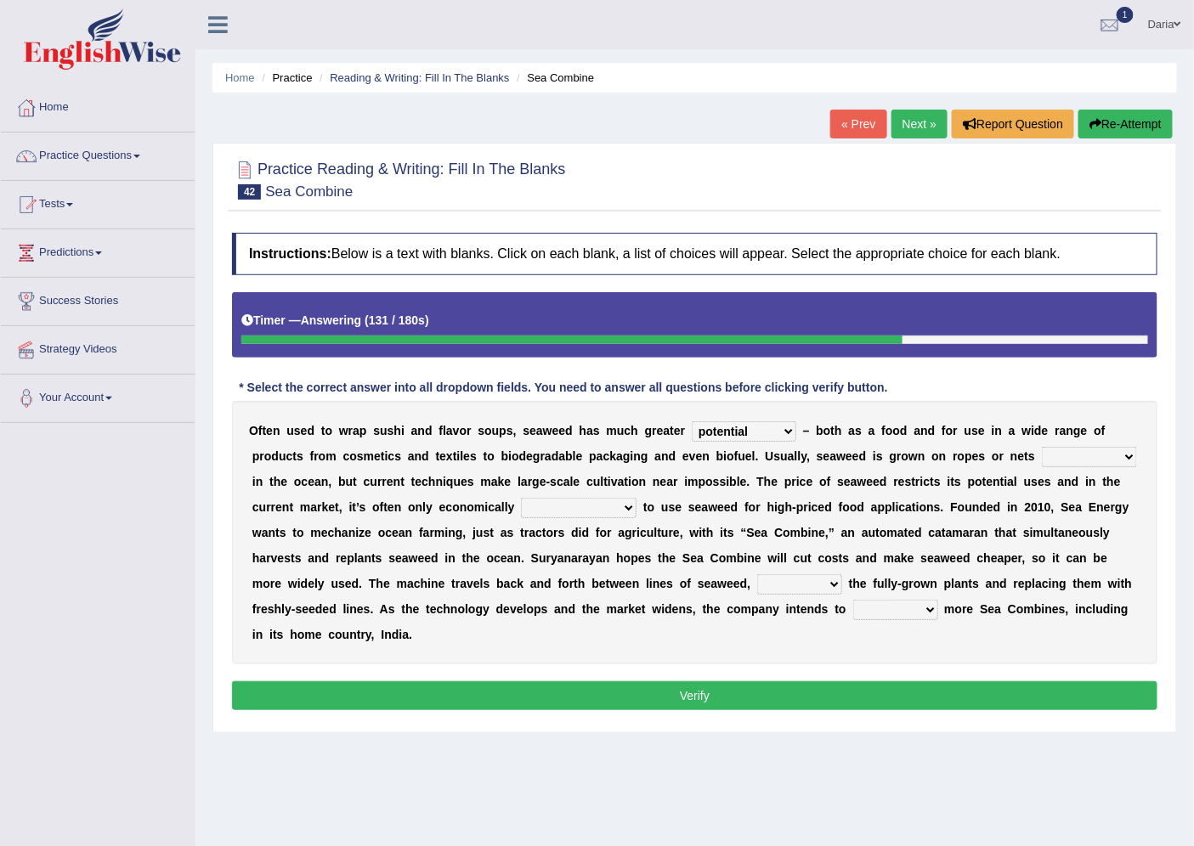
click at [1041, 447] on select "purchased suspended transcended amended" at bounding box center [1088, 457] width 95 height 20
click at [574, 510] on select "convertible predictable comprehensible viable" at bounding box center [579, 508] width 116 height 20
select select "comprehensible"
click at [521, 498] on select "convertible predictable comprehensible viable" at bounding box center [579, 508] width 116 height 20
click at [809, 582] on select "planting disposing harvesting seeding" at bounding box center [799, 584] width 85 height 20
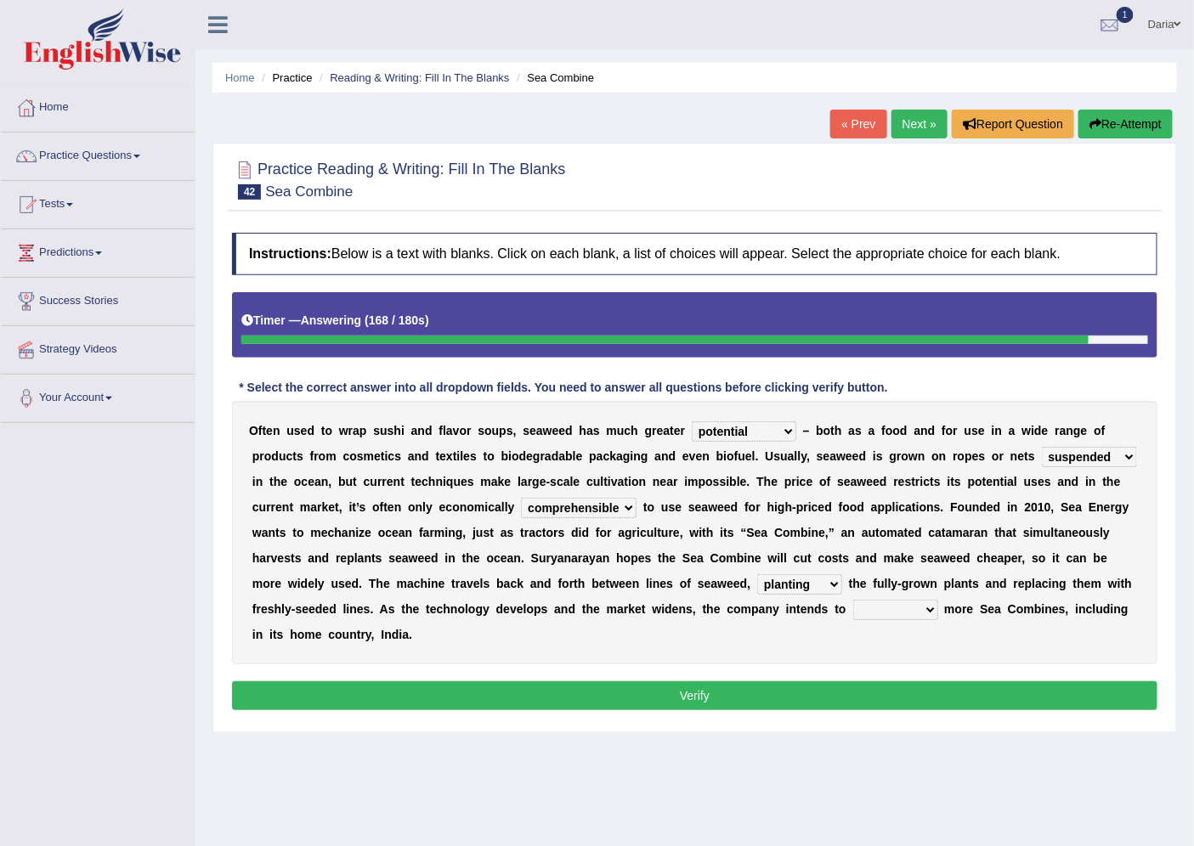
click at [757, 574] on select "planting disposing harvesting seeding" at bounding box center [799, 584] width 85 height 20
click at [829, 584] on select "planting disposing harvesting seeding" at bounding box center [799, 584] width 85 height 20
click at [757, 574] on select "planting disposing harvesting seeding" at bounding box center [799, 584] width 85 height 20
click at [836, 582] on select "planting disposing harvesting seeding" at bounding box center [799, 584] width 85 height 20
select select "harvesting"
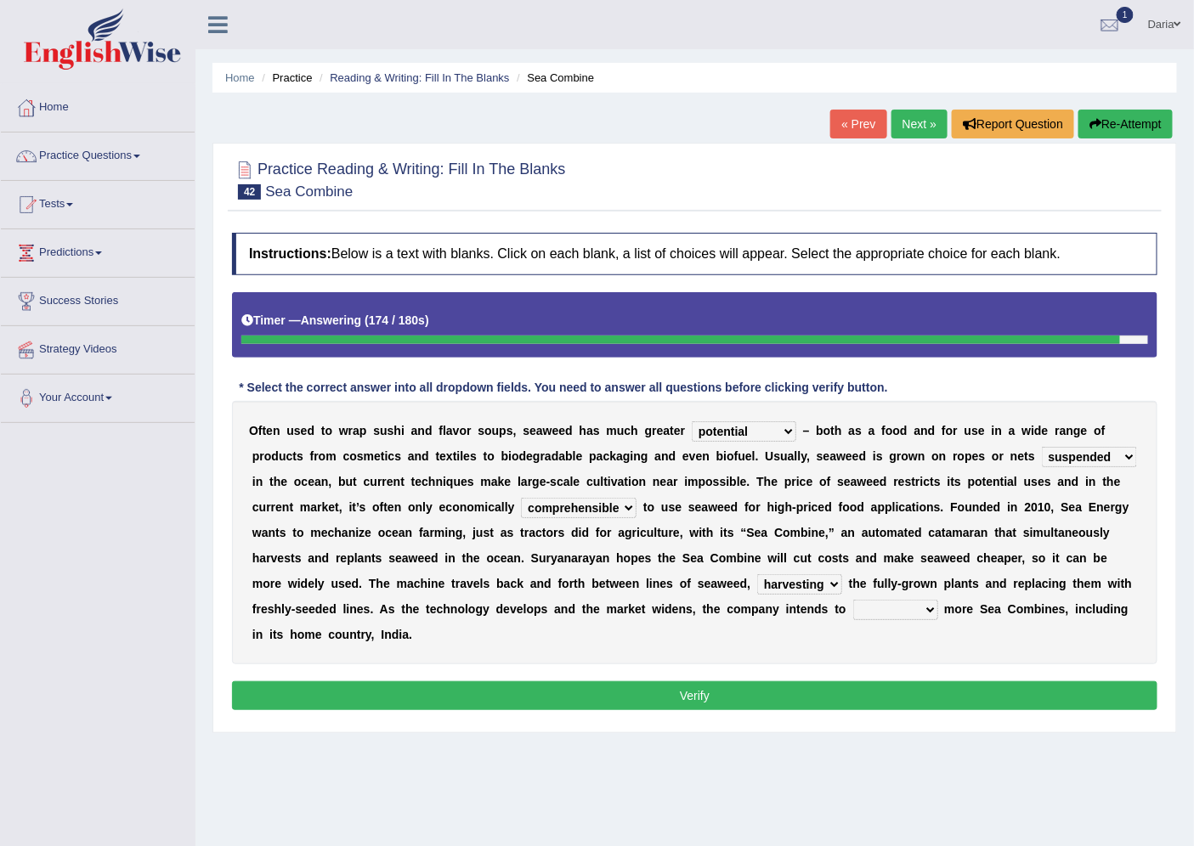
click at [757, 574] on select "planting disposing harvesting seeding" at bounding box center [799, 584] width 85 height 20
click at [905, 608] on select "replace employ deploy recycle" at bounding box center [895, 610] width 85 height 20
select select "recycle"
click at [853, 600] on select "replace employ deploy recycle" at bounding box center [895, 610] width 85 height 20
click at [914, 684] on button "Verify" at bounding box center [694, 695] width 925 height 29
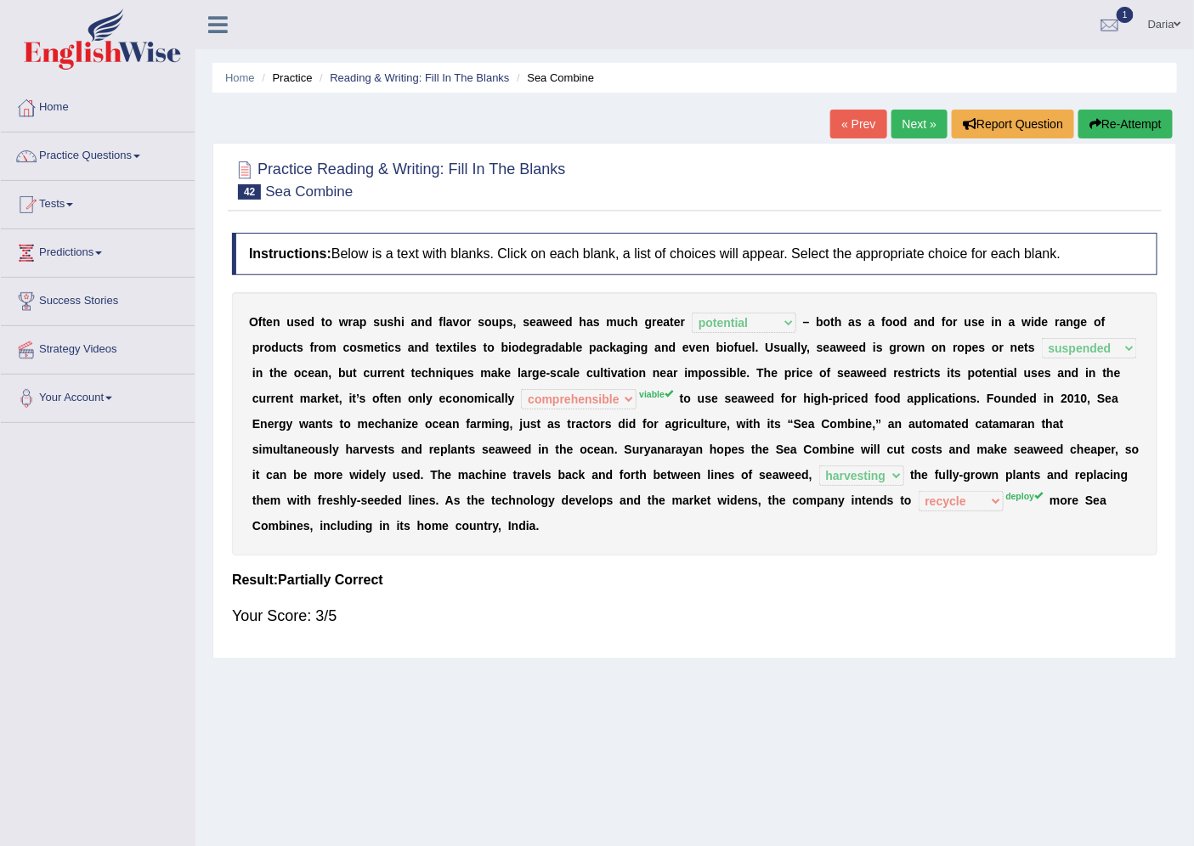
click at [892, 125] on link "Next »" at bounding box center [919, 124] width 56 height 29
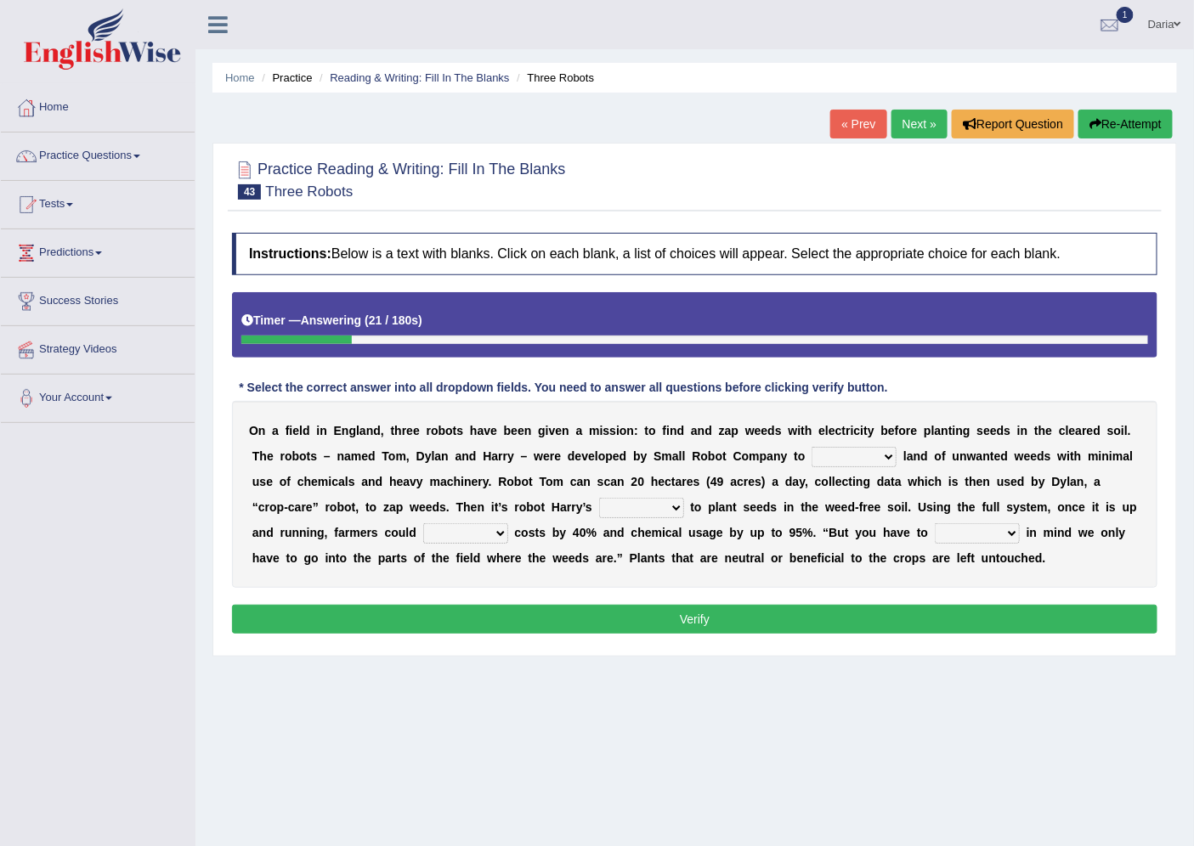
click at [828, 460] on select "rid [PERSON_NAME] cultivate" at bounding box center [853, 457] width 85 height 20
select select "cultivate"
click at [811, 447] on select "rid [PERSON_NAME] cultivate" at bounding box center [853, 457] width 85 height 20
click at [875, 439] on div "O n a f i e l d i n E n g l a n d , t h r e e r o b o t s h a v e b e e n g i v…" at bounding box center [694, 494] width 925 height 187
click at [885, 466] on select "rid [PERSON_NAME] cultivate" at bounding box center [853, 457] width 85 height 20
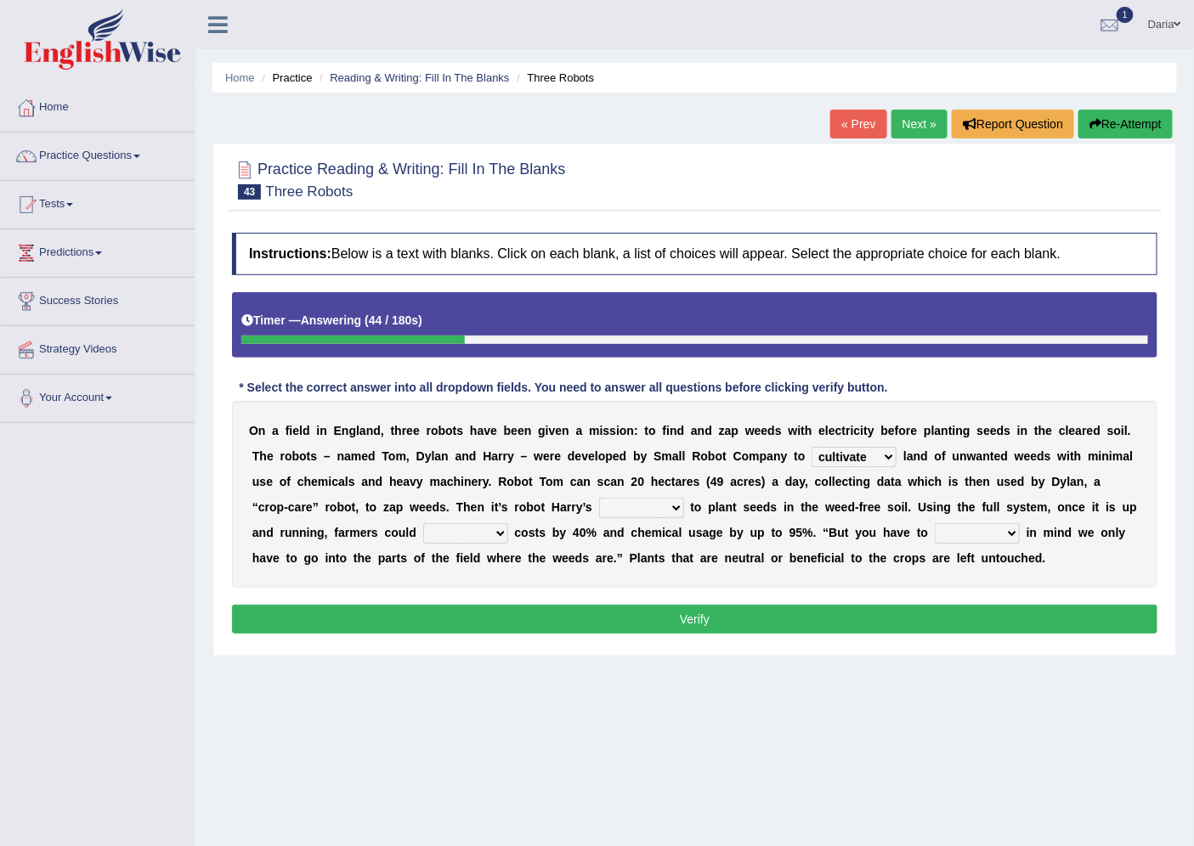
click at [479, 498] on div "O n a f i e l d i n E n g l a n d , t h r e e r o b o t s h a v e b e e n g i v…" at bounding box center [694, 494] width 925 height 187
click at [647, 512] on select "turn field luck homeland" at bounding box center [641, 508] width 85 height 20
select select "field"
click at [599, 498] on select "turn field luck homeland" at bounding box center [641, 508] width 85 height 20
click at [443, 535] on select "reduce deduce distribute Increase" at bounding box center [465, 533] width 85 height 20
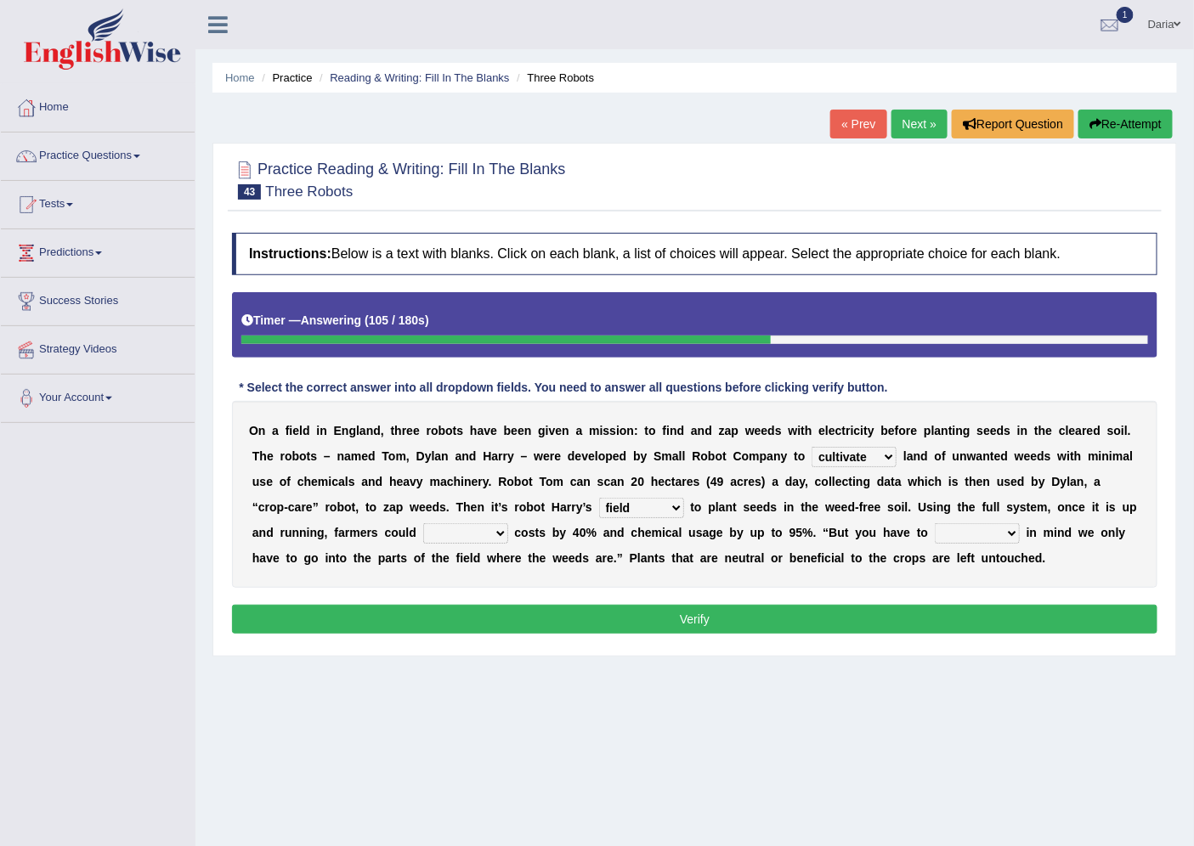
select select "Increase"
click at [423, 523] on select "reduce deduce distribute Increase" at bounding box center [465, 533] width 85 height 20
click at [997, 541] on select "bear catch flee bend" at bounding box center [976, 533] width 85 height 20
click at [882, 574] on div "O n a f i e l d i n E n g l a n d , t h r e e r o b o t s h a v e b e e n g i v…" at bounding box center [694, 494] width 925 height 187
click at [1008, 535] on select "bear catch flee bend" at bounding box center [976, 533] width 85 height 20
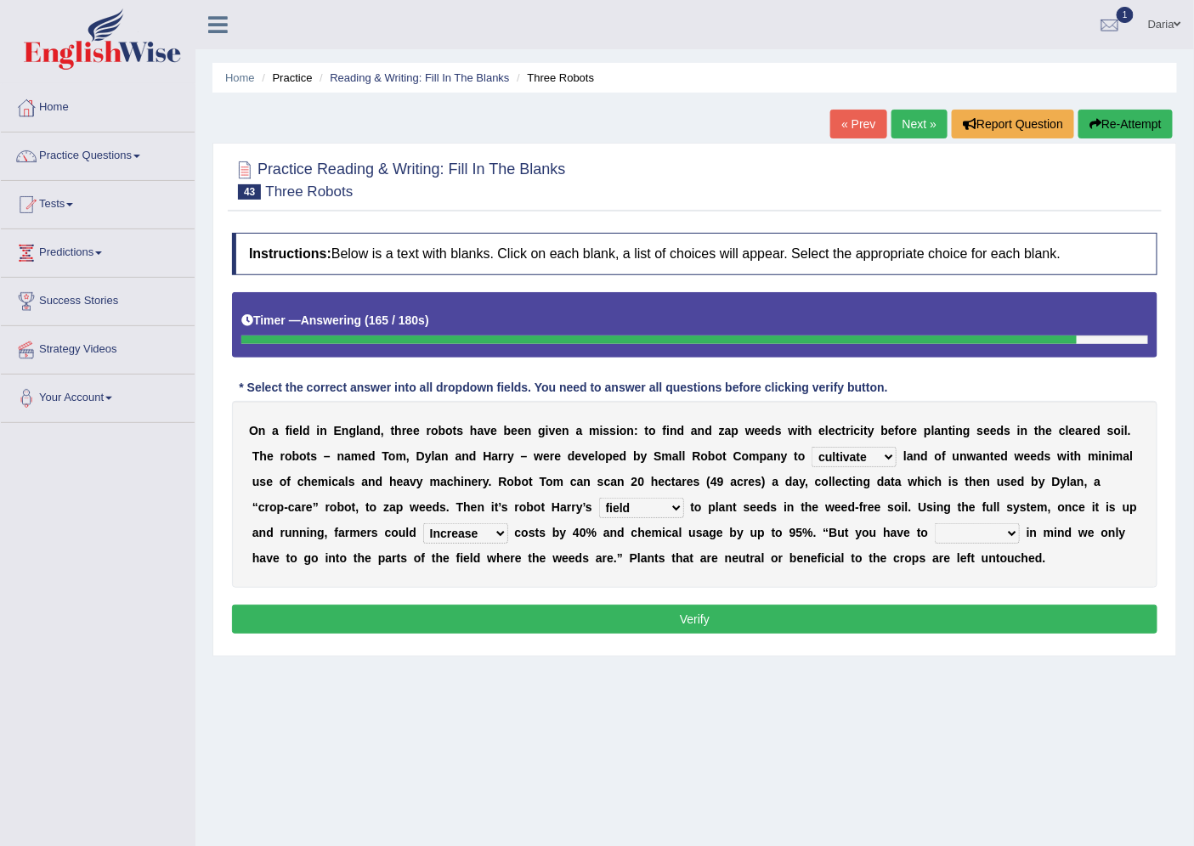
select select "bear"
click at [934, 523] on select "bear catch flee bend" at bounding box center [976, 533] width 85 height 20
click at [938, 621] on button "Verify" at bounding box center [694, 619] width 925 height 29
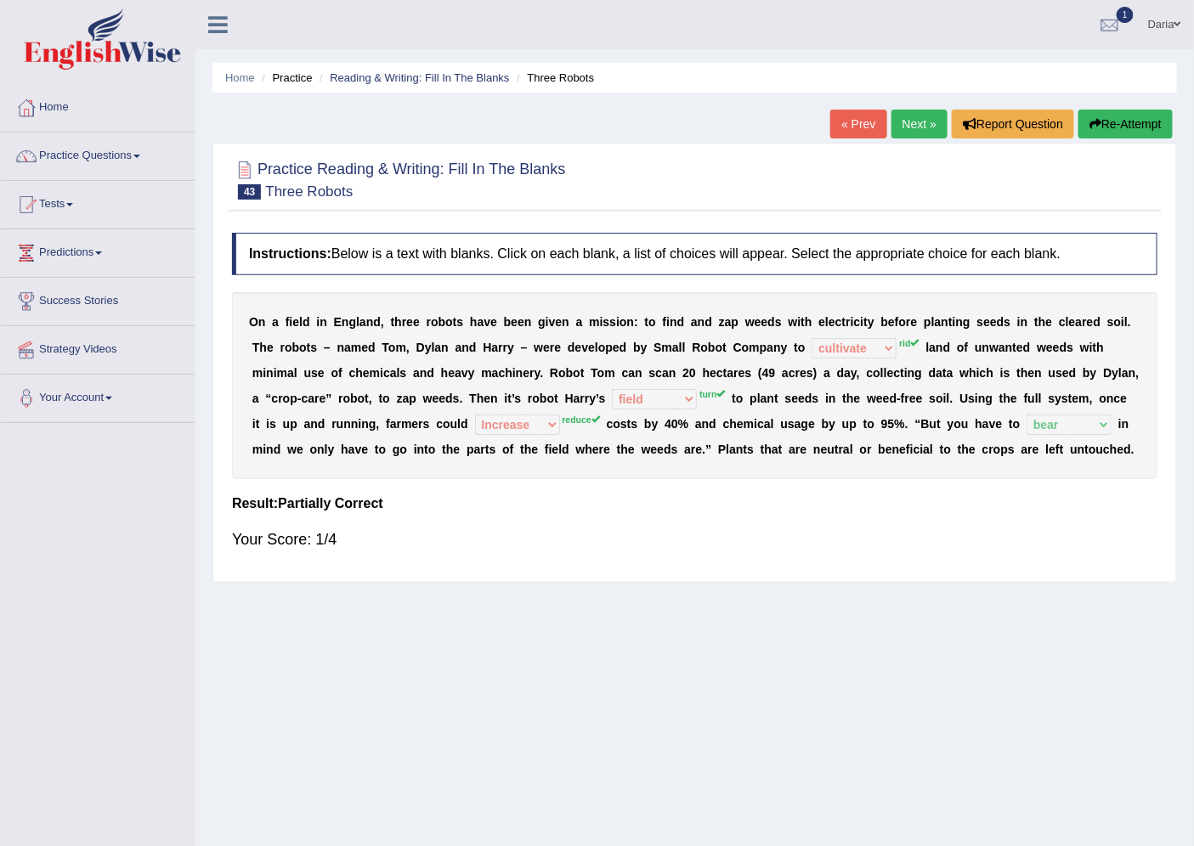
click at [918, 125] on link "Next »" at bounding box center [919, 124] width 56 height 29
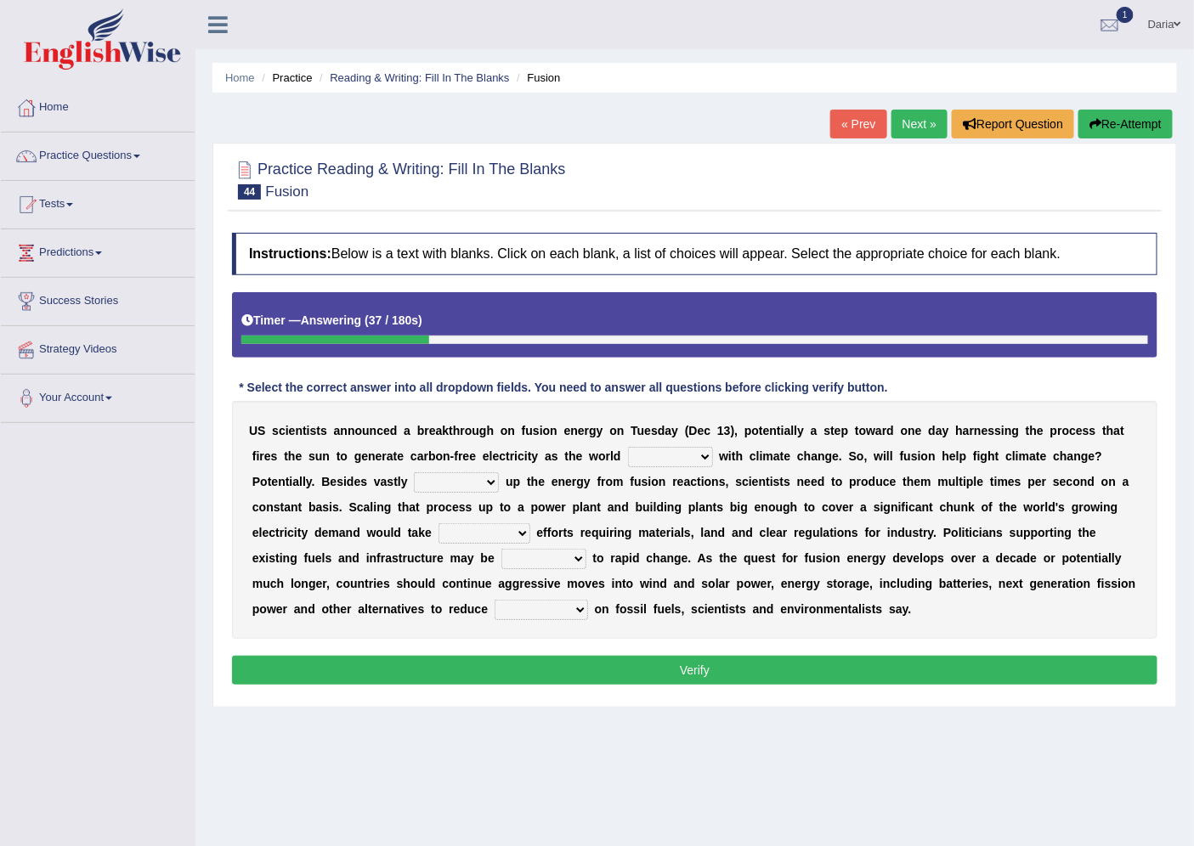
click at [667, 455] on select "disagrees struggles combines compares" at bounding box center [670, 457] width 85 height 20
select select "struggles"
click at [628, 447] on select "disagrees struggles combines compares" at bounding box center [670, 457] width 85 height 20
click at [471, 491] on select "declining receding retaining ramping" at bounding box center [456, 482] width 85 height 20
click at [389, 512] on b "g" at bounding box center [388, 507] width 8 height 14
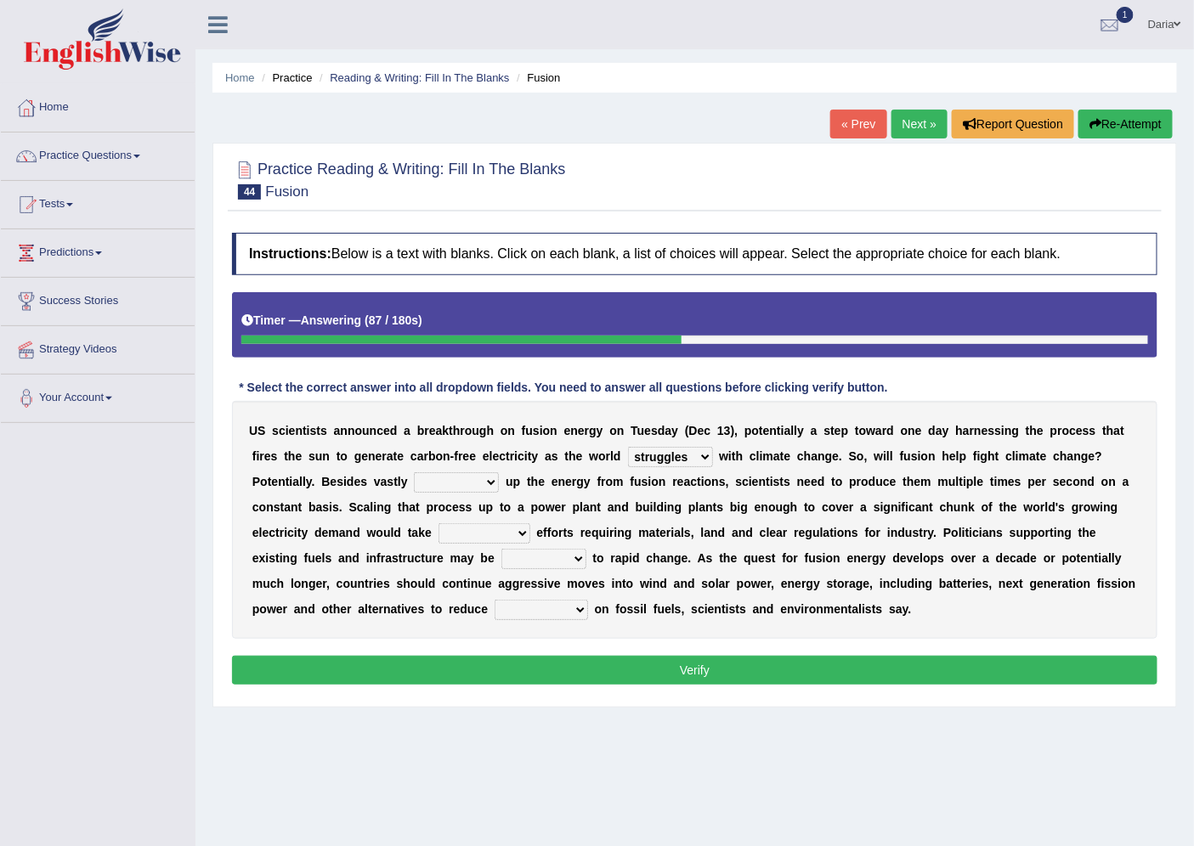
click at [445, 478] on select "declining receding retaining ramping" at bounding box center [456, 482] width 85 height 20
click at [414, 472] on select "declining receding retaining ramping" at bounding box center [456, 482] width 85 height 20
click at [491, 478] on select "declining receding retaining ramping" at bounding box center [456, 482] width 85 height 20
select select "retaining"
click at [414, 472] on select "declining receding retaining ramping" at bounding box center [456, 482] width 85 height 20
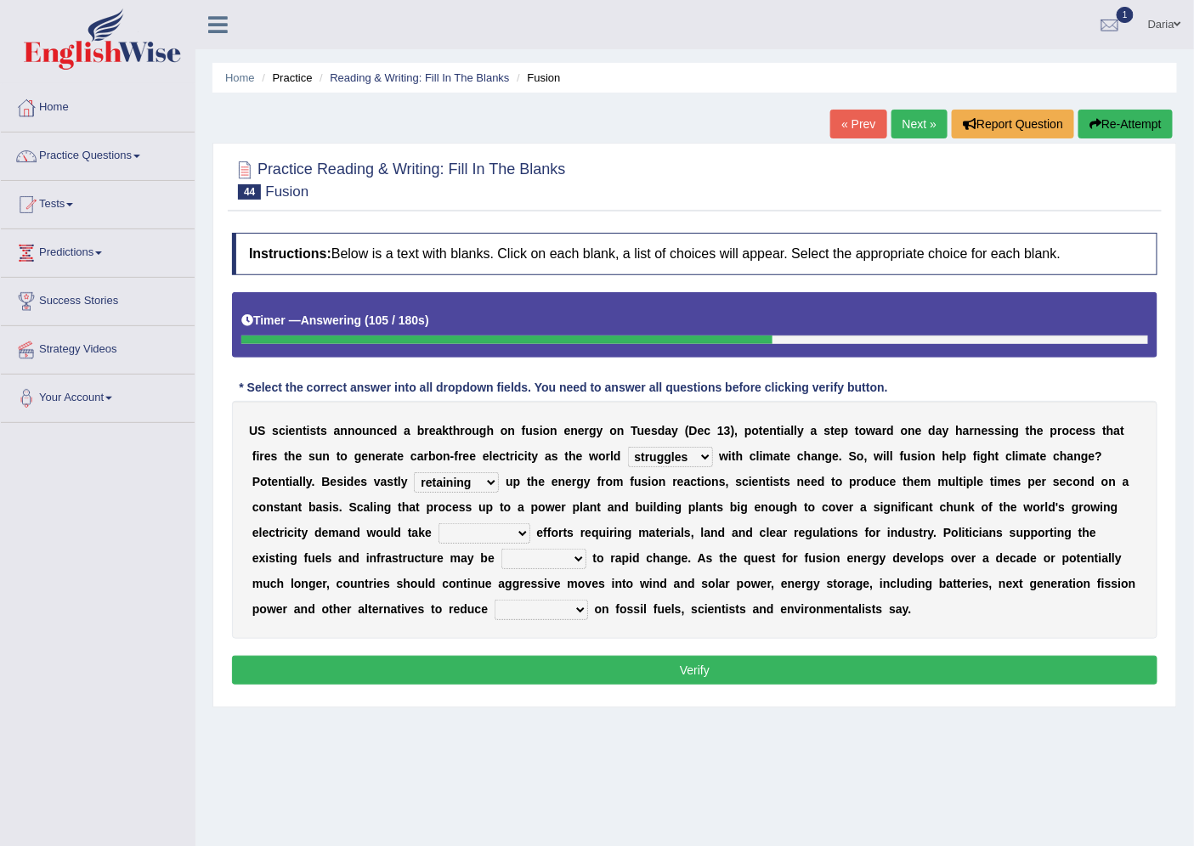
click at [511, 532] on select "mental limited futile momentous" at bounding box center [484, 533] width 92 height 20
select select "momentous"
click at [438, 523] on select "mental limited futile momentous" at bounding box center [484, 533] width 92 height 20
click at [550, 558] on select "rebellious resistant hospitable receptive" at bounding box center [543, 559] width 85 height 20
select select "receptive"
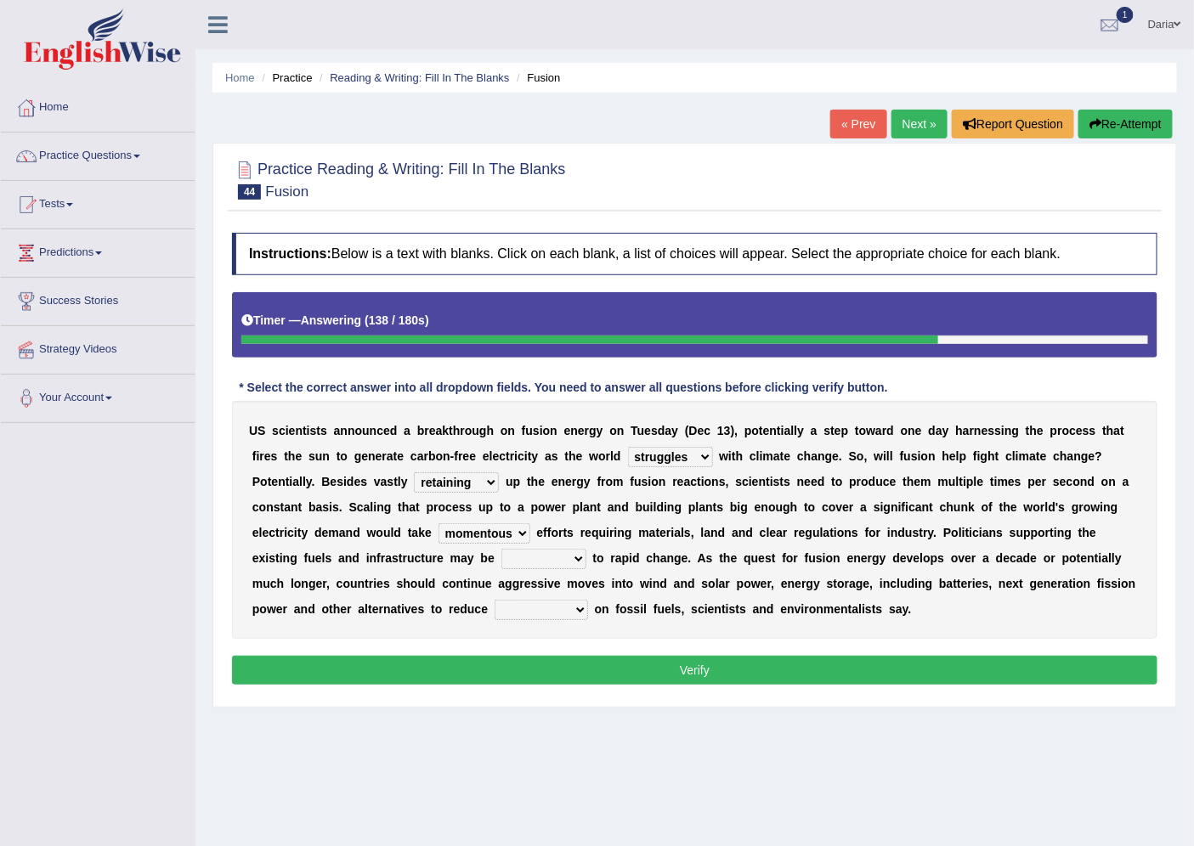
click at [501, 549] on select "rebellious resistant hospitable receptive" at bounding box center [543, 559] width 85 height 20
click at [584, 607] on select "comments research influence dependence" at bounding box center [540, 610] width 93 height 20
select select "influence"
click at [494, 600] on select "comments research influence dependence" at bounding box center [540, 610] width 93 height 20
click at [597, 667] on button "Verify" at bounding box center [694, 670] width 925 height 29
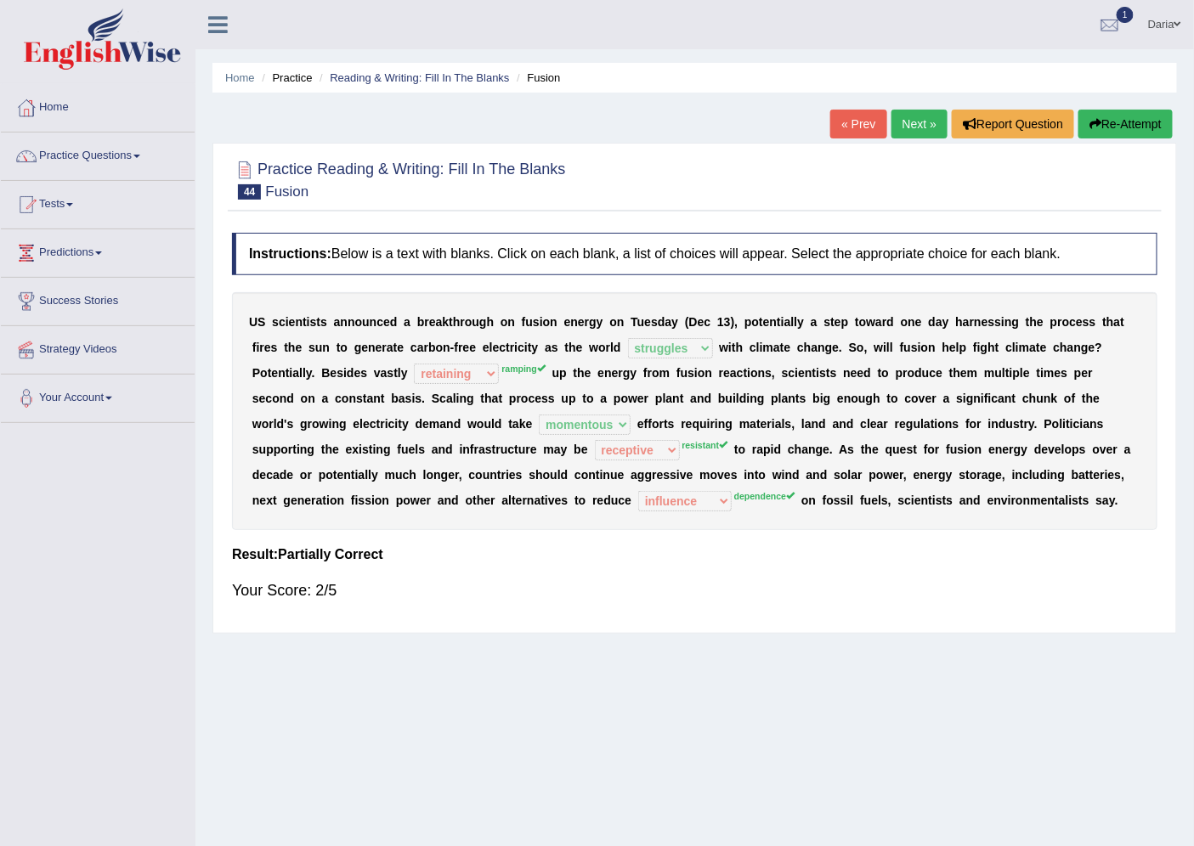
click at [912, 141] on div "« Prev Next » Report Question Re-Attempt" at bounding box center [1003, 126] width 347 height 33
click at [922, 121] on link "Next »" at bounding box center [919, 124] width 56 height 29
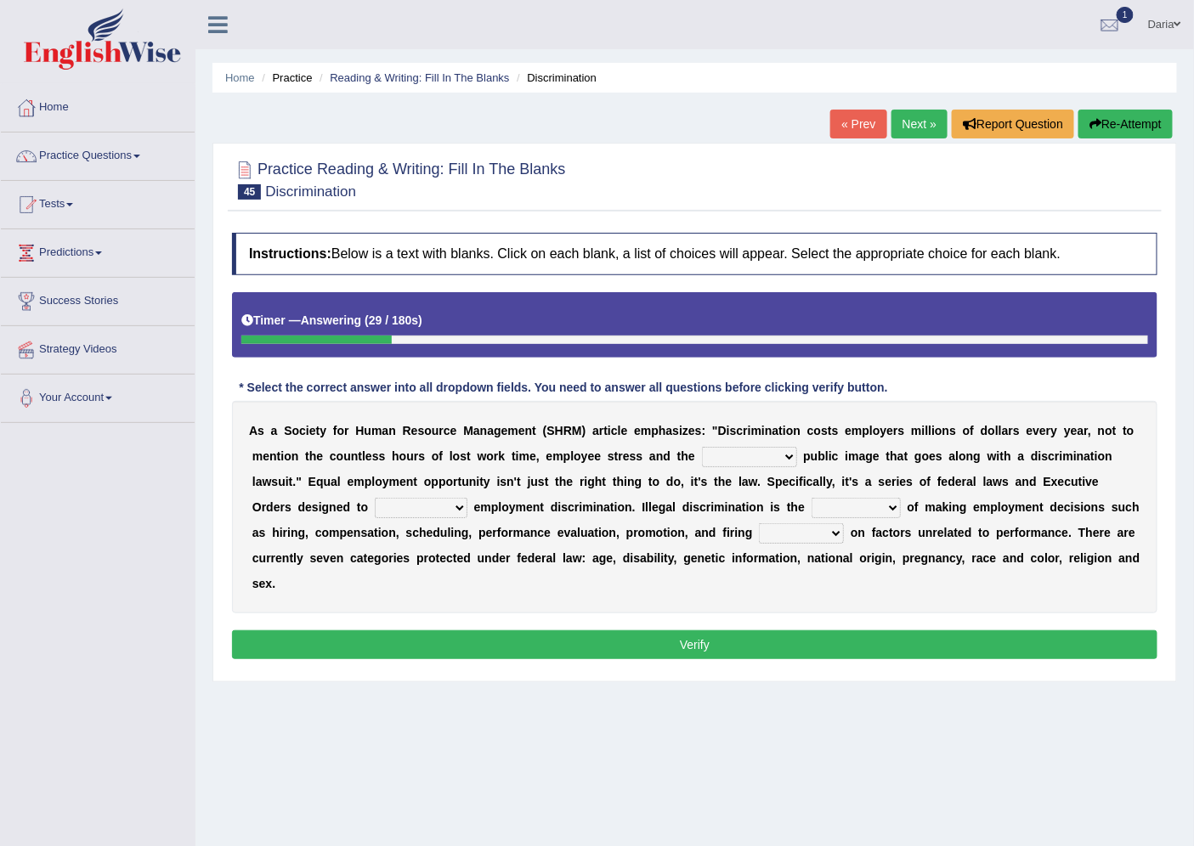
click at [776, 460] on select "constructive negative responsive imaginative" at bounding box center [749, 457] width 95 height 20
select select "negative"
click at [702, 447] on select "constructive negative responsive imaginative" at bounding box center [749, 457] width 95 height 20
click at [459, 508] on select "eliminate subordinate alternate illuminate" at bounding box center [421, 508] width 93 height 20
select select "eliminate"
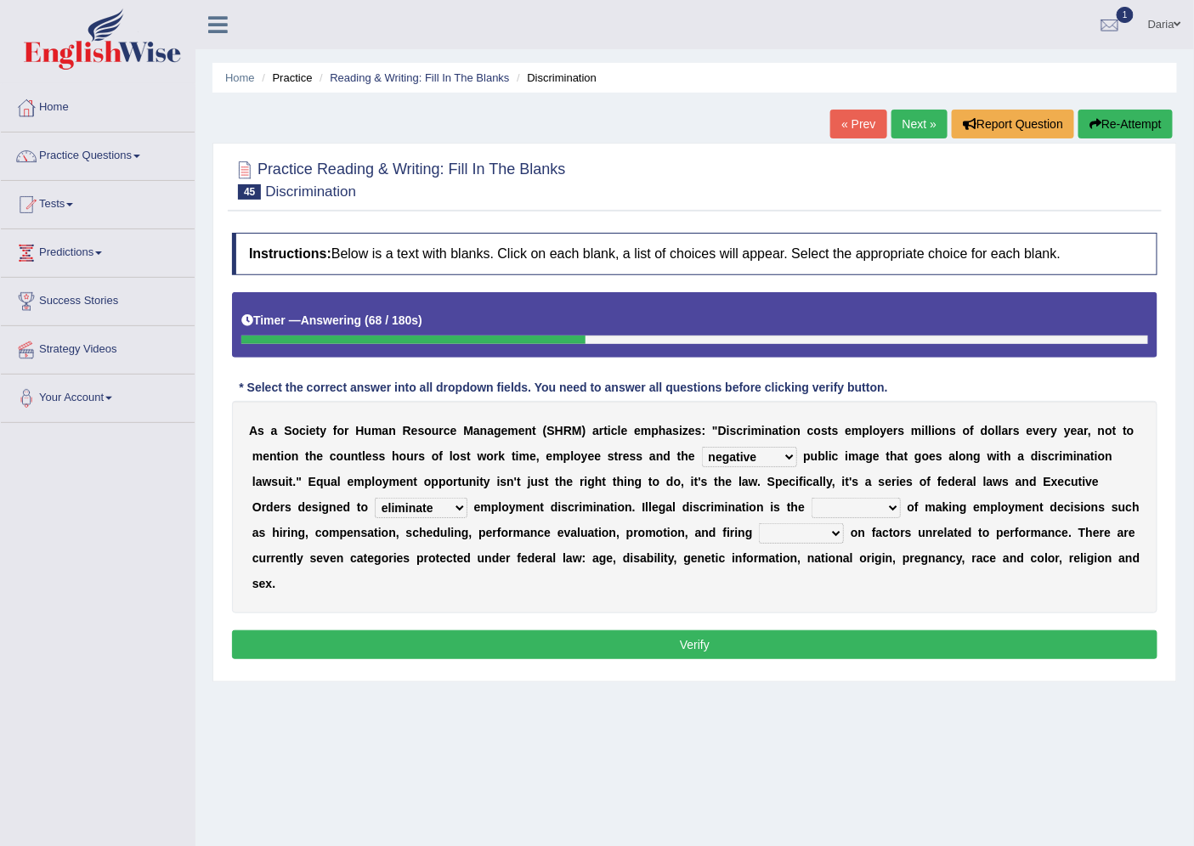
click at [375, 498] on select "eliminate subordinate alternate illuminate" at bounding box center [421, 508] width 93 height 20
click at [459, 508] on select "eliminate subordinate alternate illuminate" at bounding box center [421, 508] width 93 height 20
click at [375, 498] on select "eliminate subordinate alternate illuminate" at bounding box center [421, 508] width 93 height 20
drag, startPoint x: 907, startPoint y: 508, endPoint x: 895, endPoint y: 508, distance: 11.9
click at [895, 508] on div "A s a S o c i e t y f o r H u m a n R e s o u r c e M a n a g e m e n t ( S H R…" at bounding box center [694, 507] width 925 height 212
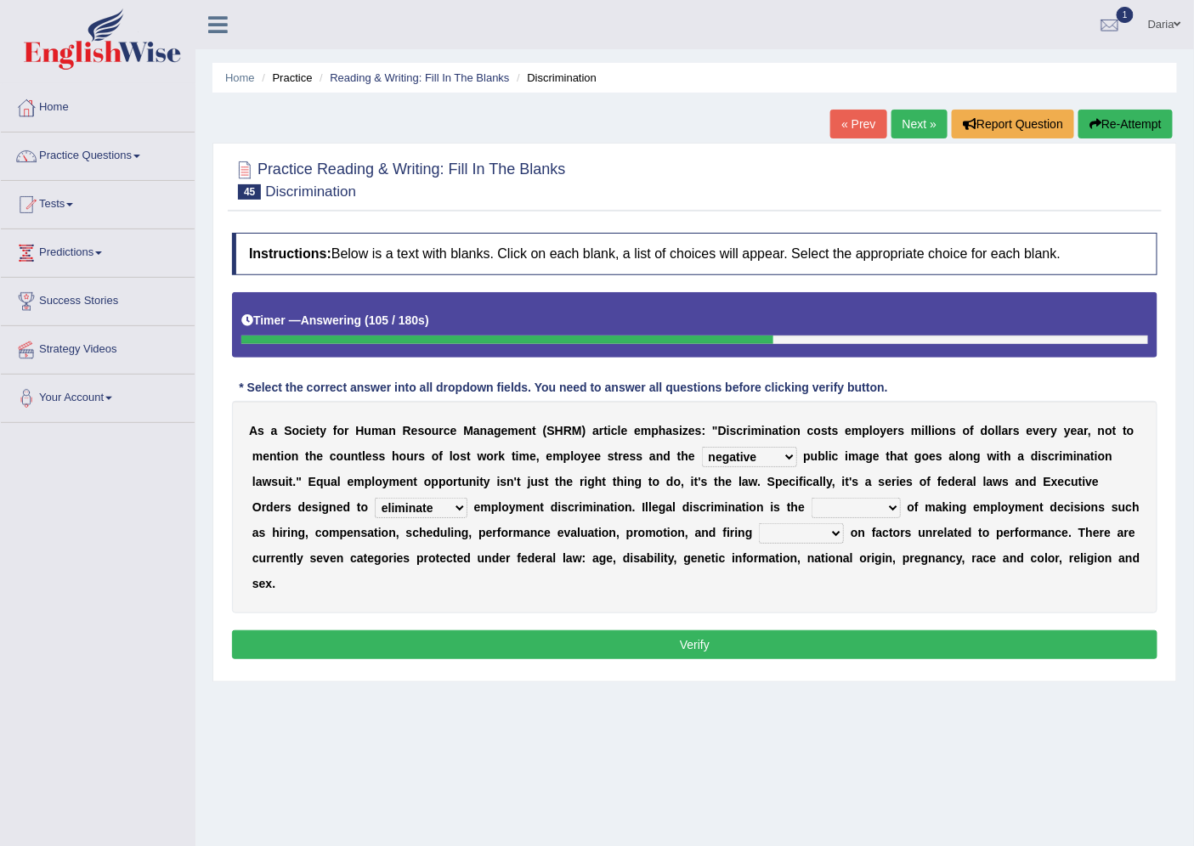
click at [889, 508] on select "practice partition trajectory accomplice" at bounding box center [855, 508] width 89 height 20
select select "accomplice"
click at [811, 498] on select "practice partition trajectory accomplice" at bounding box center [855, 508] width 89 height 20
click at [838, 535] on select "based basis base basing" at bounding box center [801, 533] width 85 height 20
select select "basing"
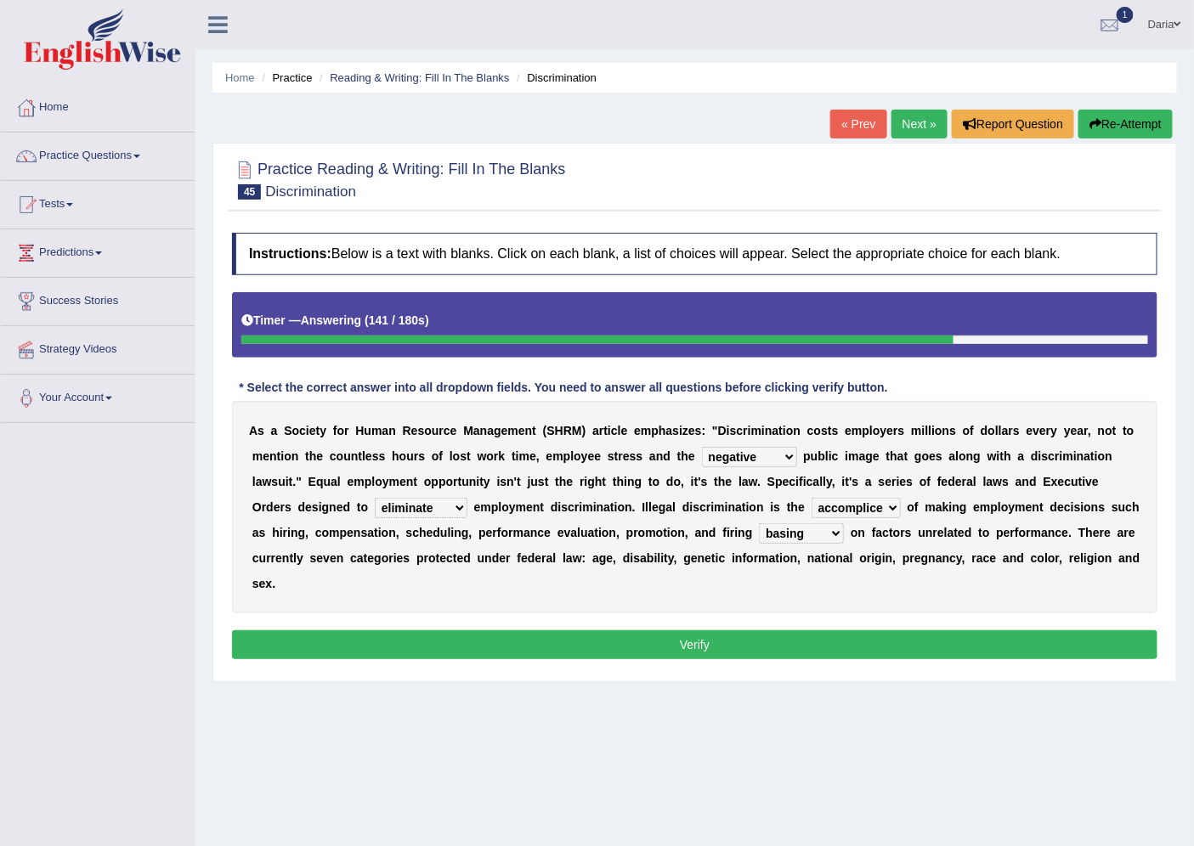
click at [759, 523] on select "based basis base basing" at bounding box center [801, 533] width 85 height 20
click at [690, 634] on button "Verify" at bounding box center [694, 644] width 925 height 29
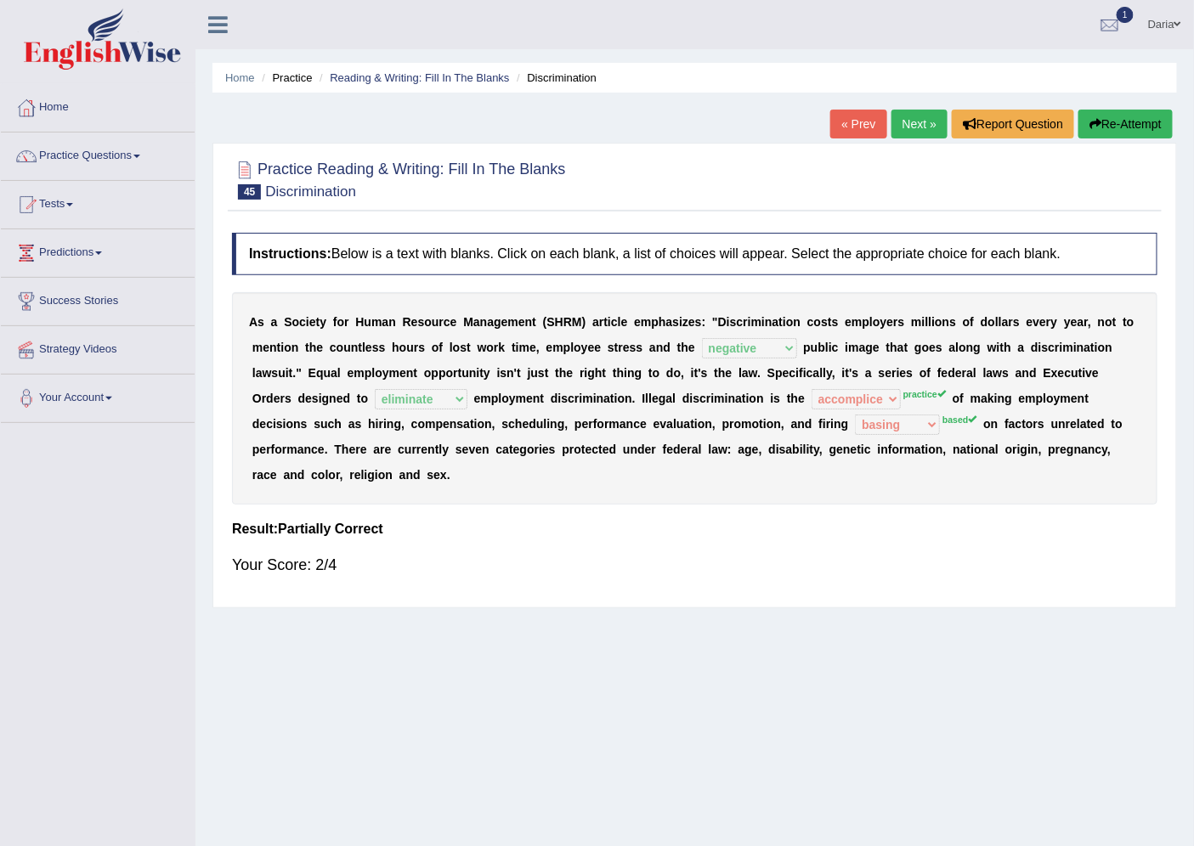
click at [921, 112] on link "Next »" at bounding box center [919, 124] width 56 height 29
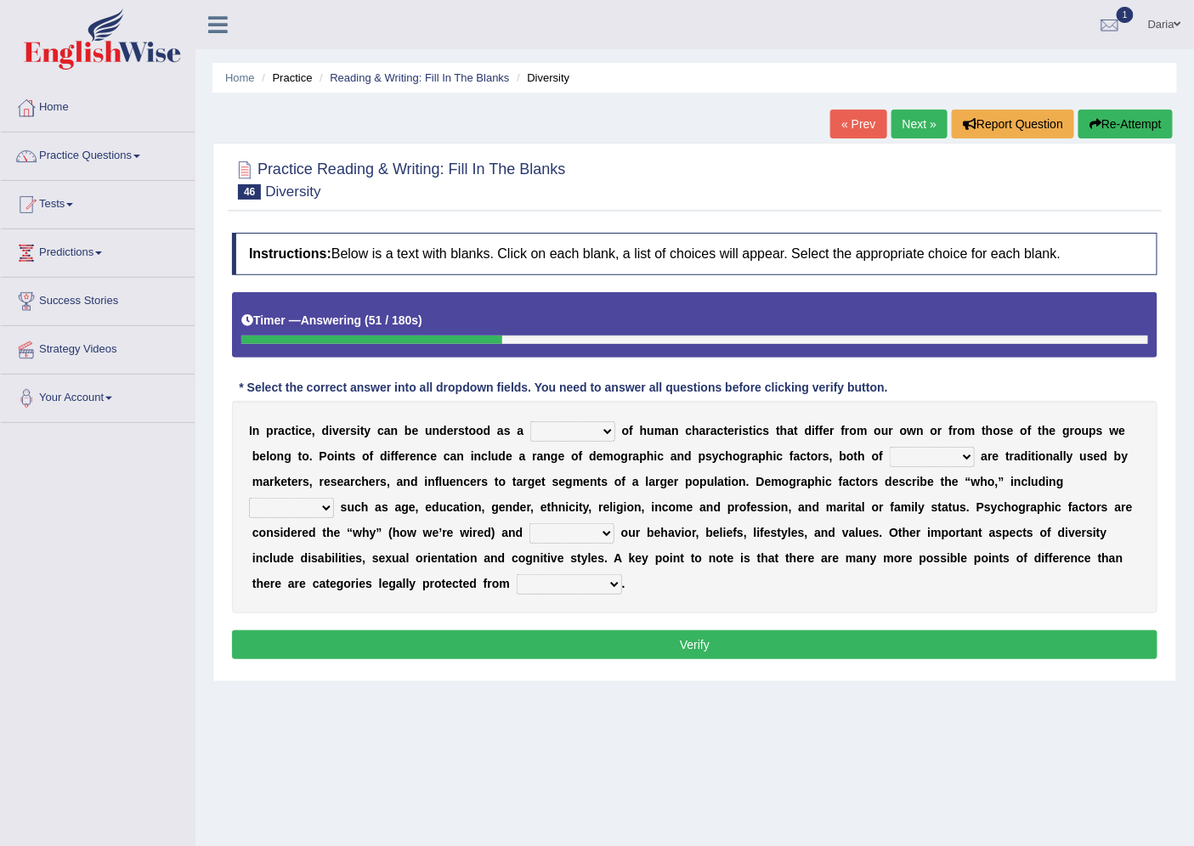
click at [601, 429] on select "sense hoard range set" at bounding box center [572, 431] width 85 height 20
select select "range"
click at [530, 421] on select "sense hoard range set" at bounding box center [572, 431] width 85 height 20
click at [914, 455] on select "them who whom which" at bounding box center [931, 457] width 85 height 20
select select "them"
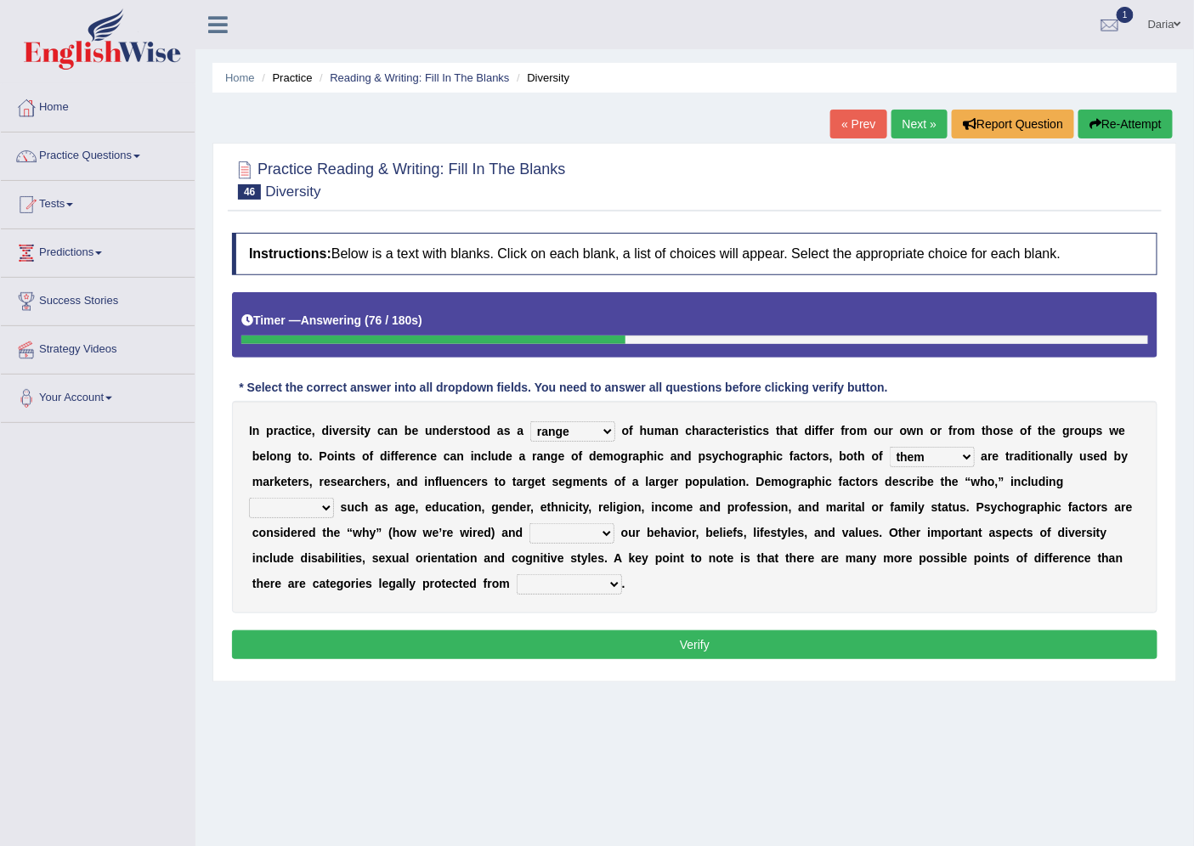
click at [889, 447] on select "them who whom which" at bounding box center [931, 457] width 85 height 20
click at [336, 508] on b at bounding box center [337, 507] width 7 height 14
click at [327, 508] on select "baits straits traits gaits" at bounding box center [291, 508] width 85 height 20
select select "baits"
click at [249, 498] on select "baits straits traits gaits" at bounding box center [291, 508] width 85 height 20
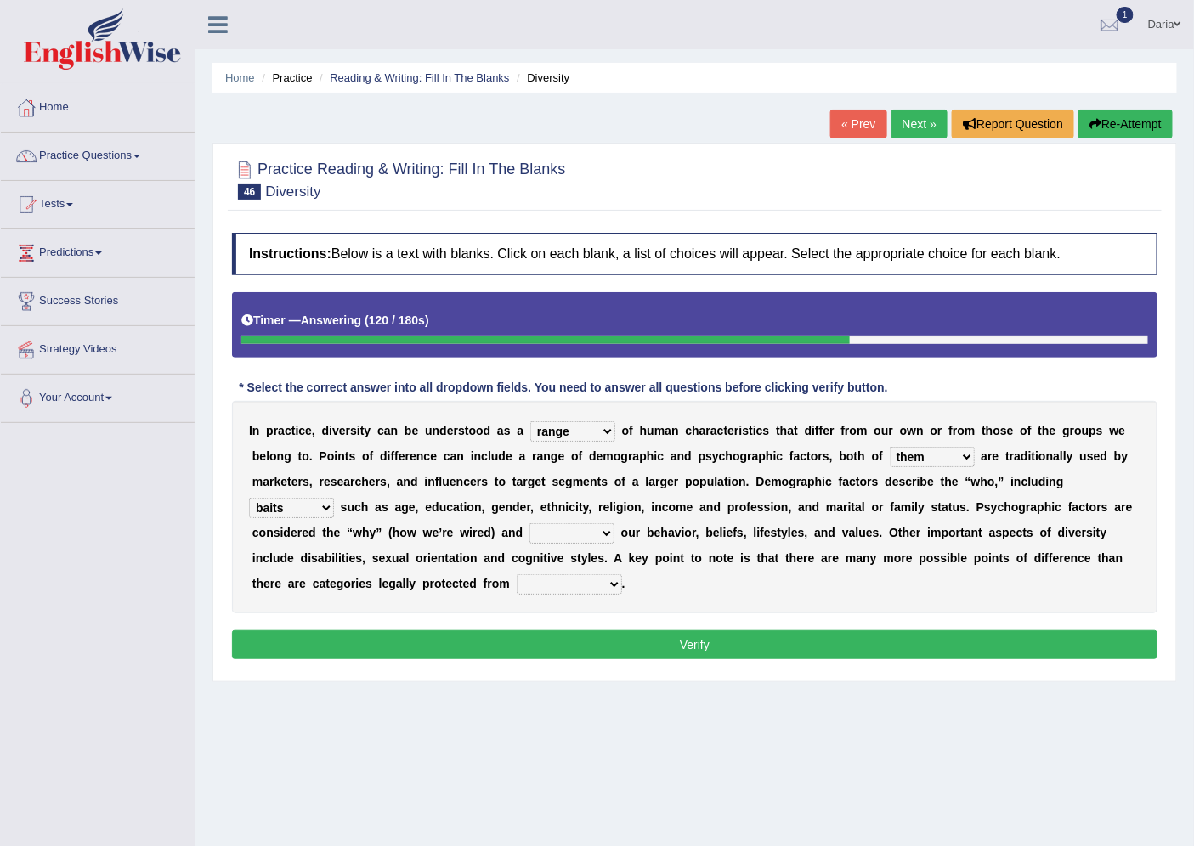
click at [598, 535] on select "project reflect reject deject" at bounding box center [571, 533] width 85 height 20
select select "project"
click at [529, 523] on select "project reflect reject deject" at bounding box center [571, 533] width 85 height 20
click at [595, 584] on select "confrontation degradation discrimination contamination" at bounding box center [568, 584] width 105 height 20
select select "discrimination"
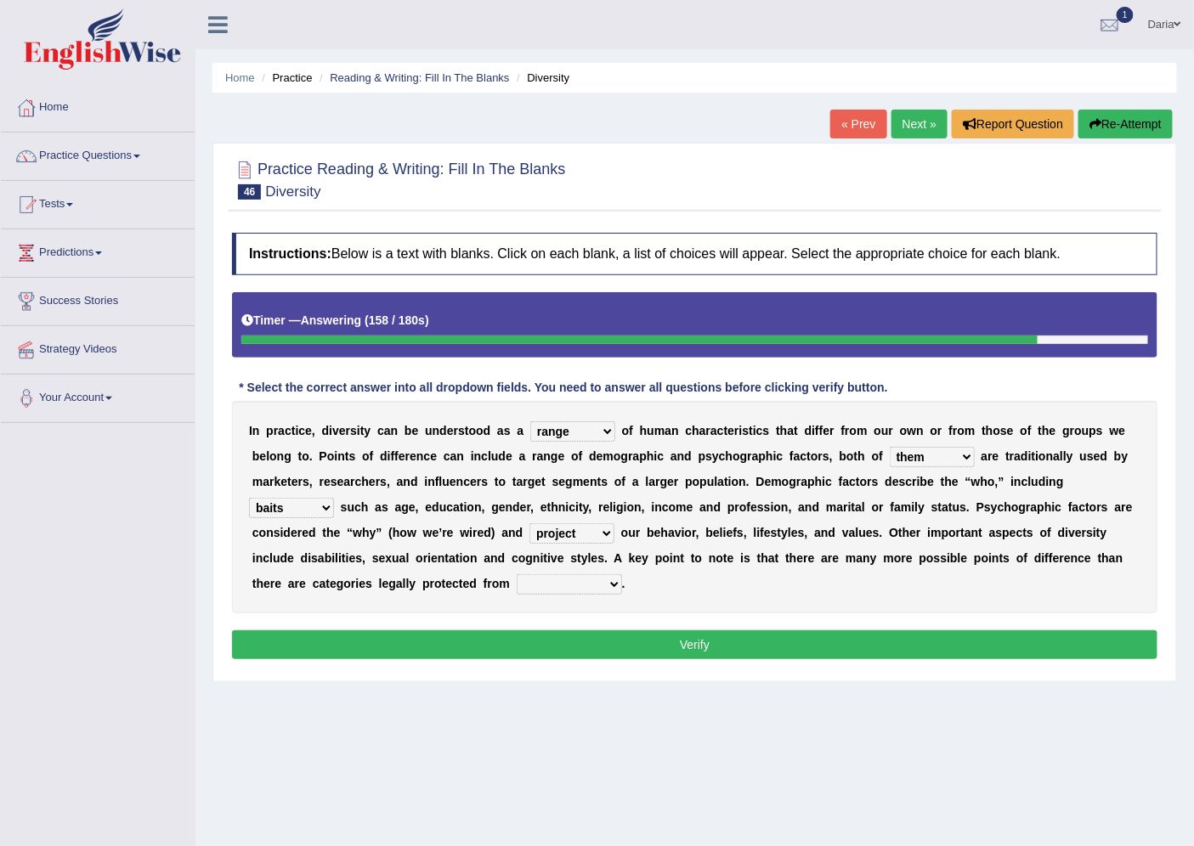
click at [516, 574] on select "confrontation degradation discrimination contamination" at bounding box center [568, 584] width 105 height 20
click at [604, 647] on button "Verify" at bounding box center [694, 644] width 925 height 29
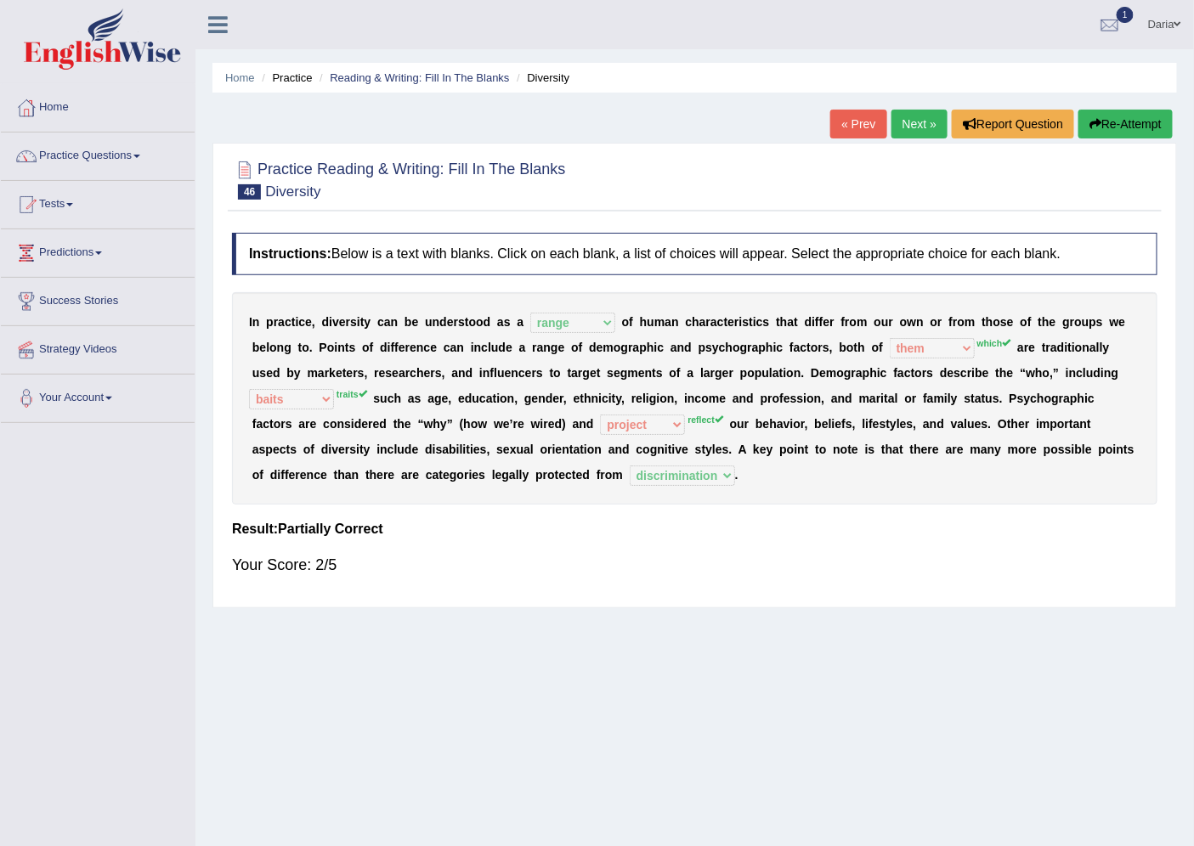
click at [1149, 105] on div "Home Practice Reading & Writing: Fill In The Blanks Diversity « Prev Next » Rep…" at bounding box center [694, 425] width 998 height 850
click at [1107, 125] on button "Re-Attempt" at bounding box center [1125, 124] width 94 height 29
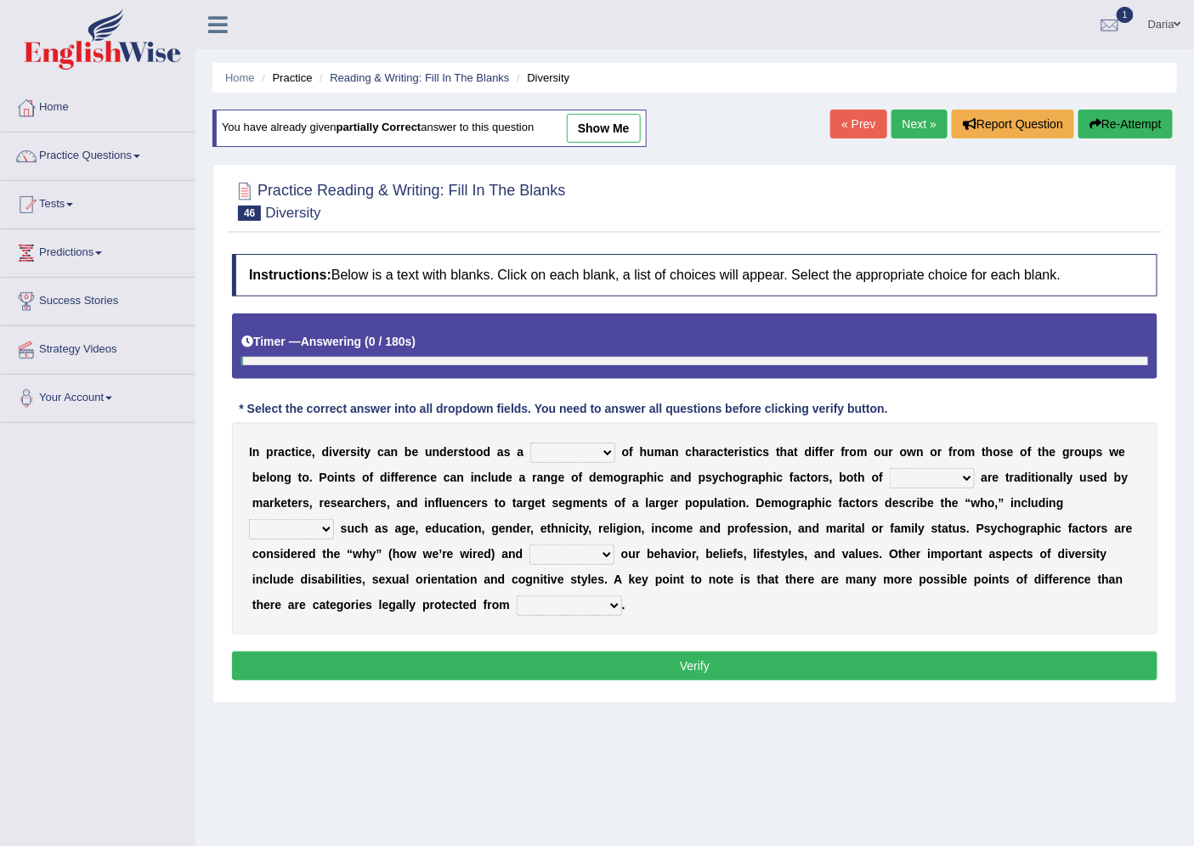
click at [607, 443] on select "sense hoard range set" at bounding box center [572, 453] width 85 height 20
click at [938, 476] on select "them who whom which" at bounding box center [931, 478] width 85 height 20
click at [324, 522] on select "baits straits traits gaits" at bounding box center [291, 529] width 85 height 20
click at [601, 555] on select "project reflect reject deject" at bounding box center [571, 555] width 85 height 20
click at [686, 591] on div "I n p r a c t i c e , d i v e r s i t y c a n b e u n d e r s t o o d a s a sen…" at bounding box center [694, 528] width 925 height 212
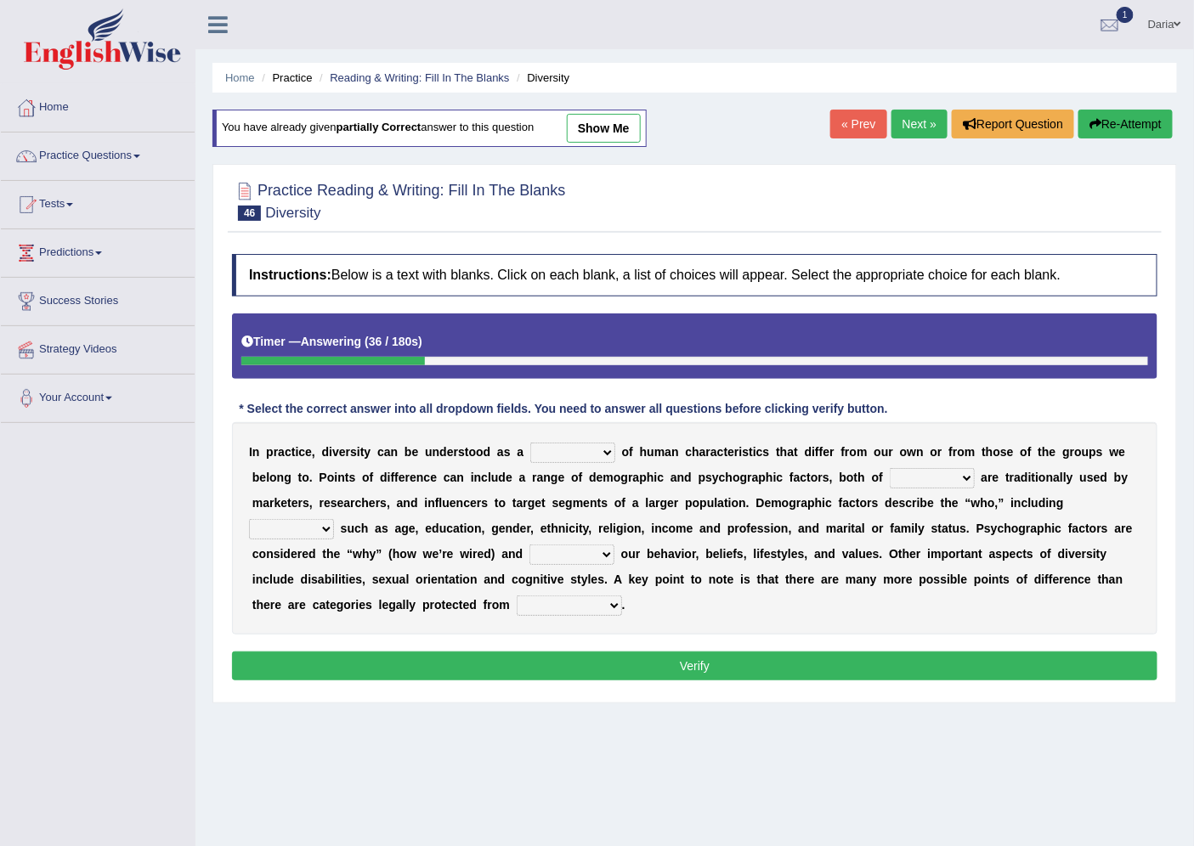
click at [610, 604] on select "confrontation degradation discrimination contamination" at bounding box center [568, 606] width 105 height 20
click at [892, 482] on select "them who whom which" at bounding box center [931, 478] width 85 height 20
select select "which"
click at [889, 468] on select "them who whom which" at bounding box center [931, 478] width 85 height 20
click at [588, 449] on select "sense hoard range set" at bounding box center [572, 453] width 85 height 20
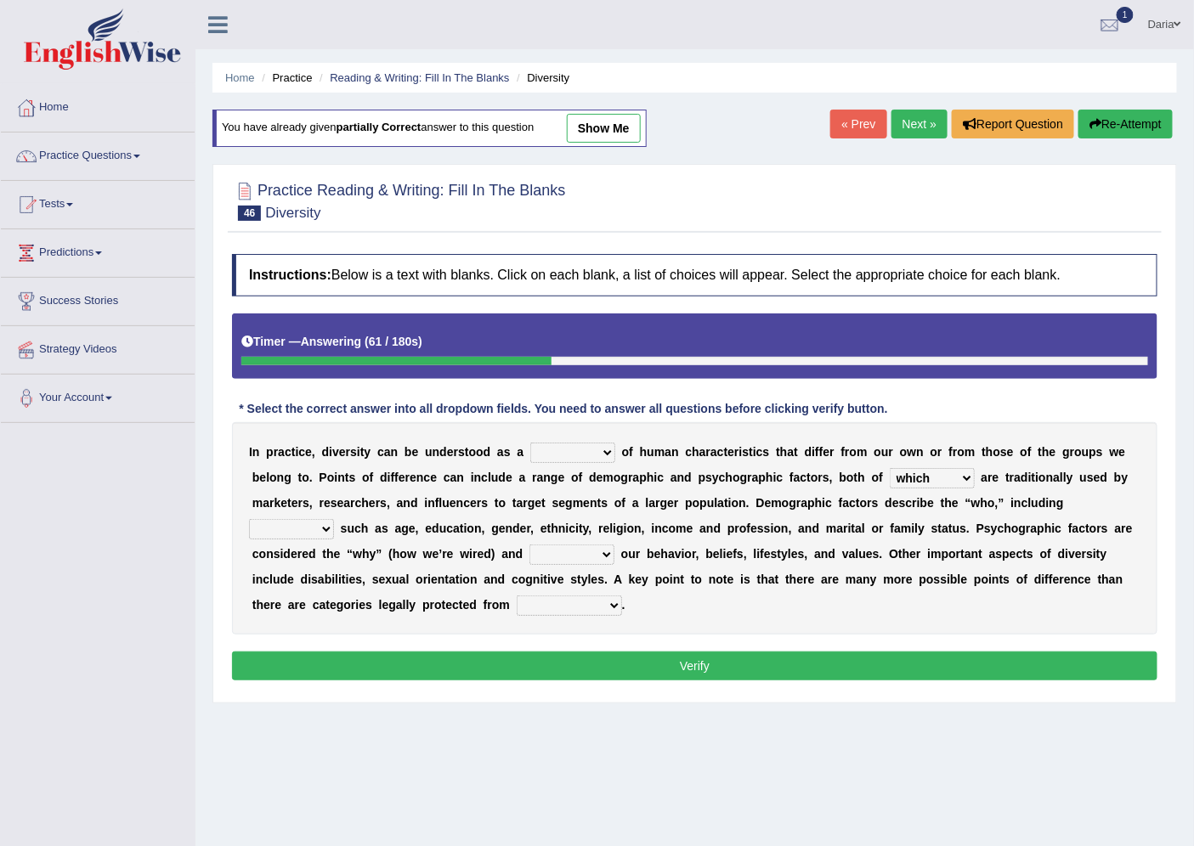
select select "range"
click at [530, 443] on select "sense hoard range set" at bounding box center [572, 453] width 85 height 20
click at [317, 528] on select "baits straits traits gaits" at bounding box center [291, 529] width 85 height 20
select select "traits"
click at [249, 519] on select "baits straits traits gaits" at bounding box center [291, 529] width 85 height 20
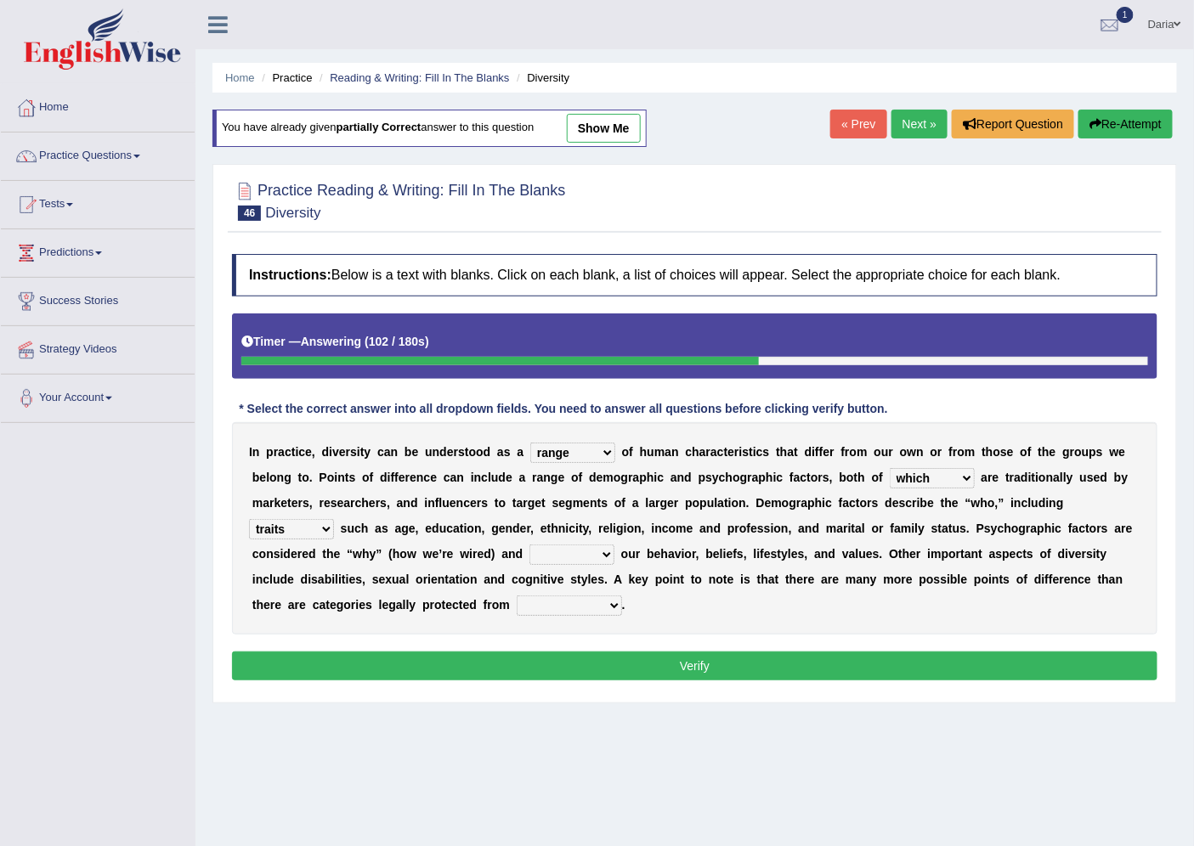
click at [541, 548] on select "project reflect reject deject" at bounding box center [571, 555] width 85 height 20
select select "reject"
click at [529, 545] on select "project reflect reject deject" at bounding box center [571, 555] width 85 height 20
click at [545, 614] on select "confrontation degradation discrimination contamination" at bounding box center [568, 606] width 105 height 20
select select "degradation"
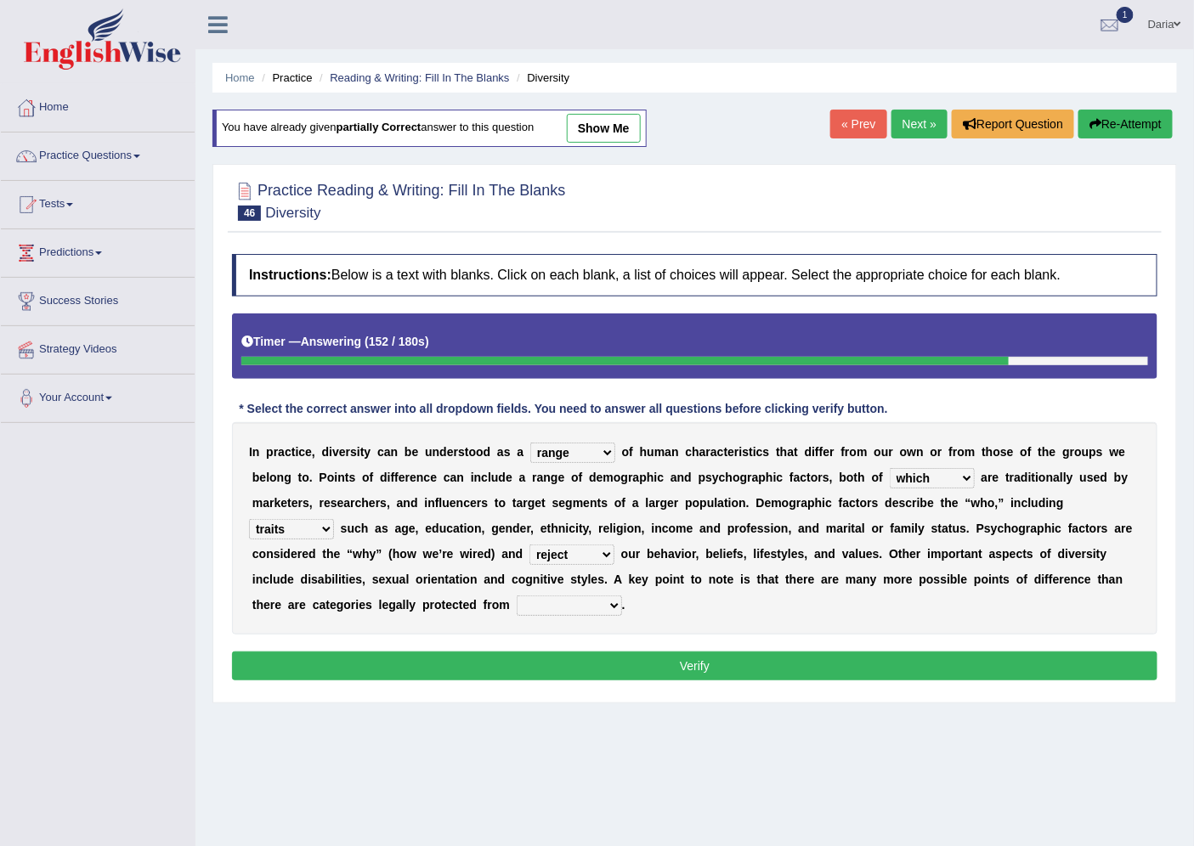
click at [516, 596] on select "confrontation degradation discrimination contamination" at bounding box center [568, 606] width 105 height 20
click at [555, 676] on button "Verify" at bounding box center [694, 666] width 925 height 29
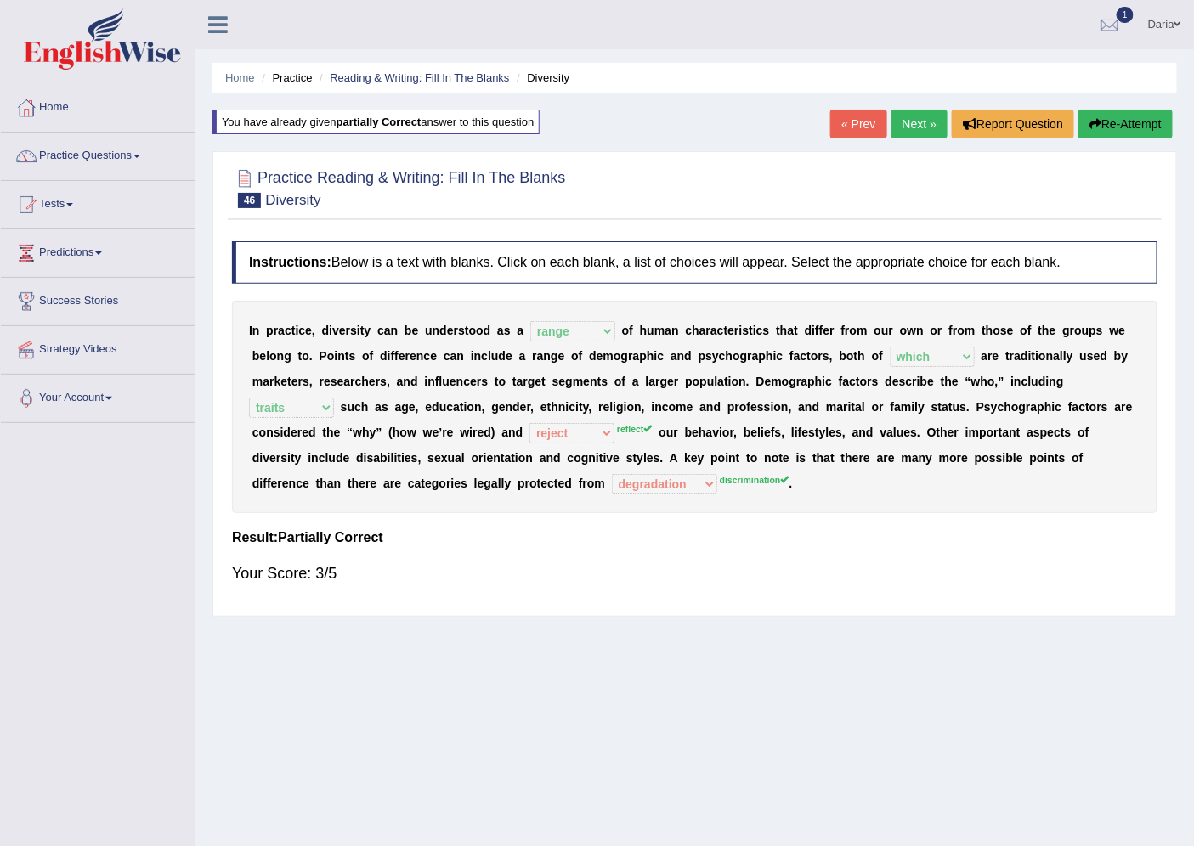
click at [914, 125] on link "Next »" at bounding box center [919, 124] width 56 height 29
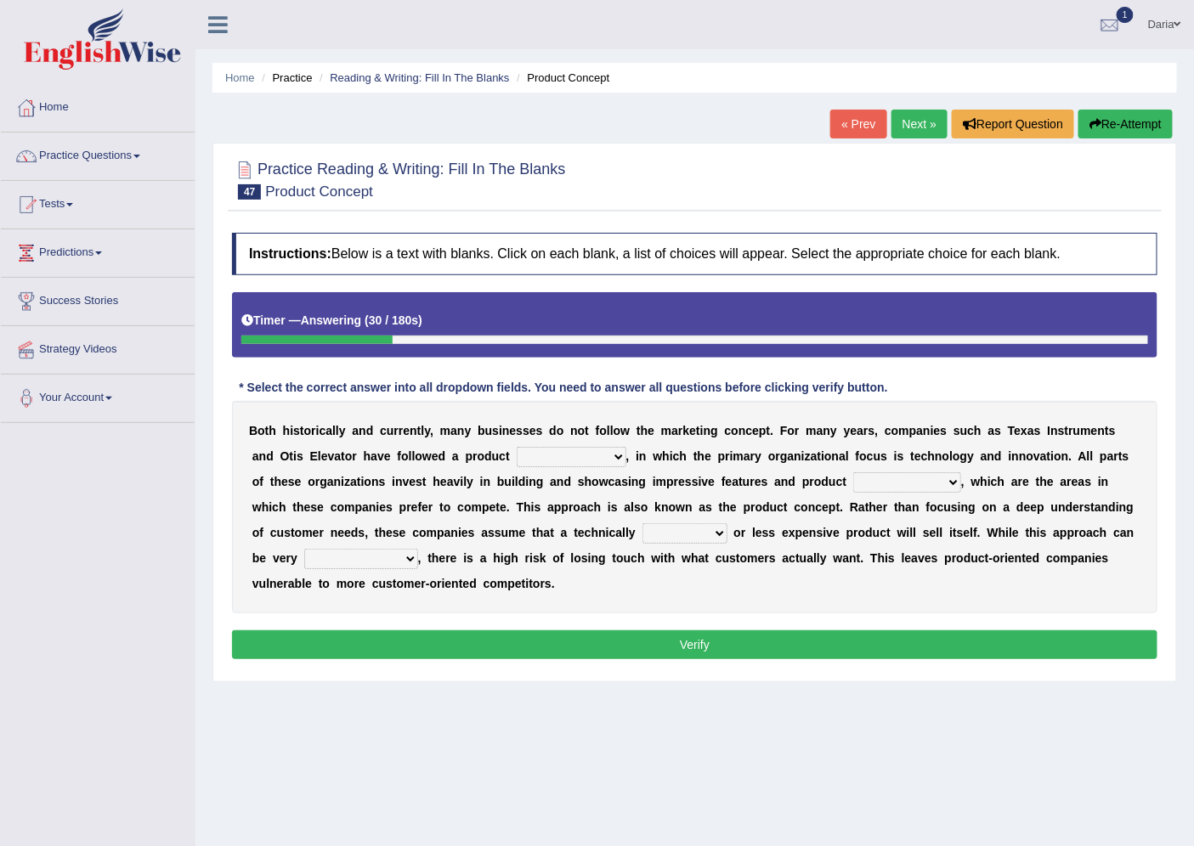
click at [538, 462] on select "temptation orientation documentation consultation" at bounding box center [571, 457] width 110 height 20
select select "orientation"
click at [516, 447] on select "temptation orientation documentation consultation" at bounding box center [571, 457] width 110 height 20
click at [548, 455] on select "temptation orientation documentation consultation" at bounding box center [571, 457] width 110 height 20
click at [516, 447] on select "temptation orientation documentation consultation" at bounding box center [571, 457] width 110 height 20
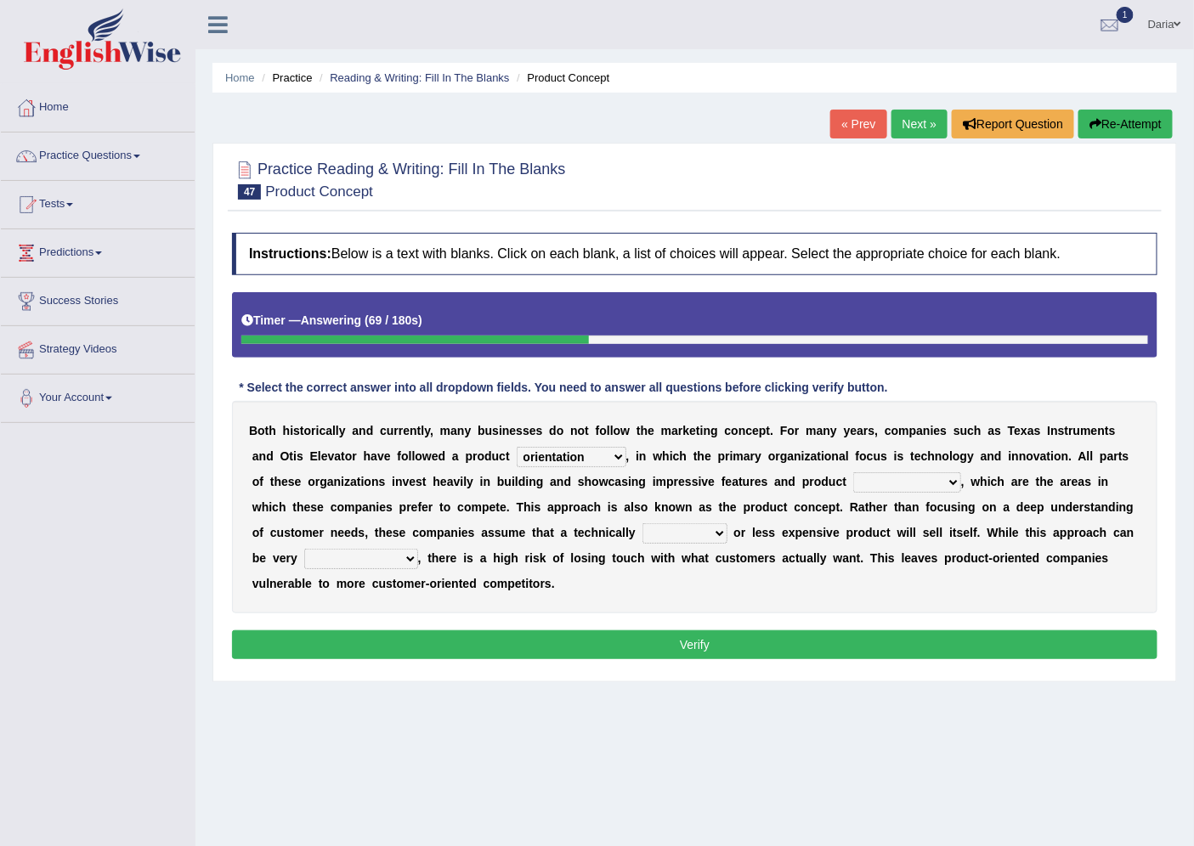
click at [885, 479] on select "advances circumstances allowances tolerances" at bounding box center [907, 482] width 108 height 20
select select "advances"
click at [853, 472] on select "advances circumstances allowances tolerances" at bounding box center [907, 482] width 108 height 20
click at [700, 538] on select "inferior interior superior ulterior" at bounding box center [684, 533] width 85 height 20
select select "superior"
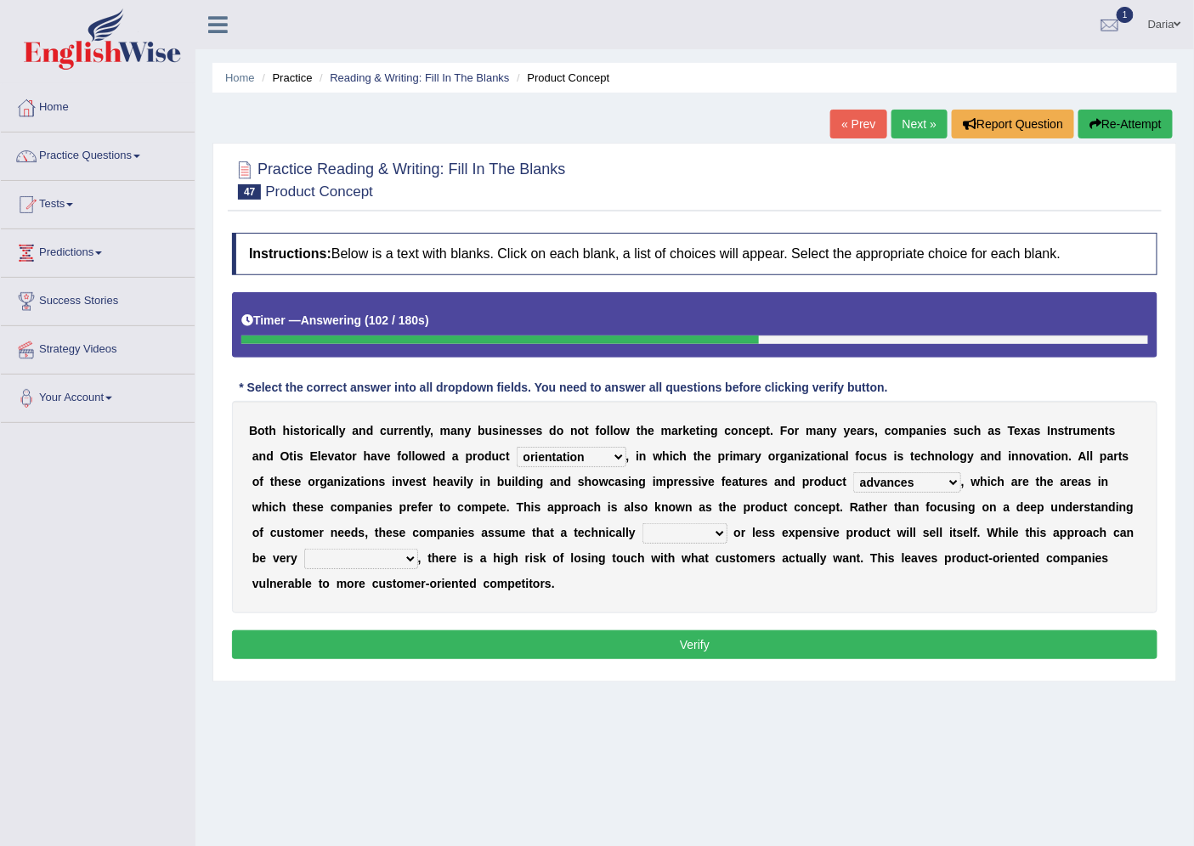
click at [642, 523] on select "inferior interior superior ulterior" at bounding box center [684, 533] width 85 height 20
click at [406, 557] on select "profitable insurmountable comfortable transmittable" at bounding box center [361, 559] width 114 height 20
select select "transmittable"
click at [304, 549] on select "profitable insurmountable comfortable transmittable" at bounding box center [361, 559] width 114 height 20
click at [405, 651] on button "Verify" at bounding box center [694, 644] width 925 height 29
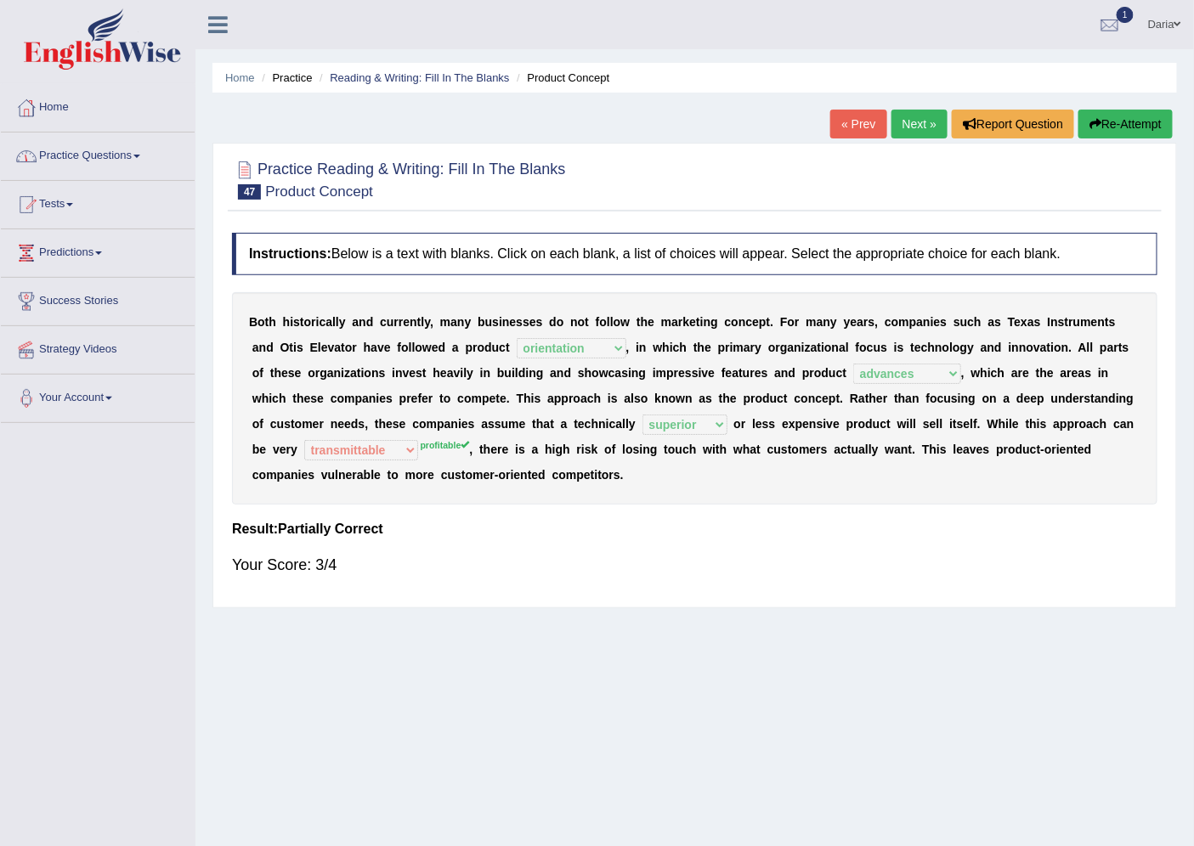
click at [88, 155] on link "Practice Questions" at bounding box center [98, 154] width 194 height 42
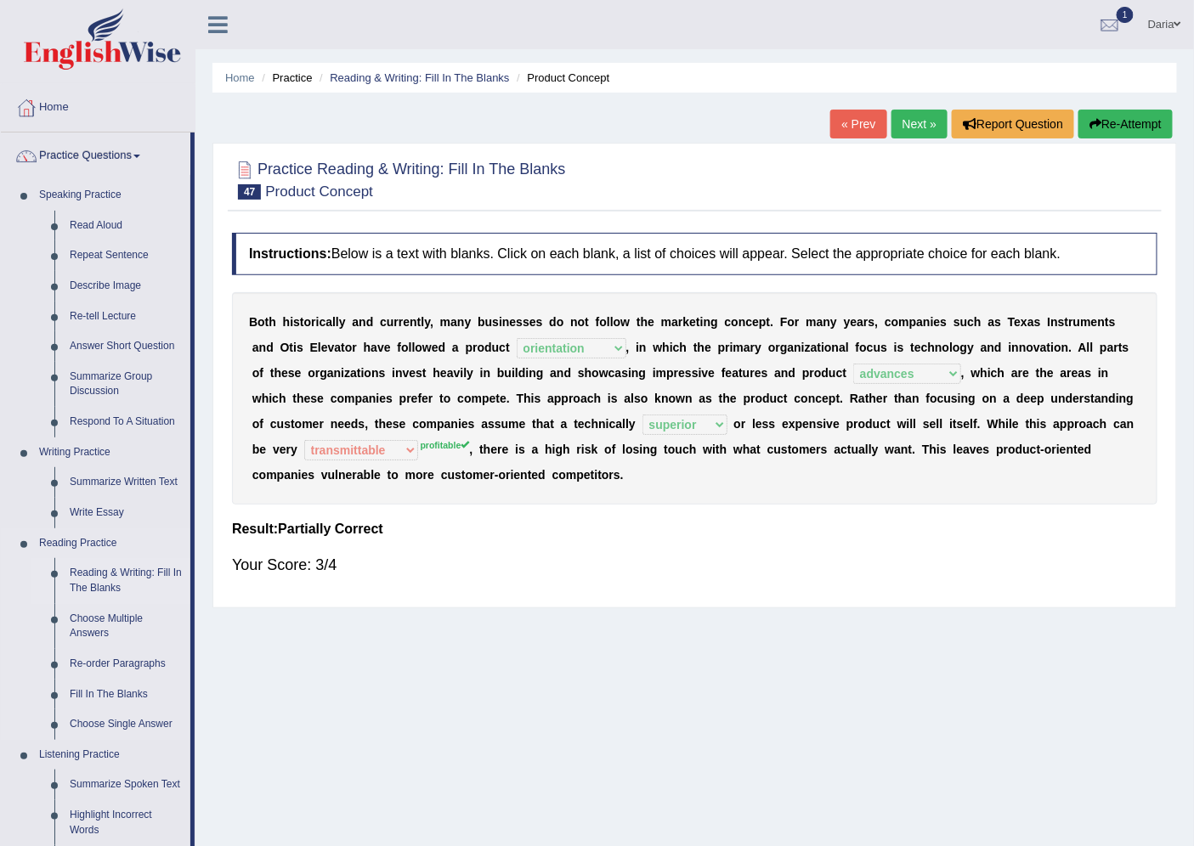
scroll to position [485, 0]
